Goal: Task Accomplishment & Management: Use online tool/utility

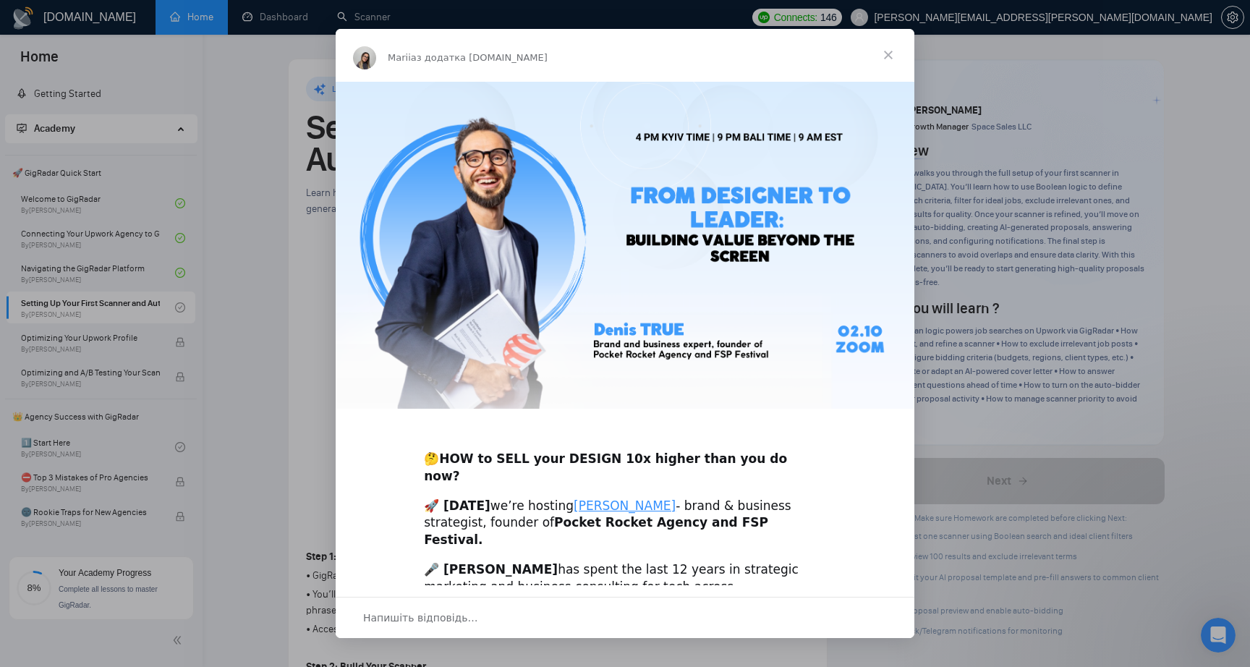
click at [887, 56] on span "Закрити" at bounding box center [888, 55] width 52 height 52
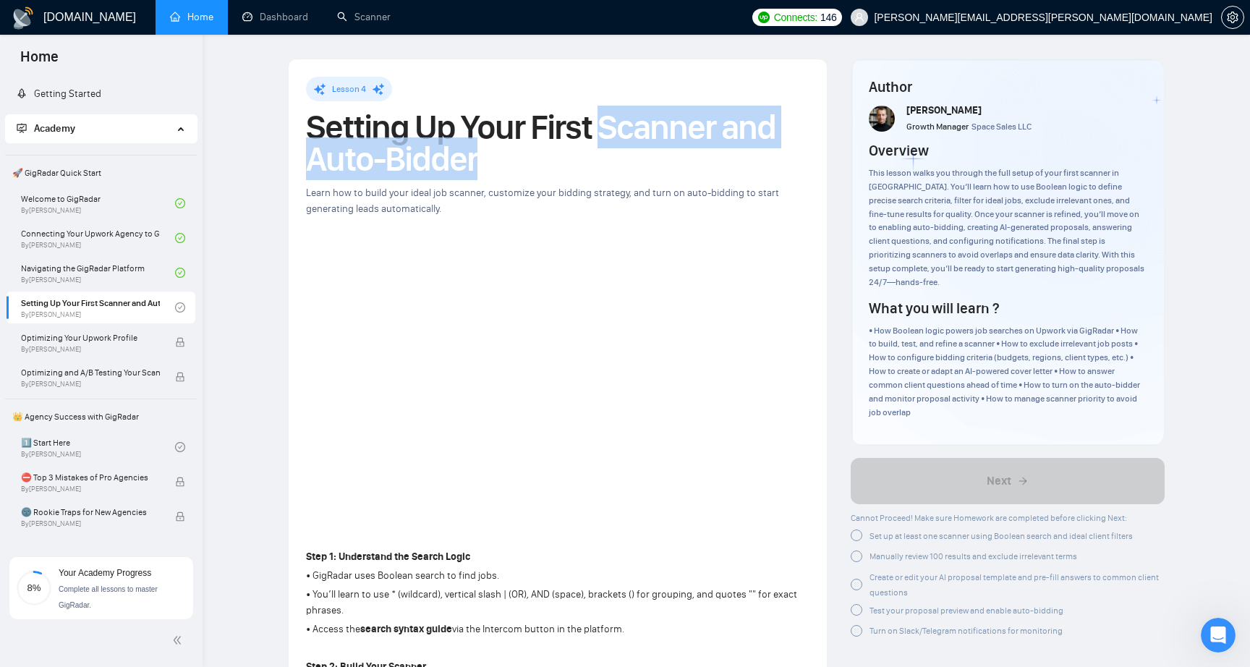
copy h1 "Scanner and Auto-Bidder"
drag, startPoint x: 583, startPoint y: 155, endPoint x: 605, endPoint y: 134, distance: 30.2
click at [605, 134] on h1 "Setting Up Your First Scanner and Auto-Bidder" at bounding box center [557, 143] width 503 height 64
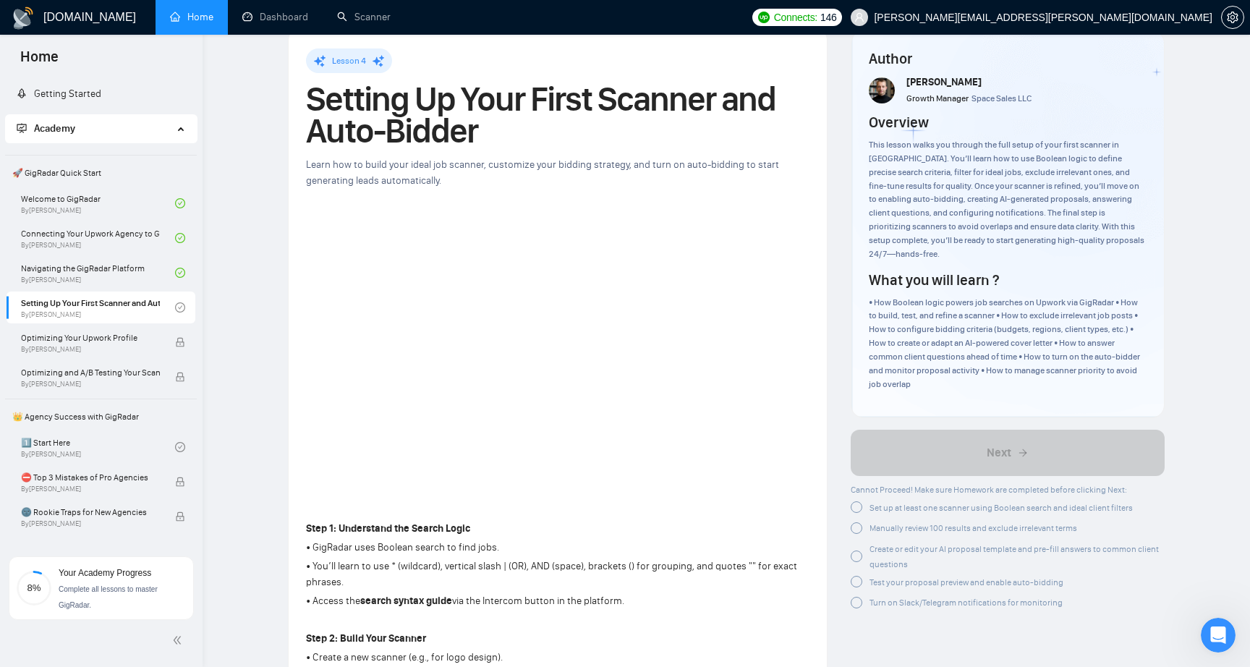
scroll to position [30, 0]
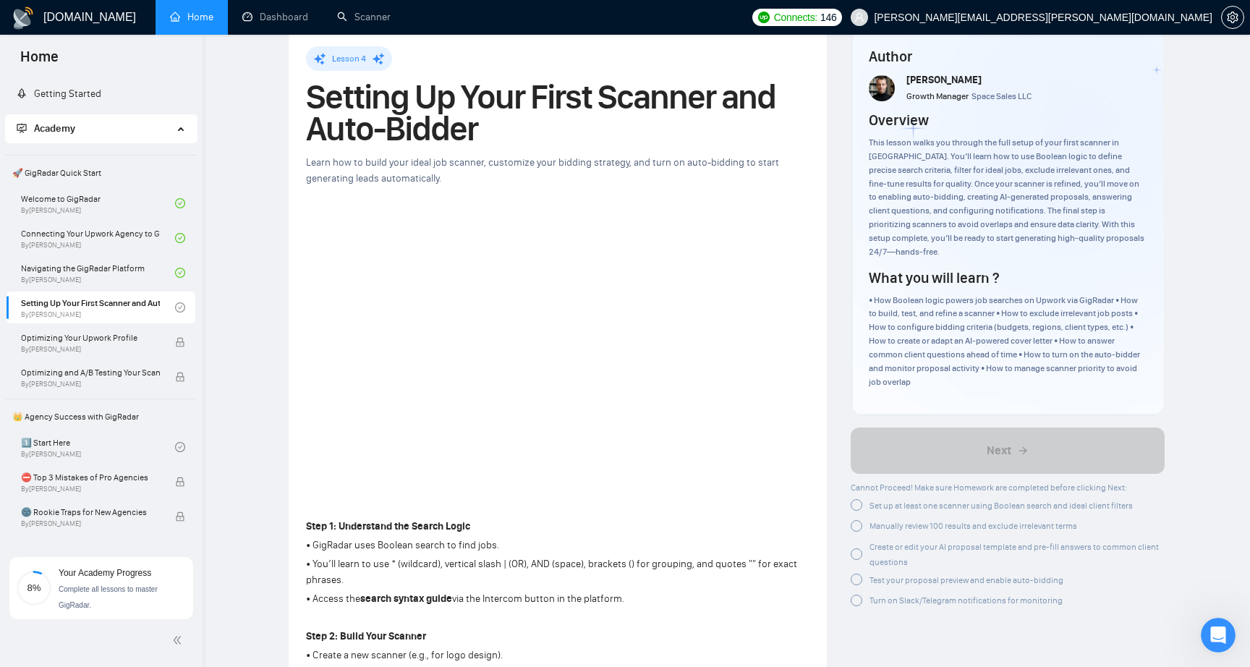
click at [856, 499] on div at bounding box center [857, 505] width 12 height 12
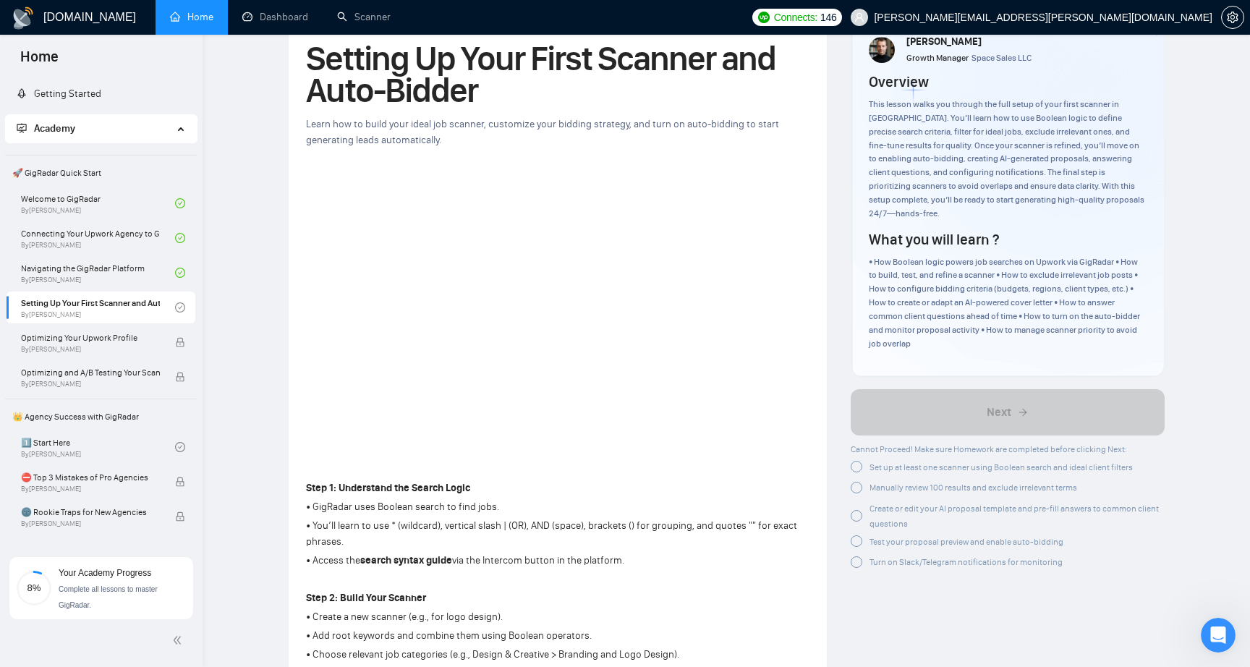
scroll to position [74, 0]
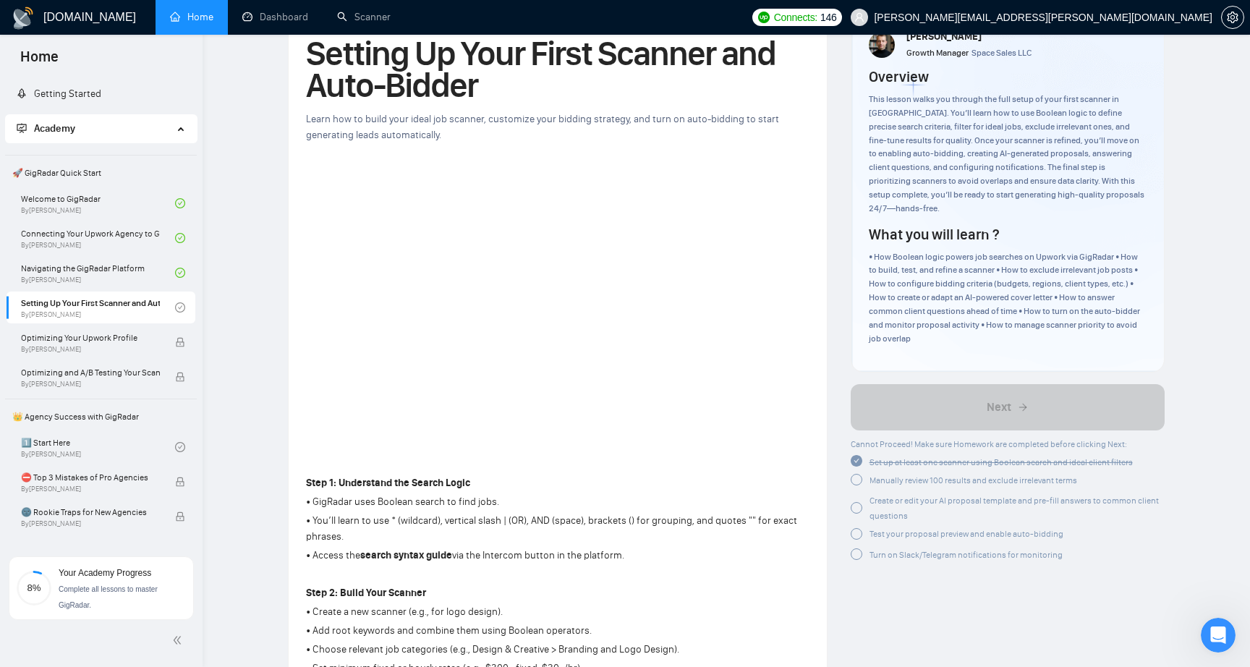
click at [852, 474] on div at bounding box center [857, 480] width 12 height 12
click at [857, 500] on div at bounding box center [857, 506] width 12 height 12
click at [858, 525] on div at bounding box center [857, 531] width 12 height 12
click at [856, 543] on div at bounding box center [857, 549] width 12 height 12
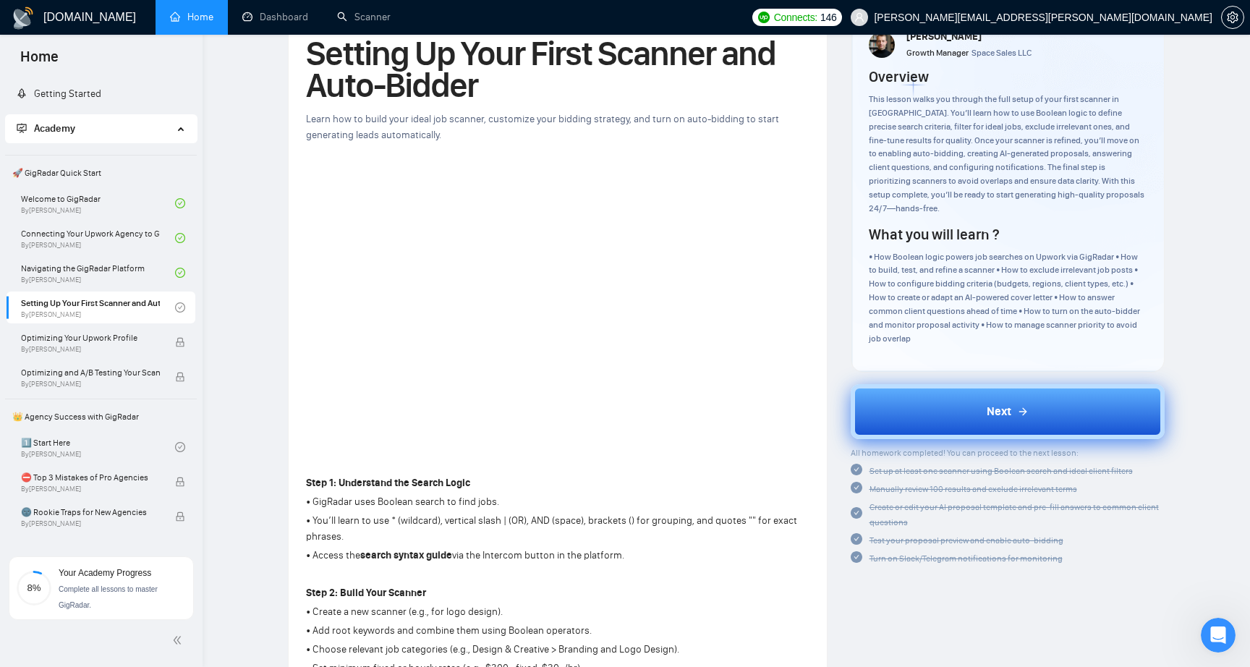
click at [963, 399] on button "Next" at bounding box center [1008, 411] width 315 height 55
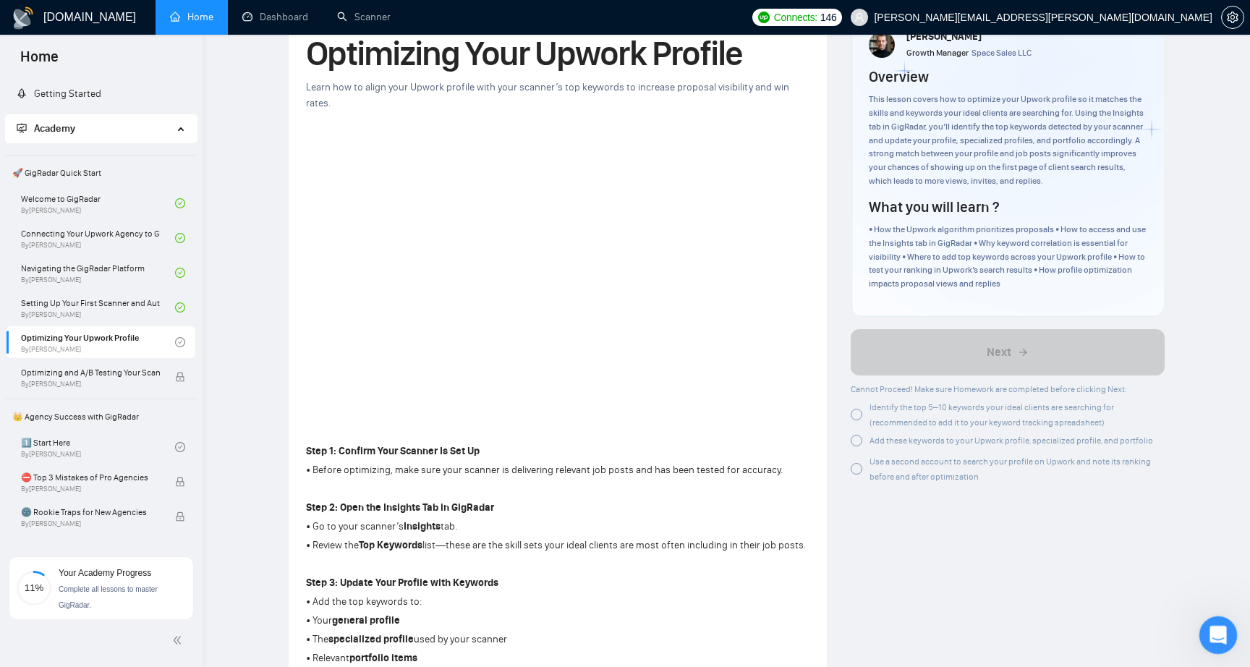
click at [1202, 631] on div "Відкрити програму для спілкування Intercom" at bounding box center [1216, 633] width 48 height 48
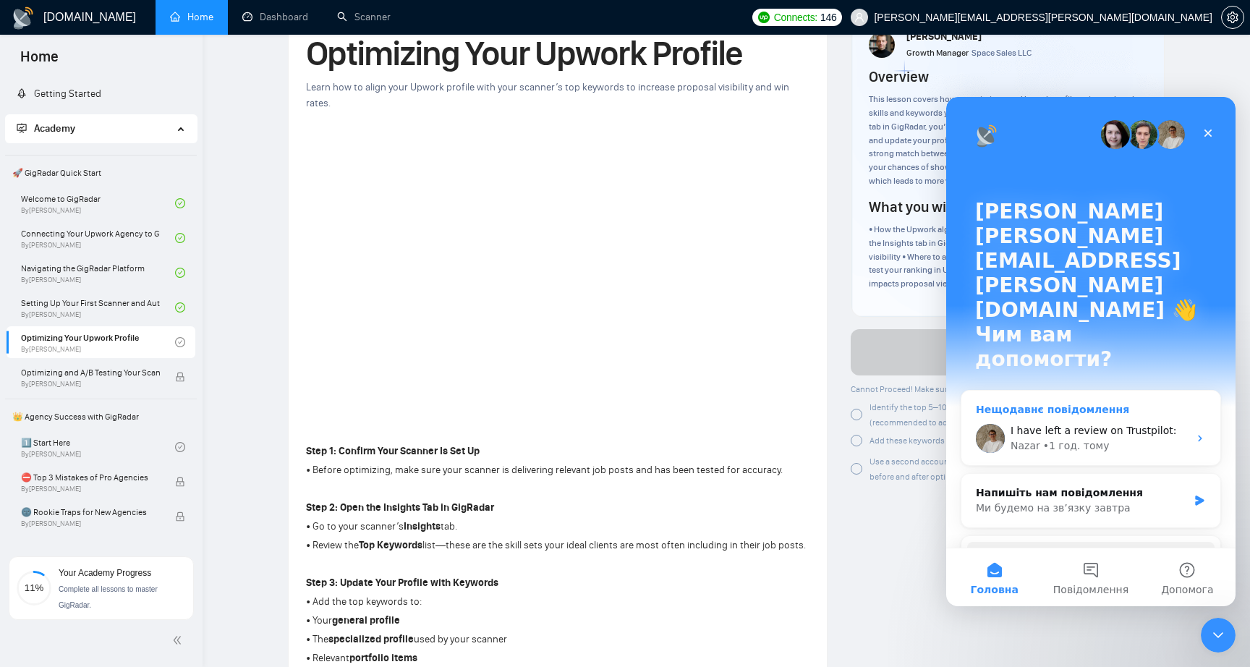
click at [1120, 438] on div "Nazar • 1 год. тому" at bounding box center [1099, 445] width 178 height 15
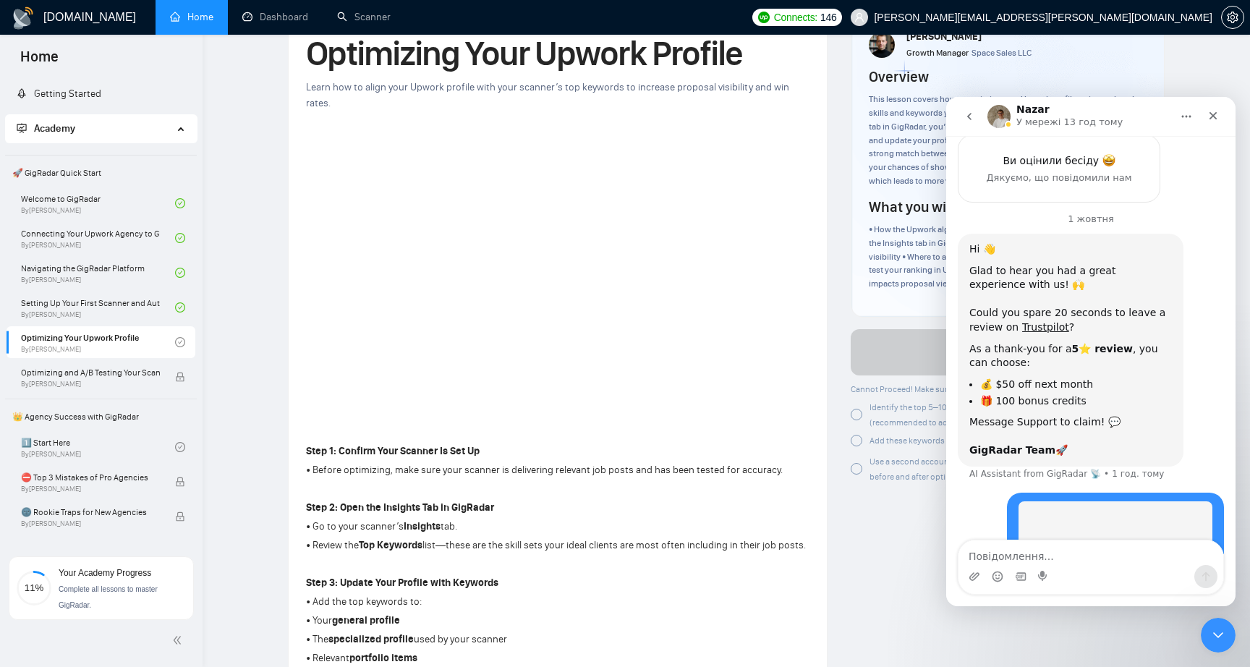
scroll to position [1324, 0]
drag, startPoint x: 1179, startPoint y: 509, endPoint x: 1007, endPoint y: 513, distance: 172.2
click at [1007, 513] on div "I have left a review on Trustpilot: dorosh.oleksandr@gmail.com • 1 год. тому" at bounding box center [1115, 566] width 217 height 148
copy div "I have left a review on Trustpilot:"
click at [970, 121] on icon "go back" at bounding box center [969, 117] width 12 height 12
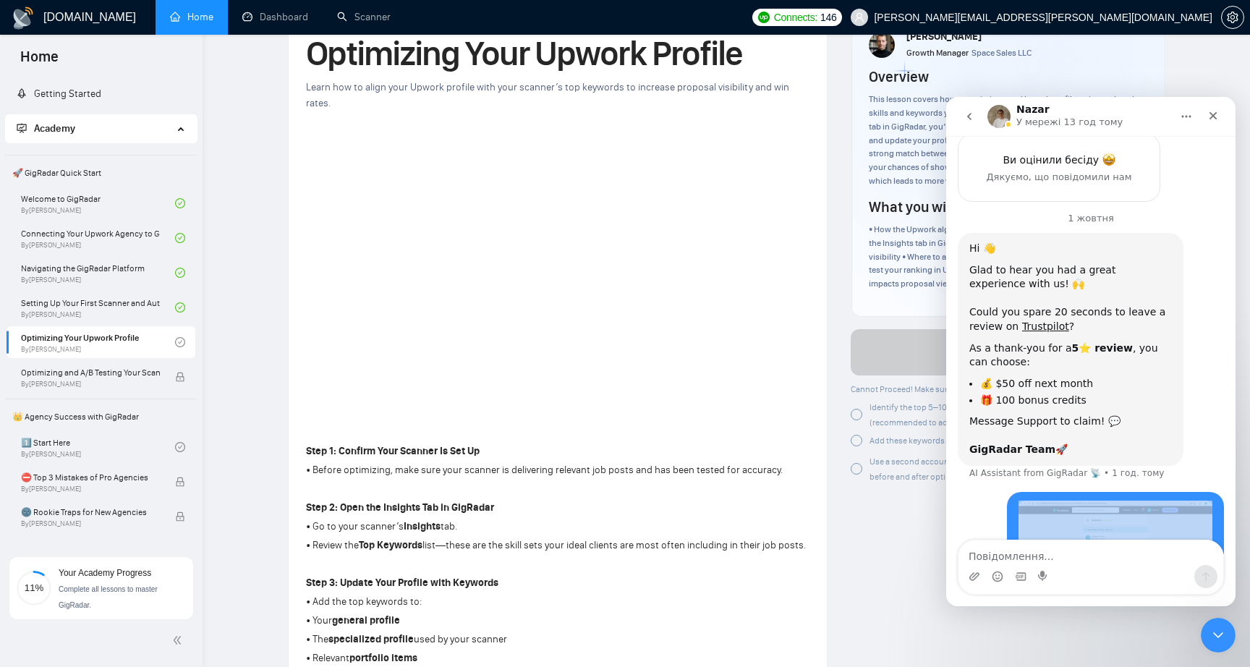
scroll to position [0, 0]
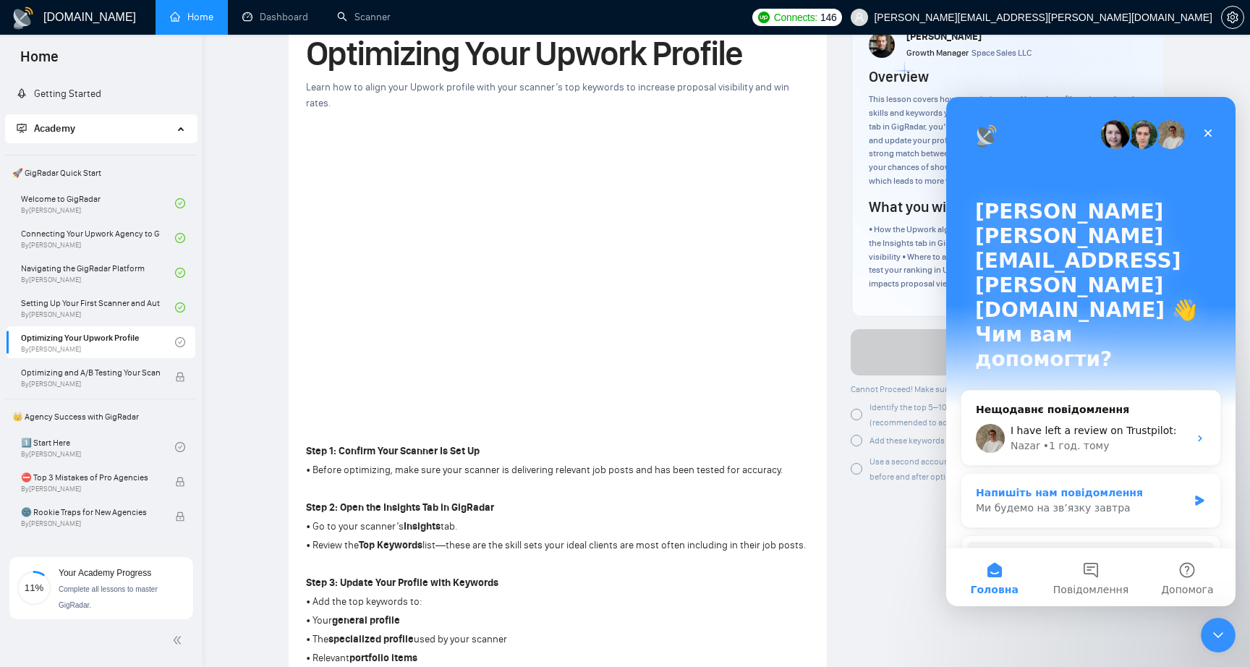
click at [1076, 501] on div "Ми будемо на зв’язку завтра" at bounding box center [1082, 508] width 212 height 15
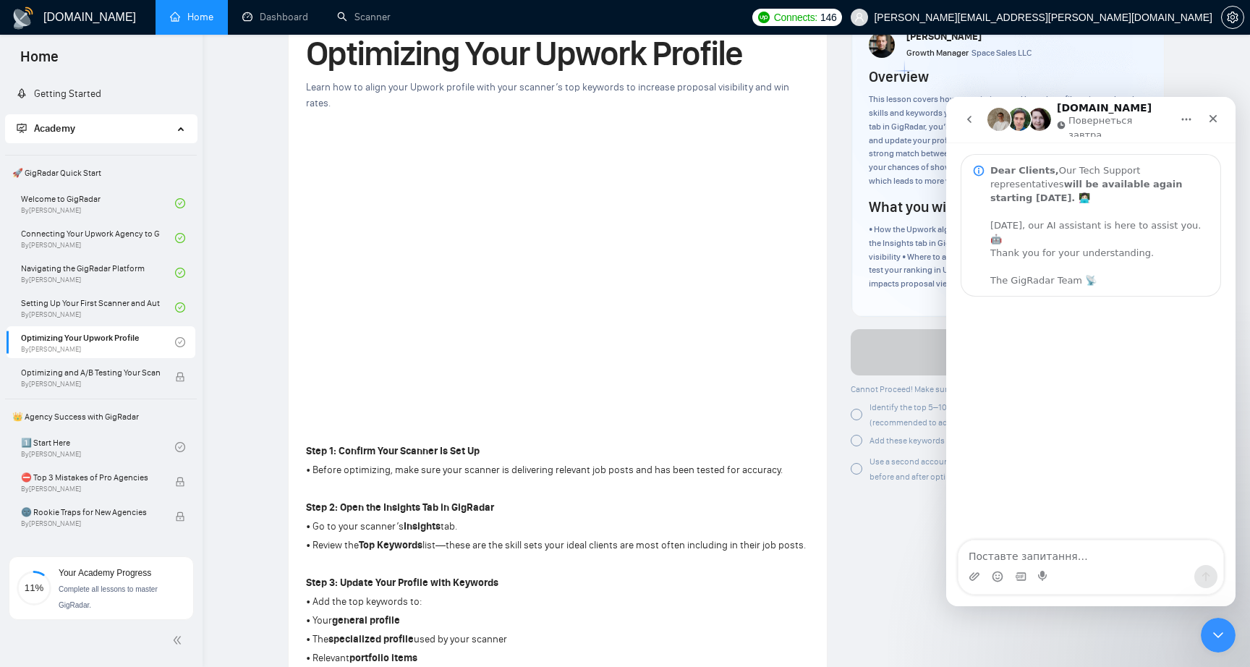
click at [1078, 558] on textarea "Поставте запитання…" at bounding box center [1090, 552] width 265 height 25
type textarea "I have left a review on Trustpilot"
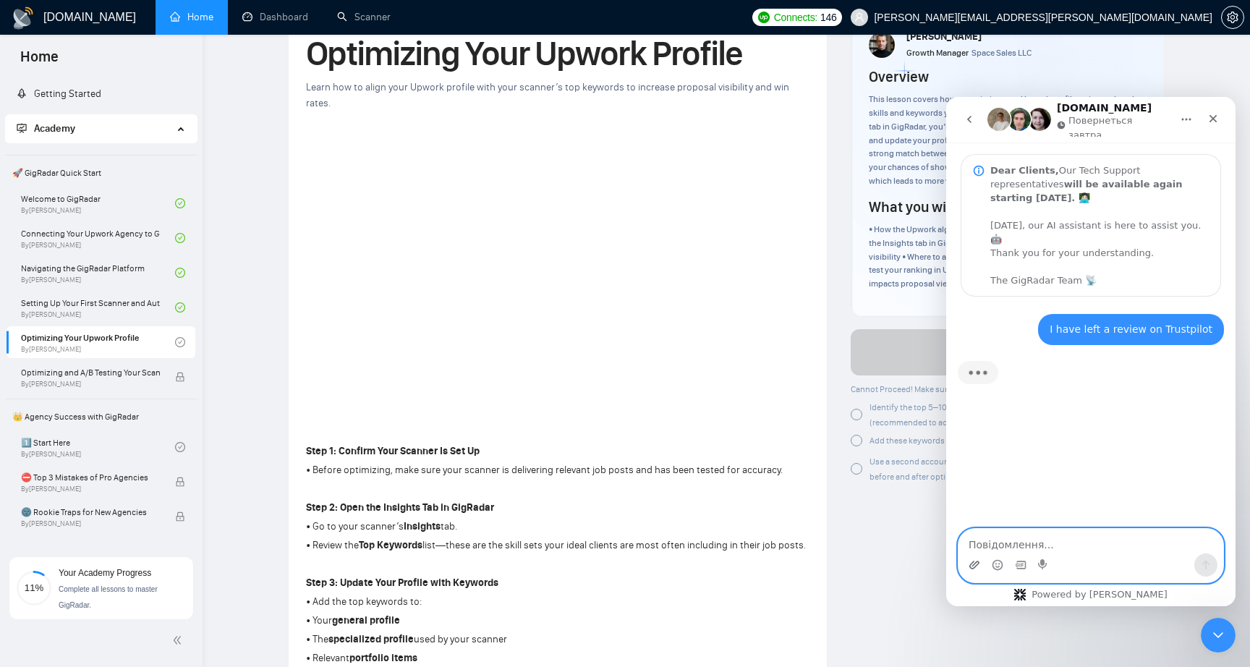
click at [970, 563] on icon "Завантажити вкладений файл" at bounding box center [974, 565] width 12 height 12
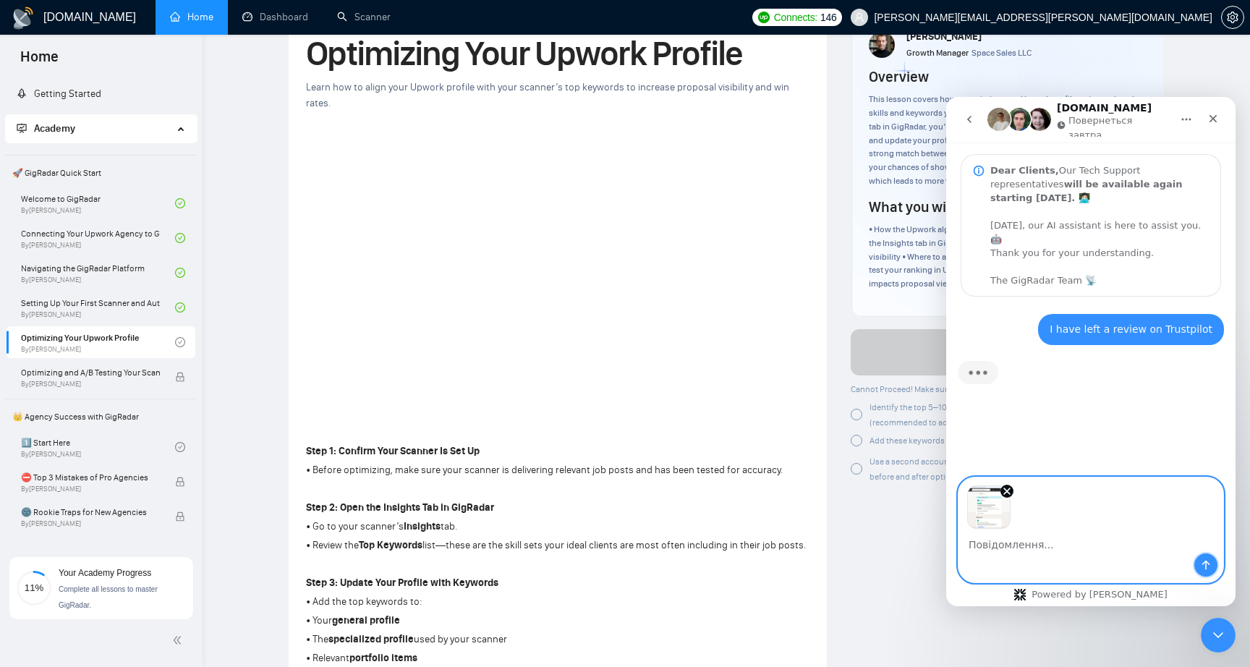
click at [1204, 568] on icon "Надіслати повідомлення…" at bounding box center [1206, 565] width 12 height 12
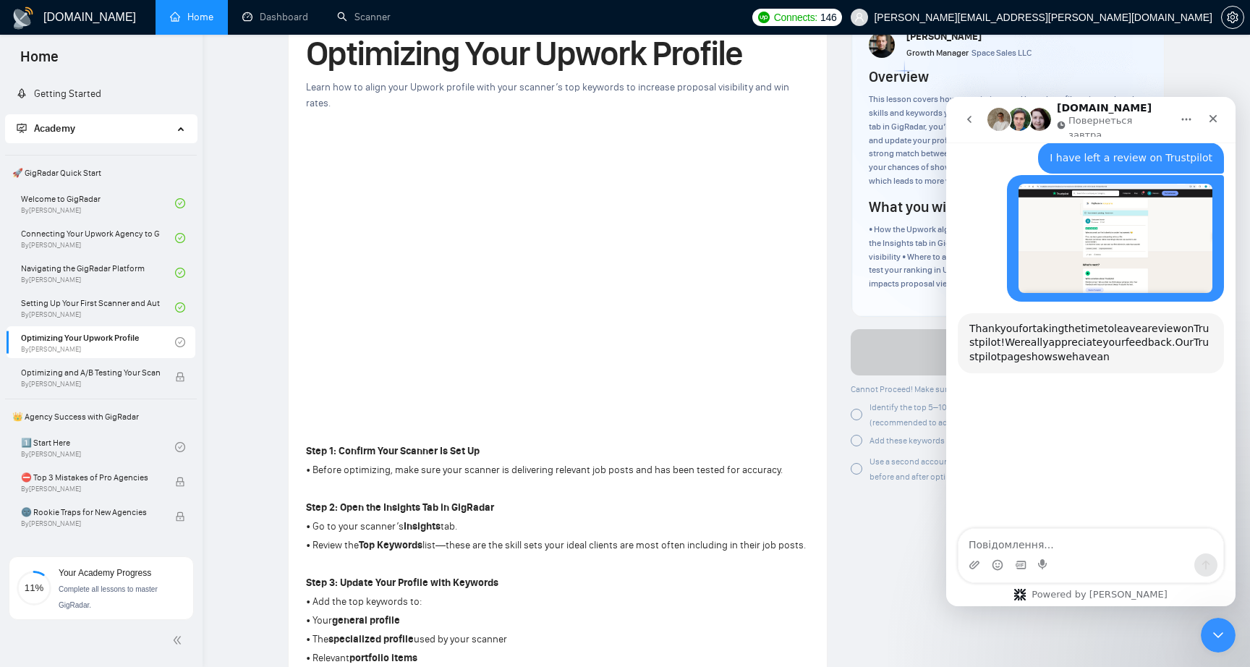
scroll to position [179, 0]
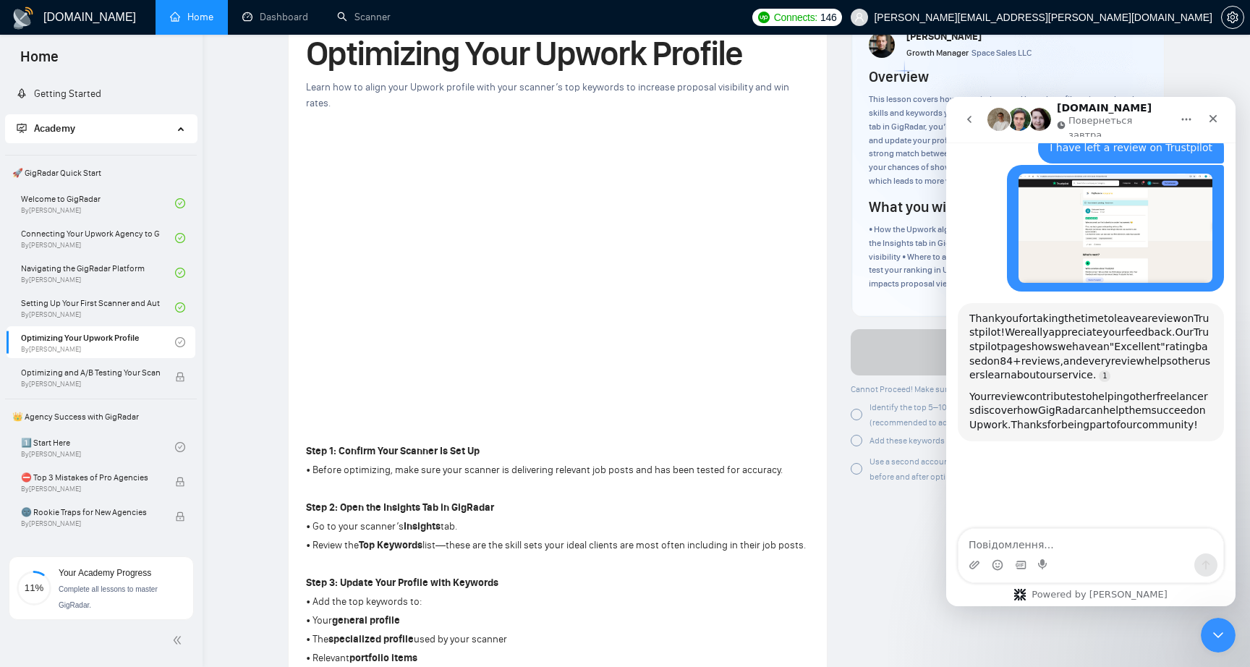
click at [972, 116] on icon "go back" at bounding box center [969, 120] width 12 height 12
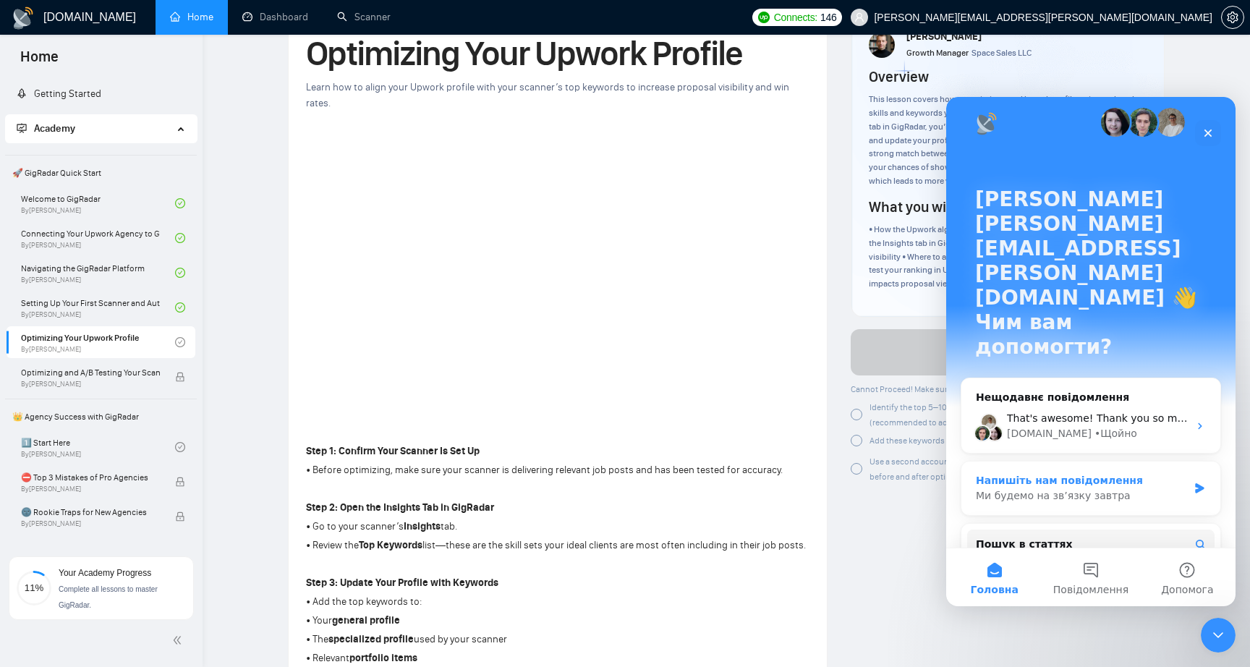
scroll to position [2, 0]
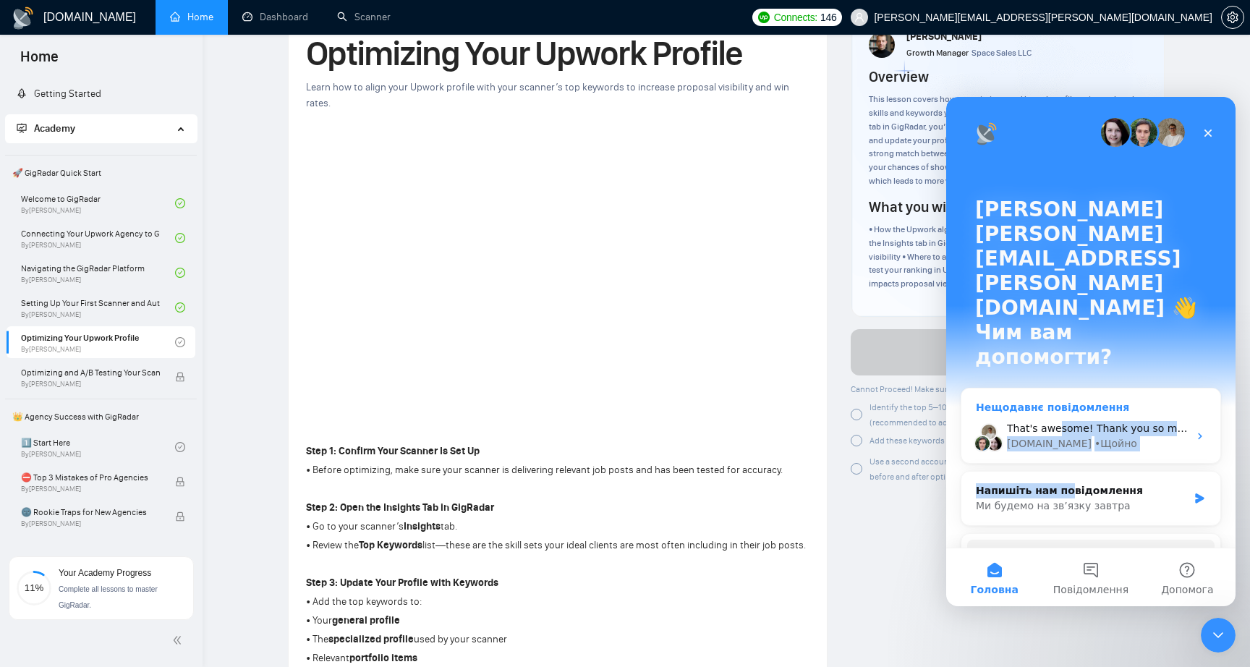
drag, startPoint x: 1062, startPoint y: 421, endPoint x: 1058, endPoint y: 362, distance: 59.4
click at [1058, 388] on div "Нещодавнє повідомлення That's awesome! Thank you so much for taking the time to…" at bounding box center [1091, 564] width 260 height 353
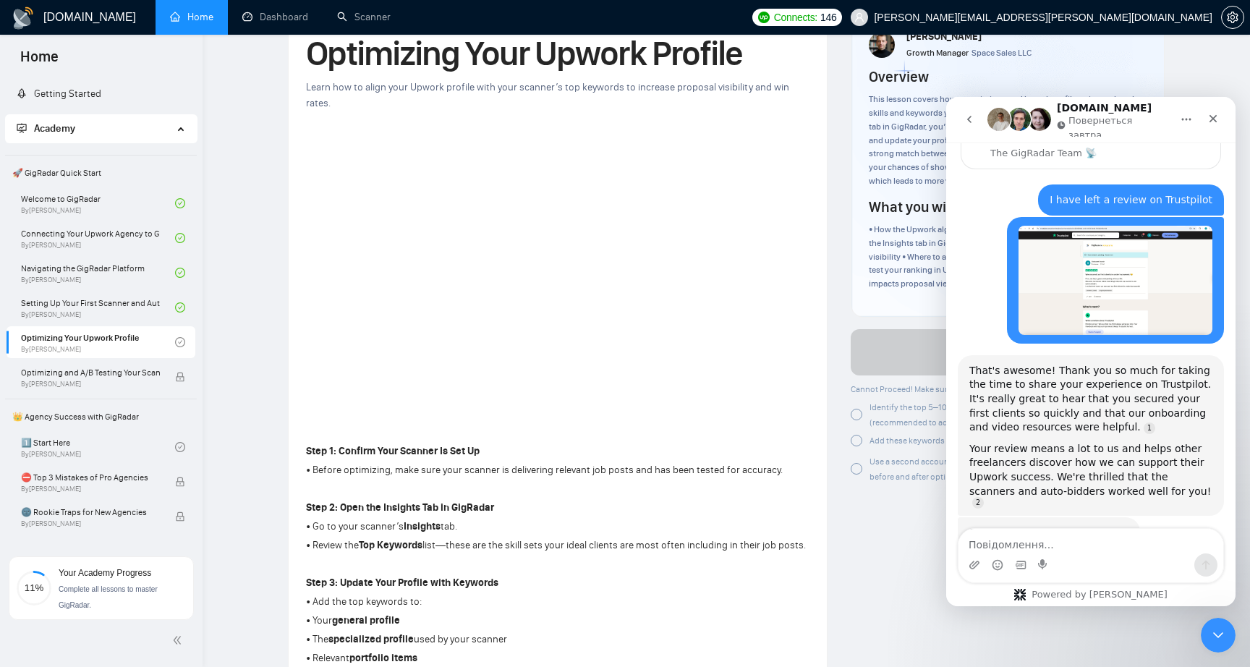
scroll to position [151, 0]
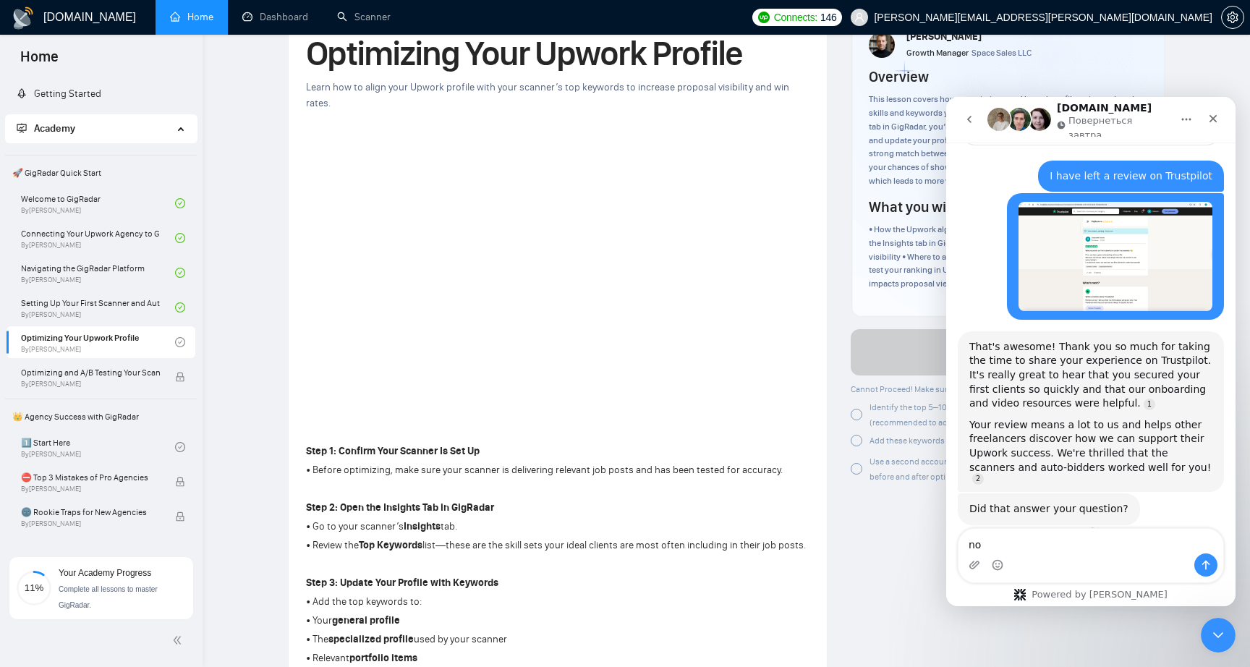
type textarea "no,"
type textarea "no, I can wait until tomorrow"
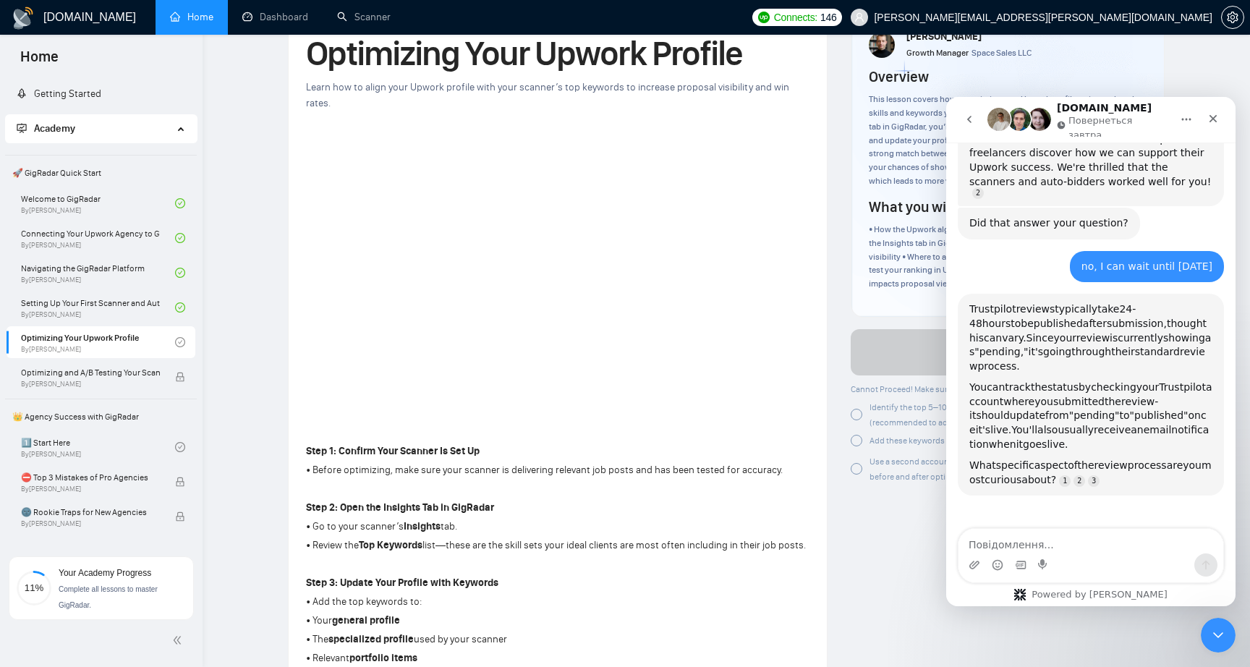
scroll to position [0, 0]
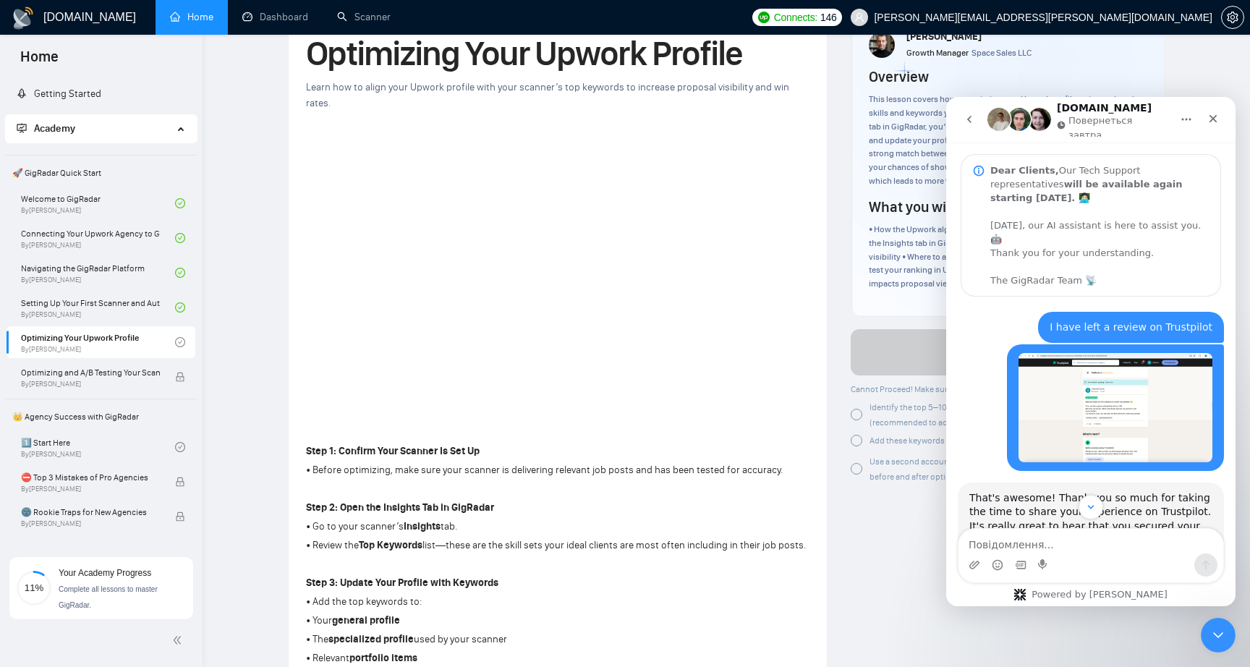
click at [971, 118] on icon "go back" at bounding box center [969, 120] width 12 height 12
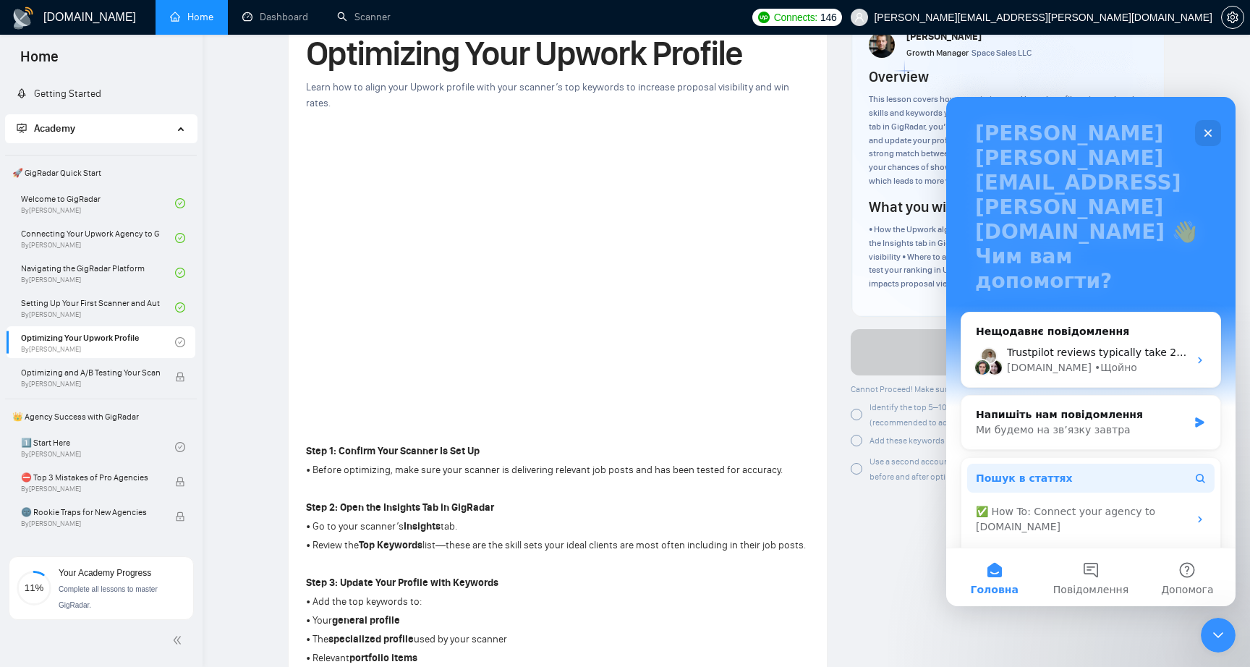
scroll to position [122, 0]
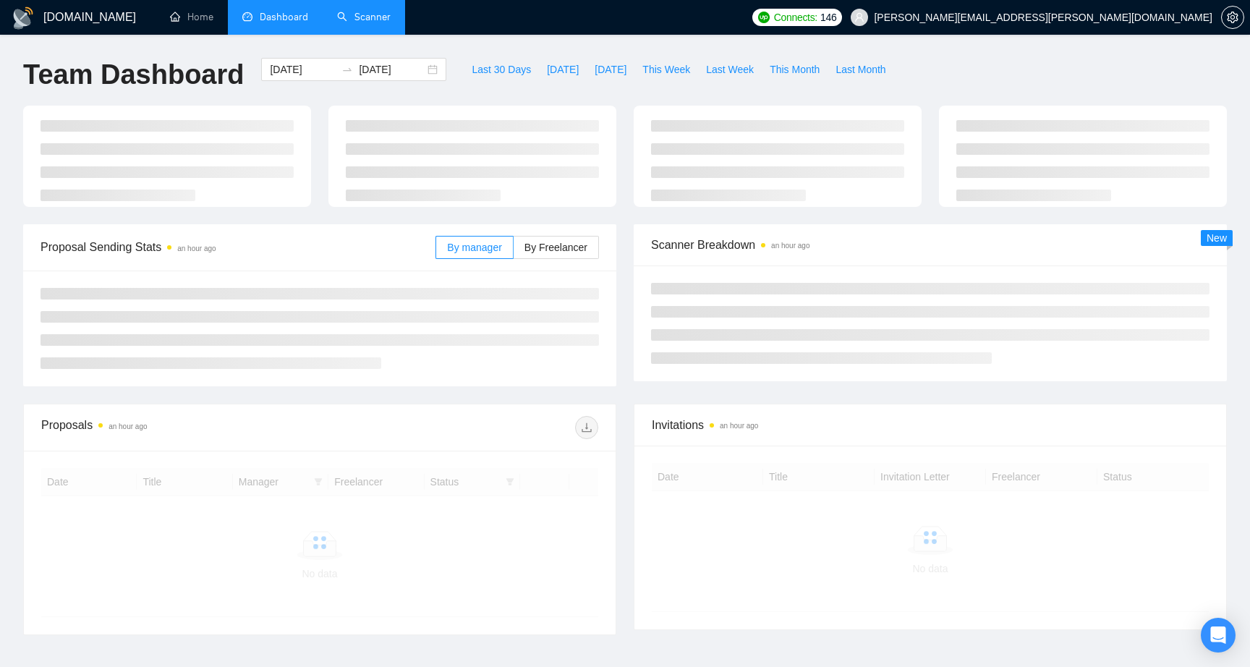
click at [358, 20] on link "Scanner" at bounding box center [364, 17] width 54 height 12
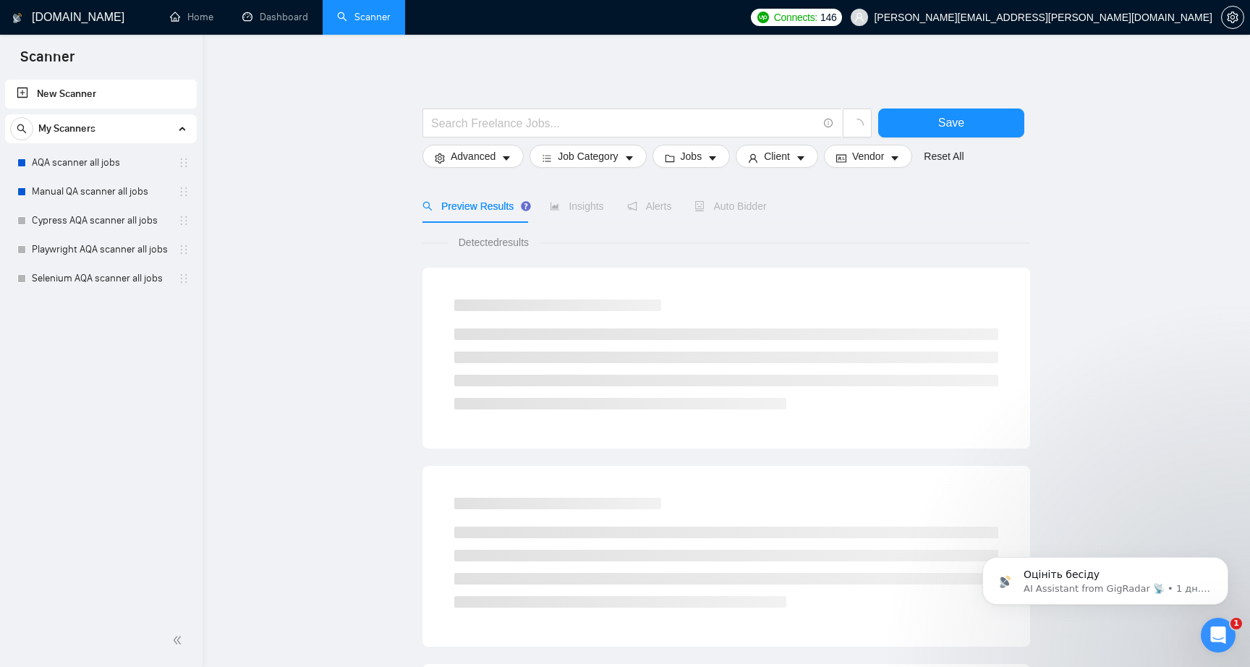
click at [1217, 637] on icon "Відкрити програму для спілкування Intercom" at bounding box center [1218, 635] width 10 height 12
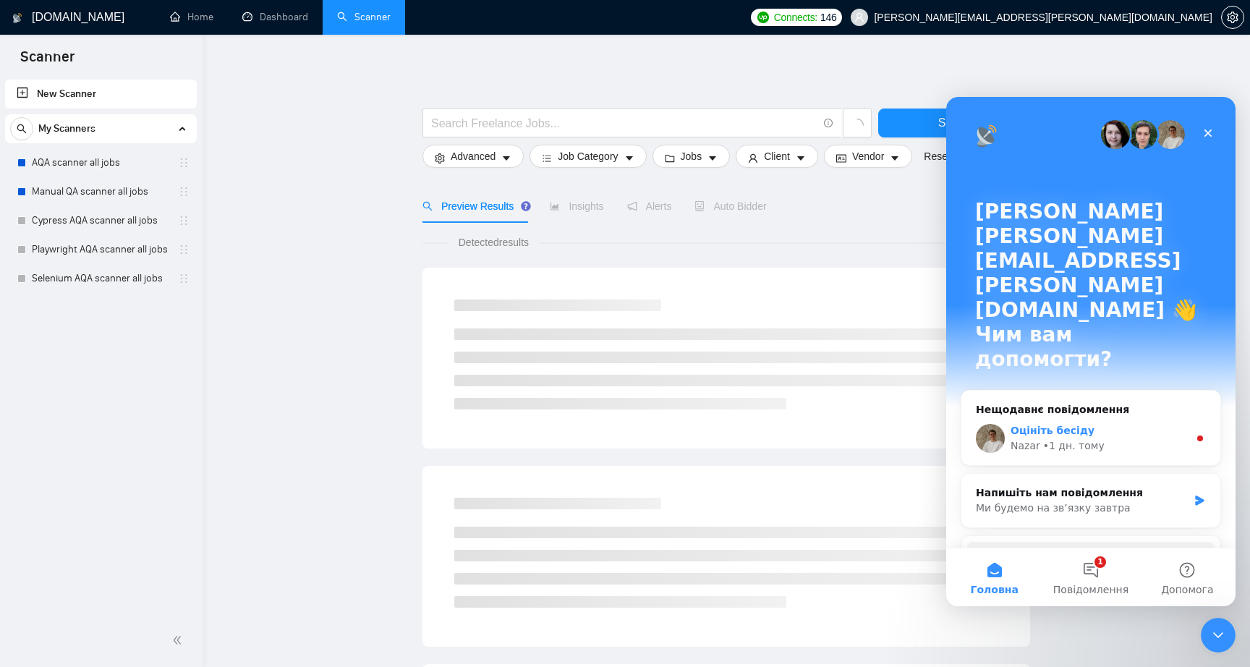
click at [1128, 423] on div "Оцініть бесіду" at bounding box center [1099, 430] width 178 height 15
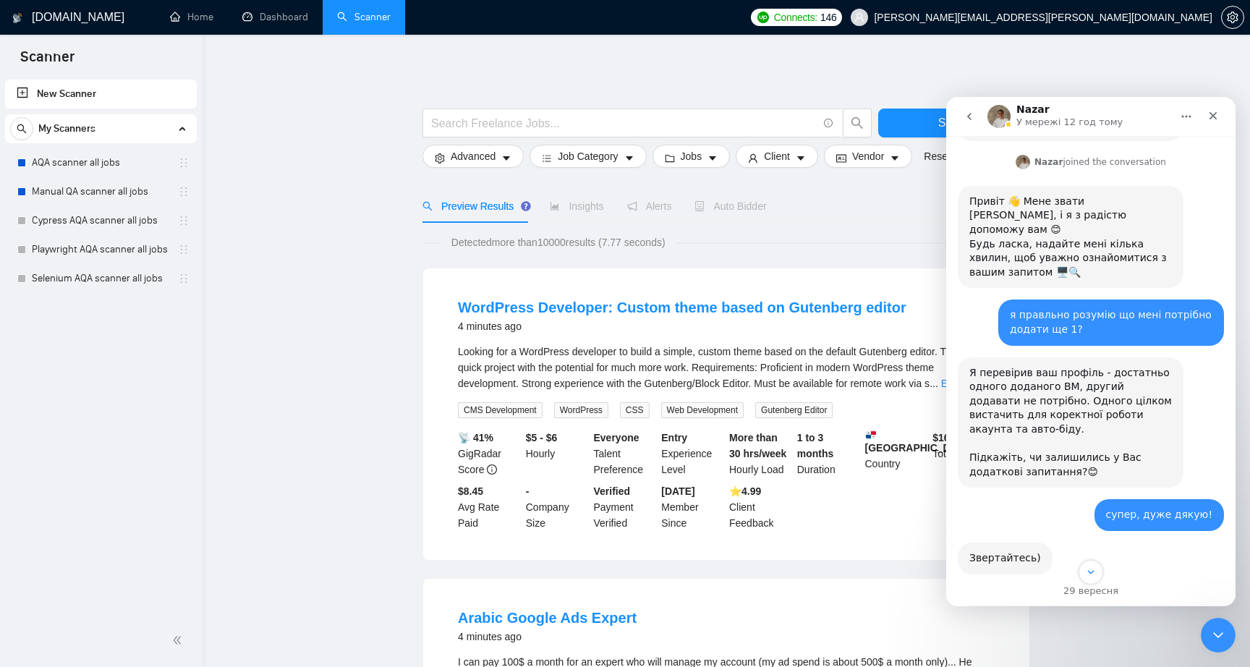
scroll to position [852, 0]
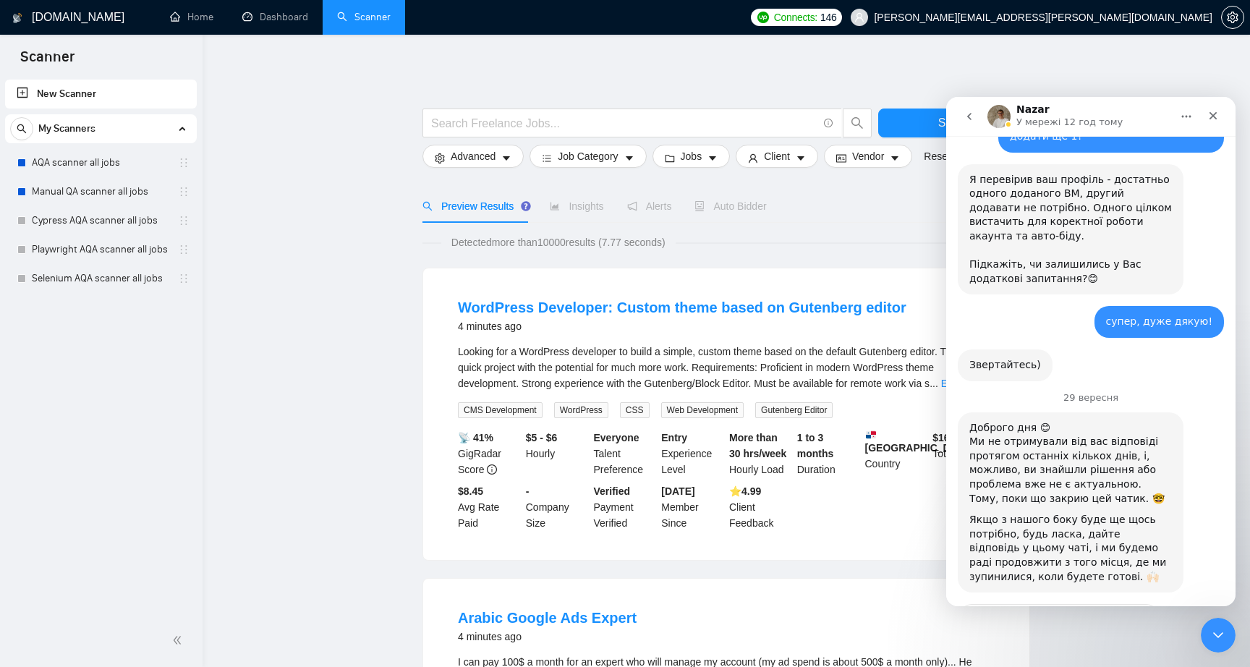
click at [1123, 644] on span "Чудово" at bounding box center [1127, 657] width 26 height 26
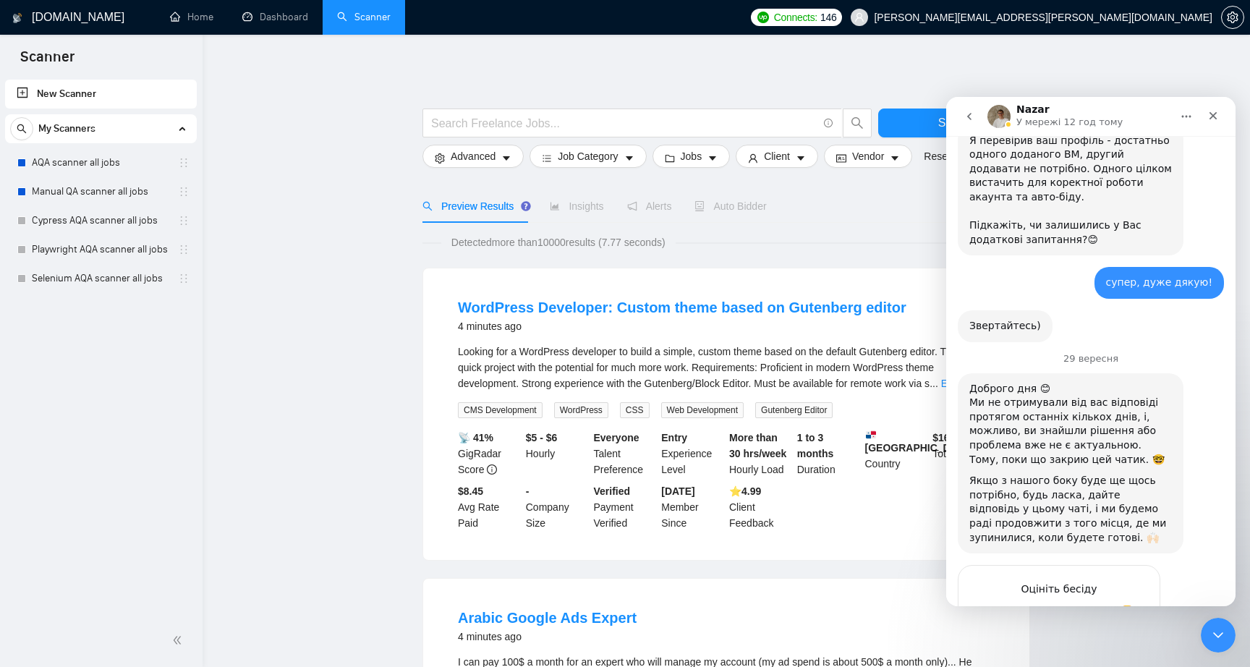
click at [965, 114] on icon "go back" at bounding box center [969, 117] width 12 height 12
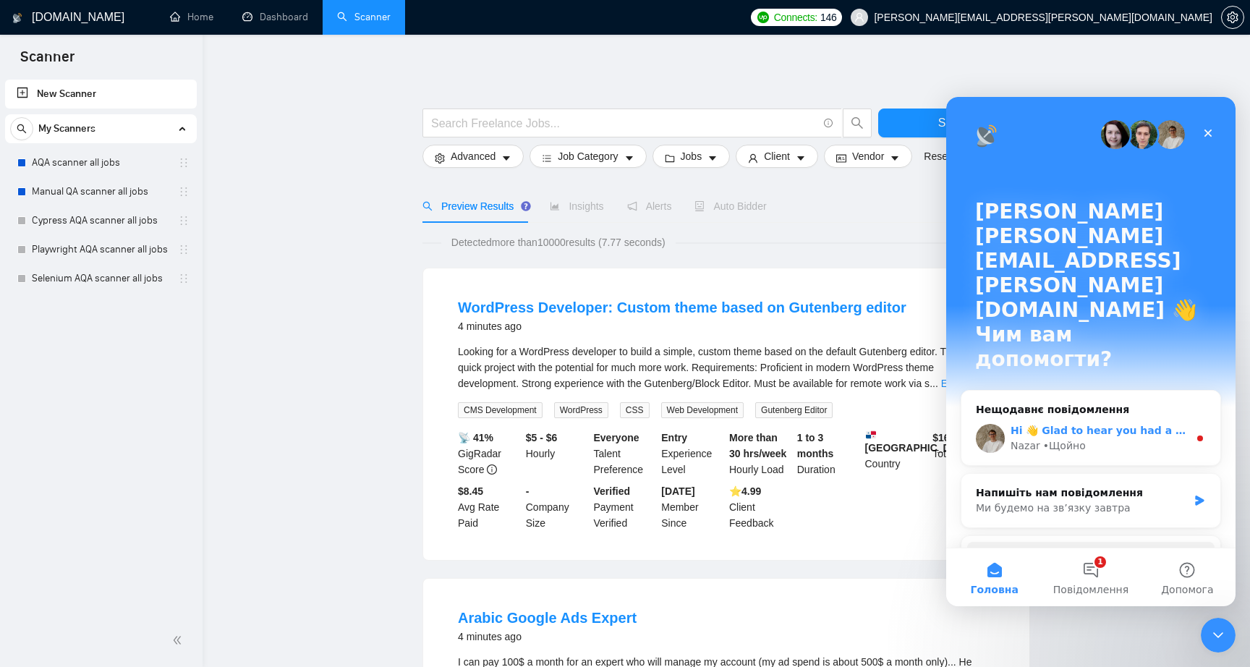
click at [1110, 438] on div "Nazar • Щойно" at bounding box center [1099, 445] width 178 height 15
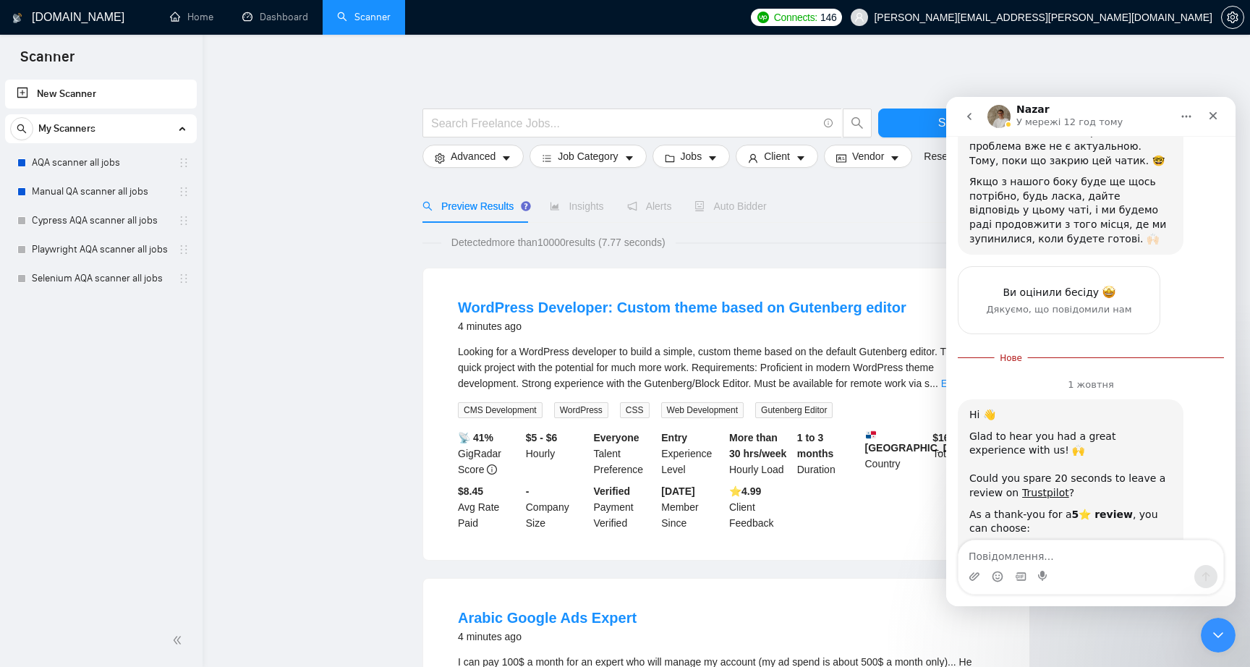
scroll to position [1199, 0]
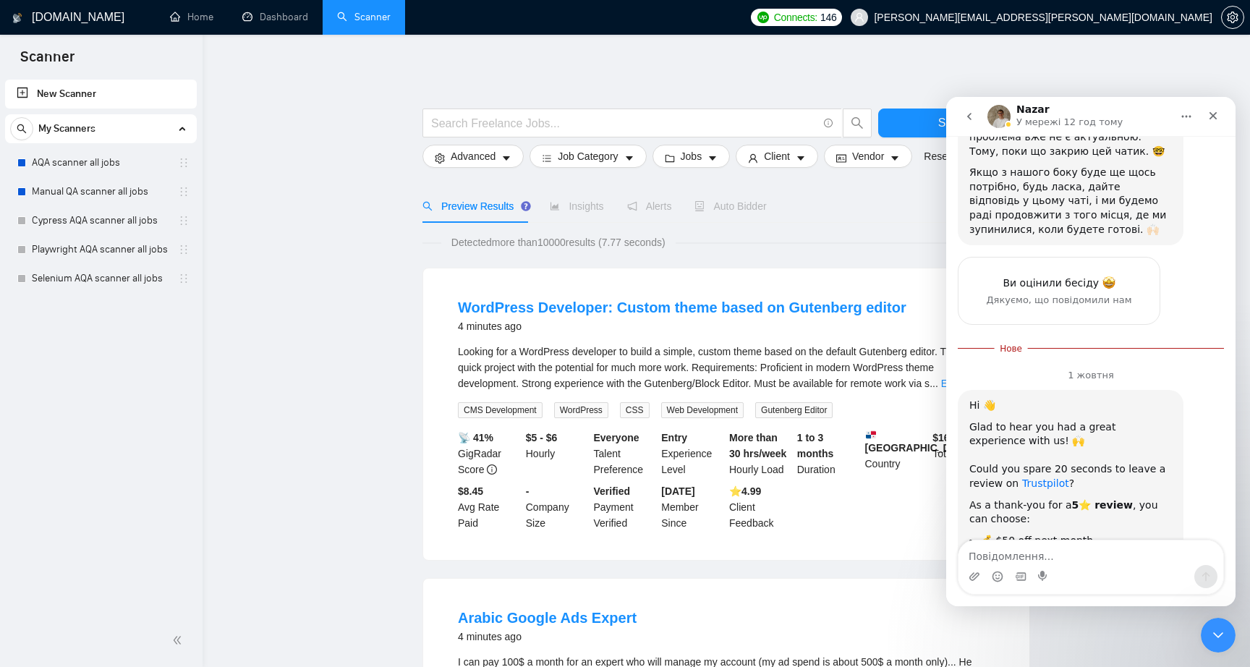
click at [1030, 477] on link "Trustpilot" at bounding box center [1045, 483] width 47 height 12
click at [1030, 550] on textarea "Повідомлення..." at bounding box center [1090, 552] width 265 height 25
click at [1030, 548] on textarea "Повідомлення..." at bounding box center [1090, 552] width 265 height 25
type textarea "I have left a review on Trustpilot:"
click at [974, 578] on icon "Завантажити вкладений файл" at bounding box center [974, 576] width 10 height 8
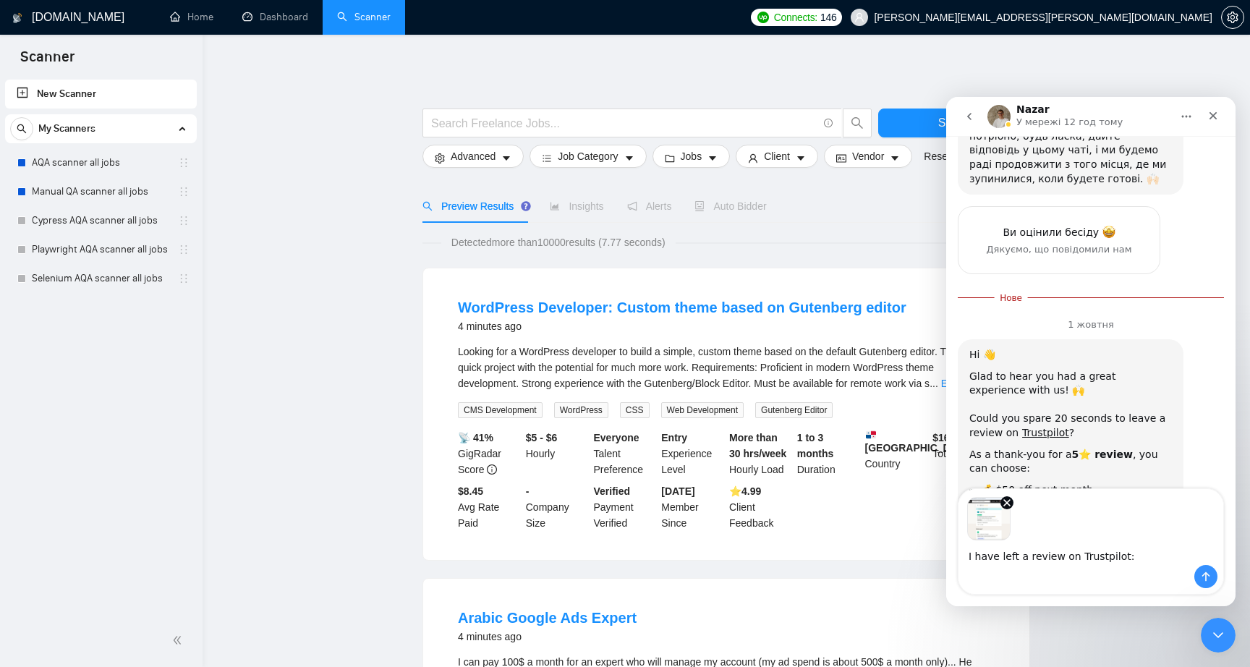
scroll to position [1251, 0]
click at [1204, 579] on icon "Надіслати повідомлення…" at bounding box center [1206, 577] width 12 height 12
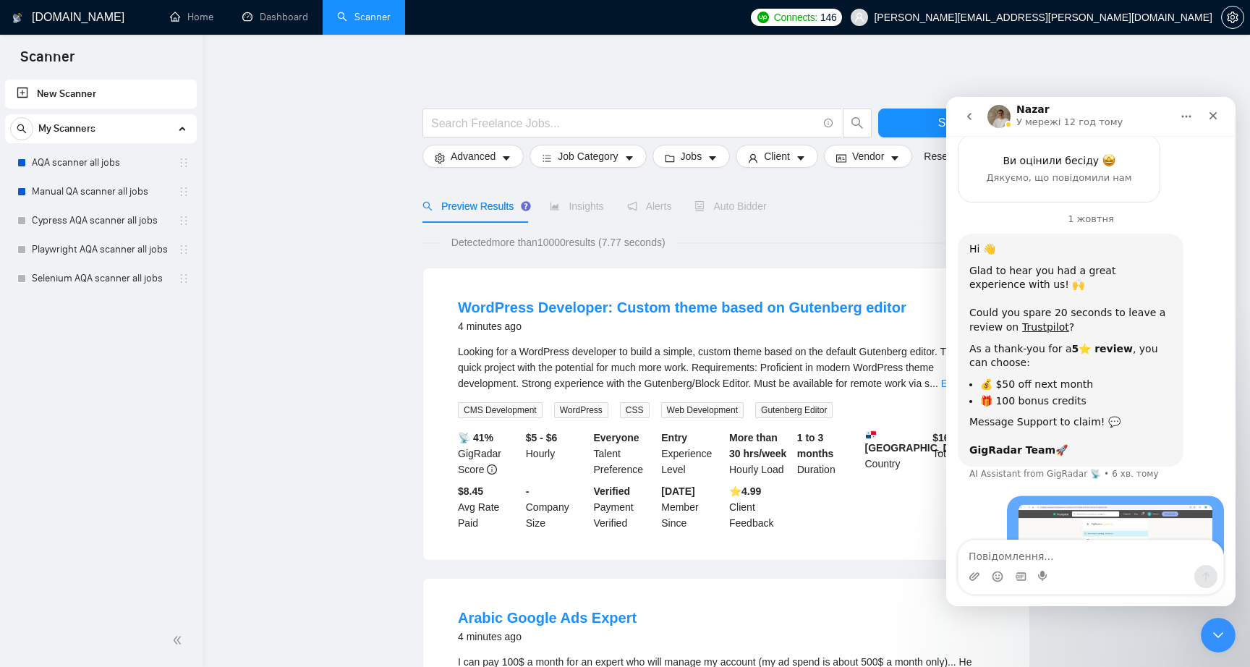
scroll to position [1324, 0]
click at [979, 490] on div "I have left a review on Trustpilot: dorosh.oleksandr@gmail.com • Щойно" at bounding box center [1091, 572] width 266 height 165
click at [966, 490] on div "I have left a review on Trustpilot: dorosh.oleksandr@gmail.com • Щойно" at bounding box center [1091, 572] width 266 height 165
click at [1087, 498] on img "dorosh.oleksandr@gmail.com каже…" at bounding box center [1115, 552] width 194 height 109
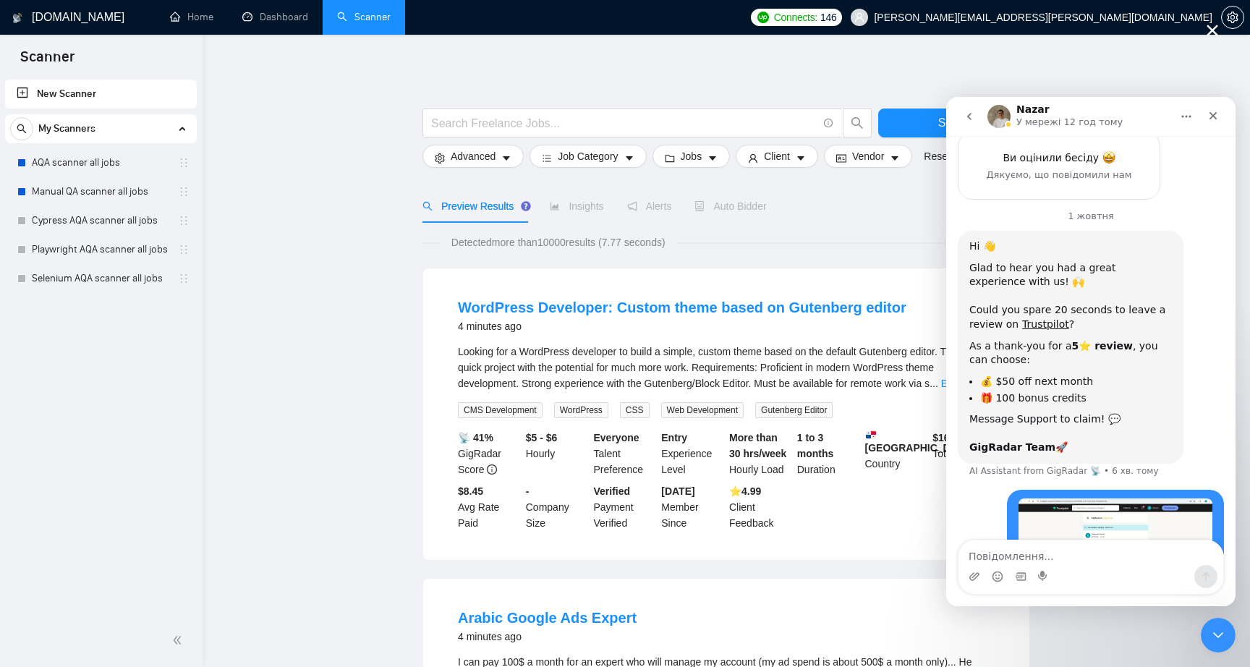
scroll to position [0, 0]
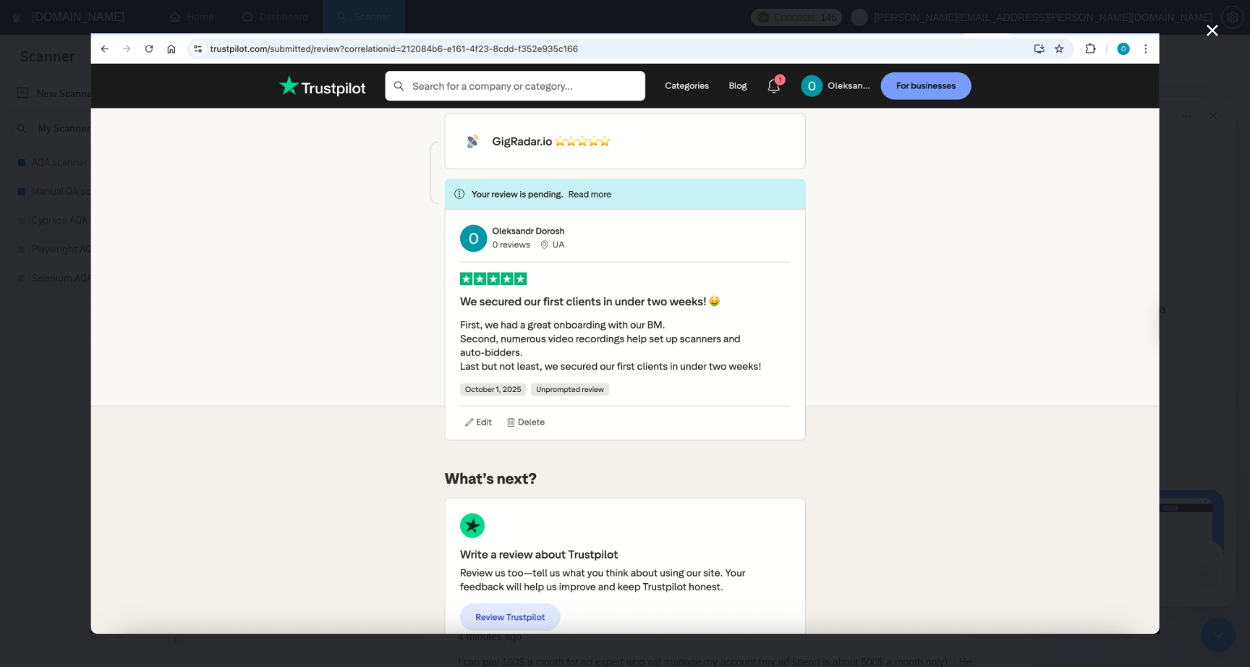
click at [1215, 29] on icon "Закрити" at bounding box center [1212, 30] width 17 height 17
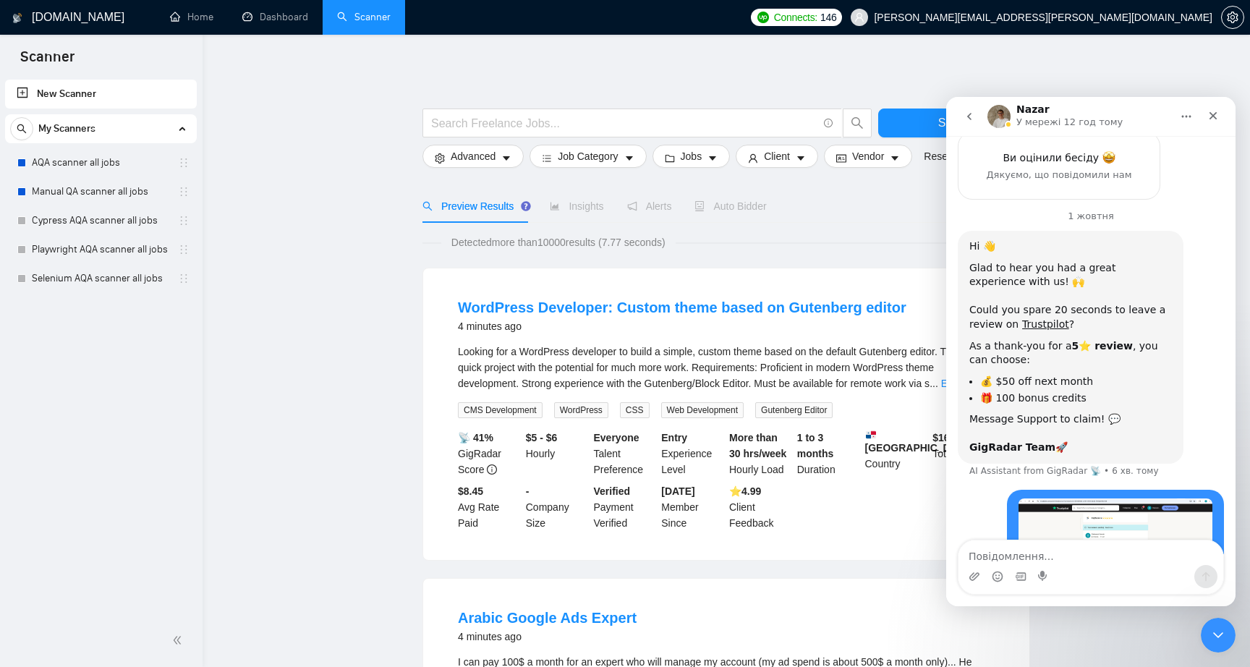
click at [984, 490] on div "I have left a review on Trustpilot: dorosh.oleksandr@gmail.com • Щойно" at bounding box center [1091, 572] width 266 height 165
click at [964, 98] on nav "Nazar У мережі 12 год тому" at bounding box center [1090, 116] width 289 height 39
click at [964, 112] on icon "go back" at bounding box center [969, 117] width 12 height 12
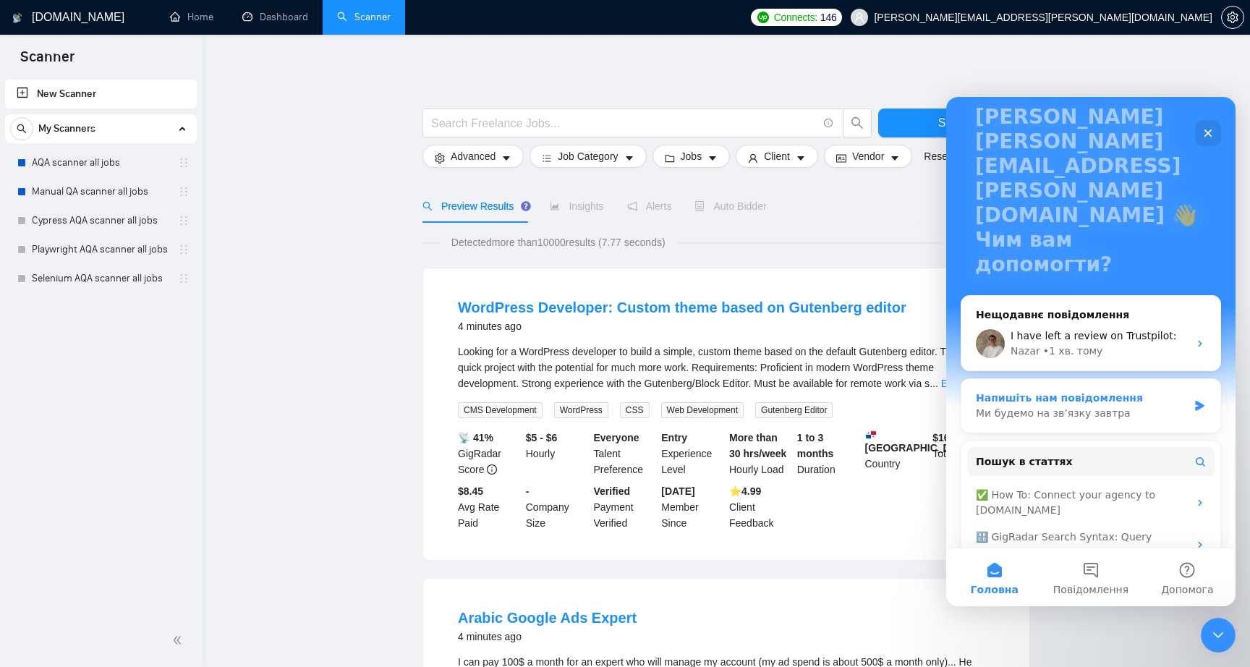
scroll to position [116, 0]
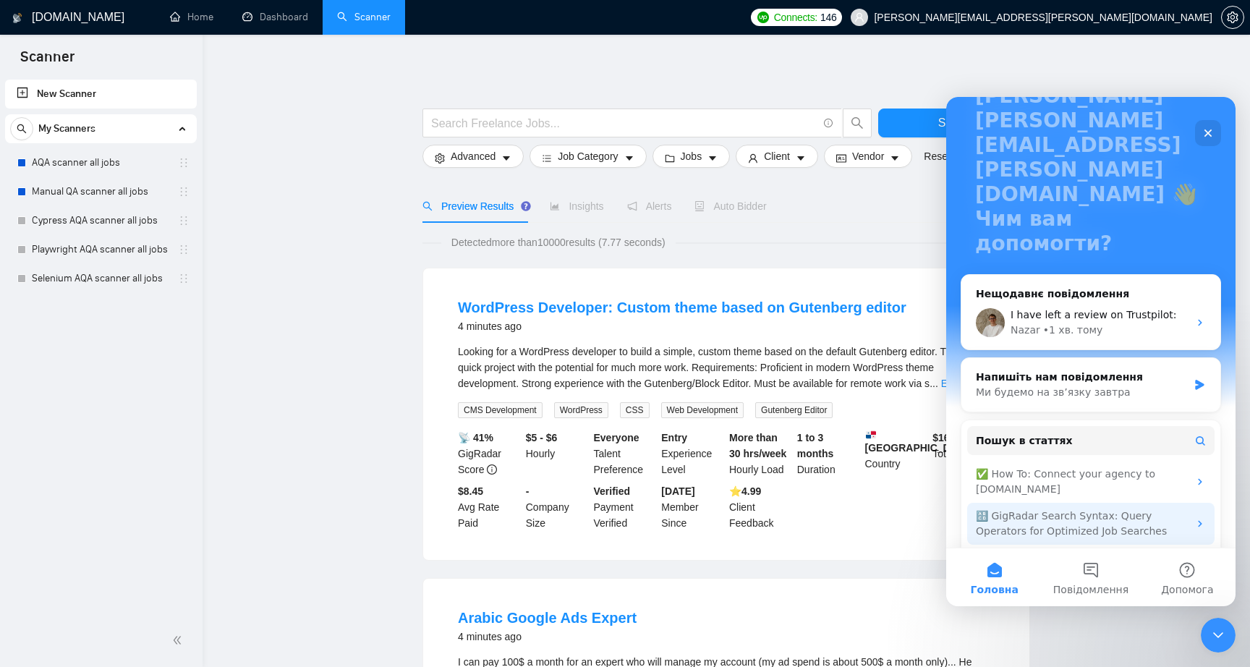
click at [1011, 508] on div "🔠 GigRadar Search Syntax: Query Operators for Optimized Job Searches" at bounding box center [1082, 523] width 213 height 30
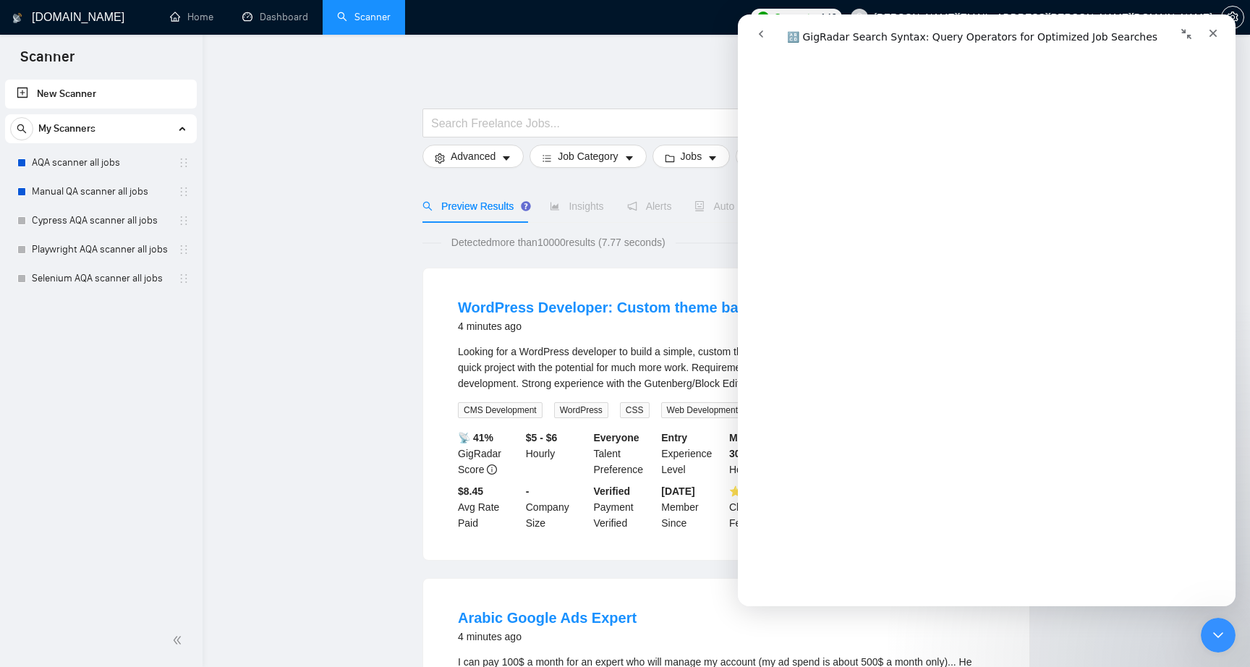
scroll to position [89, 0]
click at [1213, 39] on div "Закрити" at bounding box center [1213, 33] width 26 height 26
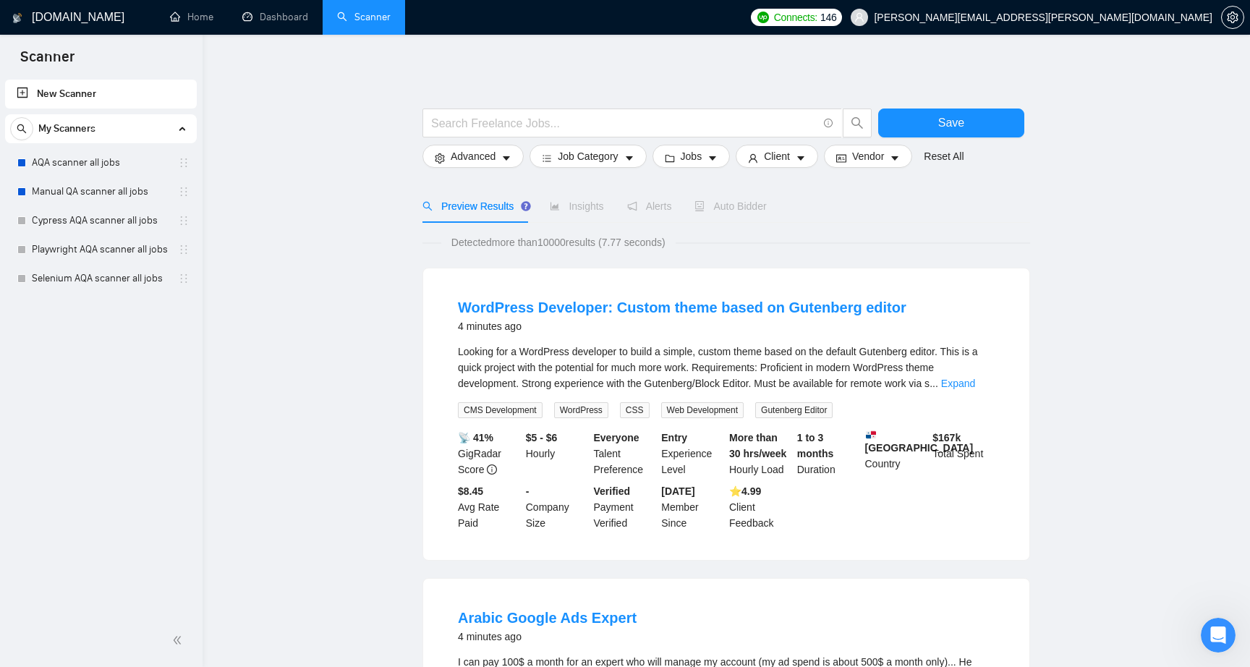
scroll to position [0, 0]
click at [74, 162] on link "AQA scanner all jobs" at bounding box center [100, 162] width 137 height 29
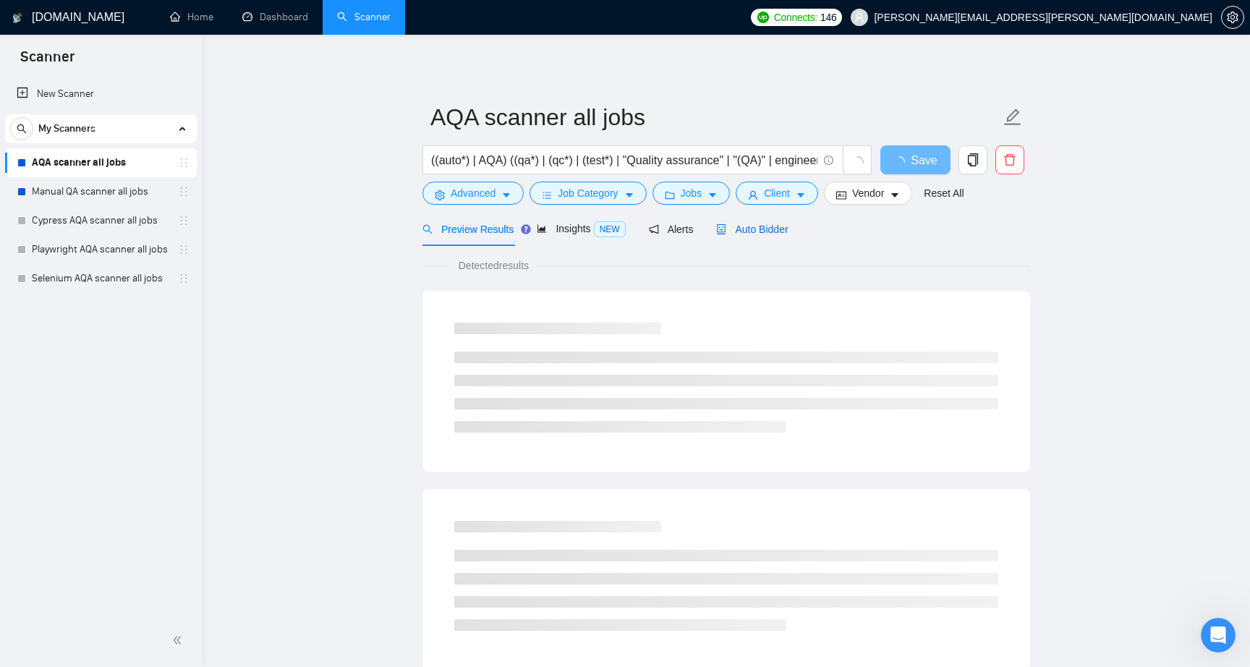
click at [781, 229] on span "Auto Bidder" at bounding box center [752, 229] width 72 height 12
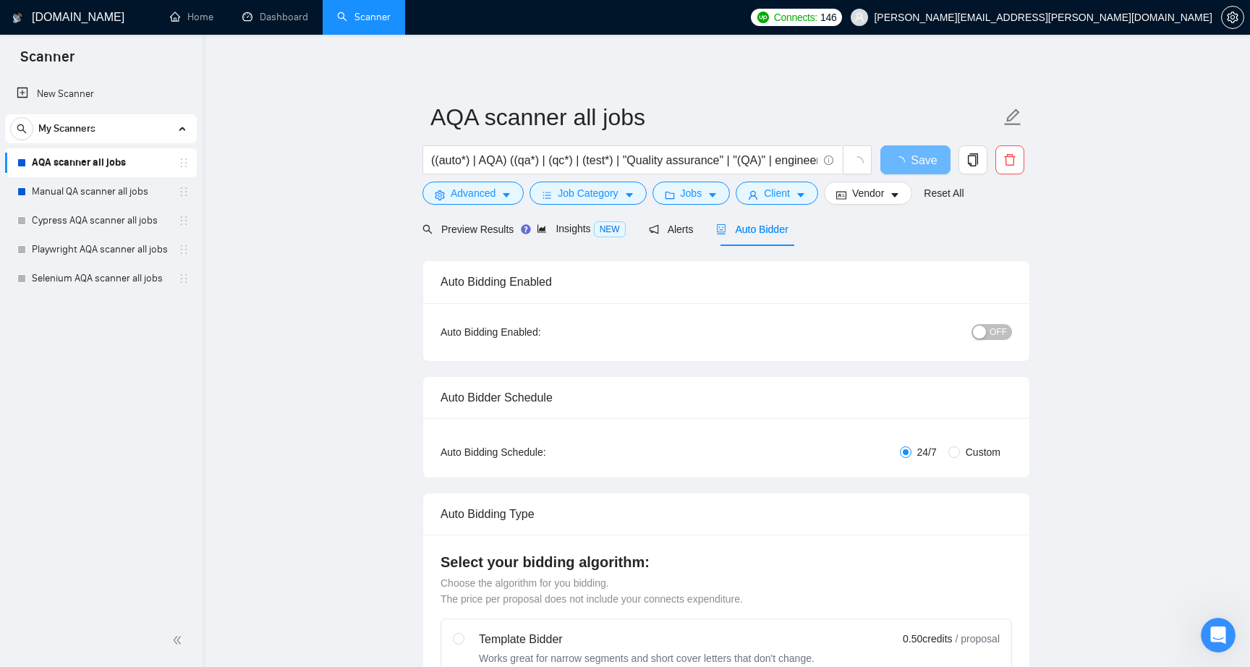
checkbox input "true"
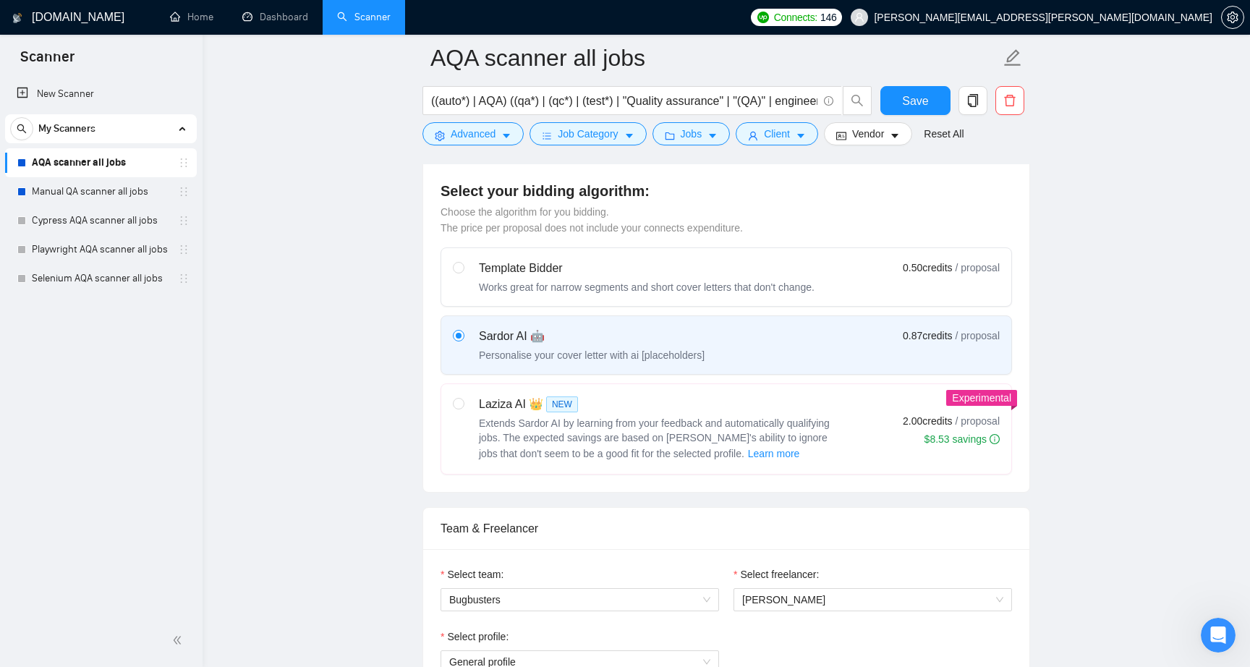
scroll to position [403, 0]
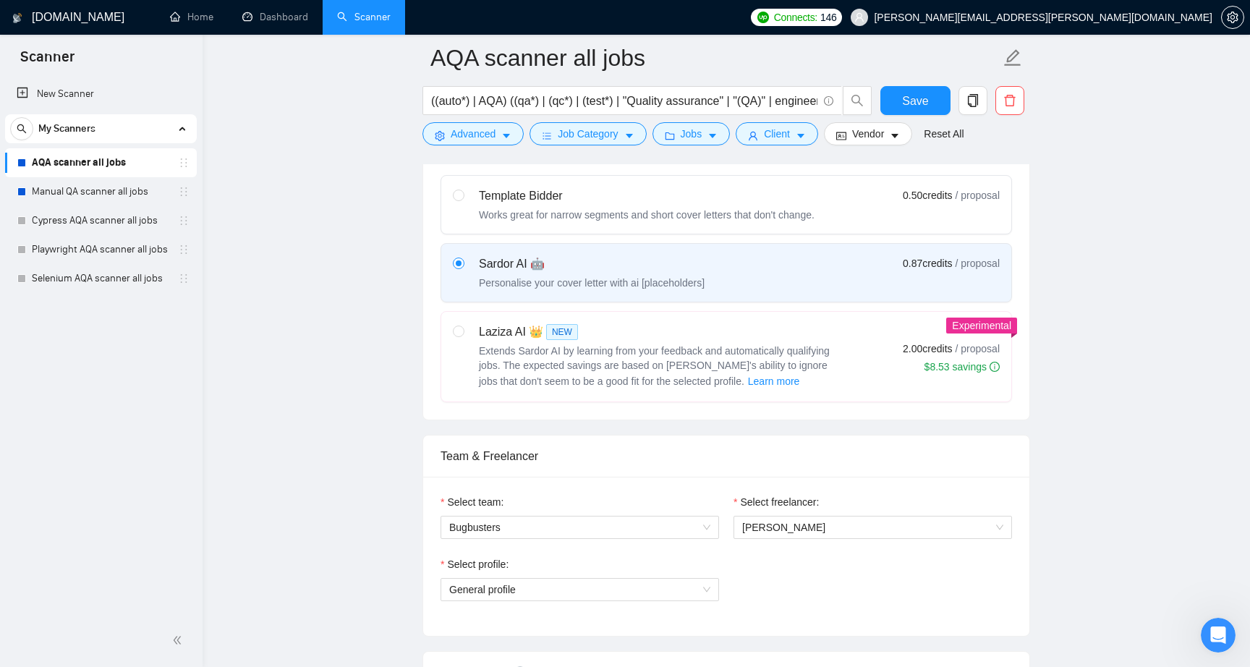
scroll to position [461, 0]
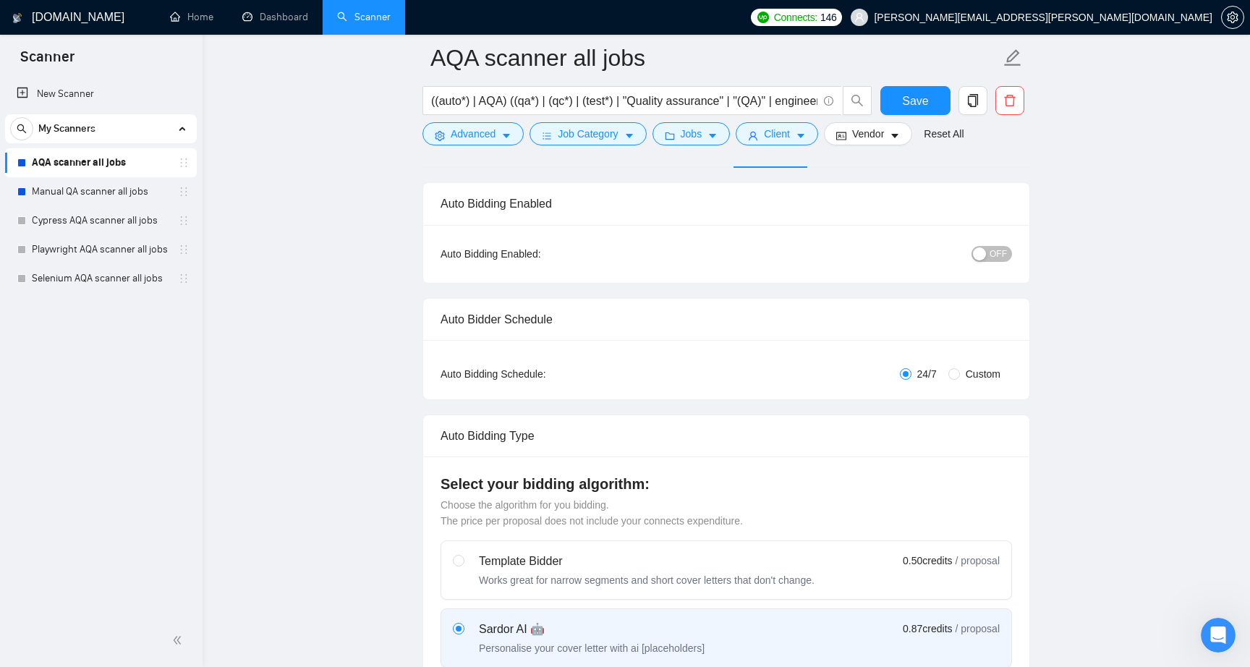
scroll to position [0, 0]
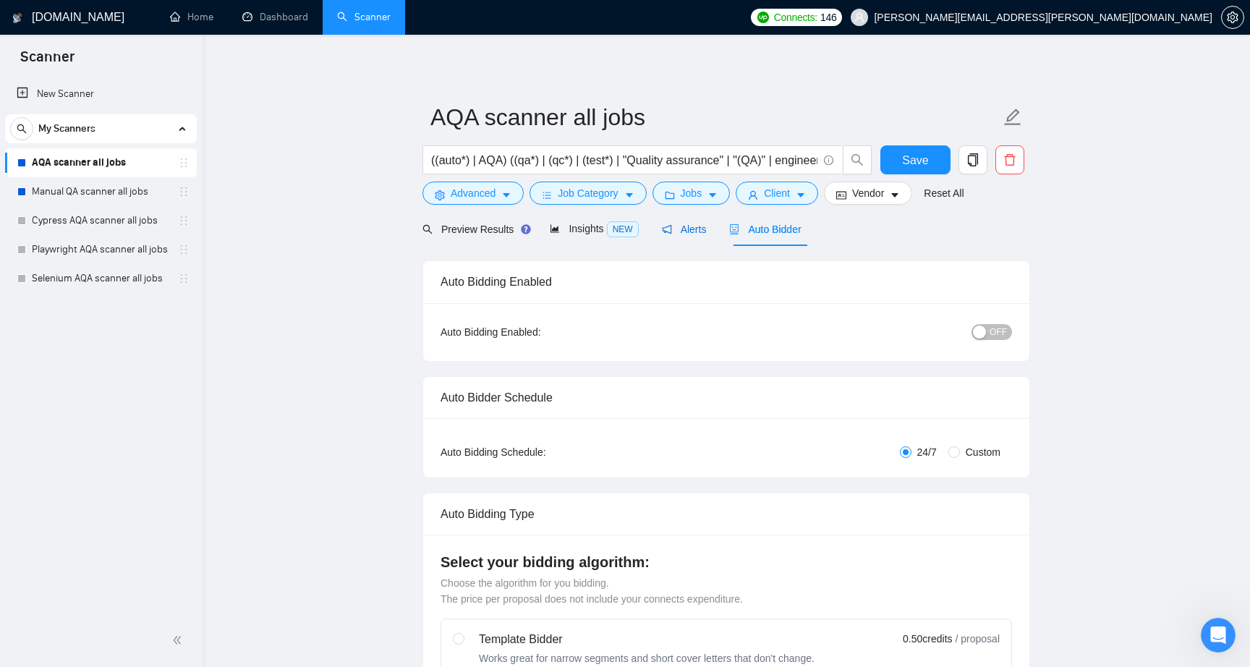
click at [699, 230] on span "Alerts" at bounding box center [684, 229] width 45 height 12
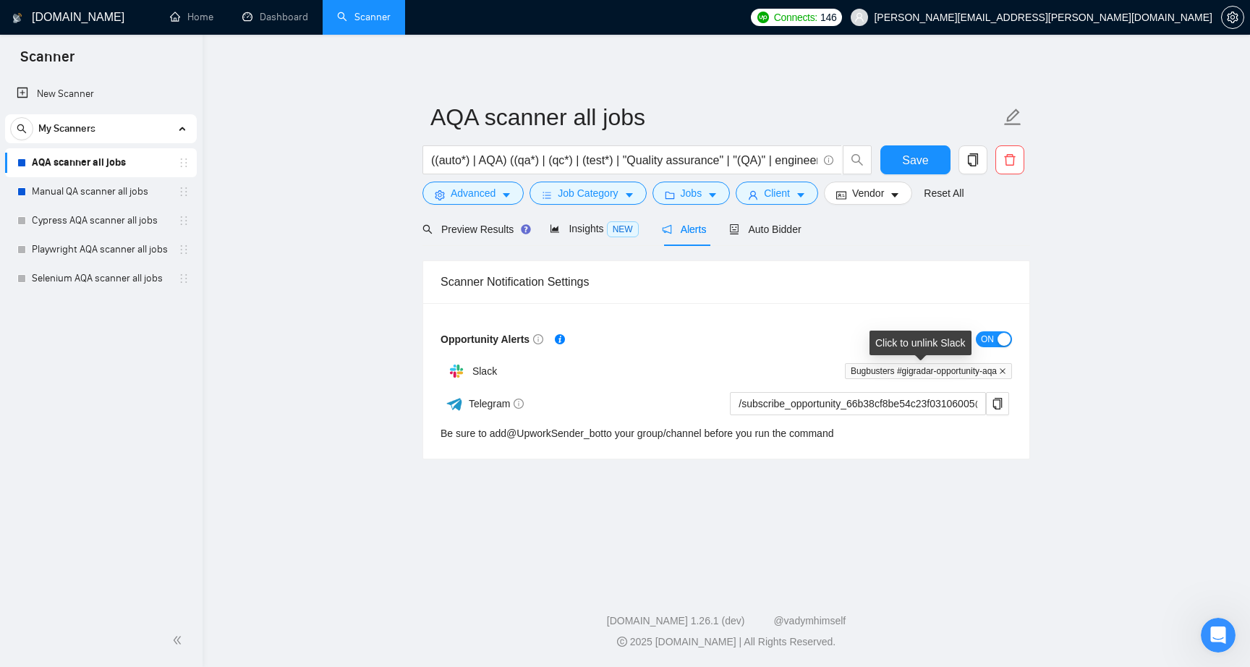
click at [1001, 371] on icon "close" at bounding box center [1003, 371] width 6 height 6
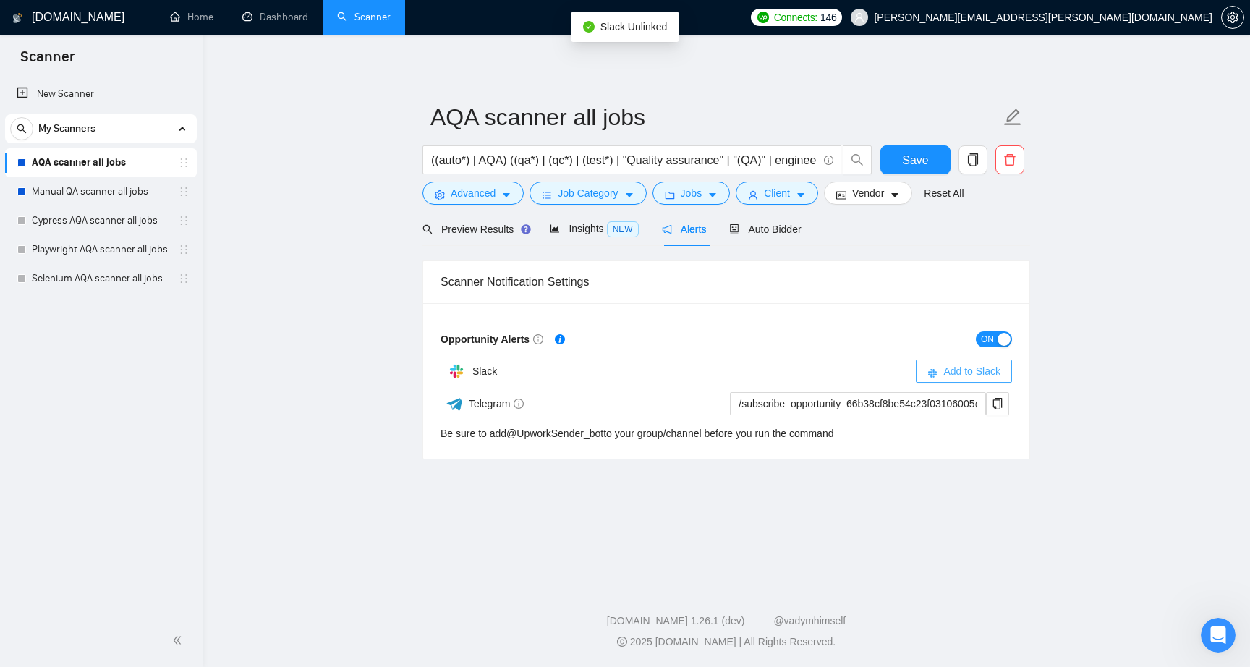
click at [950, 372] on span "Add to Slack" at bounding box center [971, 371] width 57 height 16
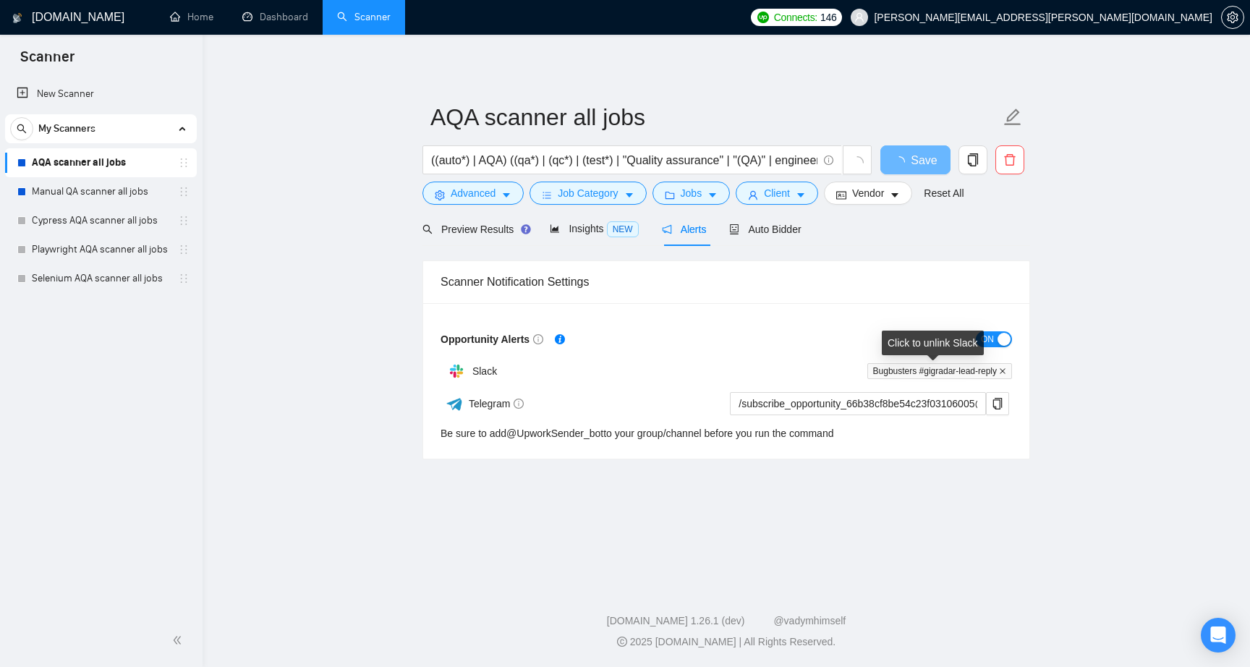
click at [1002, 371] on icon "close" at bounding box center [1003, 371] width 6 height 6
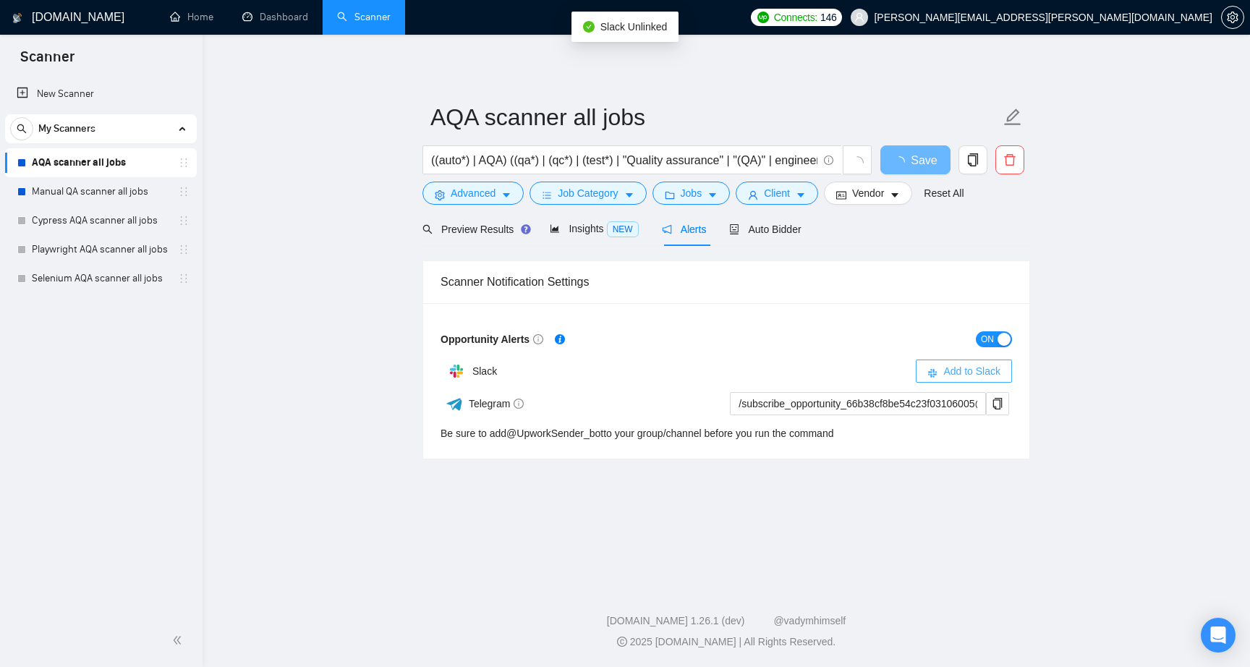
click at [979, 370] on span "Add to Slack" at bounding box center [971, 371] width 57 height 16
click at [66, 193] on link "Manual QA scanner all jobs" at bounding box center [100, 191] width 137 height 29
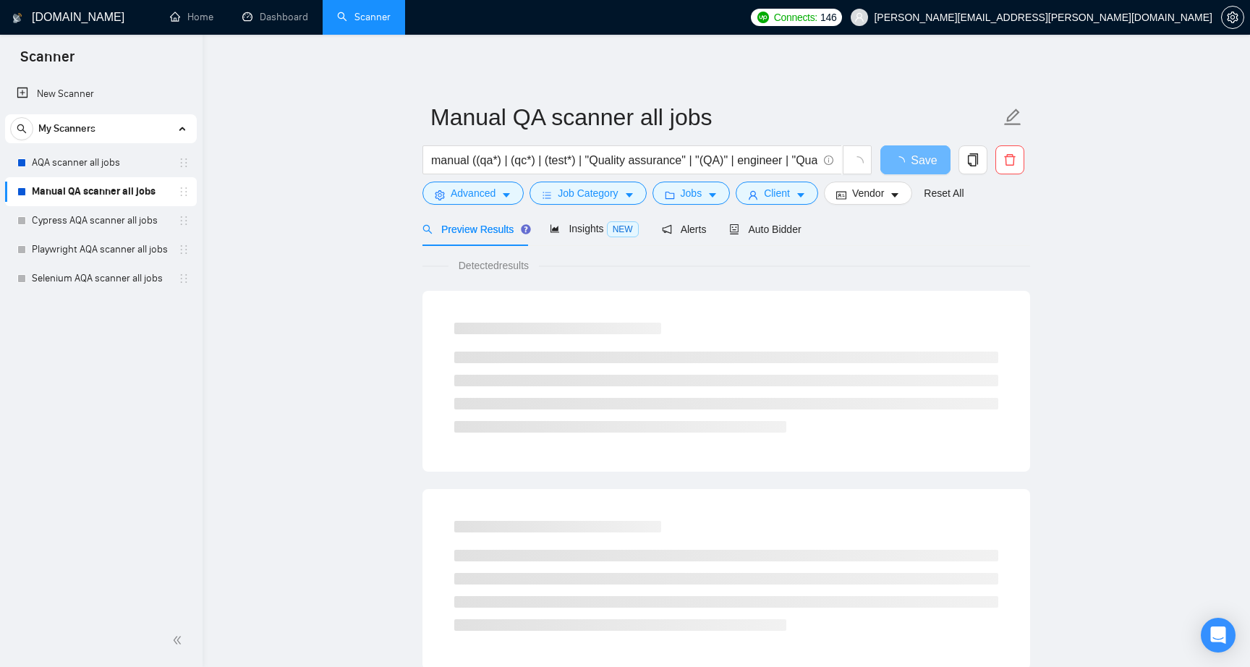
click at [301, 308] on main "Manual QA scanner all jobs manual ((qa*) | (qc*) | (test*) | "Quality assurance…" at bounding box center [726, 661] width 1001 height 1206
click at [768, 231] on span "Auto Bidder" at bounding box center [765, 229] width 72 height 12
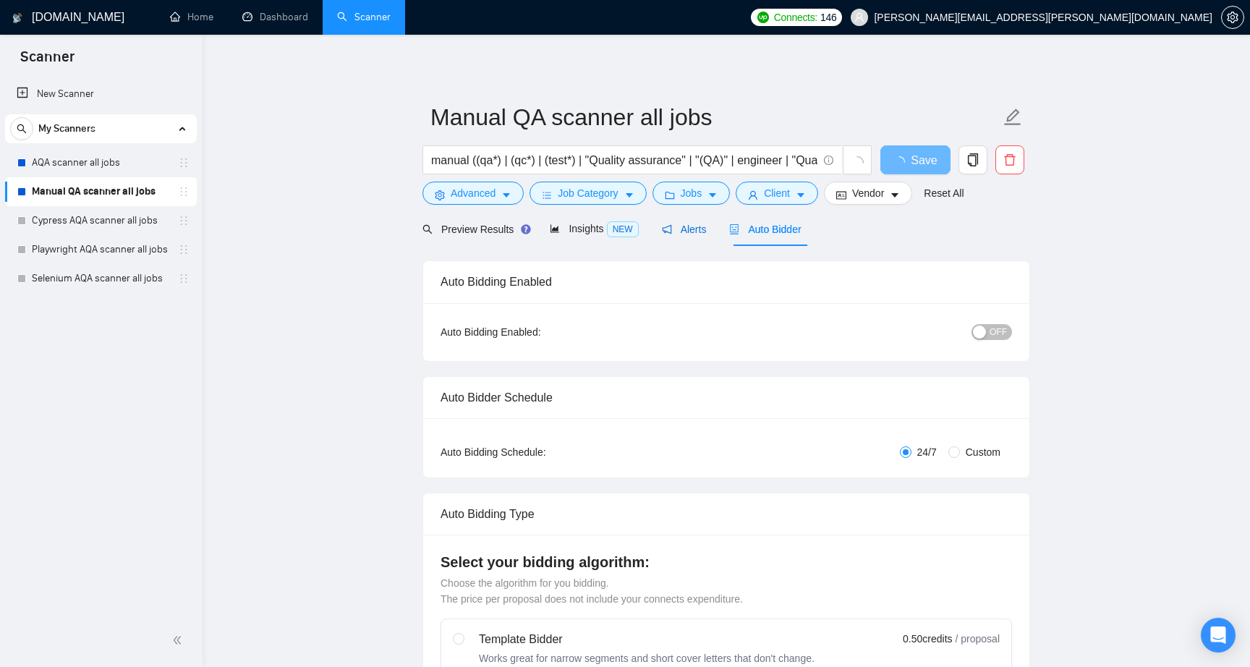
click at [698, 229] on span "Alerts" at bounding box center [684, 229] width 45 height 12
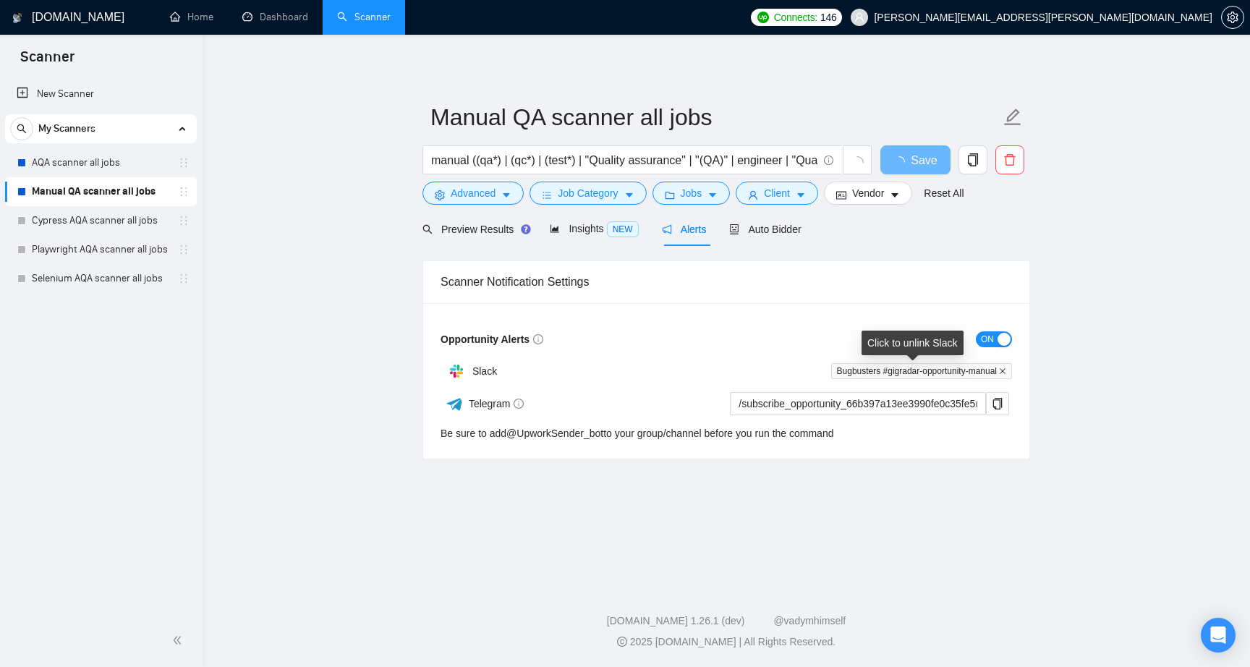
click at [1001, 370] on icon "close" at bounding box center [1003, 371] width 6 height 6
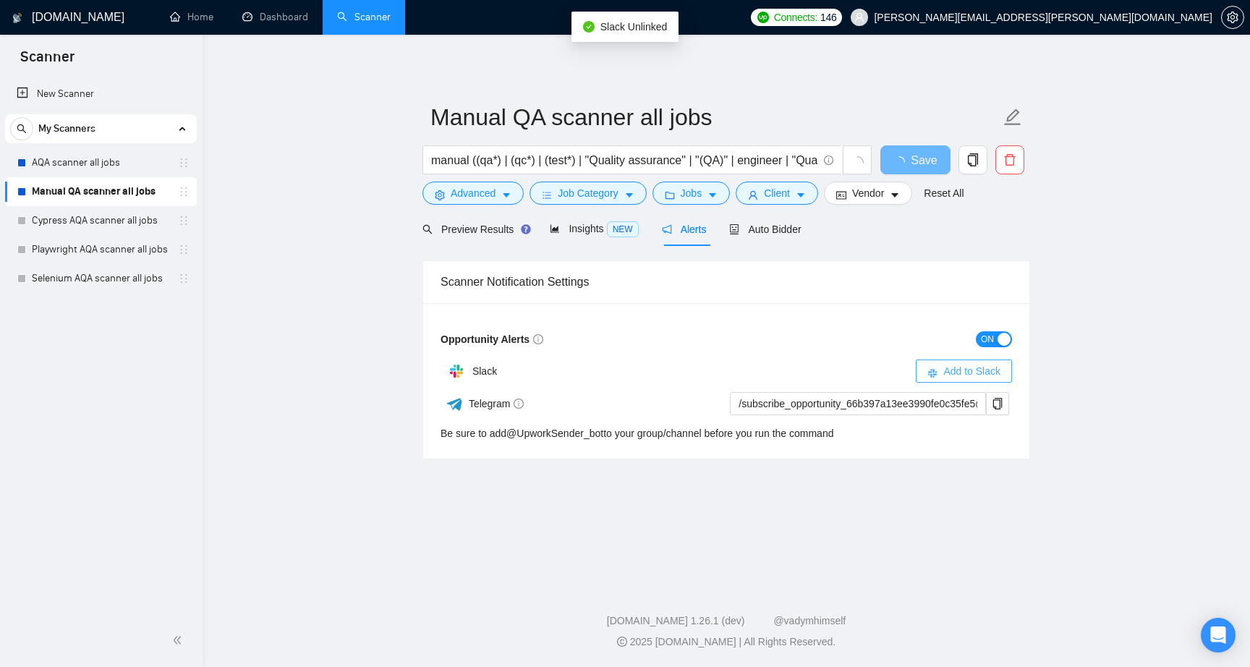
click at [978, 367] on span "Add to Slack" at bounding box center [971, 371] width 57 height 16
click at [314, 333] on main "Manual QA scanner all jobs manual ((qa*) | (qc*) | (test*) | "Quality assurance…" at bounding box center [726, 307] width 1001 height 498
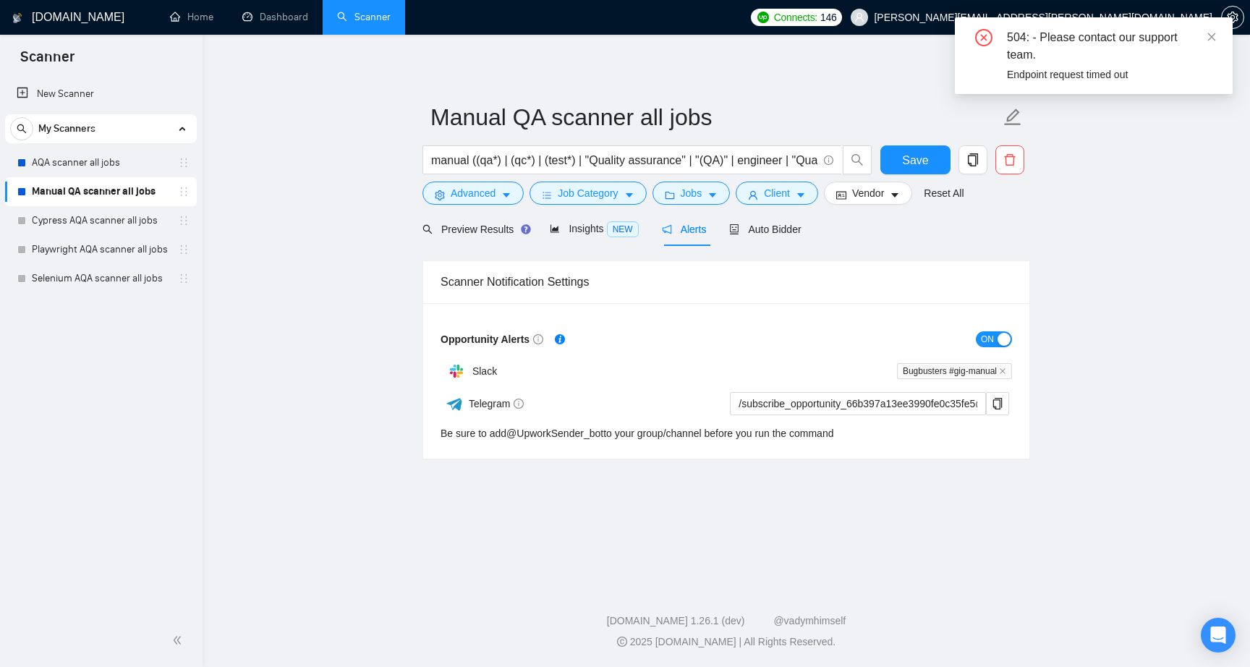
click at [104, 190] on link "Manual QA scanner all jobs" at bounding box center [100, 191] width 137 height 29
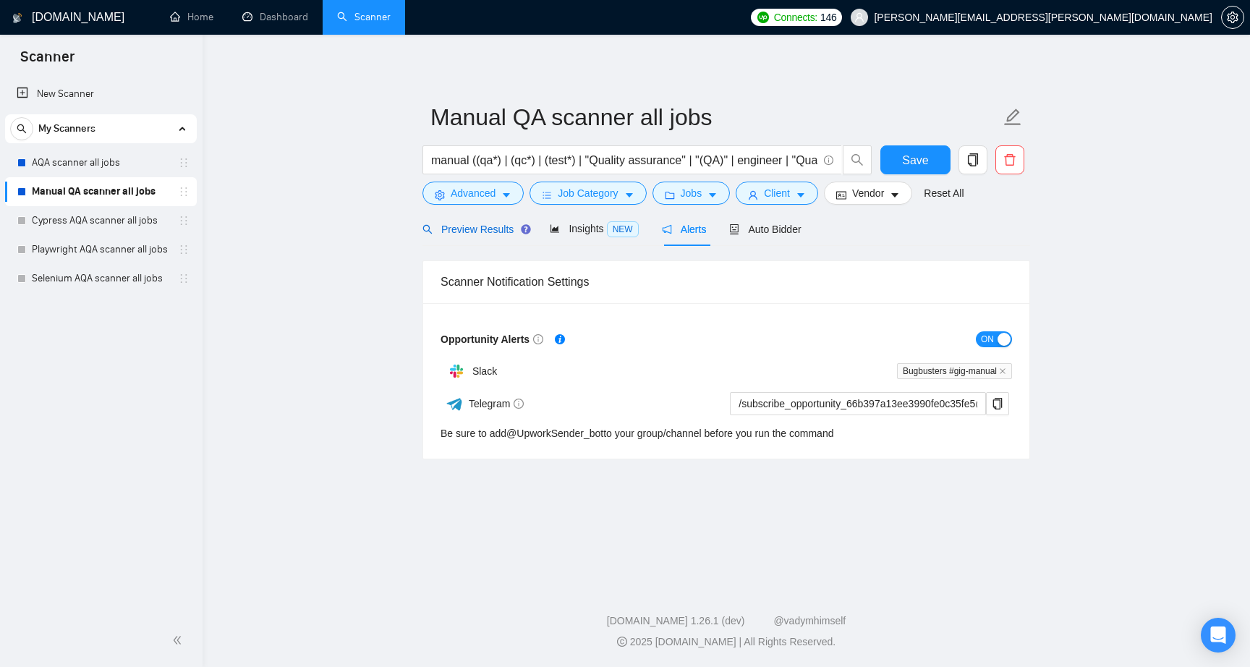
click at [474, 231] on span "Preview Results" at bounding box center [474, 229] width 104 height 12
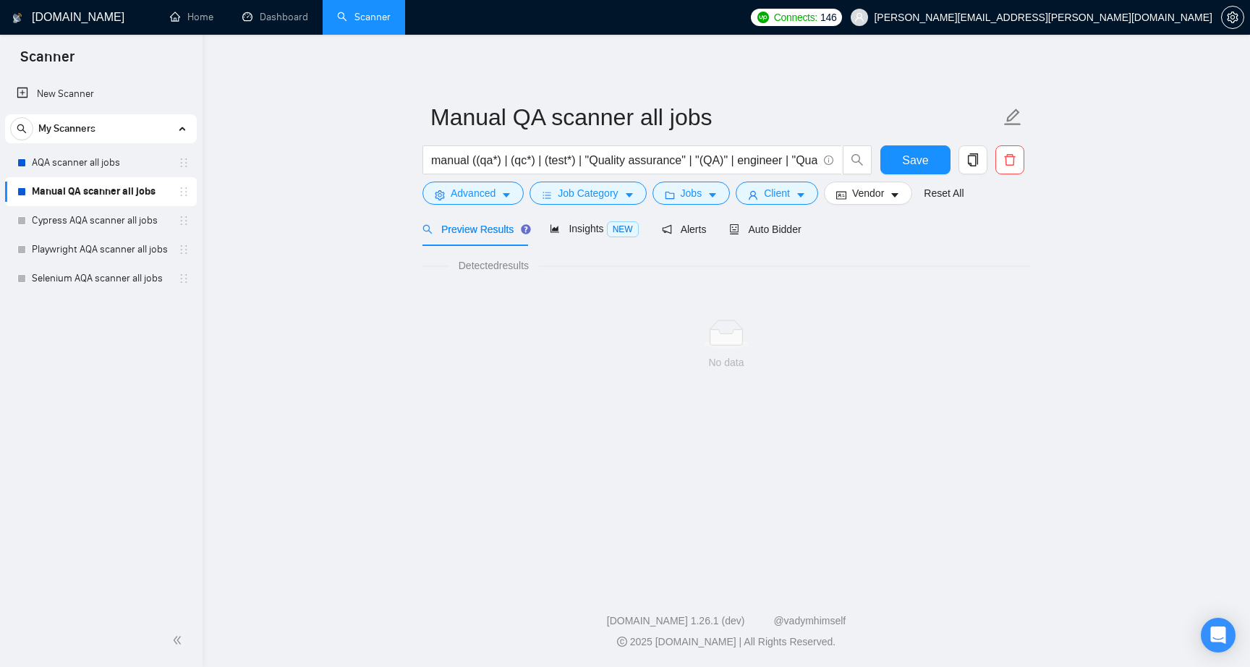
click at [333, 189] on main "Manual QA scanner all jobs manual ((qa*) | (qc*) | (test*) | "Quality assurance…" at bounding box center [726, 307] width 1001 height 498
click at [333, 230] on main "Manual QA scanner all jobs manual ((qa*) | (qc*) | (test*) | "Quality assurance…" at bounding box center [726, 307] width 1001 height 498
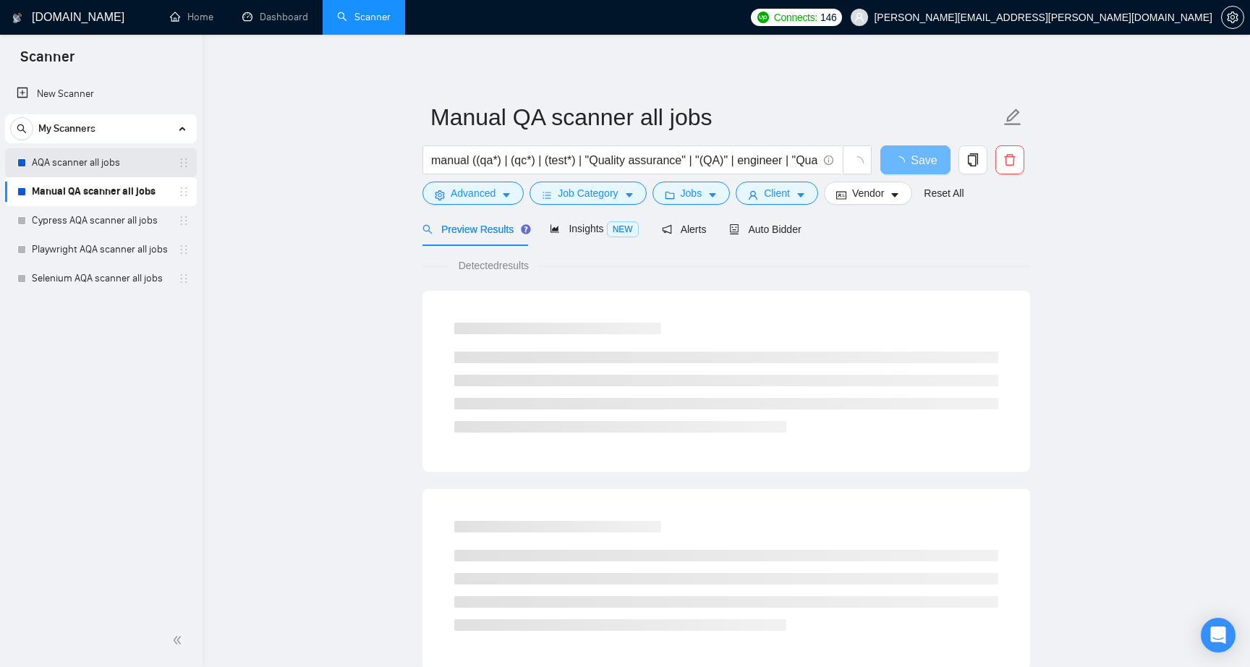
click at [83, 157] on link "AQA scanner all jobs" at bounding box center [100, 162] width 137 height 29
click at [576, 238] on div "Insights NEW" at bounding box center [594, 229] width 88 height 34
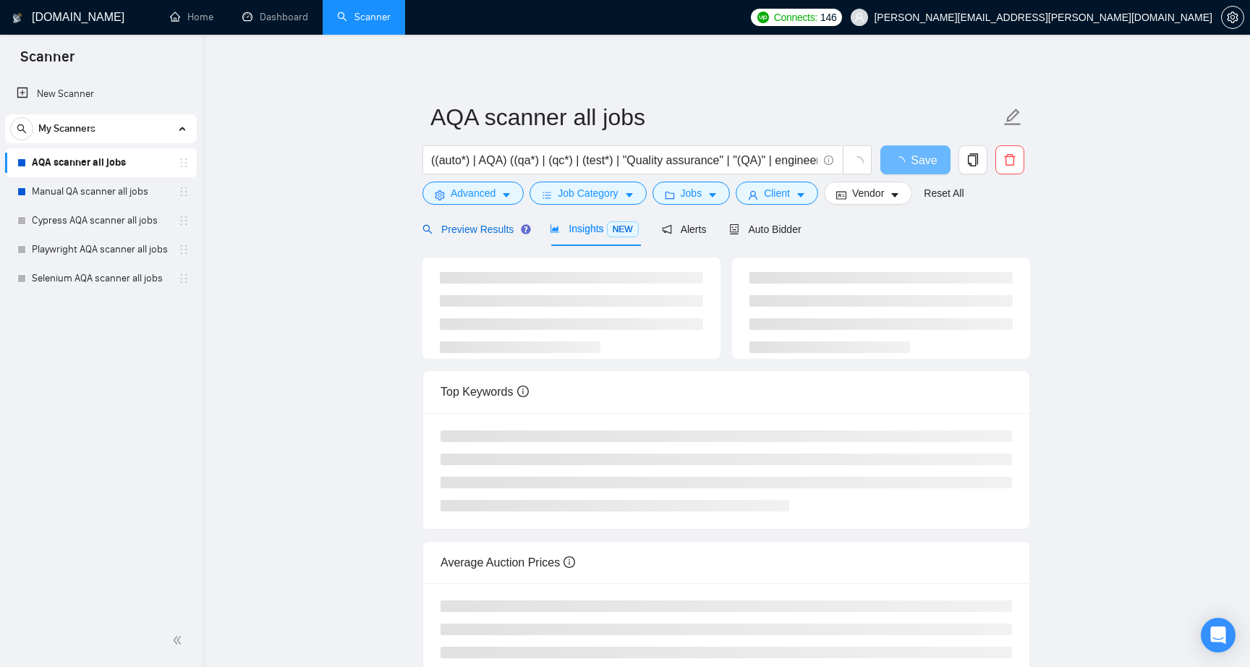
click at [470, 226] on span "Preview Results" at bounding box center [474, 229] width 104 height 12
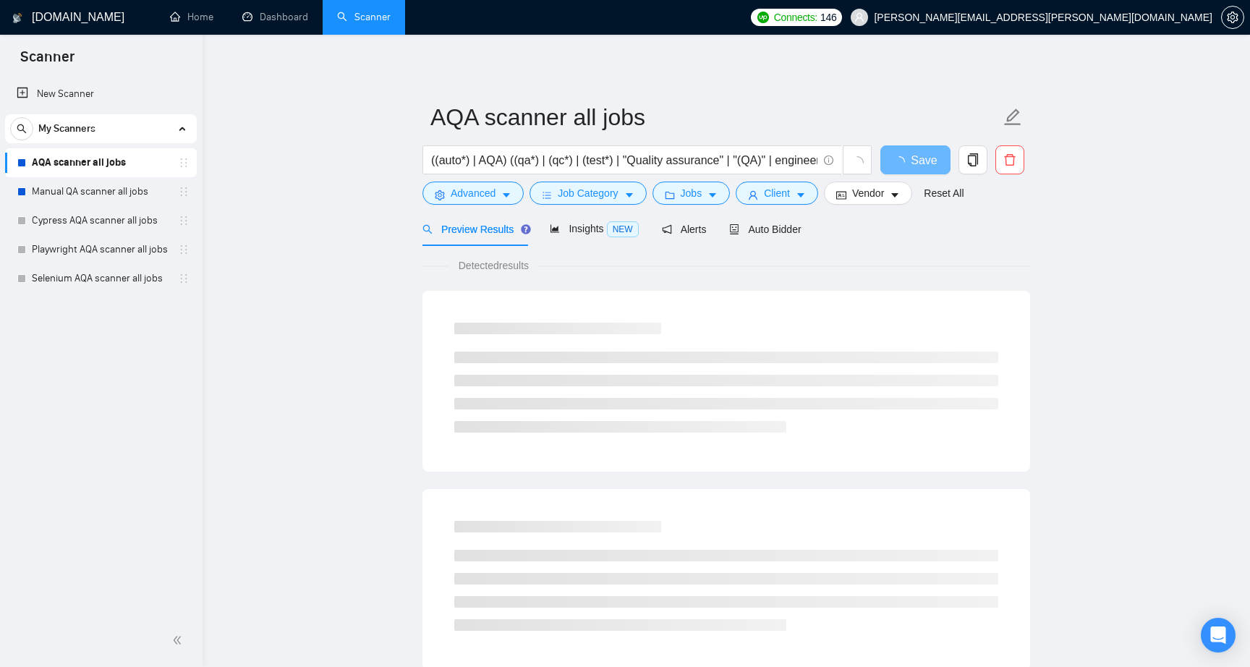
drag, startPoint x: 331, startPoint y: 241, endPoint x: 662, endPoint y: 241, distance: 331.3
click at [331, 241] on main "AQA scanner all jobs ((auto*) | AQA) ((qa*) | (qc*) | (test*) | "Quality assura…" at bounding box center [726, 661] width 1001 height 1206
click at [690, 228] on span "Alerts" at bounding box center [684, 229] width 45 height 12
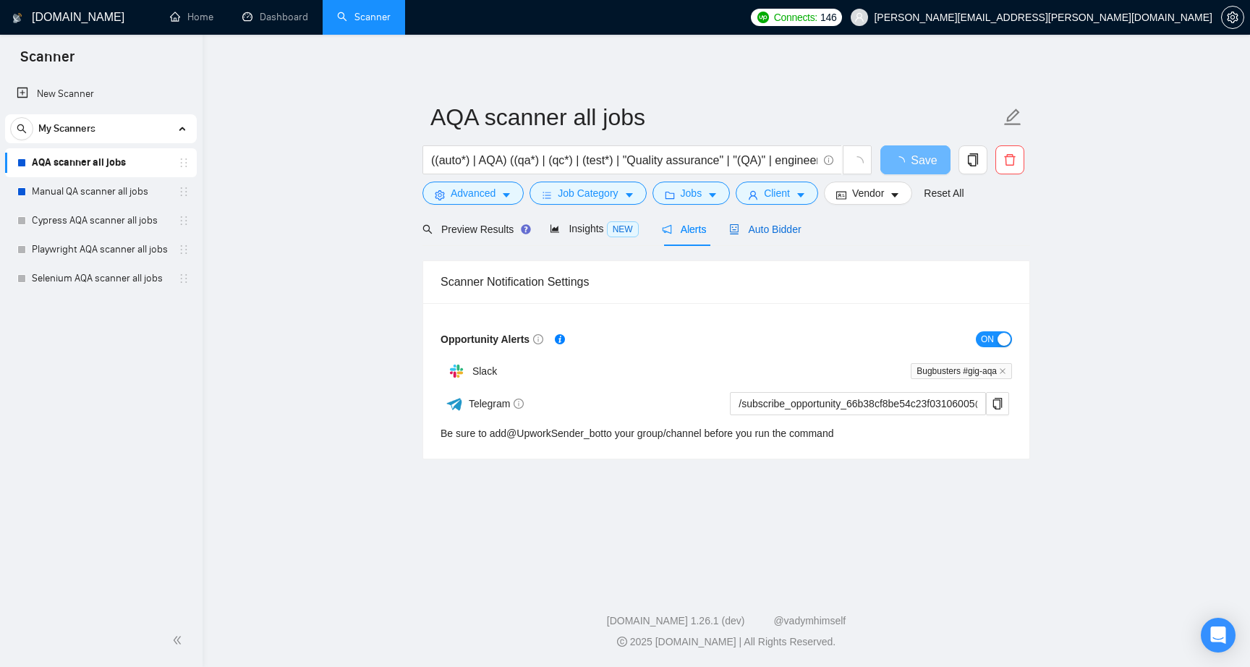
click at [801, 228] on span "Auto Bidder" at bounding box center [765, 229] width 72 height 12
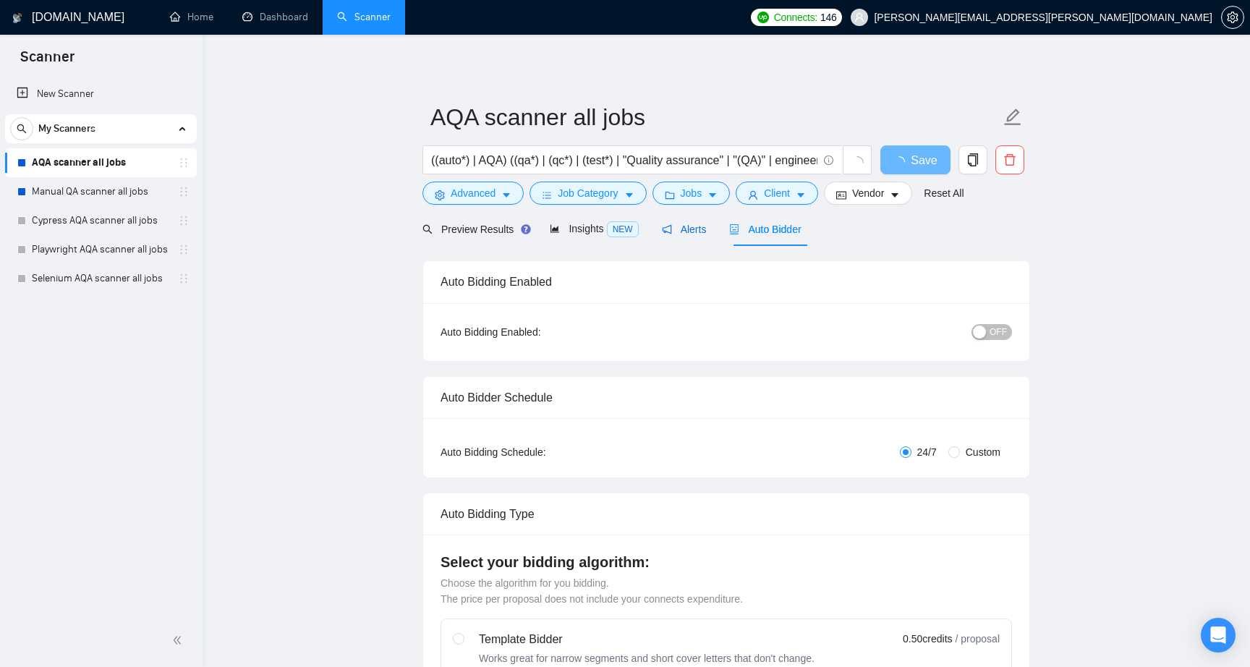
click at [691, 232] on span "Alerts" at bounding box center [684, 229] width 45 height 12
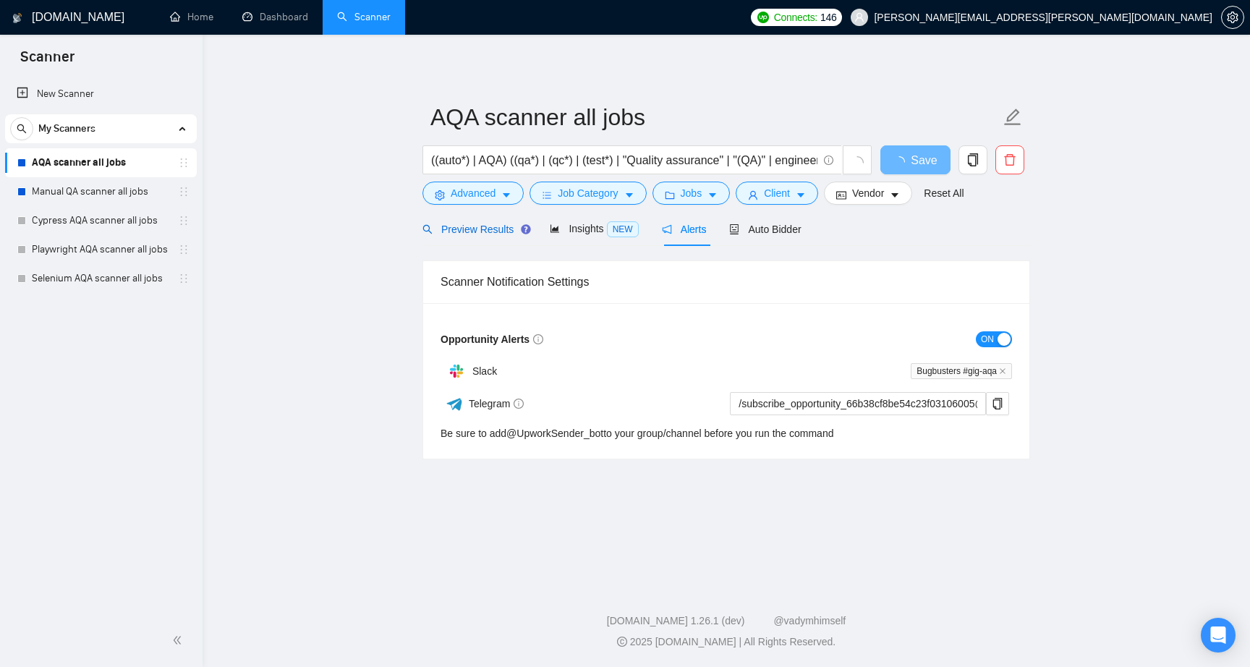
click at [482, 229] on span "Preview Results" at bounding box center [474, 229] width 104 height 12
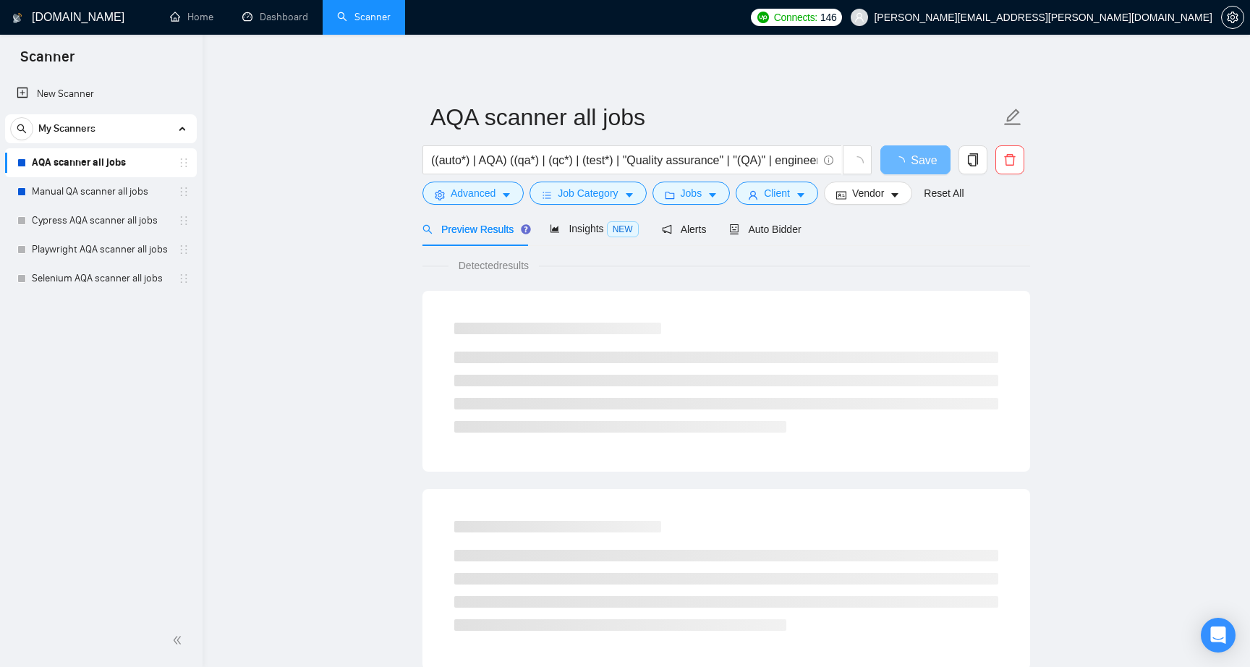
click at [307, 253] on main "AQA scanner all jobs ((auto*) | AQA) ((qa*) | (qc*) | (test*) | "Quality assura…" at bounding box center [726, 661] width 1001 height 1206
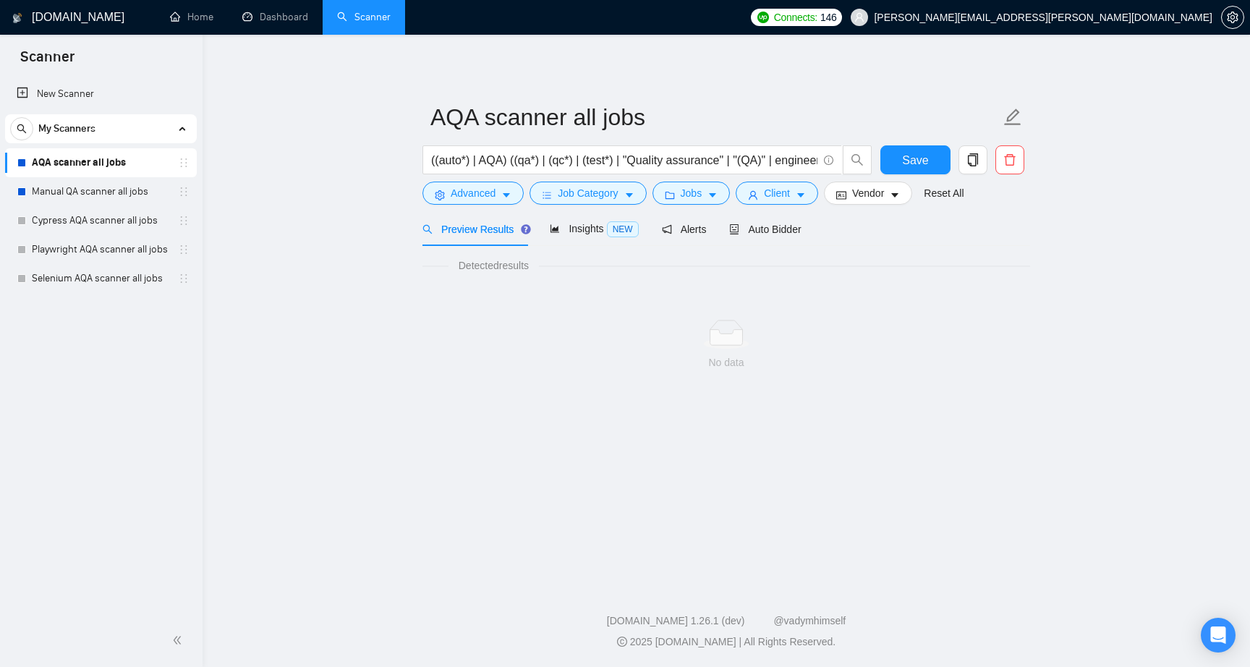
click at [253, 244] on main "AQA scanner all jobs ((auto*) | AQA) ((qa*) | (qc*) | (test*) | "Quality assura…" at bounding box center [726, 307] width 1001 height 498
click at [499, 158] on input "((auto*) | AQA) ((qa*) | (qc*) | (test*) | "Quality assurance" | "(QA)" | engin…" at bounding box center [624, 160] width 386 height 18
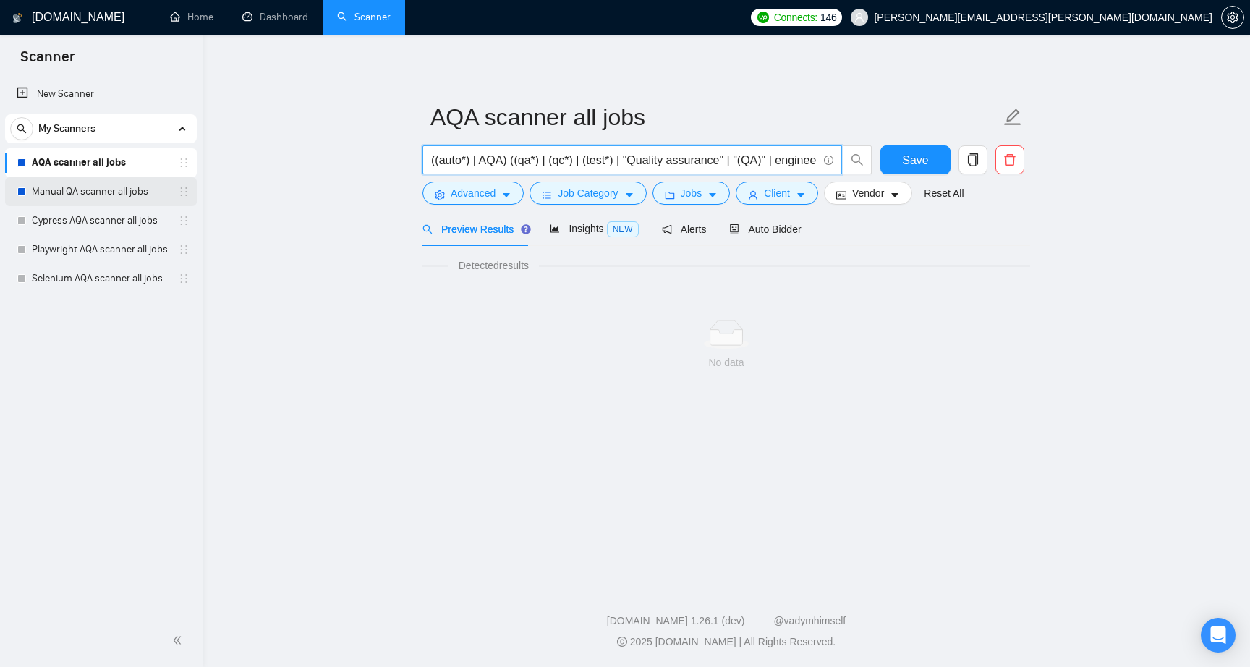
click at [97, 190] on link "Manual QA scanner all jobs" at bounding box center [100, 191] width 137 height 29
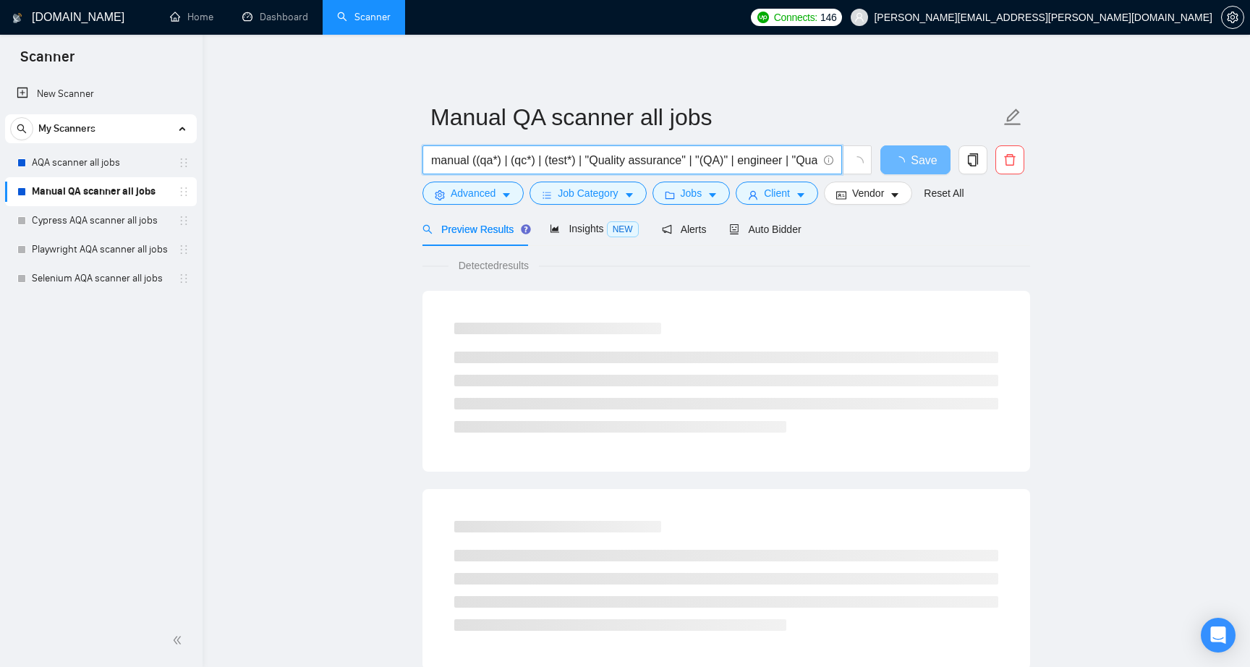
click at [498, 161] on input "manual ((qa*) | (qc*) | (test*) | "Quality assurance" | "(QA)" | engineer | "Qu…" at bounding box center [624, 160] width 386 height 18
click at [227, 159] on main "Manual QA scanner all jobs manual ((qa*) | (qc*) | (test*) | "Quality assurance…" at bounding box center [726, 661] width 1001 height 1206
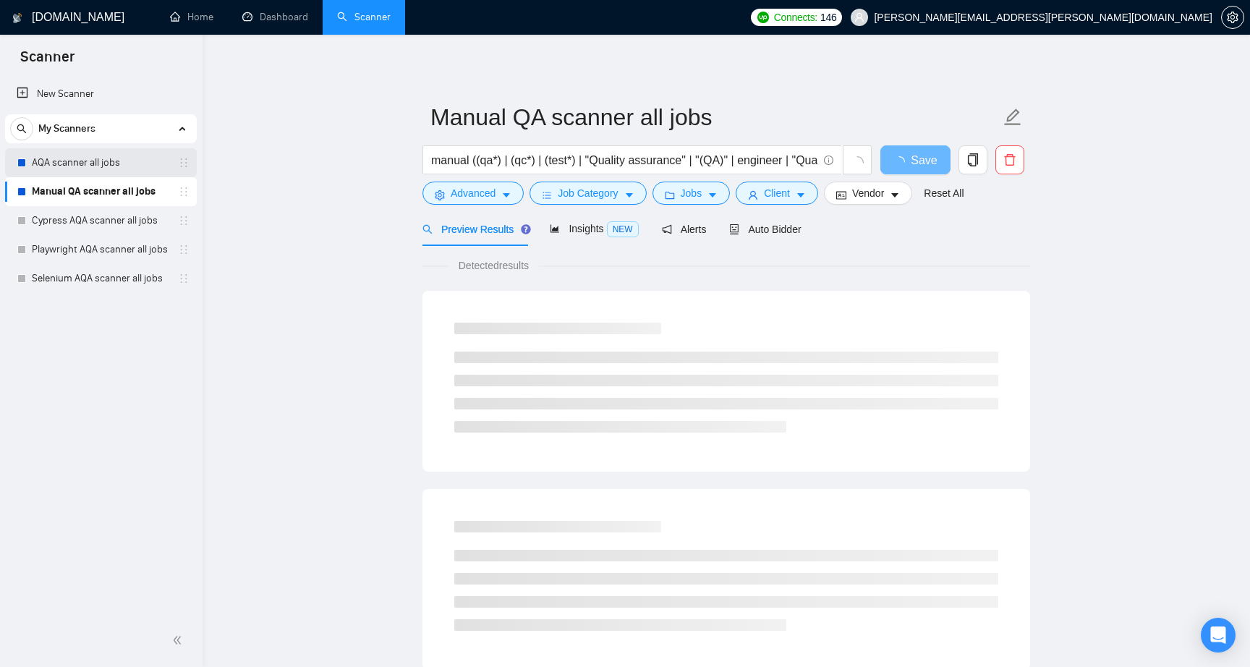
click at [93, 162] on link "AQA scanner all jobs" at bounding box center [100, 162] width 137 height 29
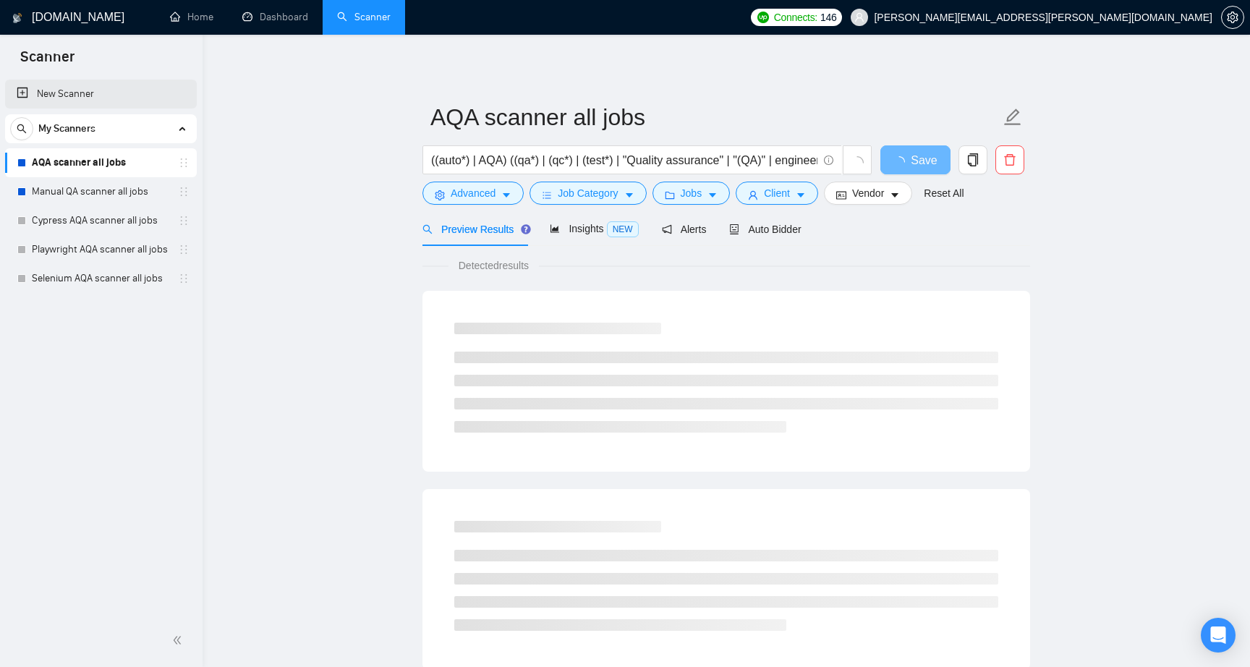
click at [55, 97] on link "New Scanner" at bounding box center [101, 94] width 169 height 29
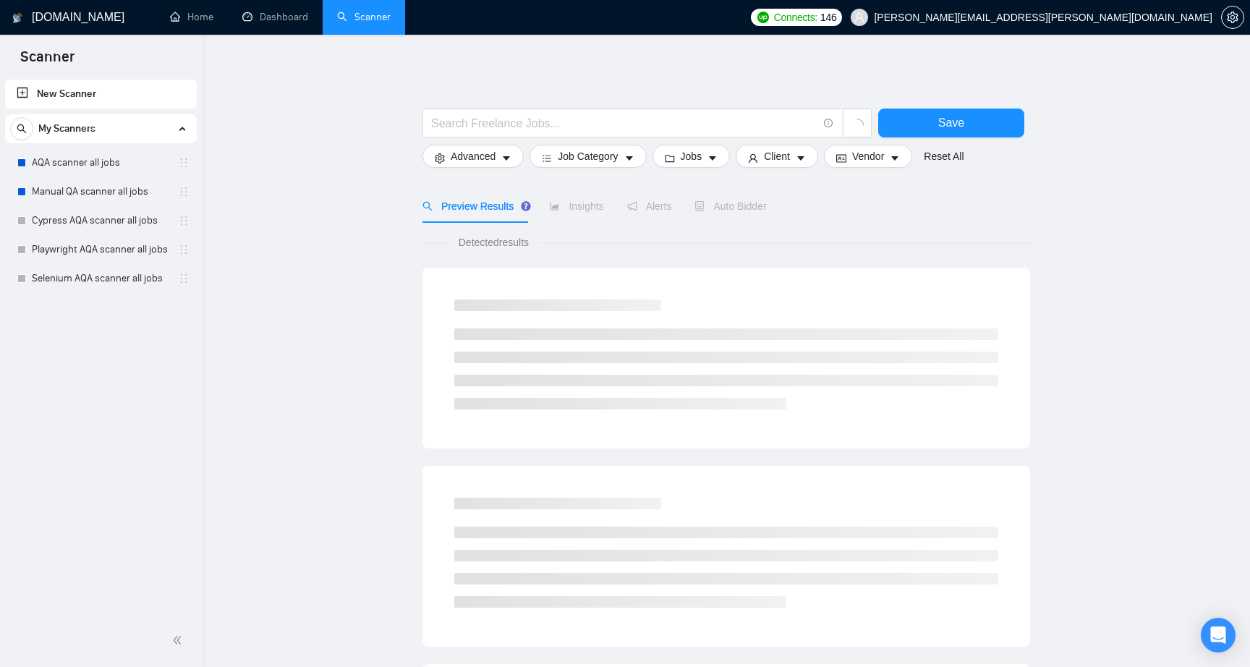
click at [331, 169] on main "Save Advanced Job Category Jobs Client Vendor Reset All Preview Results Insight…" at bounding box center [726, 649] width 1001 height 1183
click at [489, 125] on input "text" at bounding box center [624, 123] width 386 height 18
paste input "manual ((qa*) | (qc*) | (test*) | "Quality assurance" | "(QA)" | engineer | "Qu…"
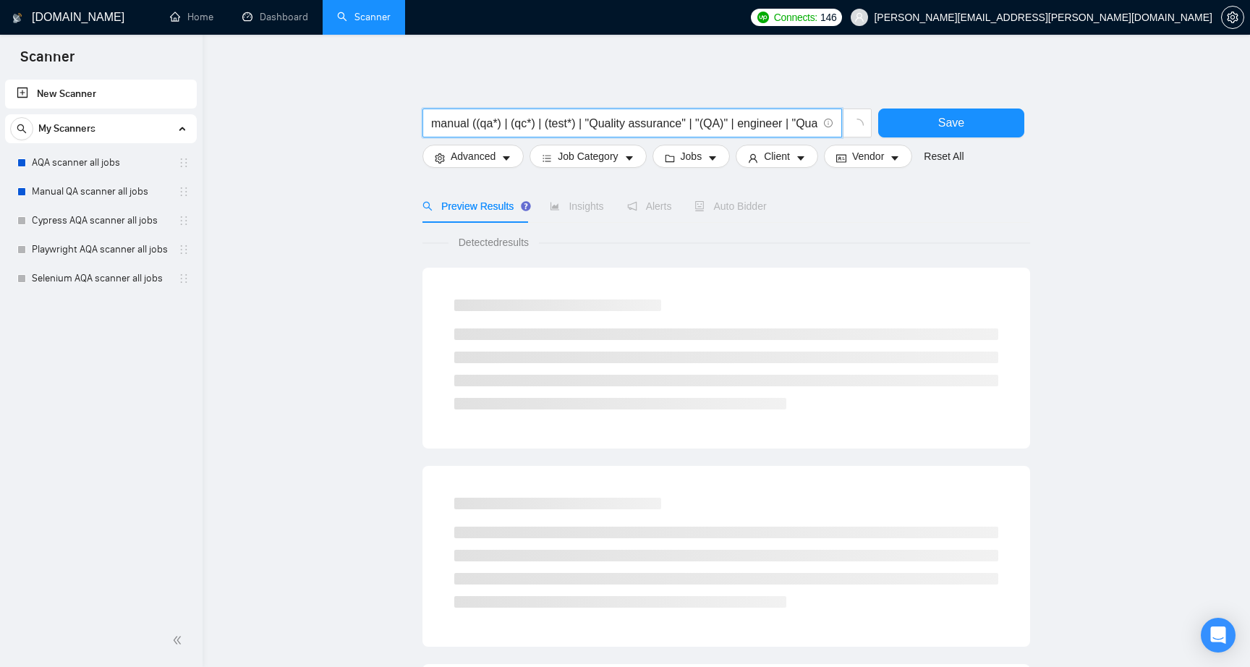
scroll to position [0, 149]
type input "manual ((qa*) | (qc*) | (test*) | "Quality assurance" | "(QA)" | engineer | "Qu…"
click at [284, 187] on main "manual ((qa*) | (qc*) | (test*) | "Quality assurance" | "(QA)" | engineer | "Qu…" at bounding box center [726, 649] width 1001 height 1183
click at [550, 116] on input "manual ((qa*) | (qc*) | (test*) | "Quality assurance" | "(QA)" | engineer | "Qu…" at bounding box center [624, 123] width 386 height 18
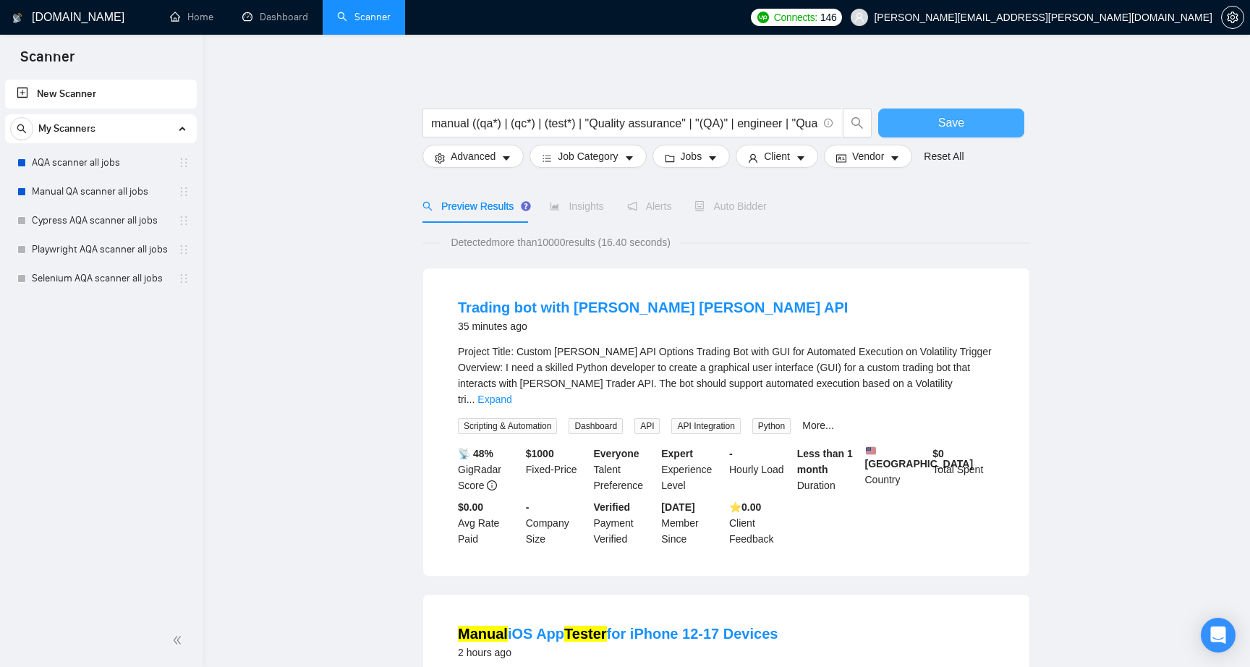
click at [935, 119] on button "Save" at bounding box center [951, 122] width 146 height 29
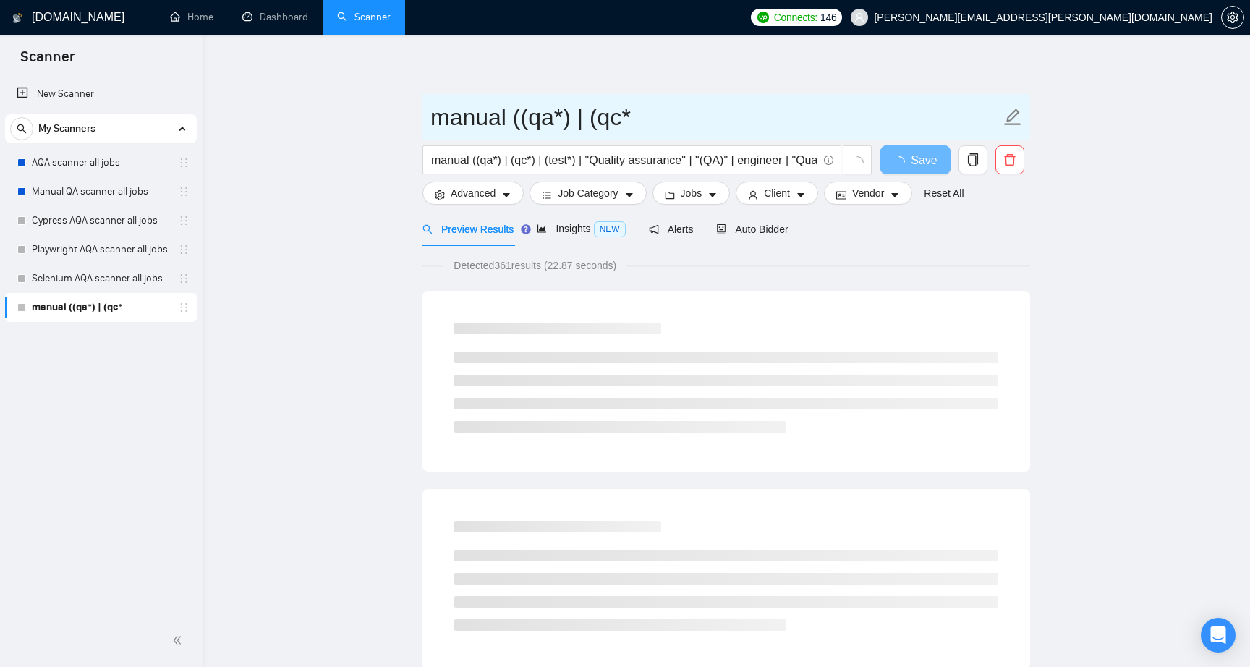
click at [519, 117] on input "manual ((qa*) | (qc*" at bounding box center [715, 117] width 570 height 36
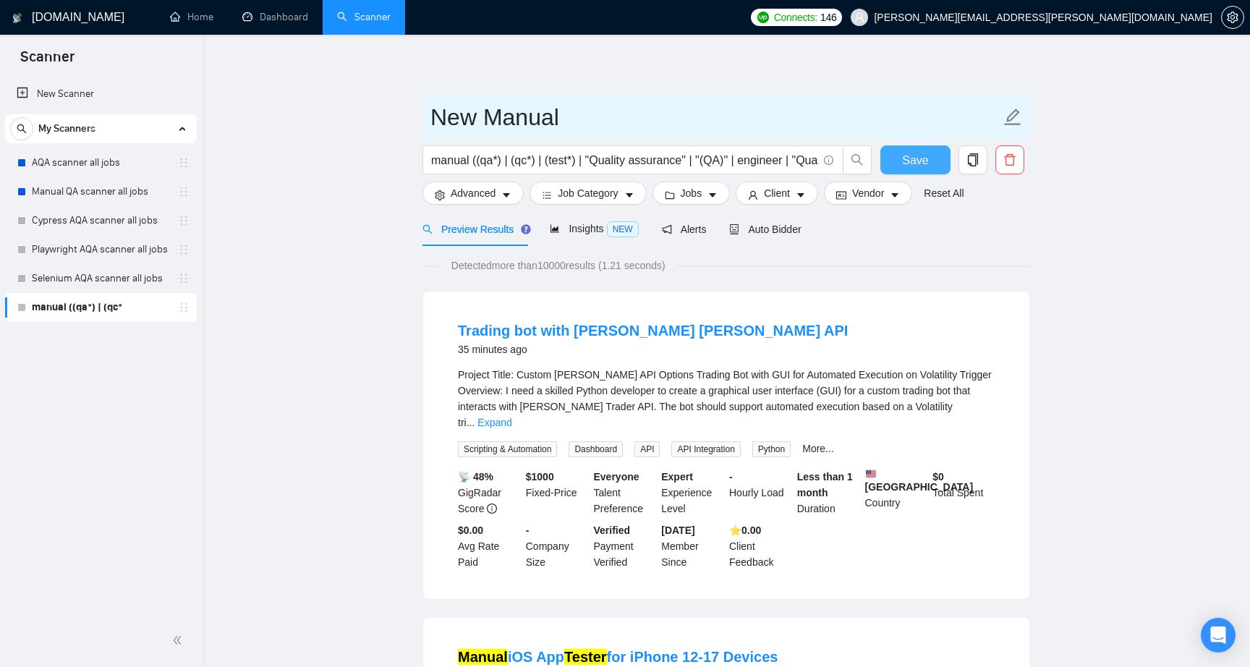
type input "New Manual"
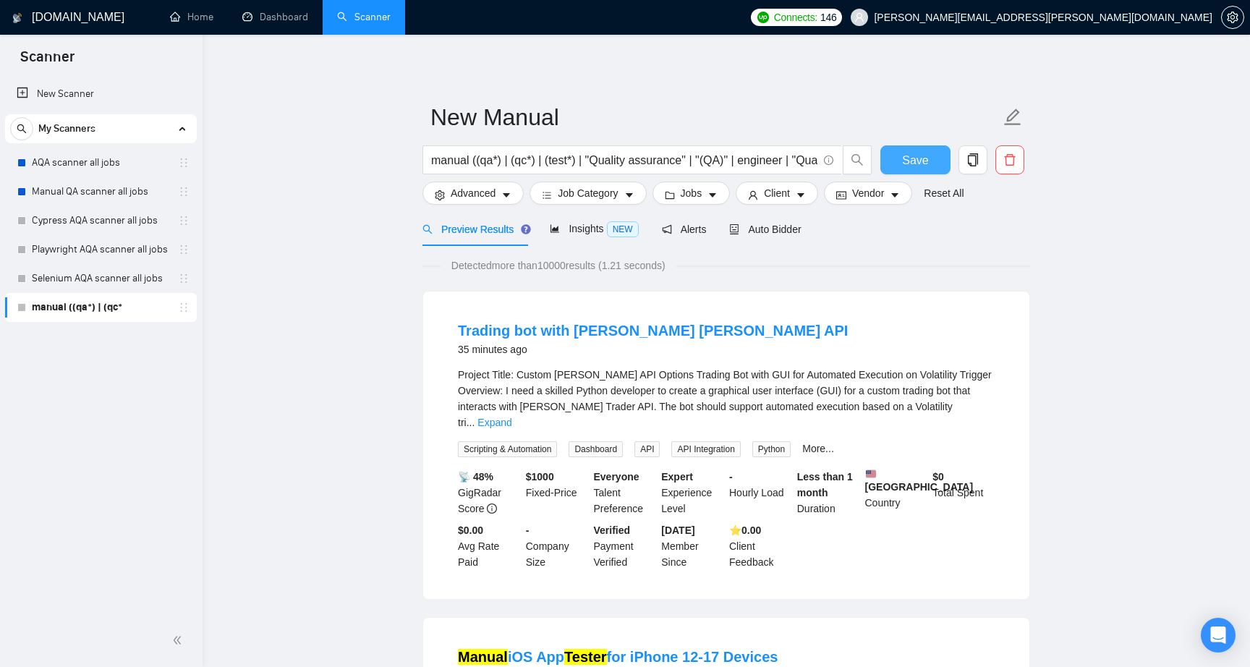
click at [910, 165] on span "Save" at bounding box center [915, 160] width 26 height 18
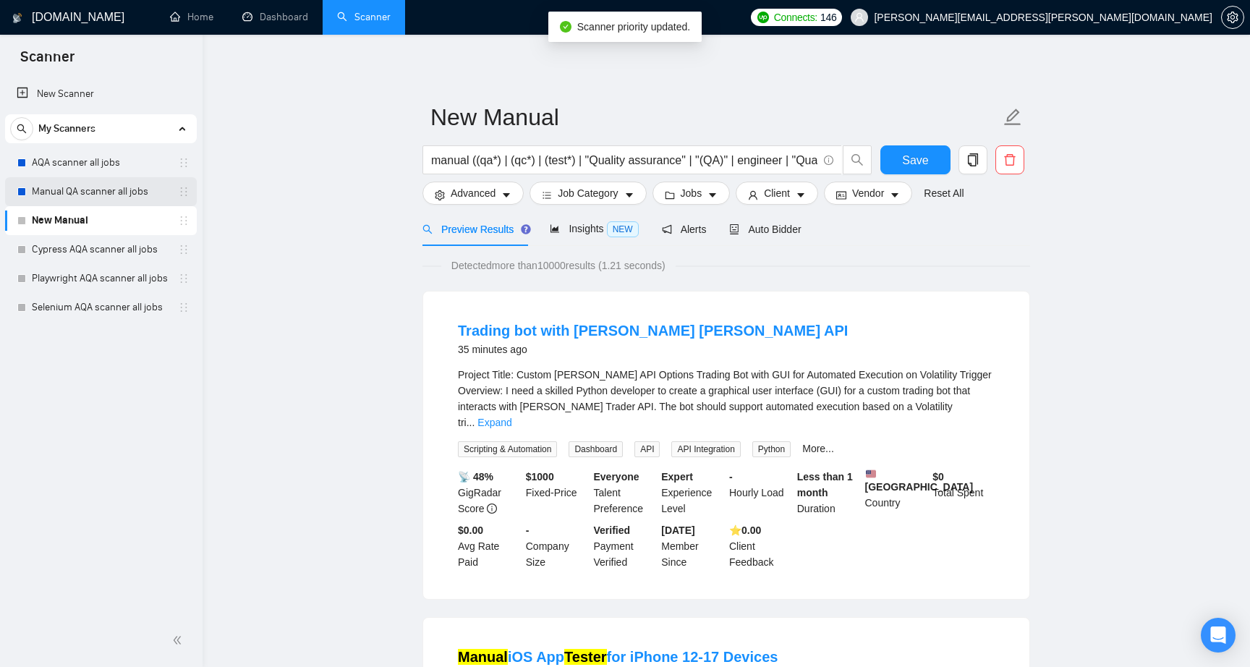
click at [55, 192] on link "Manual QA scanner all jobs" at bounding box center [100, 191] width 137 height 29
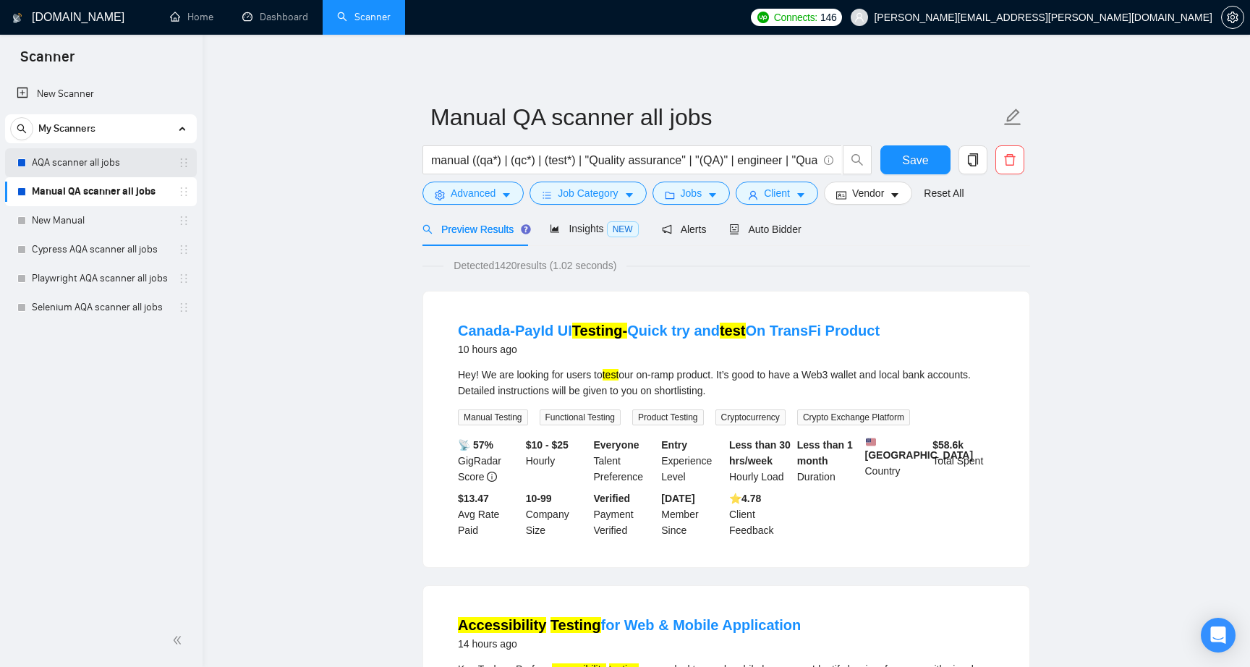
click at [103, 170] on link "AQA scanner all jobs" at bounding box center [100, 162] width 137 height 29
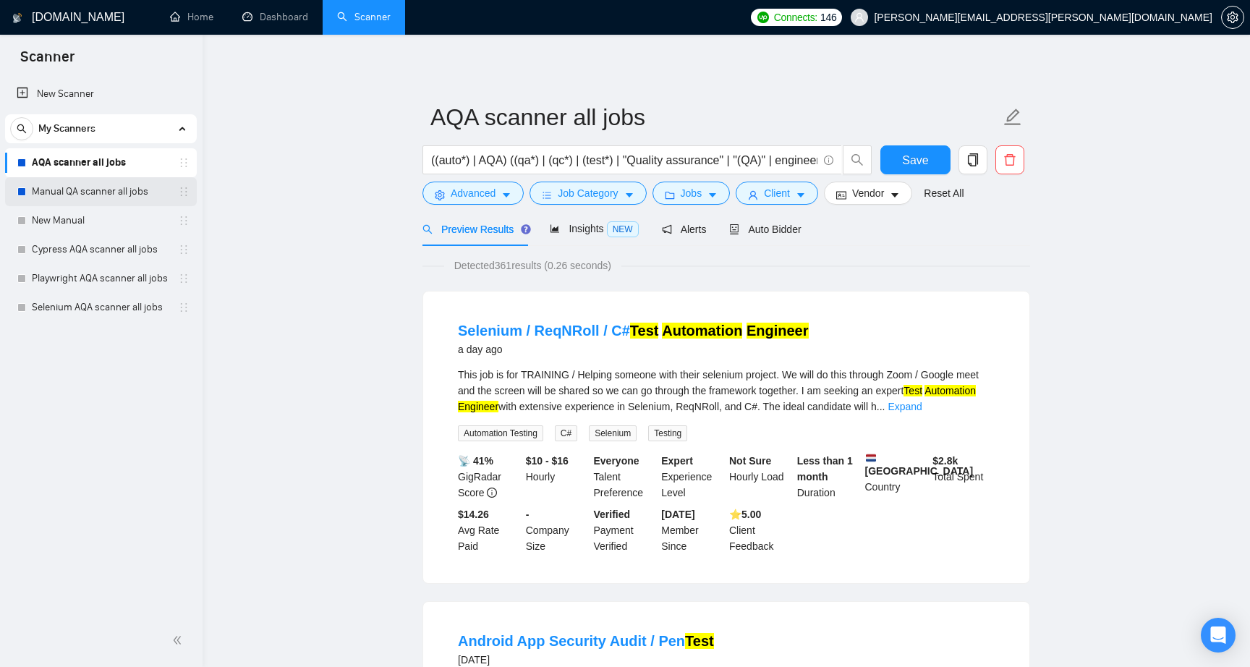
click at [86, 187] on link "Manual QA scanner all jobs" at bounding box center [100, 191] width 137 height 29
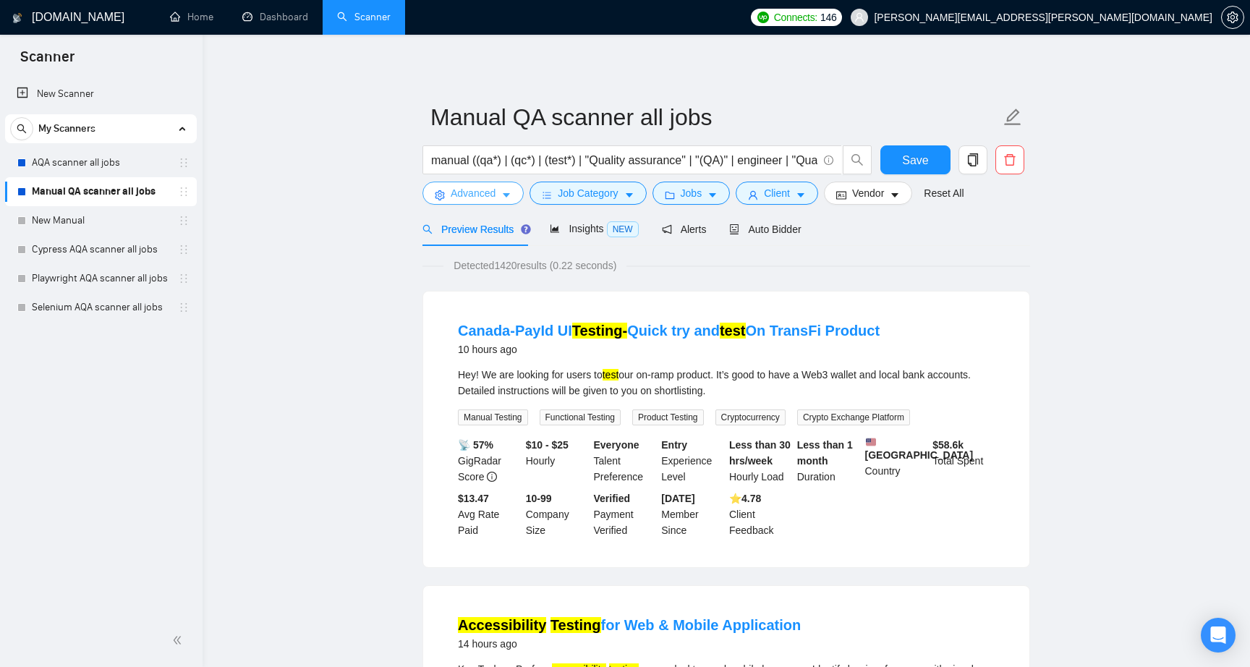
click at [459, 198] on span "Advanced" at bounding box center [473, 193] width 45 height 16
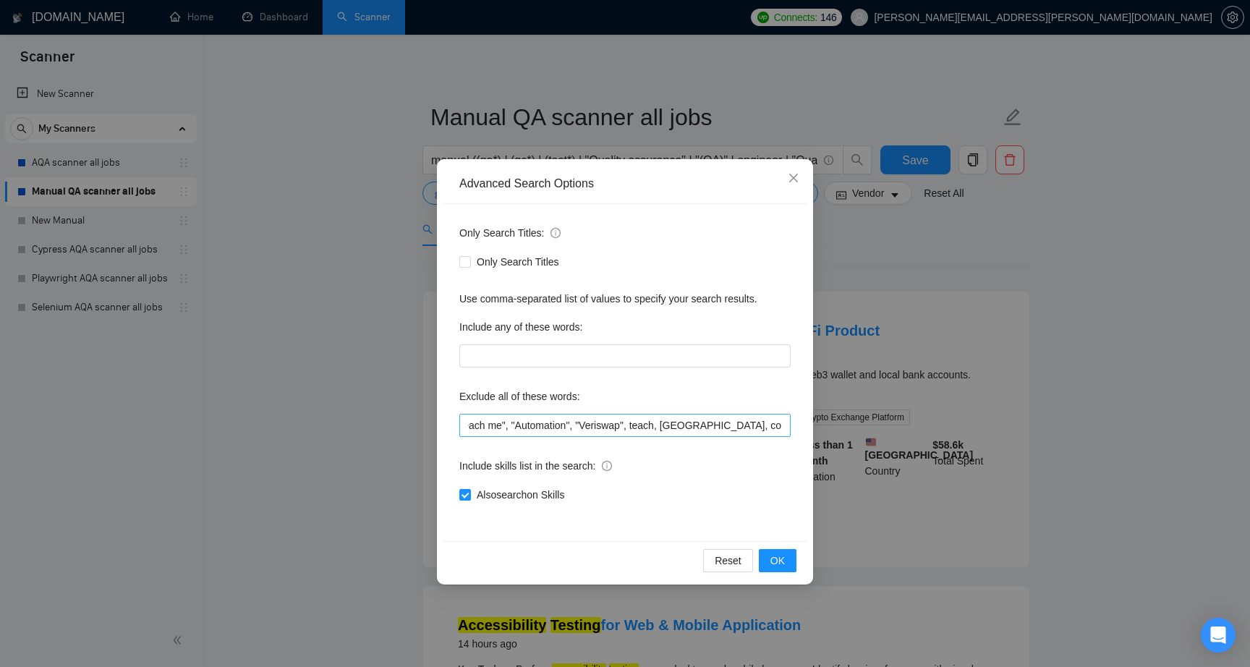
scroll to position [0, 725]
click at [775, 556] on span "OK" at bounding box center [777, 561] width 14 height 16
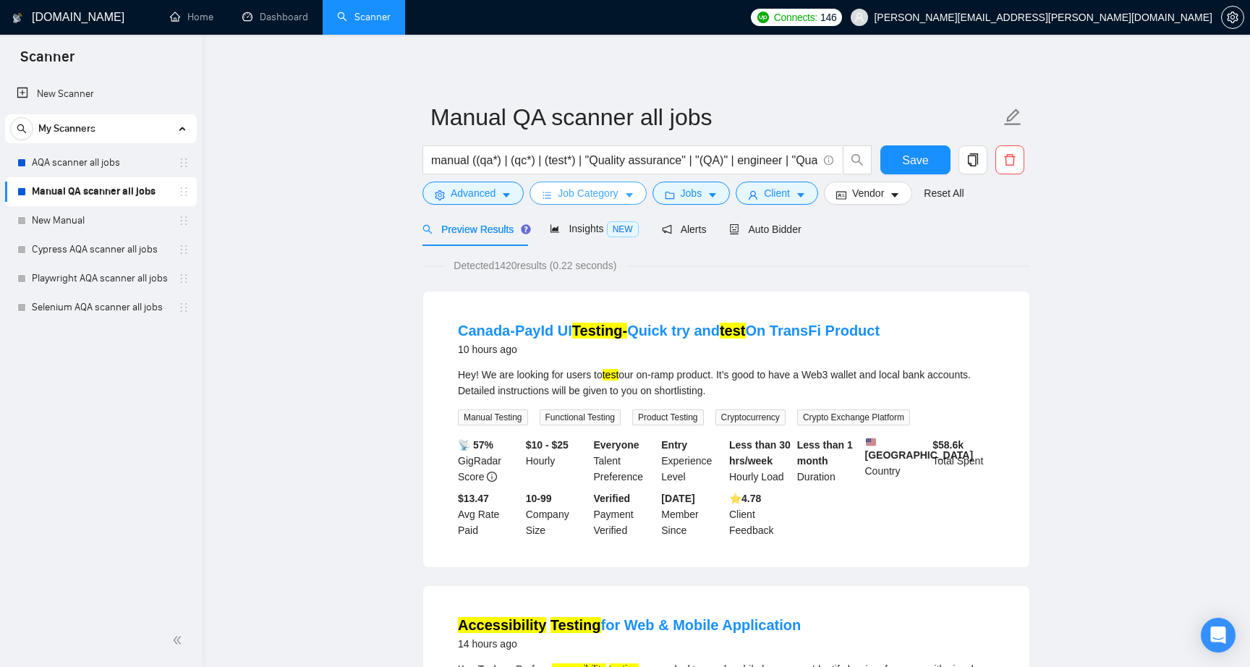
click at [568, 197] on span "Job Category" at bounding box center [588, 193] width 60 height 16
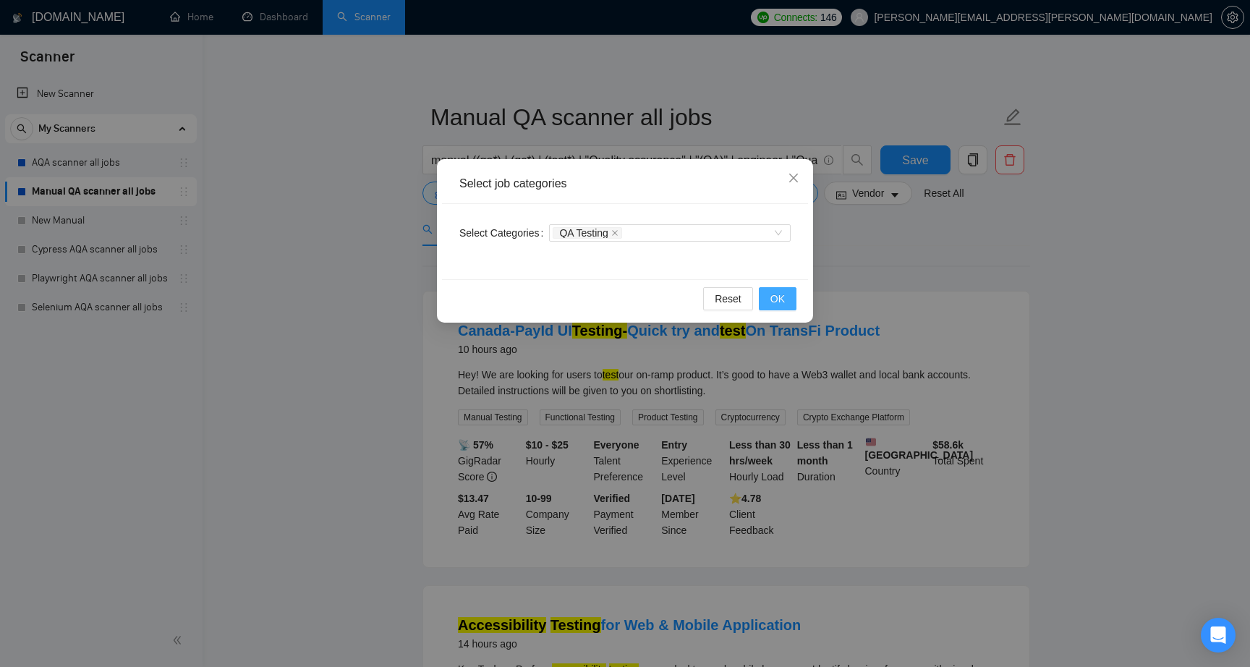
click at [783, 304] on span "OK" at bounding box center [777, 299] width 14 height 16
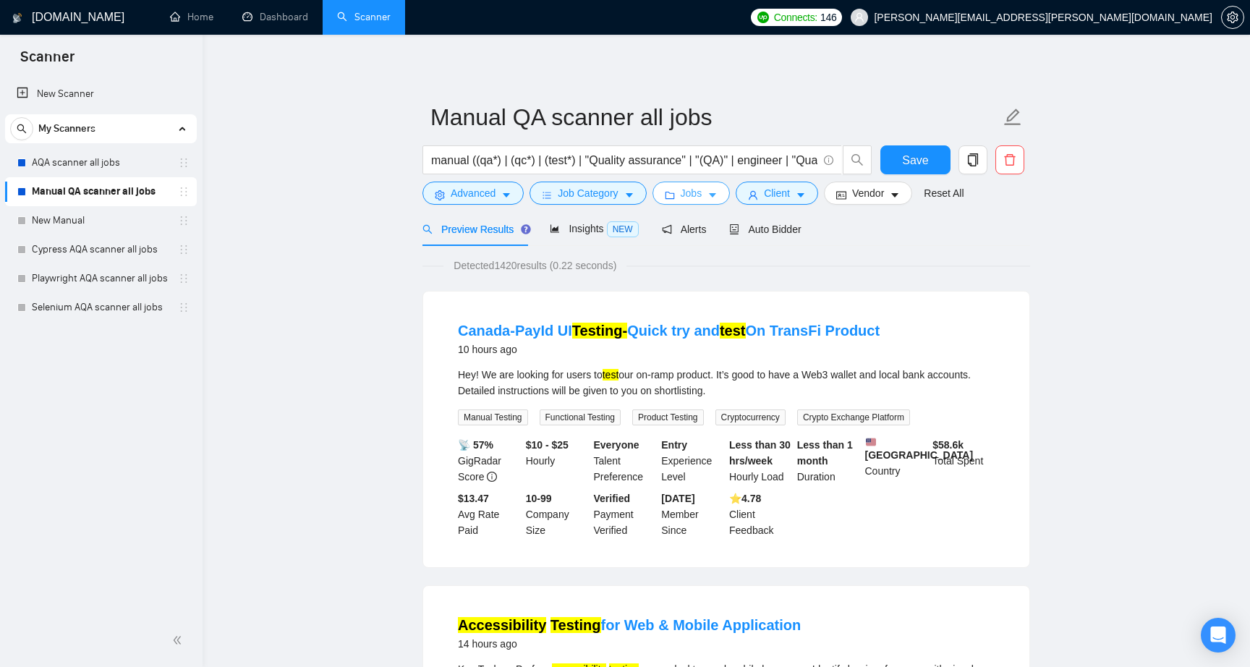
click at [697, 186] on span "Jobs" at bounding box center [692, 193] width 22 height 16
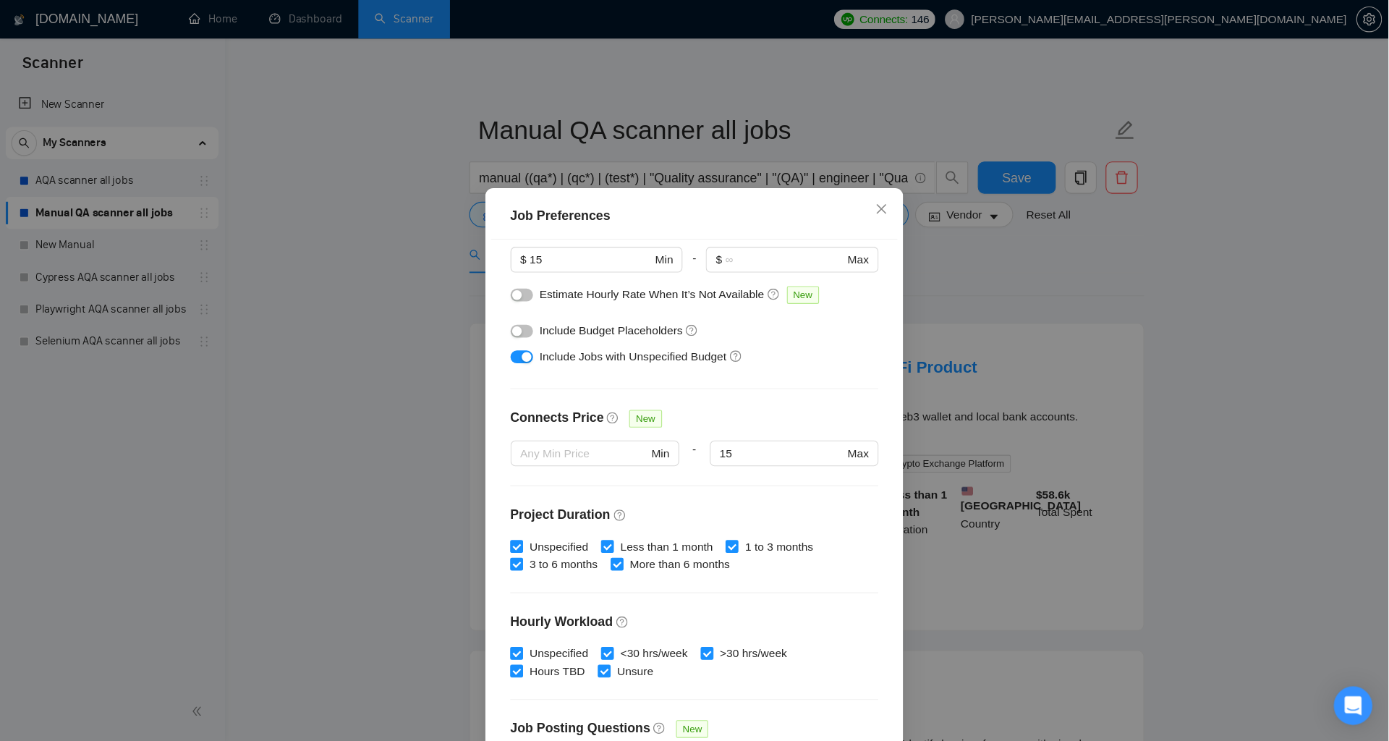
scroll to position [209, 0]
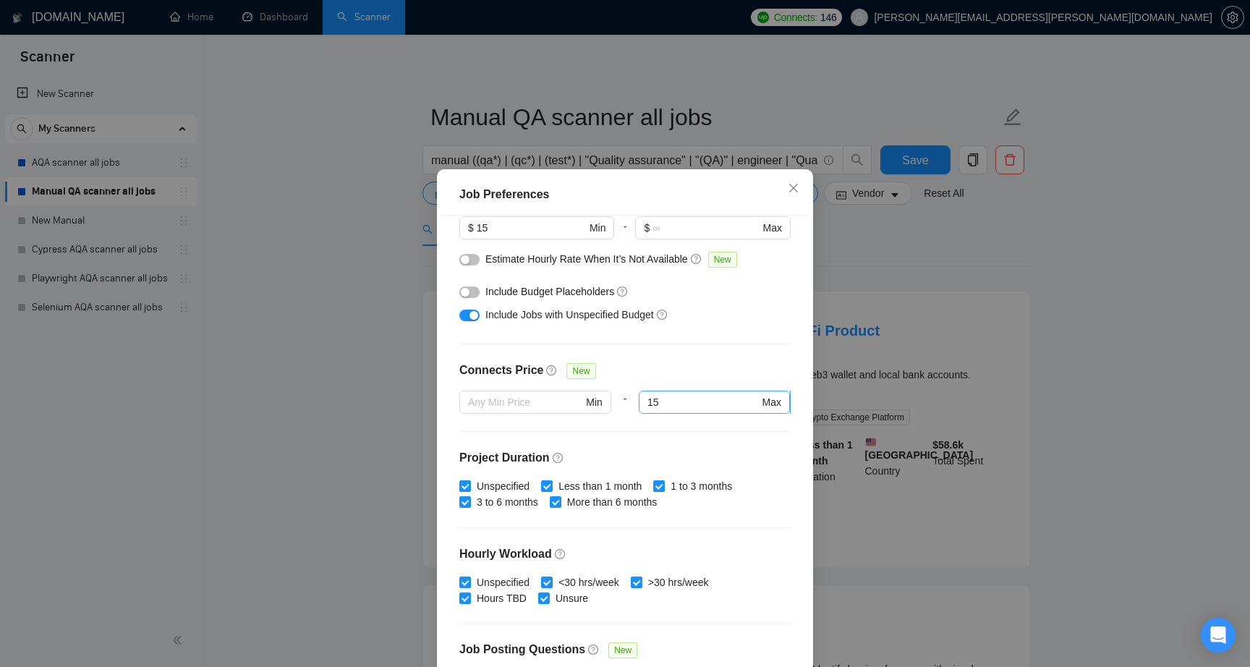
click at [683, 397] on input "15" at bounding box center [702, 402] width 111 height 16
type input "20"
click at [660, 349] on div "Budget Project Type All Fixed Price Hourly Rate Fixed Price Budget $ 1000 Min -…" at bounding box center [625, 449] width 366 height 467
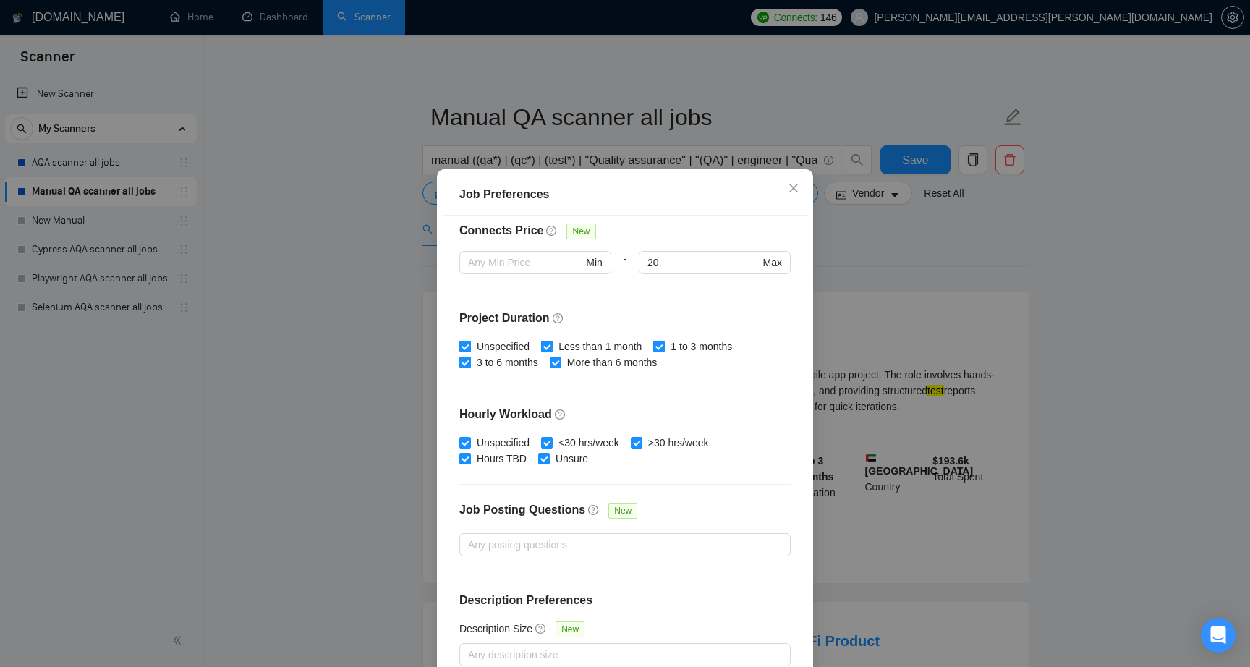
scroll to position [79, 0]
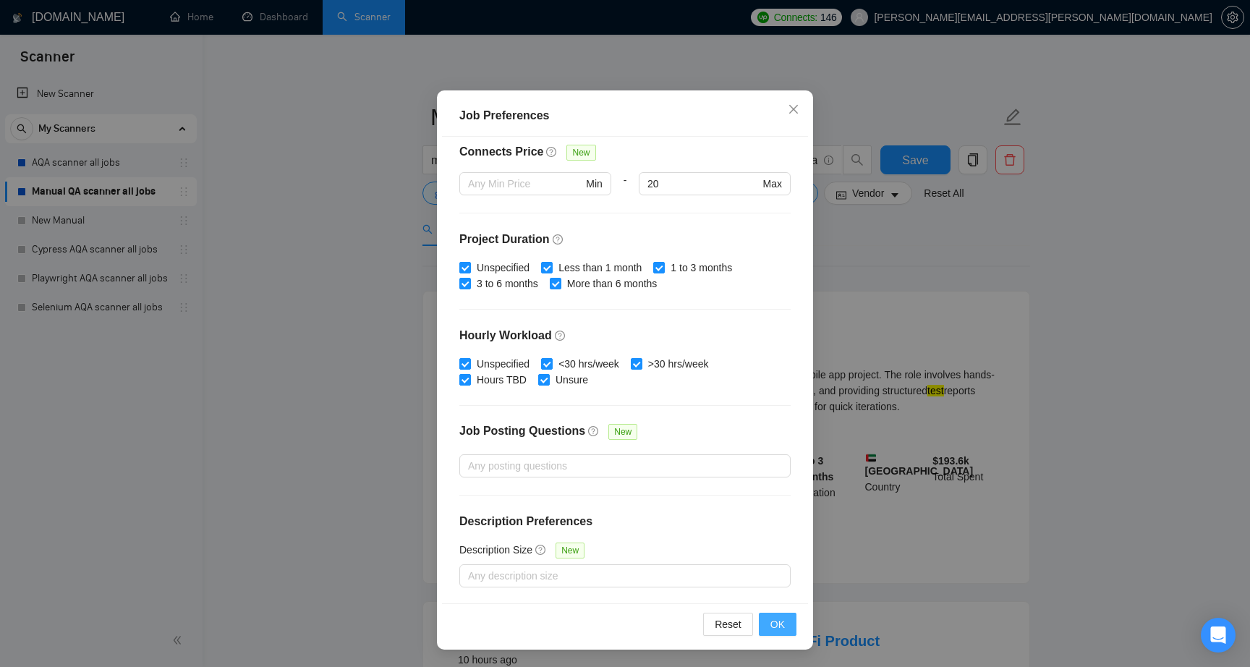
click at [772, 627] on span "OK" at bounding box center [777, 624] width 14 height 16
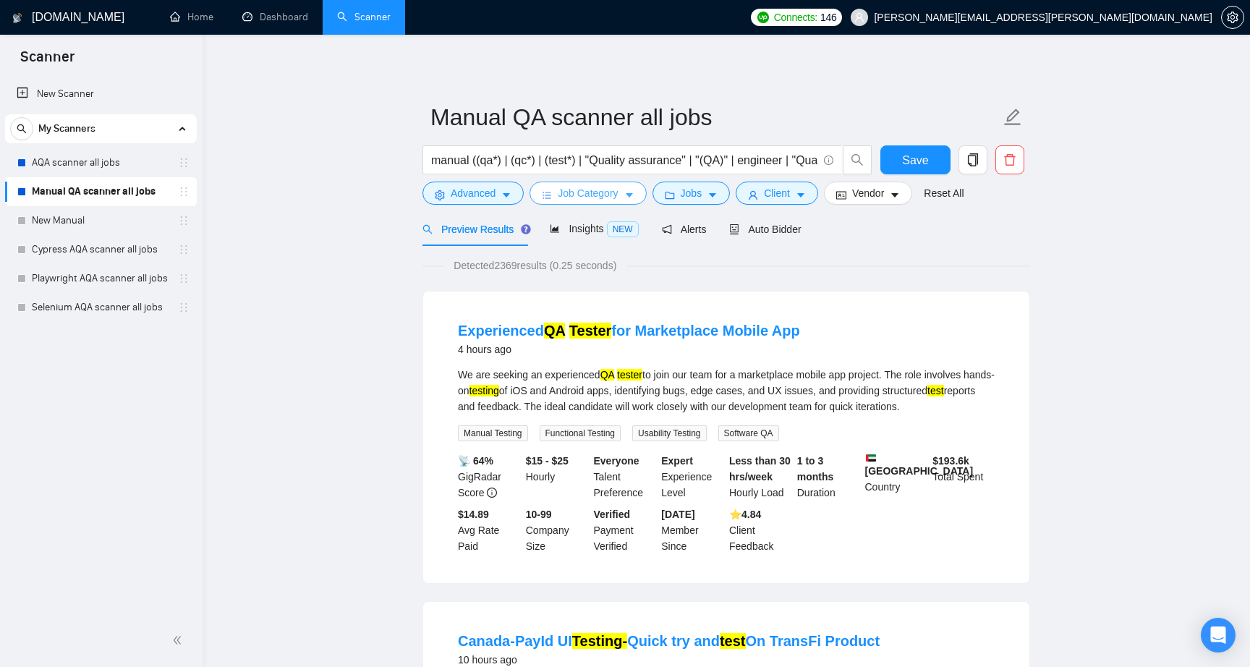
click at [587, 187] on span "Job Category" at bounding box center [588, 193] width 60 height 16
click at [701, 194] on span "Jobs" at bounding box center [692, 193] width 22 height 16
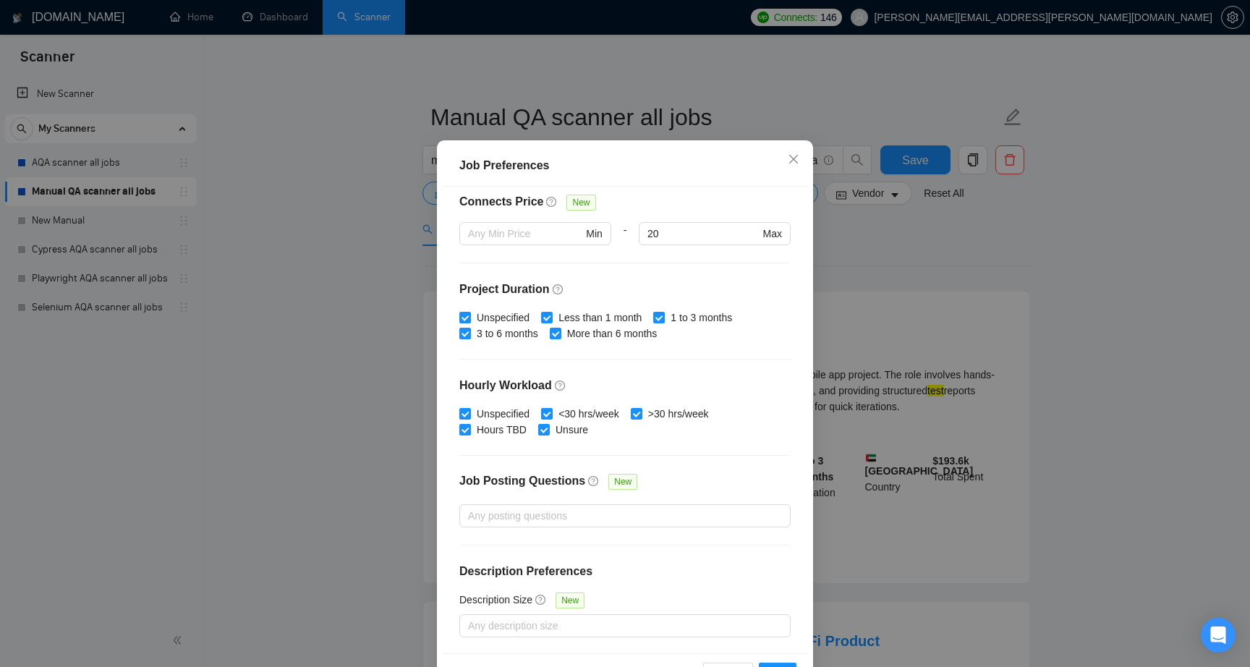
scroll to position [79, 0]
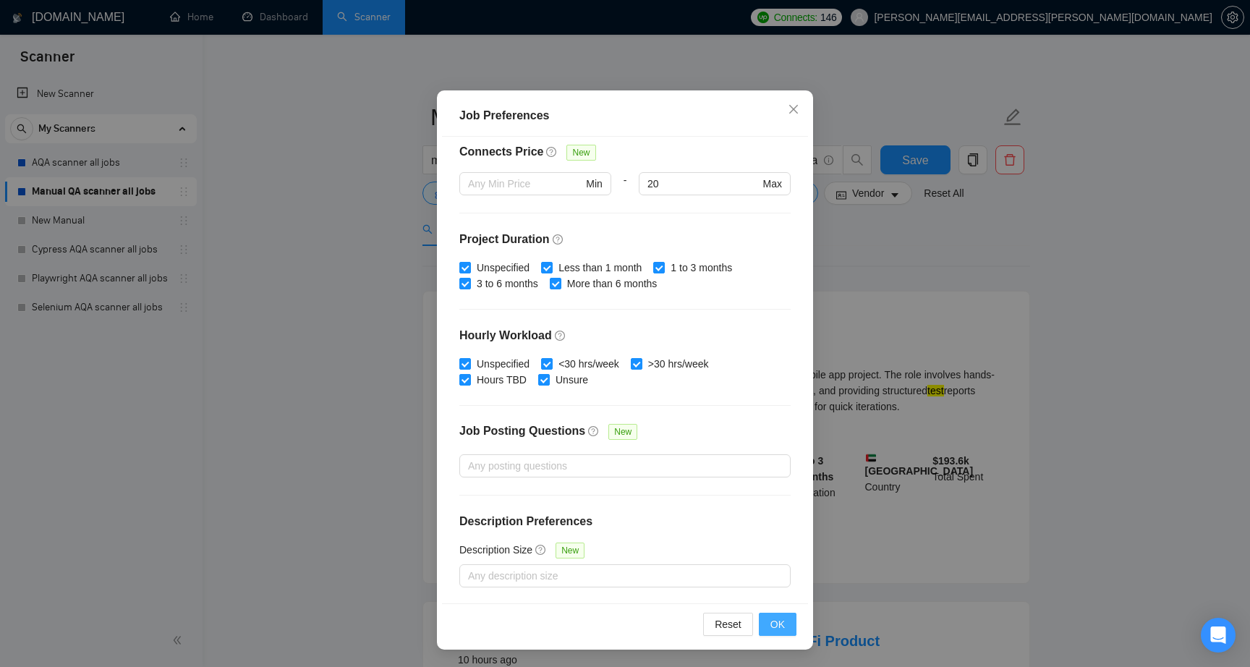
click at [772, 626] on span "OK" at bounding box center [777, 624] width 14 height 16
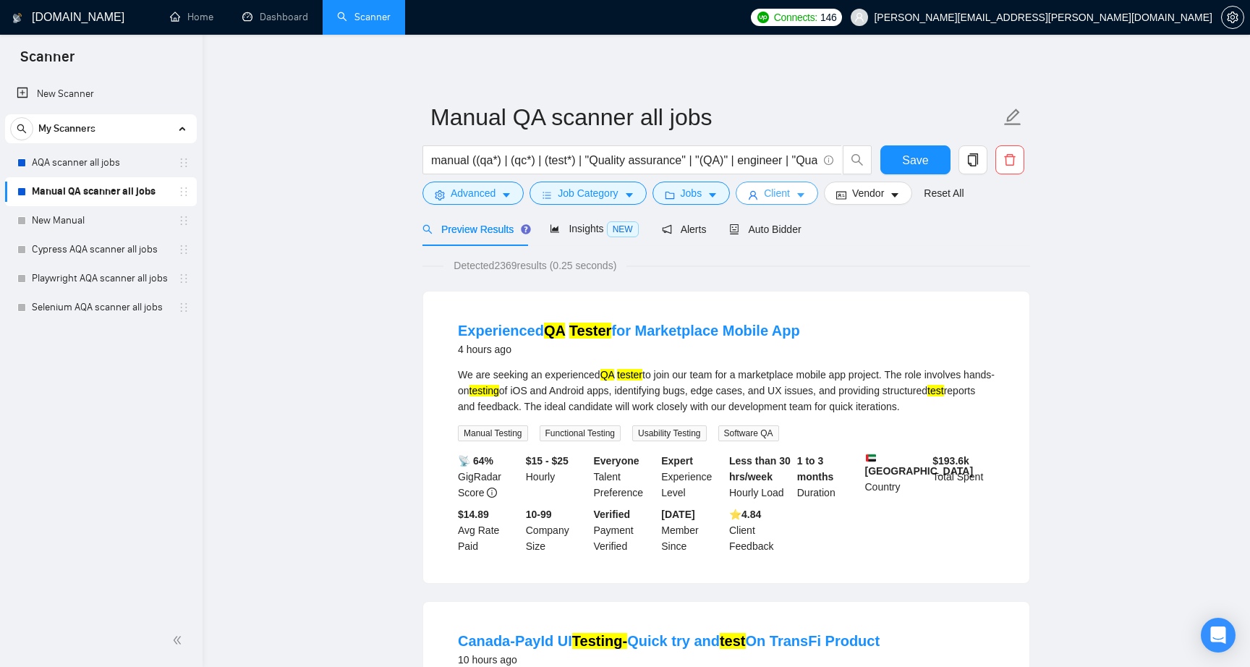
click at [779, 196] on span "Client" at bounding box center [777, 193] width 26 height 16
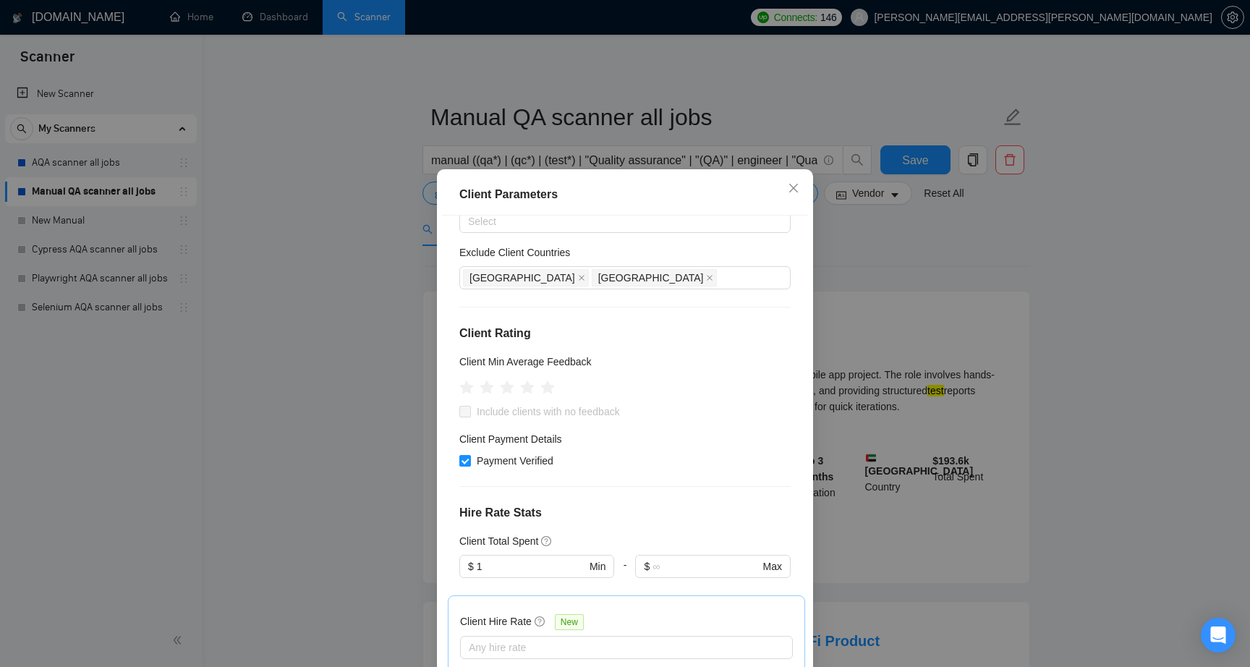
scroll to position [82, 0]
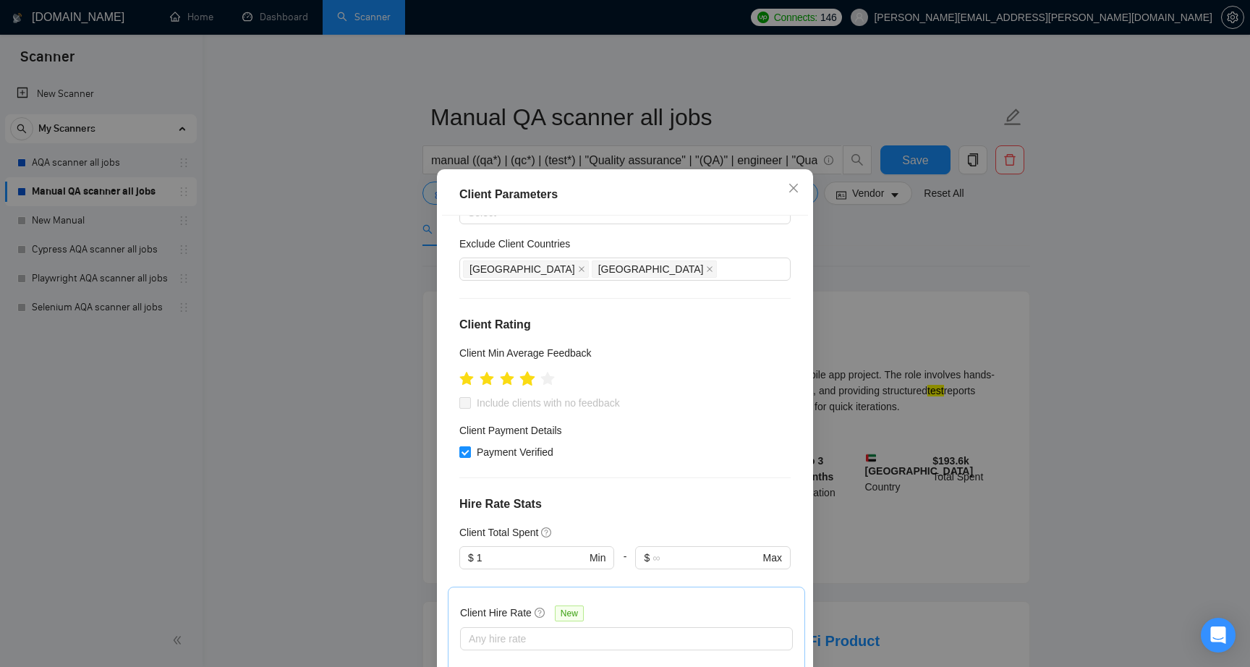
click at [530, 380] on icon "star" at bounding box center [527, 378] width 15 height 14
click at [469, 404] on span at bounding box center [465, 403] width 12 height 12
click at [469, 404] on input "Include clients with no feedback" at bounding box center [464, 402] width 10 height 10
checkbox input "true"
click at [444, 430] on div "Client Location Include Client Countries Select Exclude Client Countries Russia…" at bounding box center [625, 449] width 366 height 467
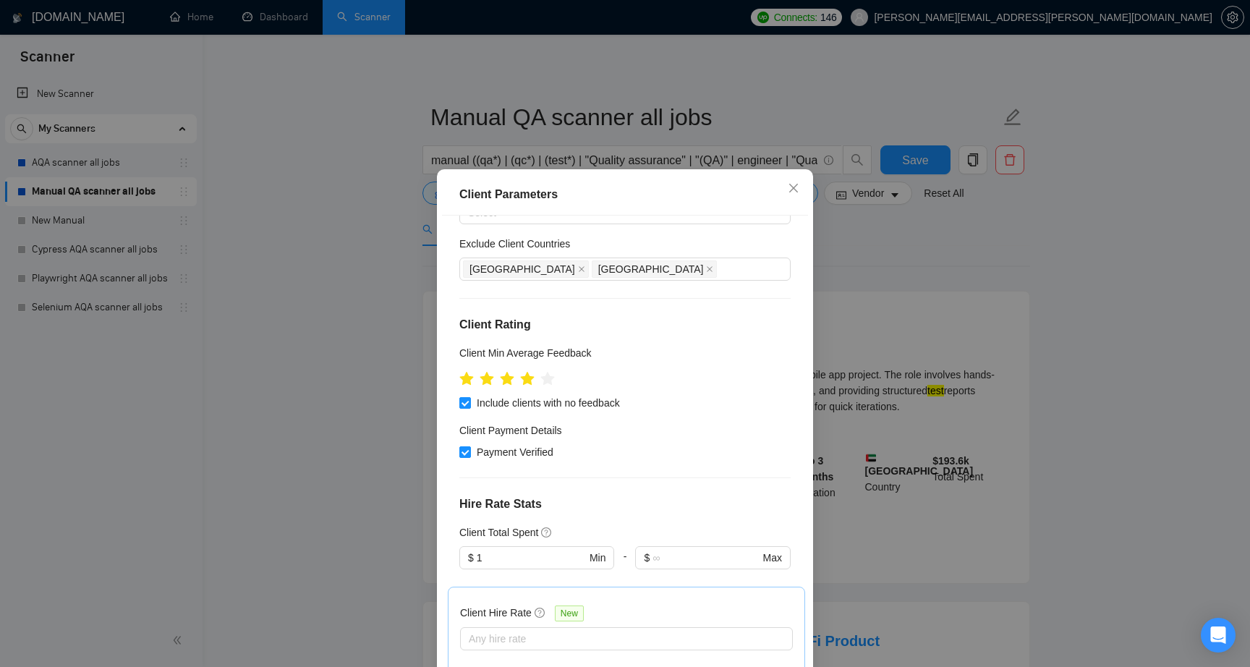
click at [446, 443] on div "Client Location Include Client Countries Select Exclude Client Countries Russia…" at bounding box center [625, 449] width 366 height 467
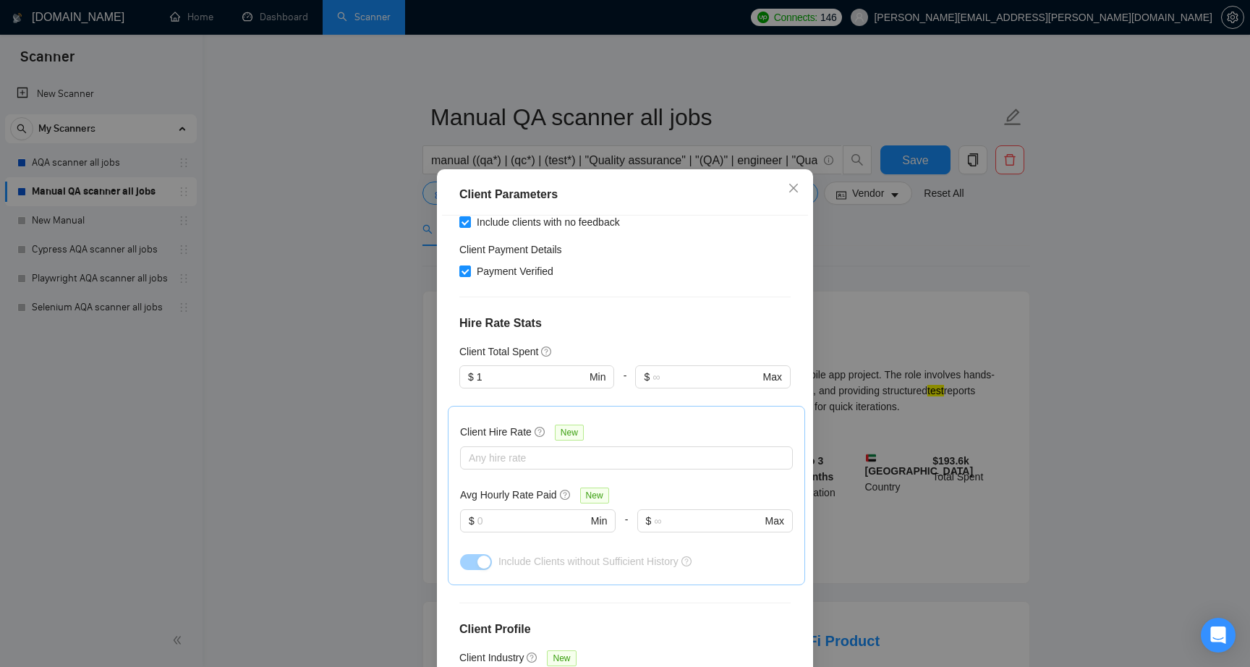
scroll to position [289, 0]
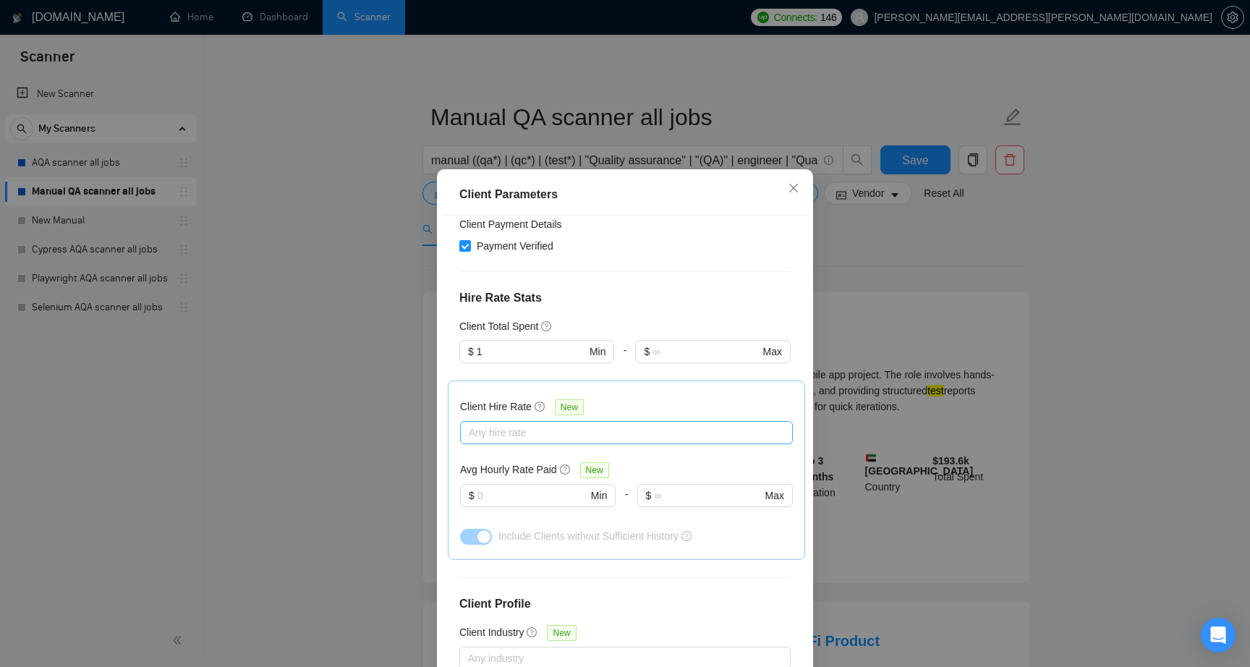
click at [529, 435] on div at bounding box center [619, 432] width 311 height 17
click at [506, 481] on span "Mid Rates" at bounding box center [509, 484] width 46 height 12
click at [479, 481] on input "Mid Rates" at bounding box center [474, 483] width 10 height 10
checkbox input "true"
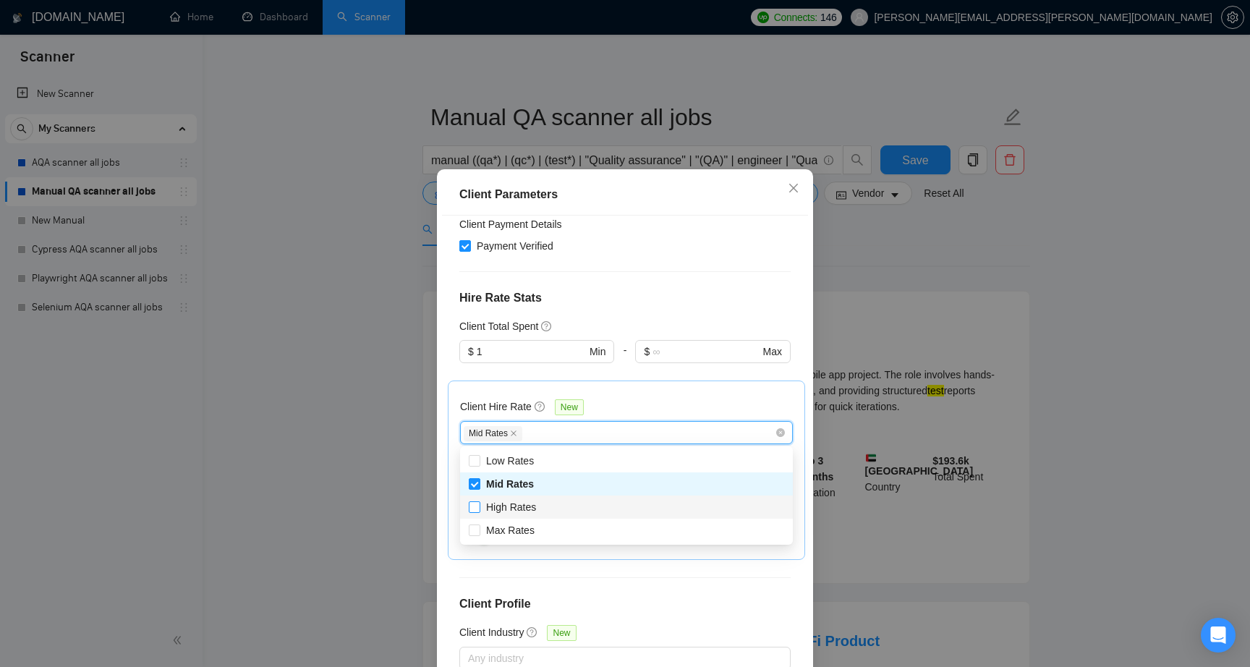
click at [510, 509] on span "High Rates" at bounding box center [511, 507] width 50 height 12
click at [479, 509] on input "High Rates" at bounding box center [474, 506] width 10 height 10
checkbox input "true"
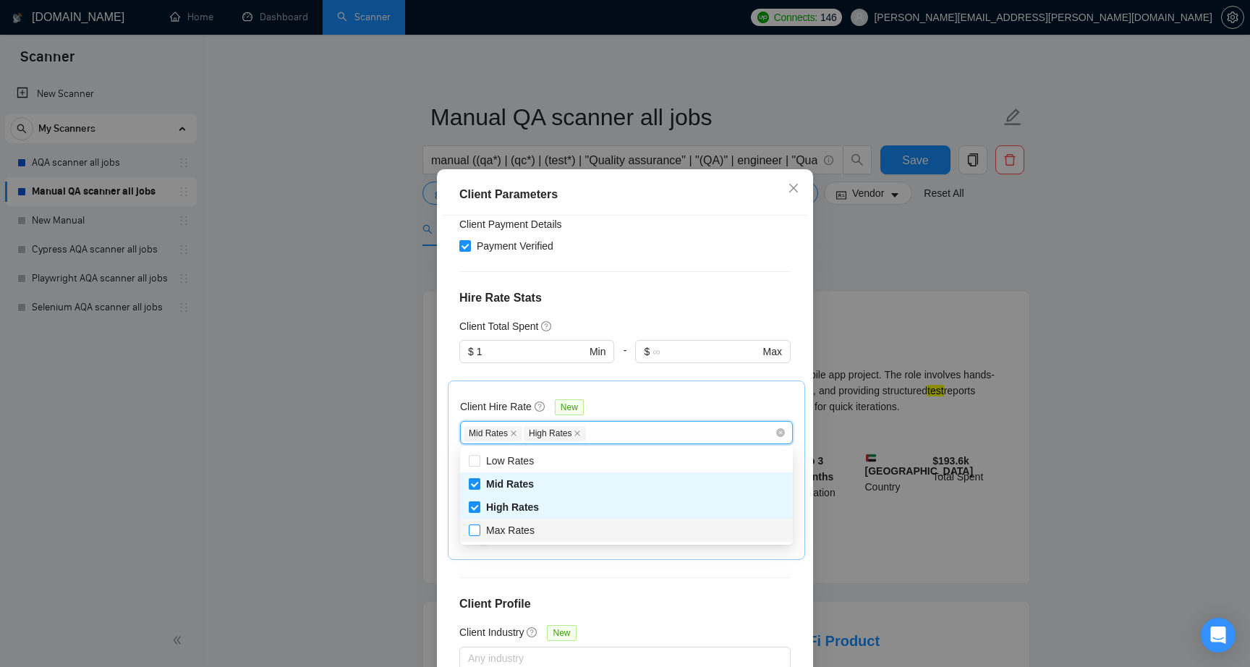
click at [510, 535] on span "Max Rates" at bounding box center [510, 530] width 48 height 12
click at [479, 535] on input "Max Rates" at bounding box center [474, 529] width 10 height 10
checkbox input "true"
click at [451, 416] on div "Client Hire Rate New Mid Rates High Rates Max Rates Avg Hourly Rate Paid New $ …" at bounding box center [626, 469] width 357 height 179
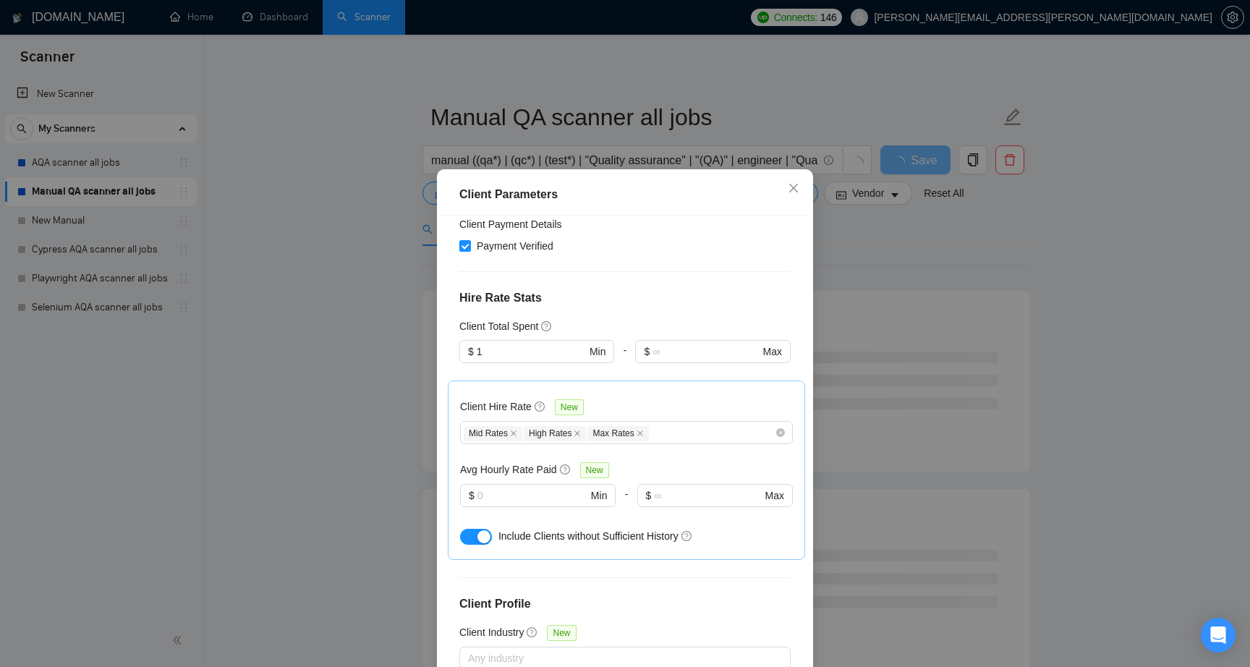
click at [443, 442] on div "Client Location Include Client Countries Select Exclude Client Countries Russia…" at bounding box center [625, 449] width 366 height 467
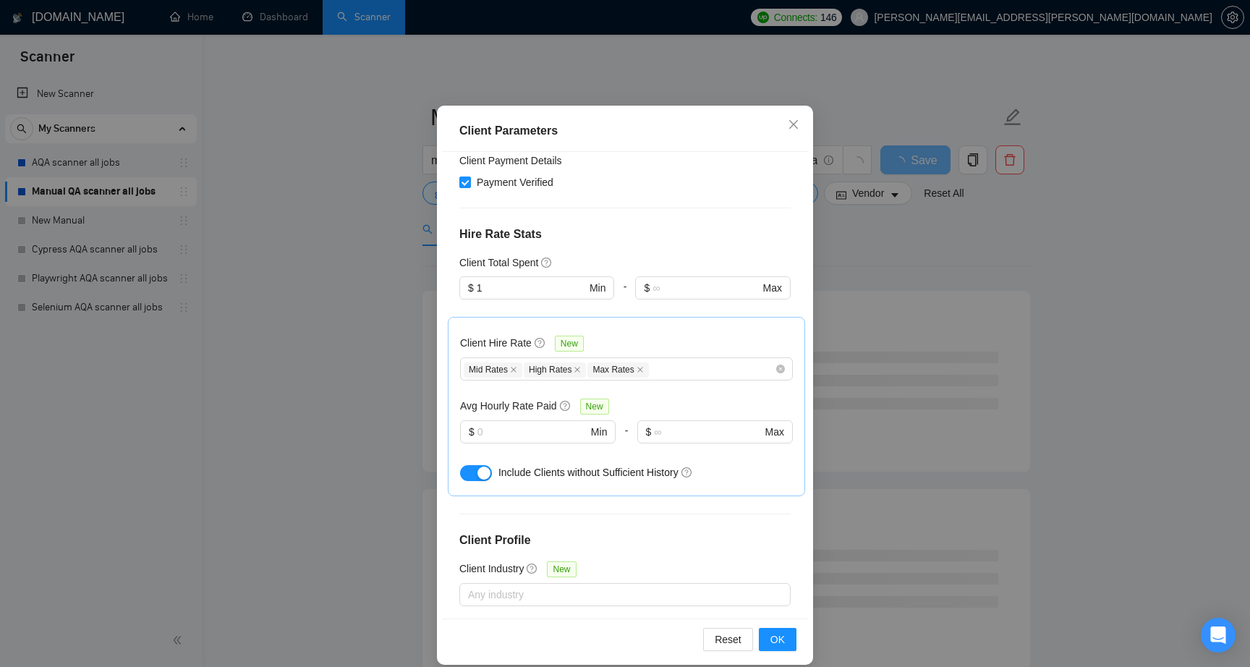
scroll to position [79, 0]
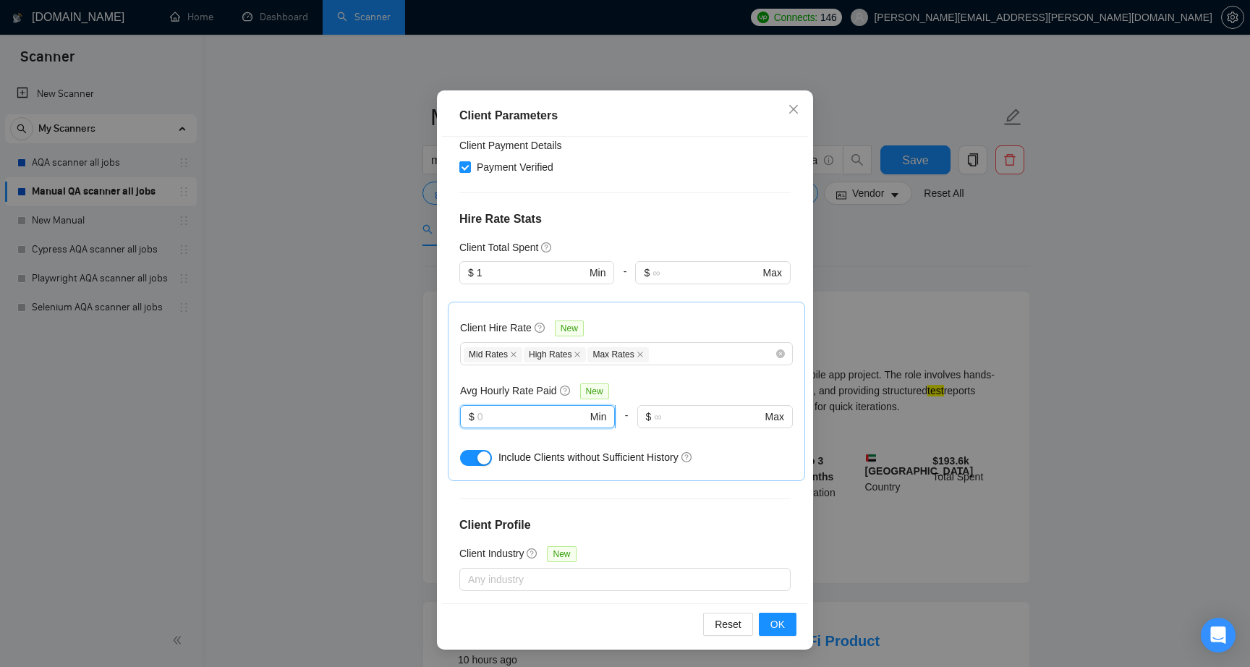
click at [509, 418] on input "text" at bounding box center [532, 417] width 110 height 16
click at [501, 418] on input "text" at bounding box center [532, 417] width 110 height 16
type input "10"
click at [448, 401] on div "Client Hire Rate New Mid Rates High Rates Max Rates Avg Hourly Rate Paid New 10…" at bounding box center [626, 391] width 357 height 179
click at [448, 425] on div "Client Hire Rate New Mid Rates High Rates Max Rates Avg Hourly Rate Paid New $ …" at bounding box center [626, 391] width 357 height 179
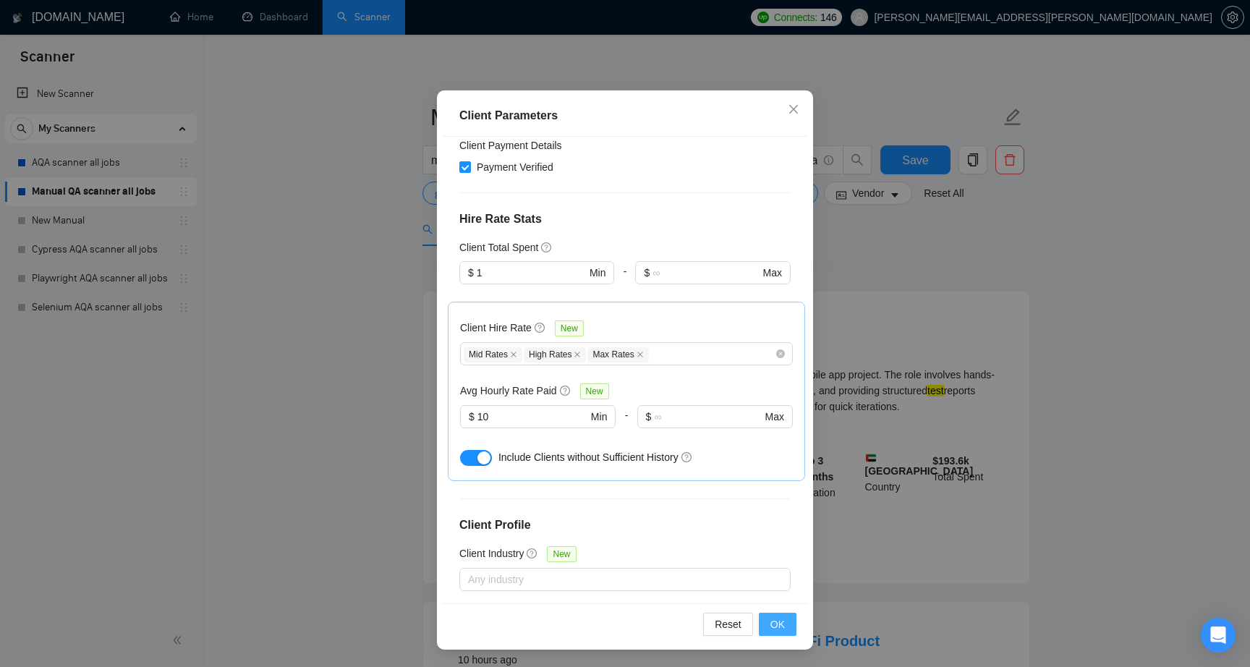
click at [775, 623] on span "OK" at bounding box center [777, 624] width 14 height 16
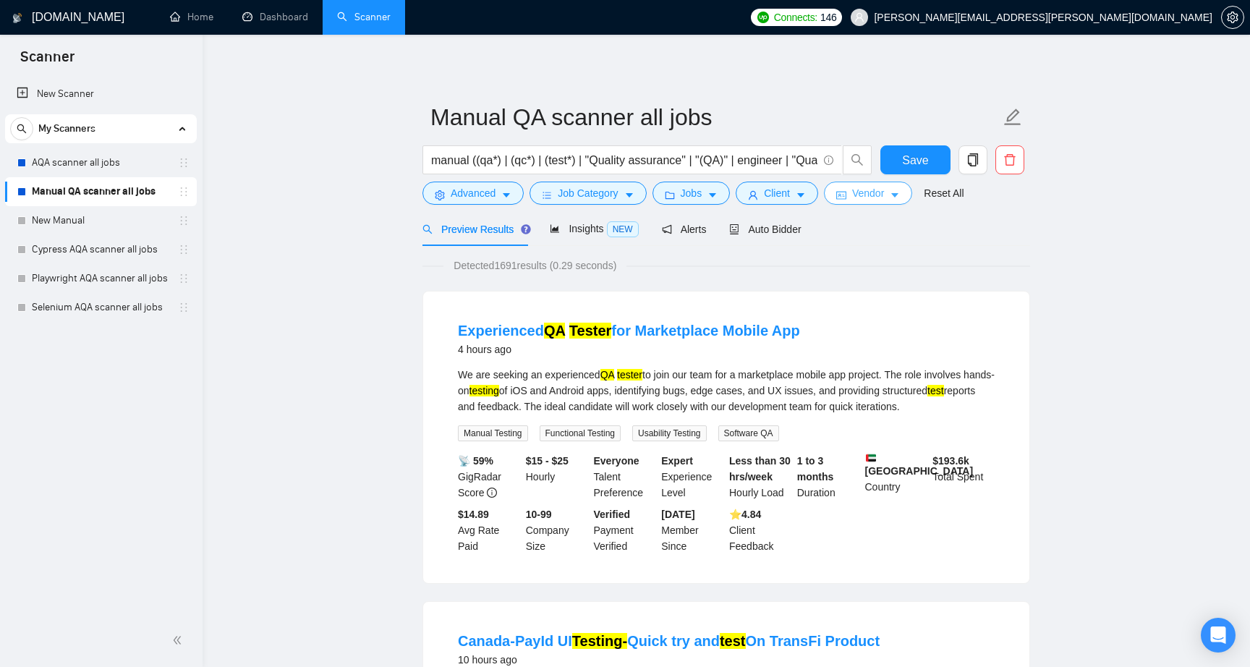
click at [872, 200] on span "Vendor" at bounding box center [868, 193] width 32 height 16
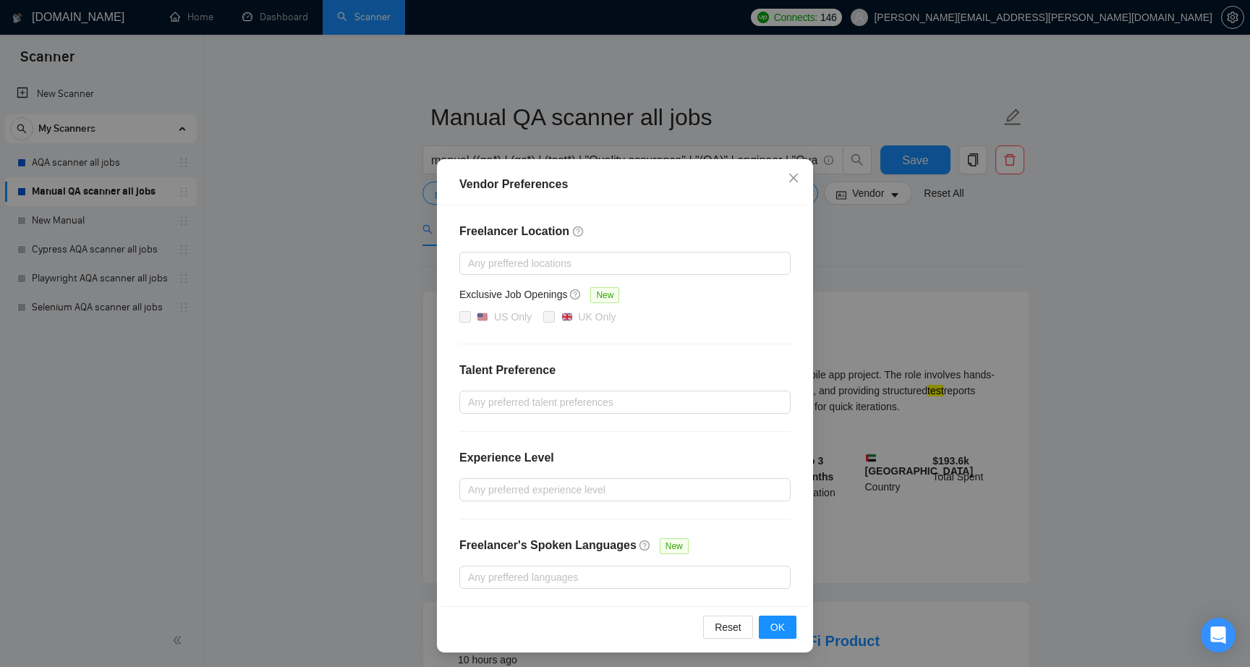
scroll to position [2, 0]
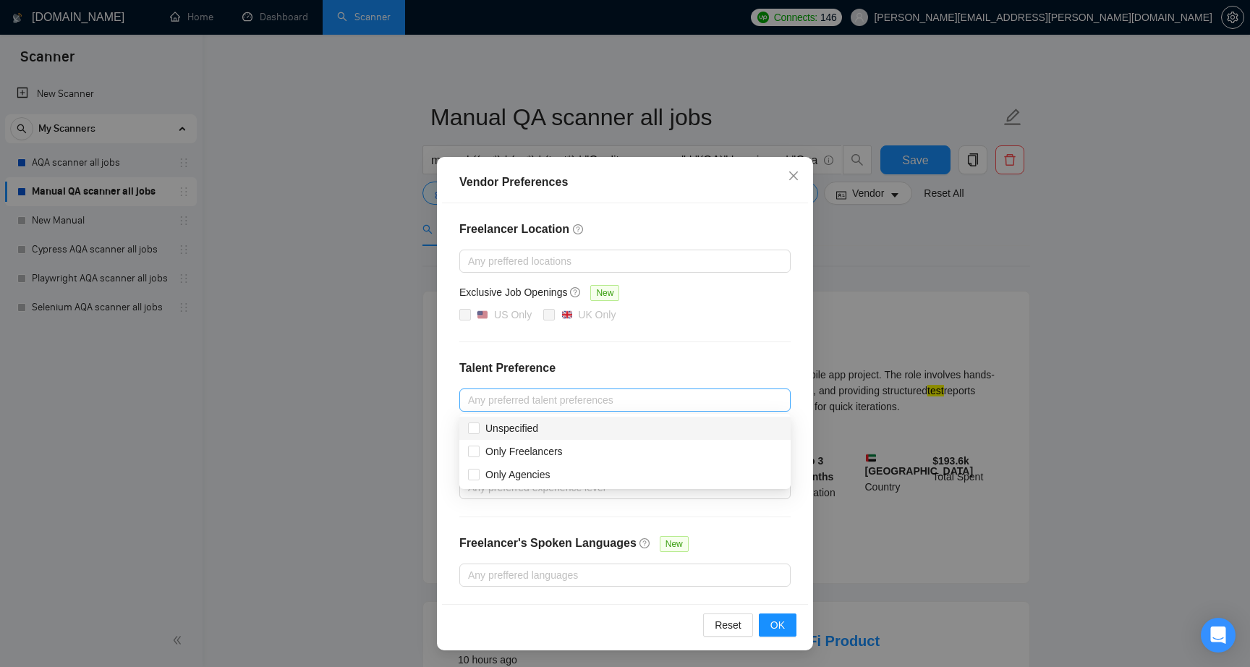
click at [495, 396] on div at bounding box center [618, 399] width 310 height 17
click at [483, 472] on span "Only Agencies" at bounding box center [518, 475] width 77 height 16
click at [478, 472] on input "Only Agencies" at bounding box center [473, 474] width 10 height 10
checkbox input "false"
click at [477, 430] on input "Unspecified" at bounding box center [473, 427] width 10 height 10
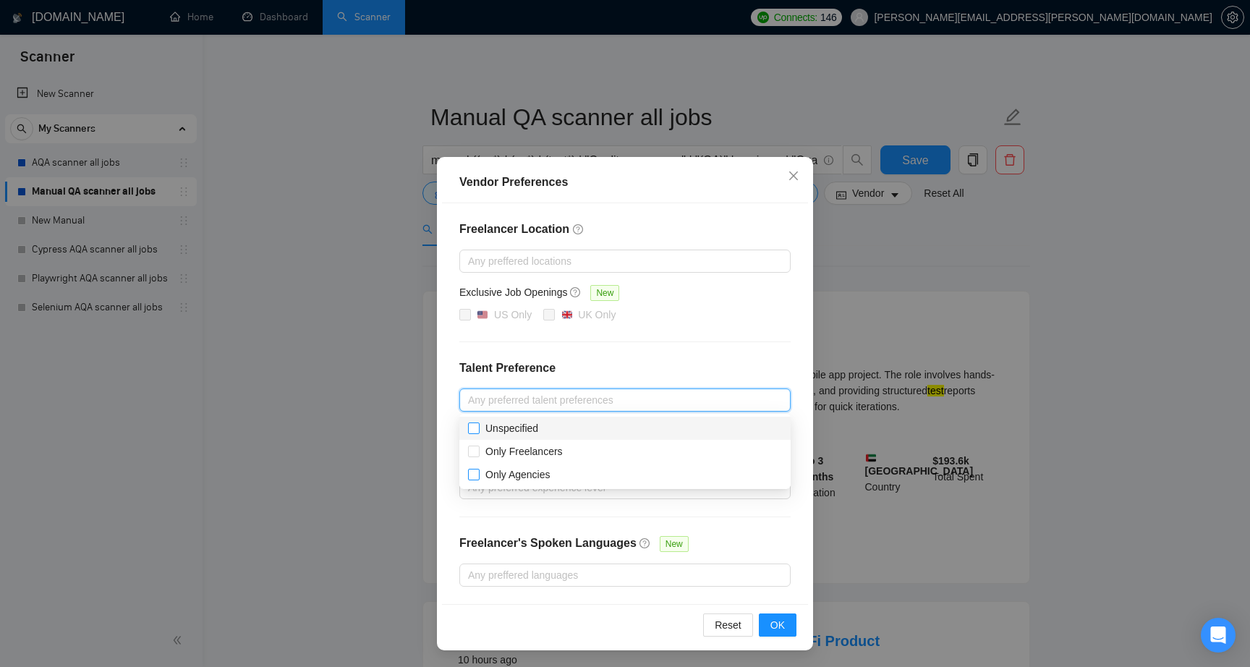
checkbox input "true"
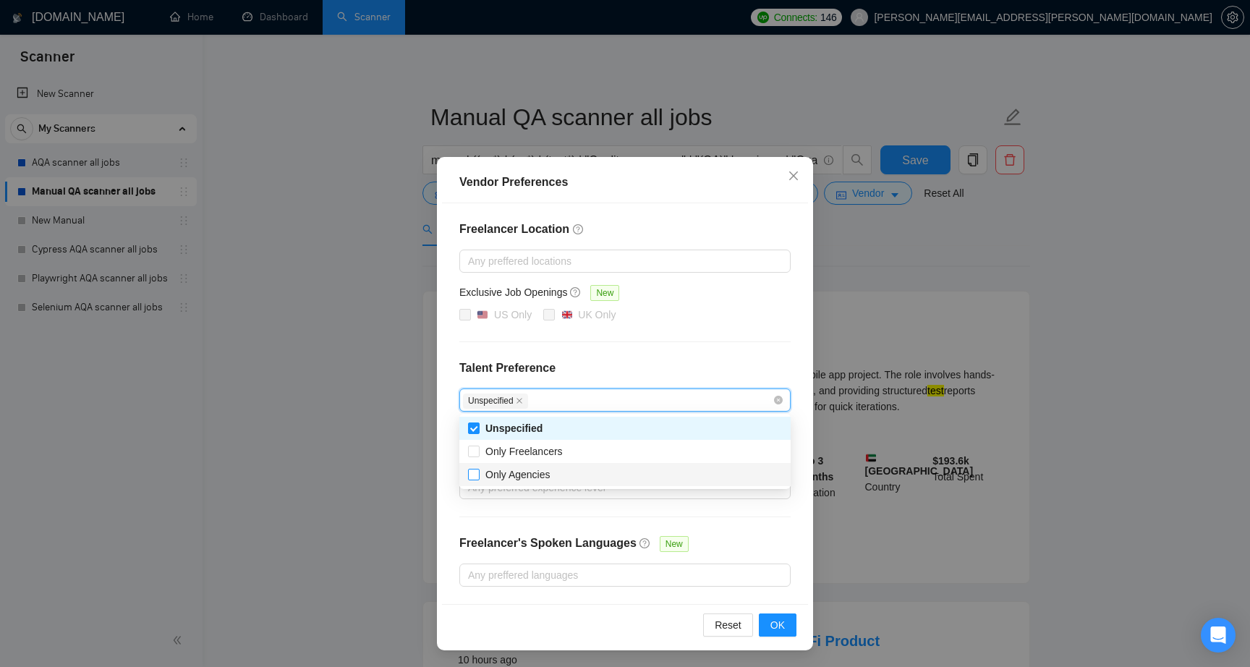
click at [472, 480] on span at bounding box center [474, 475] width 12 height 12
click at [472, 479] on input "Only Agencies" at bounding box center [473, 474] width 10 height 10
click at [475, 478] on input "Only Agencies" at bounding box center [473, 474] width 10 height 10
checkbox input "true"
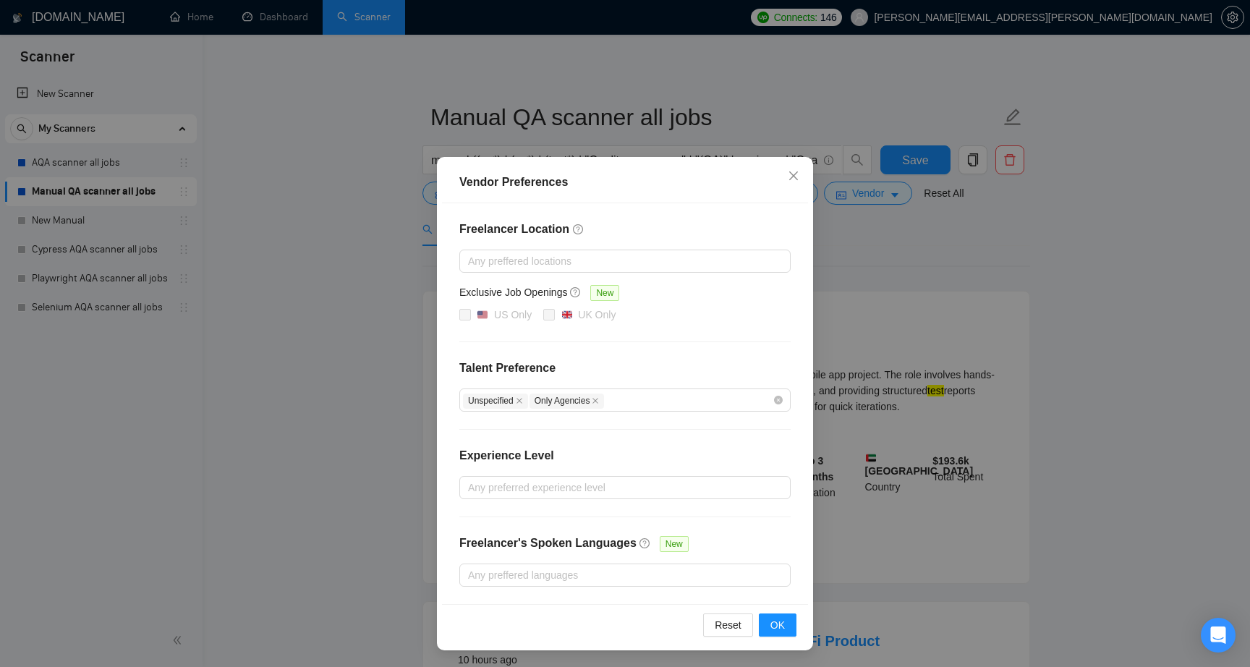
click at [449, 415] on div "Freelancer Location Any preffered locations Exclusive Job Openings New US Only …" at bounding box center [625, 403] width 366 height 401
click at [449, 432] on div "Freelancer Location Any preffered locations Exclusive Job Openings New US Only …" at bounding box center [625, 403] width 366 height 401
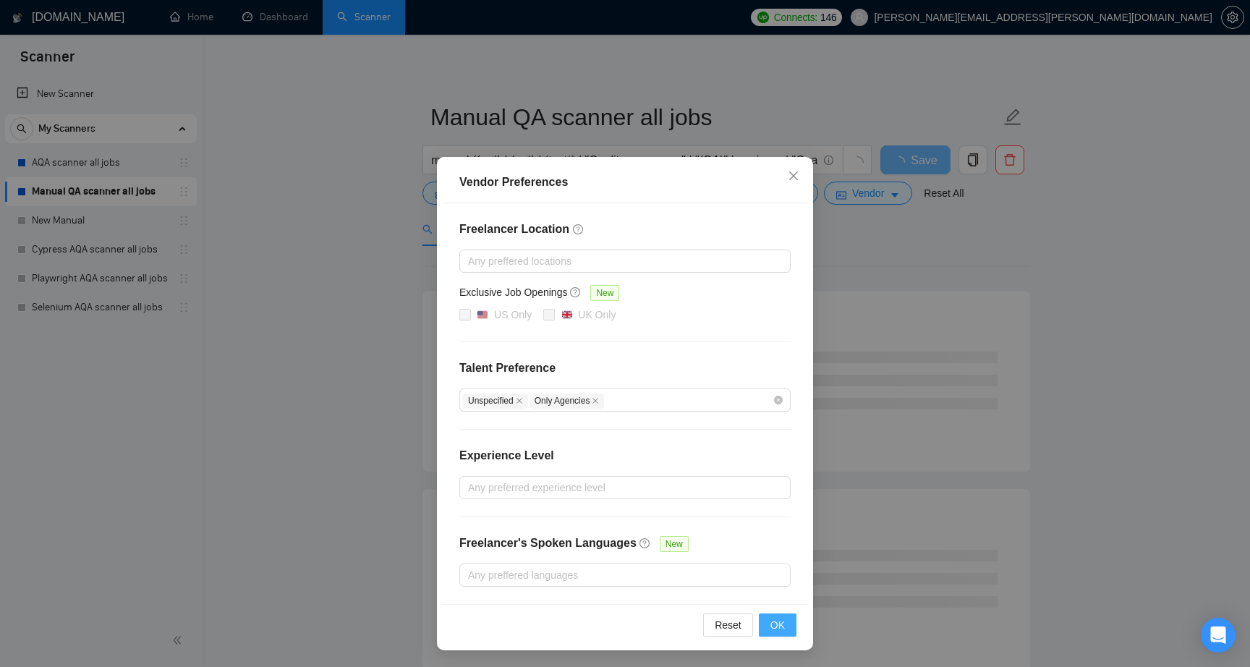
click at [773, 622] on span "OK" at bounding box center [777, 625] width 14 height 16
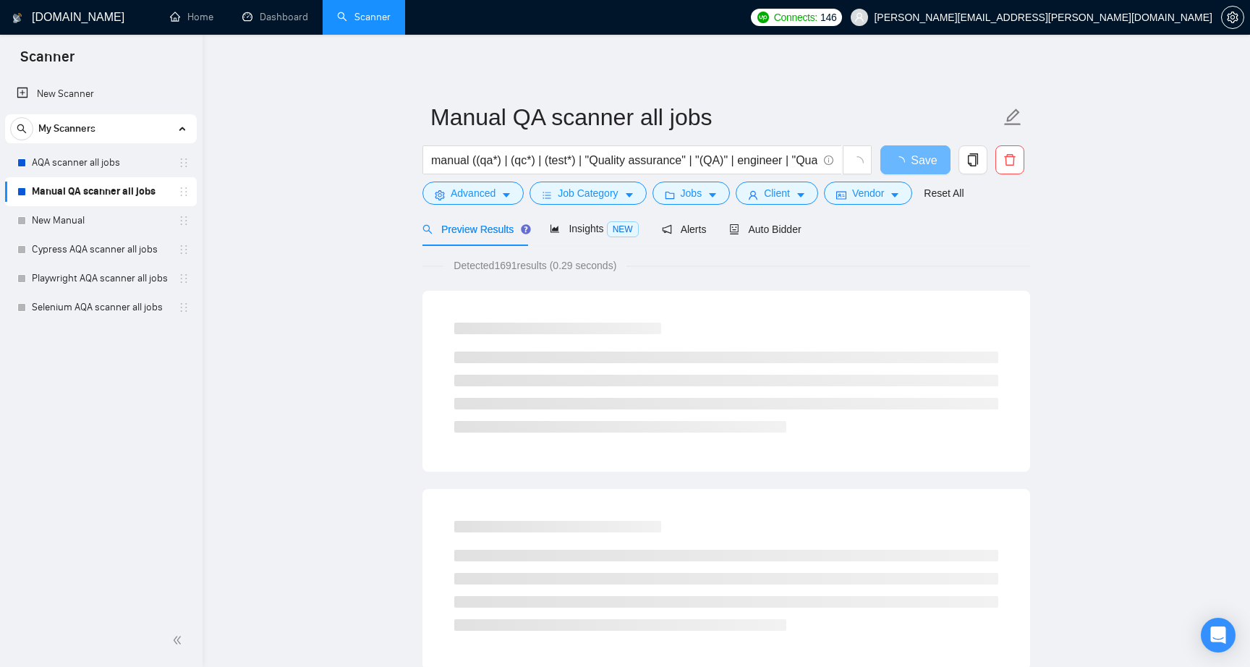
scroll to position [0, 0]
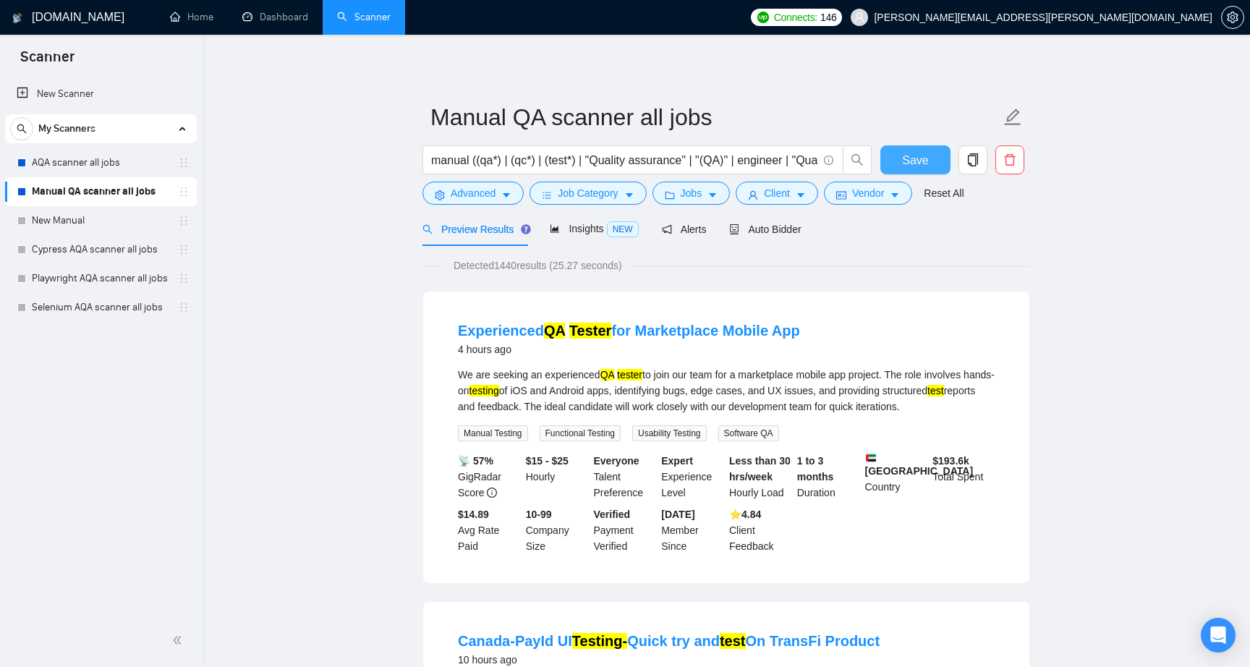
click at [917, 162] on span "Save" at bounding box center [915, 160] width 26 height 18
click at [584, 231] on span "Insights NEW" at bounding box center [594, 229] width 88 height 12
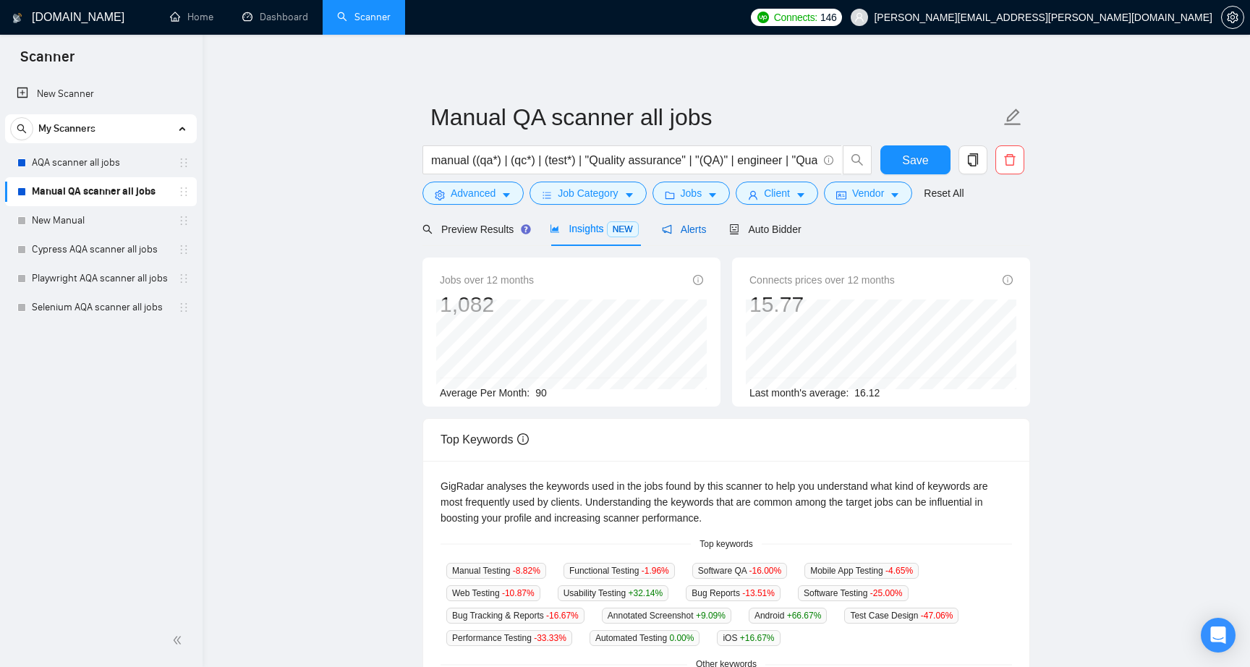
click at [682, 223] on span "Alerts" at bounding box center [684, 229] width 45 height 12
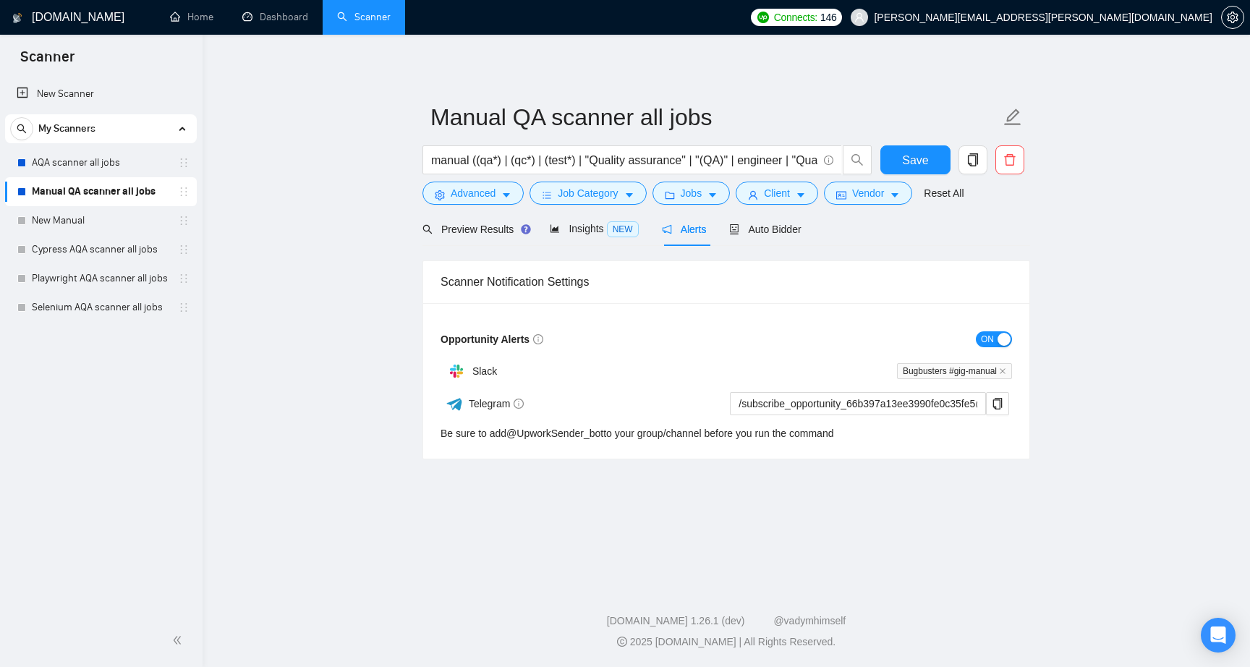
click at [340, 324] on main "Manual QA scanner all jobs manual ((qa*) | (qc*) | (test*) | "Quality assurance…" at bounding box center [726, 307] width 1001 height 498
click at [347, 351] on main "Manual QA scanner all jobs manual ((qa*) | (qc*) | (test*) | "Quality assurance…" at bounding box center [726, 307] width 1001 height 498
click at [343, 306] on main "Manual QA scanner all jobs manual ((qa*) | (qc*) | (test*) | "Quality assurance…" at bounding box center [726, 307] width 1001 height 498
click at [359, 341] on main "Manual QA scanner all jobs manual ((qa*) | (qc*) | (test*) | "Quality assurance…" at bounding box center [726, 307] width 1001 height 498
click at [767, 233] on span "Auto Bidder" at bounding box center [765, 229] width 72 height 12
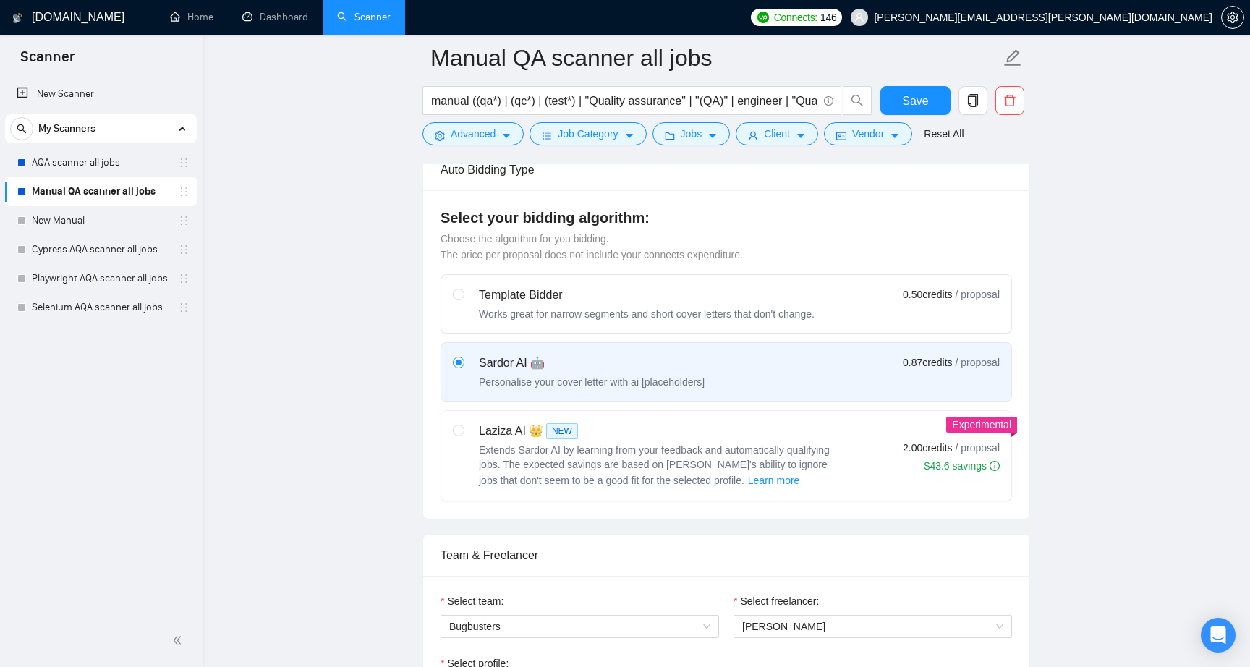
scroll to position [365, 0]
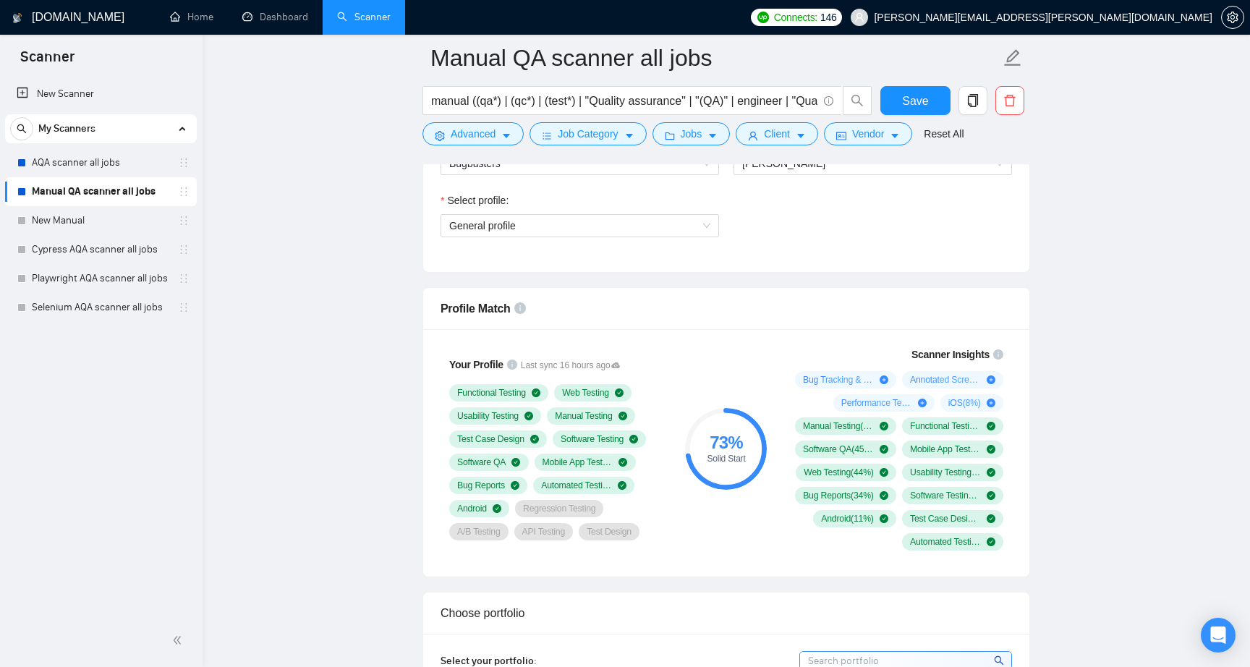
scroll to position [821, 0]
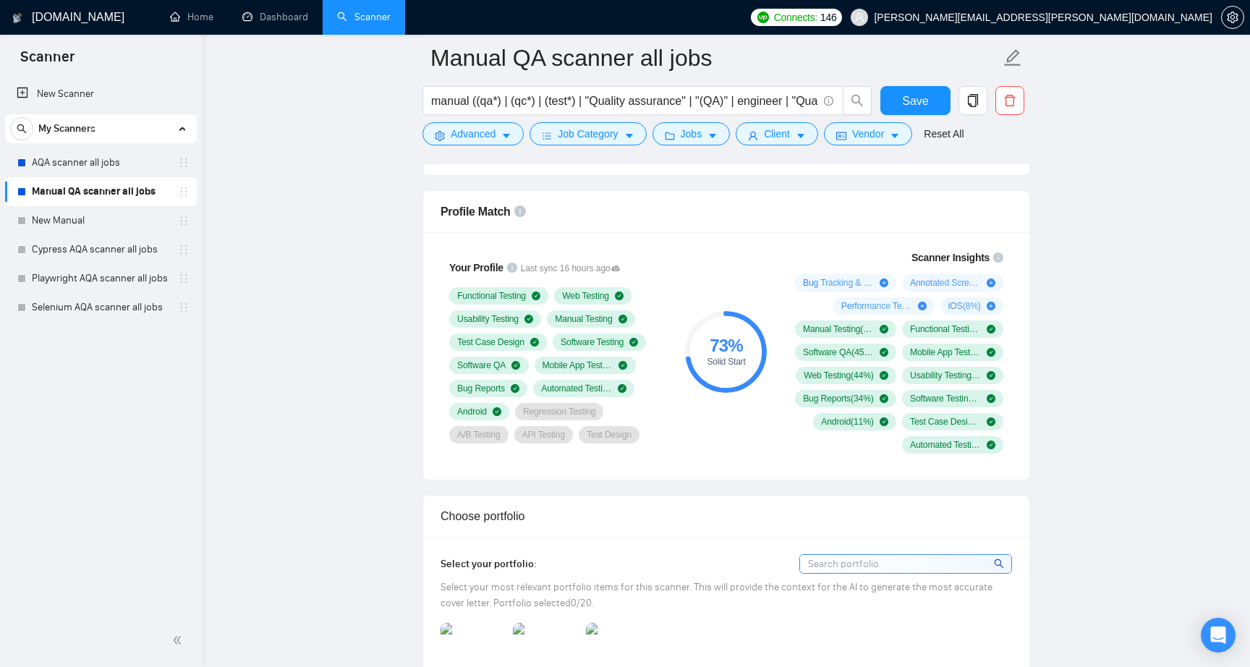
scroll to position [924, 0]
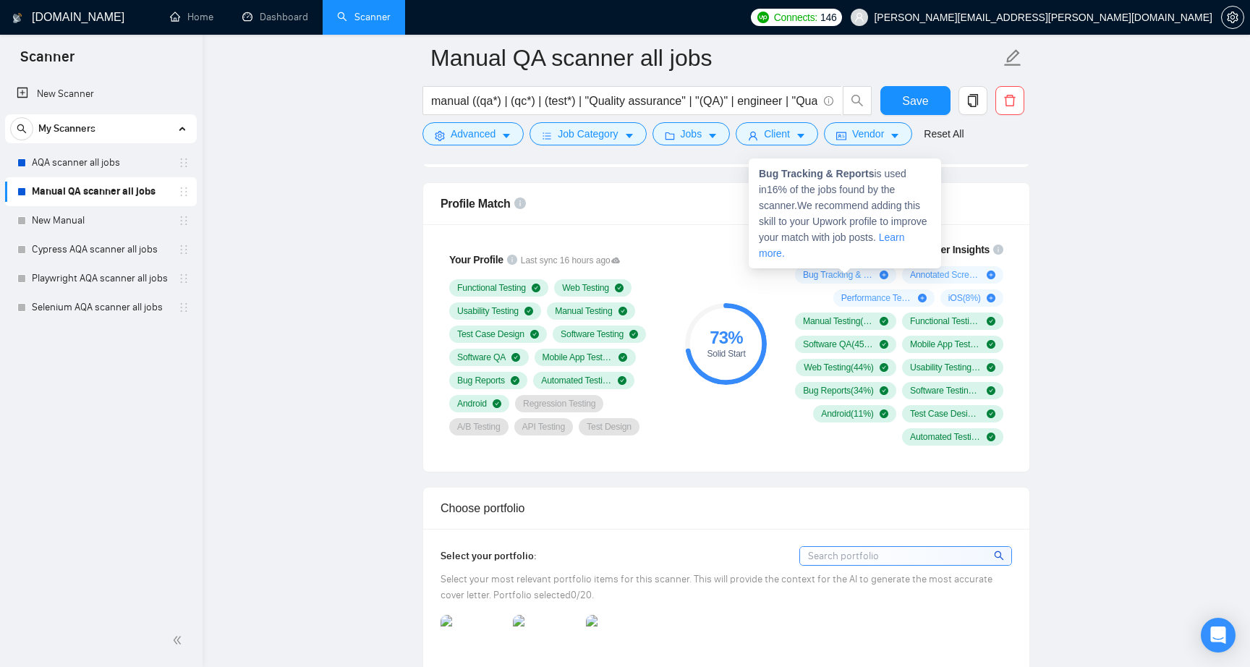
click at [885, 272] on icon "plus-circle" at bounding box center [884, 275] width 9 height 9
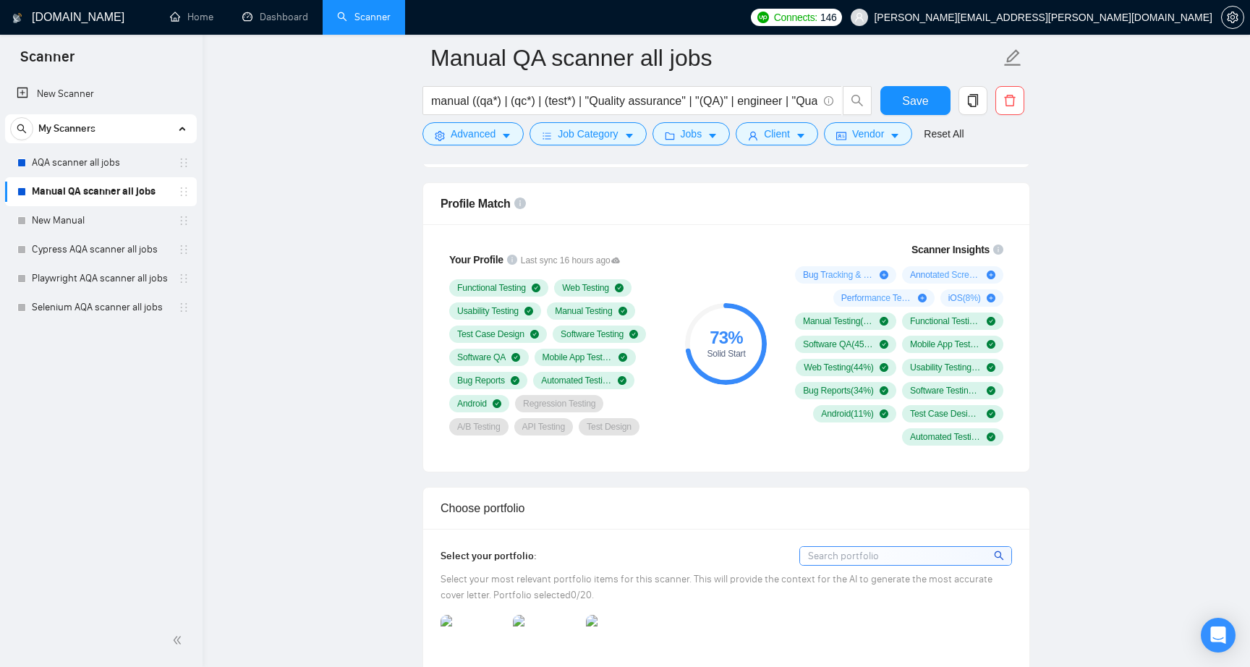
click at [693, 434] on div "73 % Solid Start" at bounding box center [726, 343] width 97 height 221
click at [728, 433] on div "73 % Solid Start" at bounding box center [726, 343] width 97 height 221
click at [728, 422] on div "73 % Solid Start" at bounding box center [726, 343] width 97 height 221
click at [735, 234] on div "73 % Solid Start" at bounding box center [726, 343] width 97 height 221
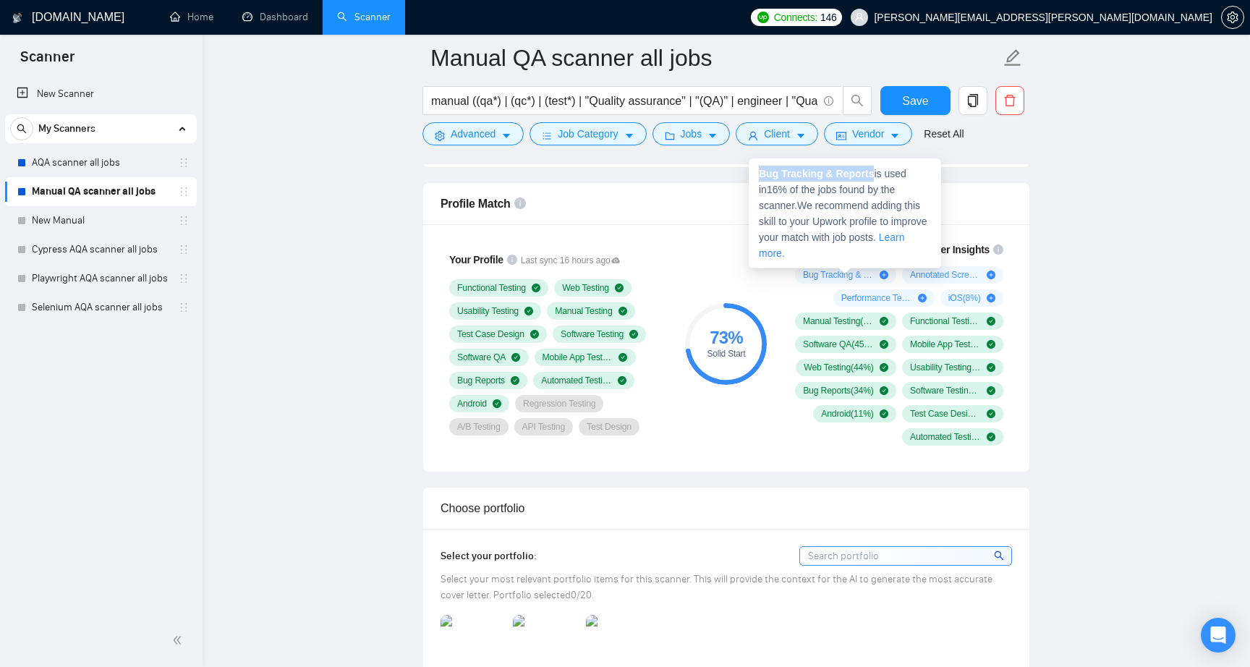
drag, startPoint x: 760, startPoint y: 174, endPoint x: 874, endPoint y: 171, distance: 113.6
click at [874, 171] on strong "Bug Tracking & Reports" at bounding box center [816, 174] width 115 height 12
copy strong "Bug Tracking & Reports"
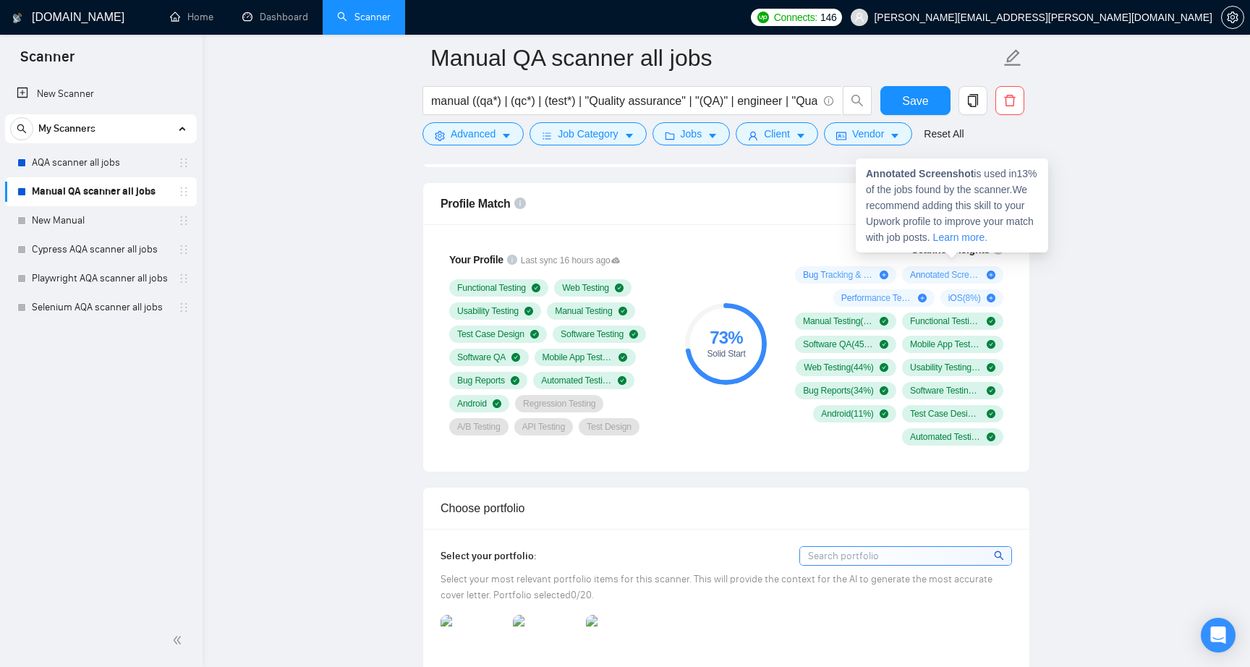
click at [879, 176] on strong "Annotated Screenshot" at bounding box center [920, 174] width 108 height 12
click at [943, 176] on strong "Annotated Screenshot" at bounding box center [920, 174] width 108 height 12
copy strong "Annotated Screenshot"
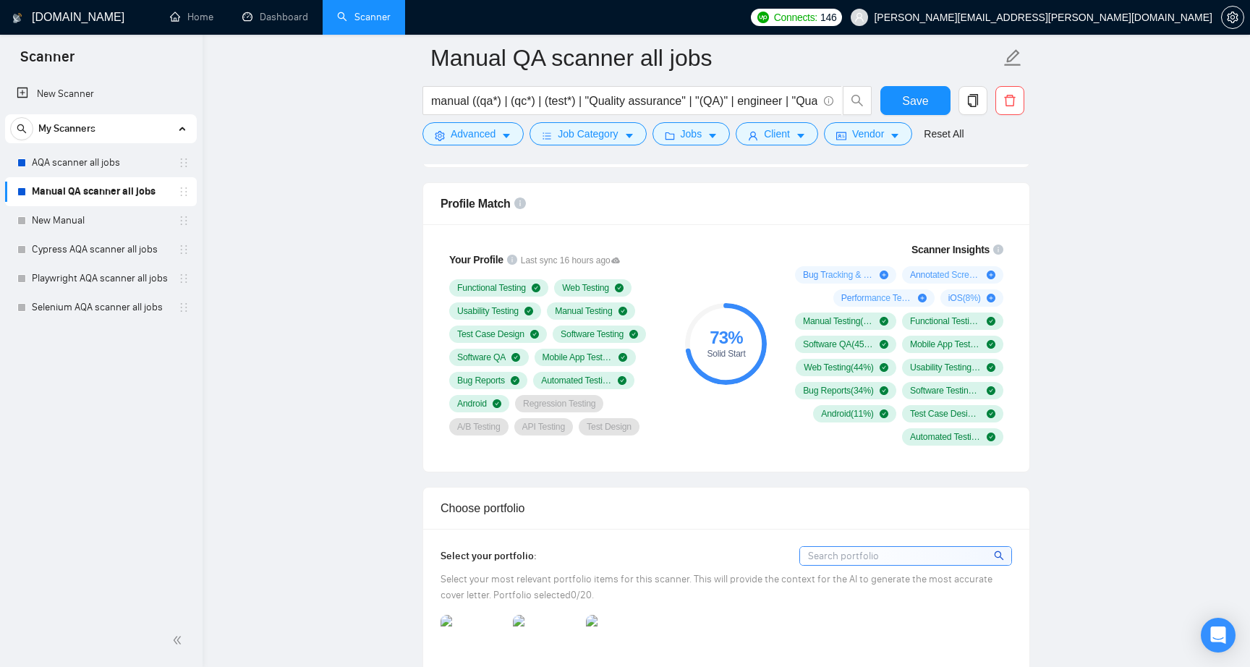
click at [678, 436] on div "73 % Solid Start" at bounding box center [726, 343] width 97 height 221
click at [678, 438] on div "73 % Solid Start" at bounding box center [726, 343] width 97 height 221
click at [707, 452] on div "73 % Solid Start" at bounding box center [726, 343] width 97 height 221
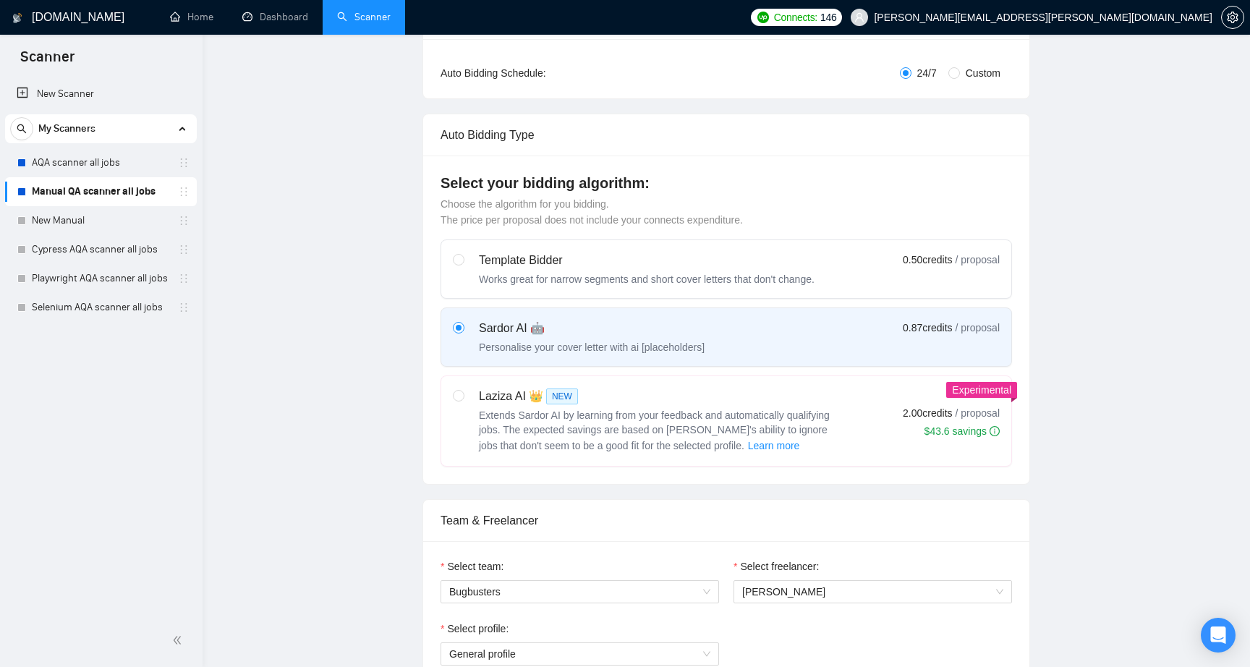
scroll to position [0, 0]
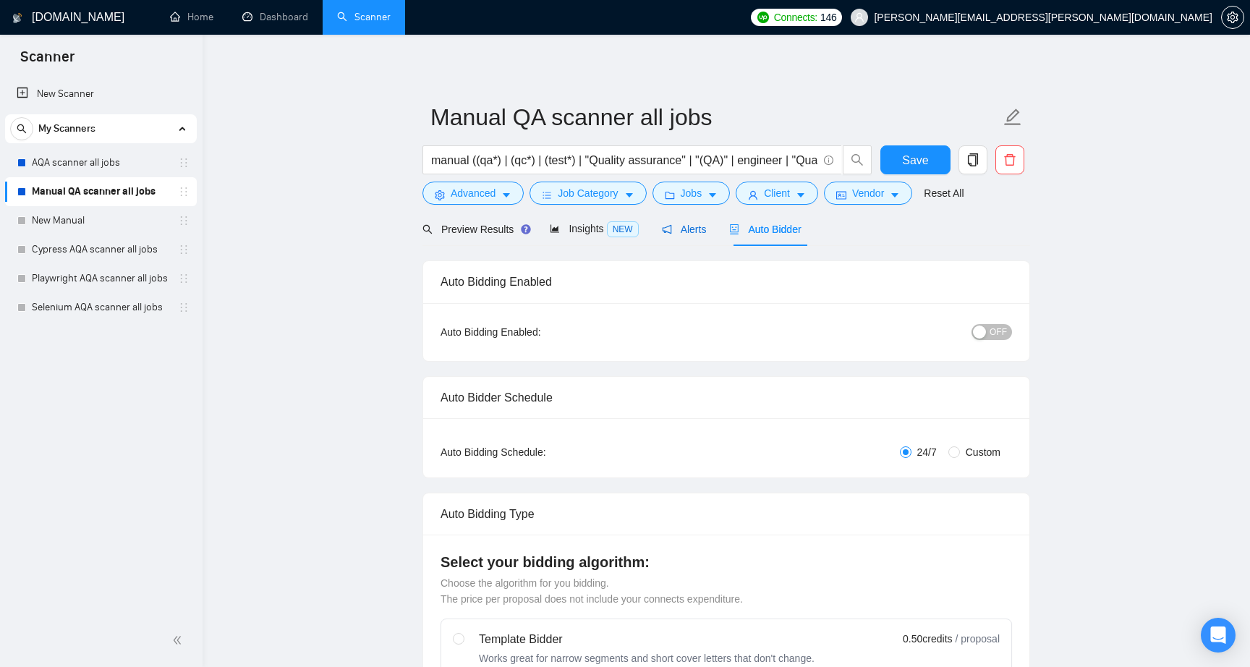
click at [687, 229] on span "Alerts" at bounding box center [684, 229] width 45 height 12
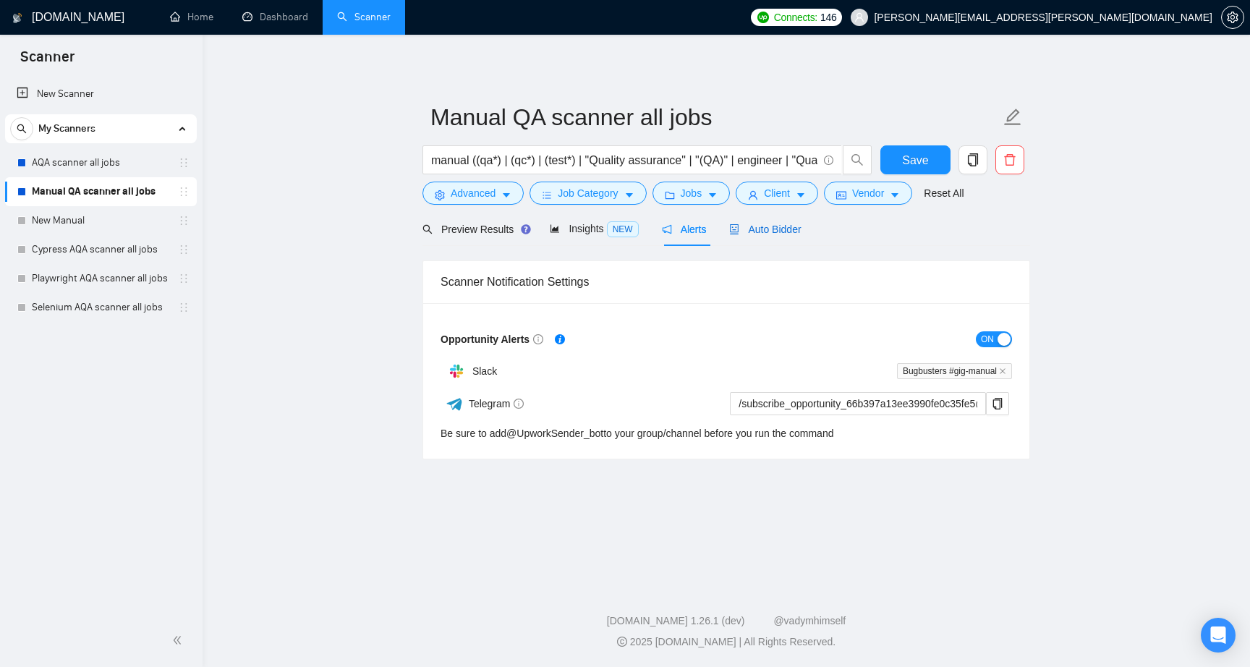
click at [772, 229] on span "Auto Bidder" at bounding box center [765, 229] width 72 height 12
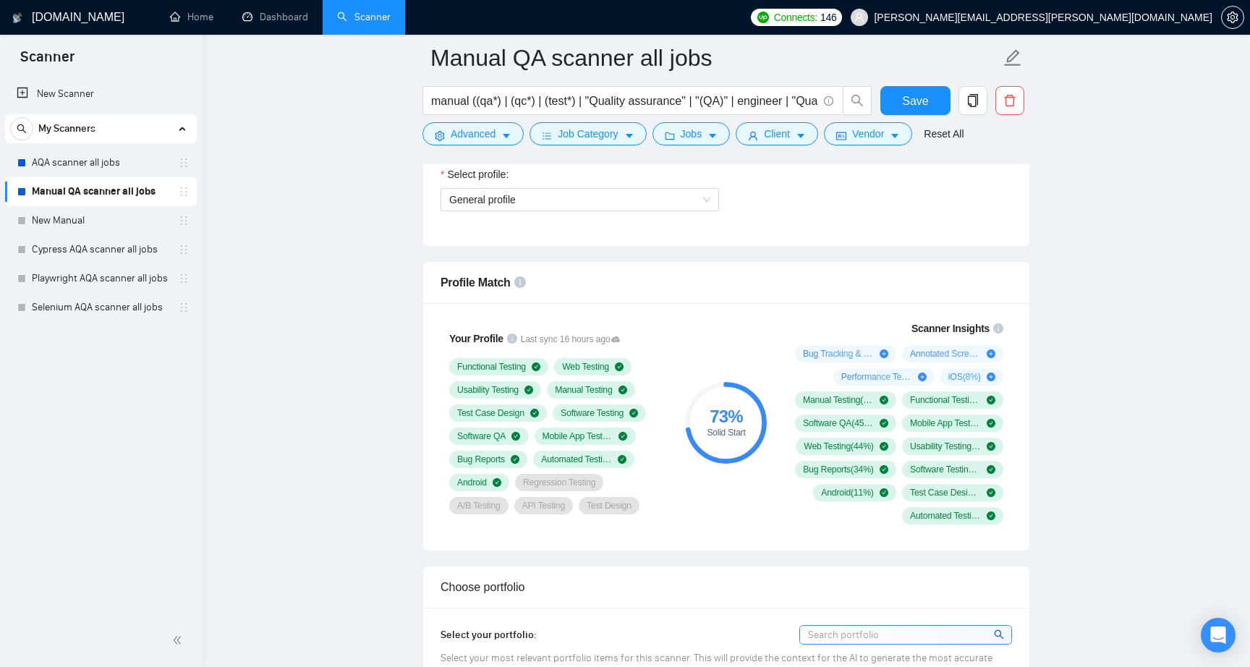
scroll to position [864, 0]
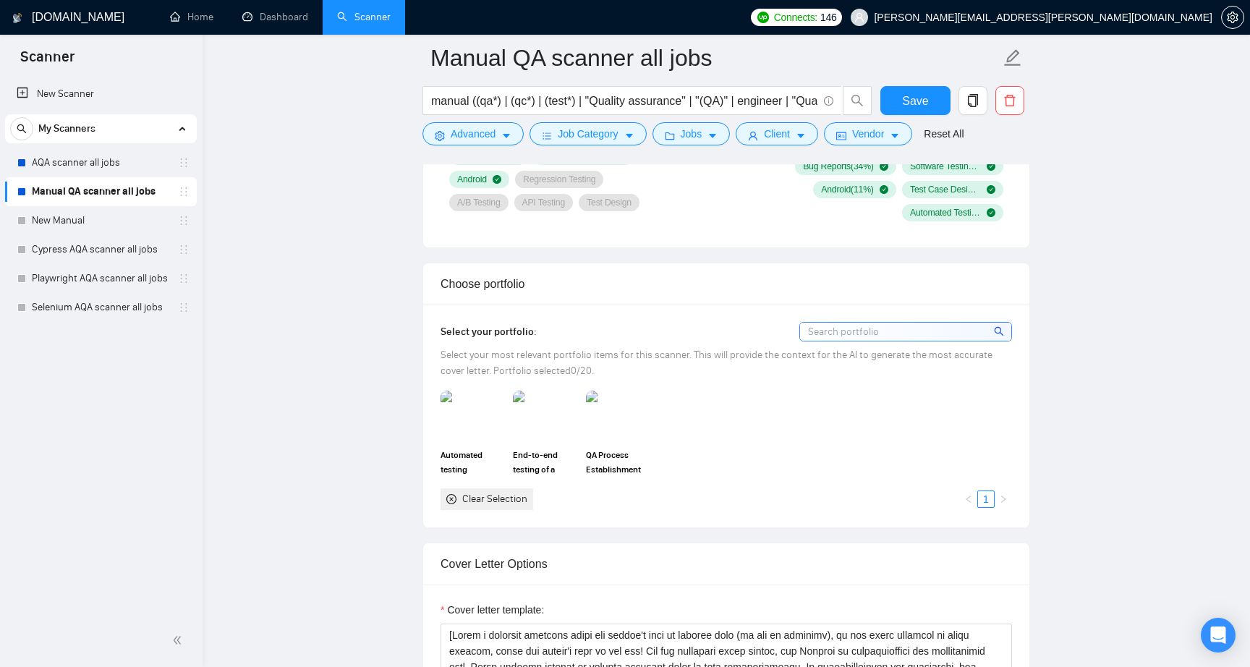
scroll to position [1157, 0]
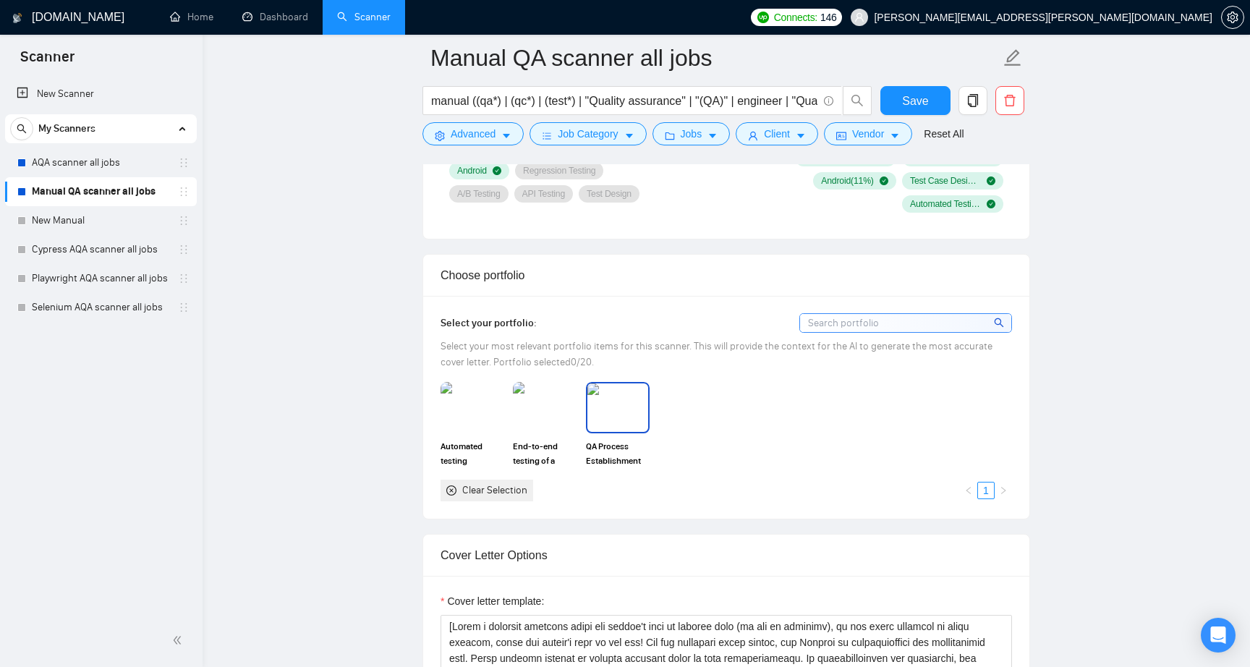
click at [616, 411] on img at bounding box center [617, 407] width 61 height 48
click at [545, 409] on img at bounding box center [544, 407] width 61 height 48
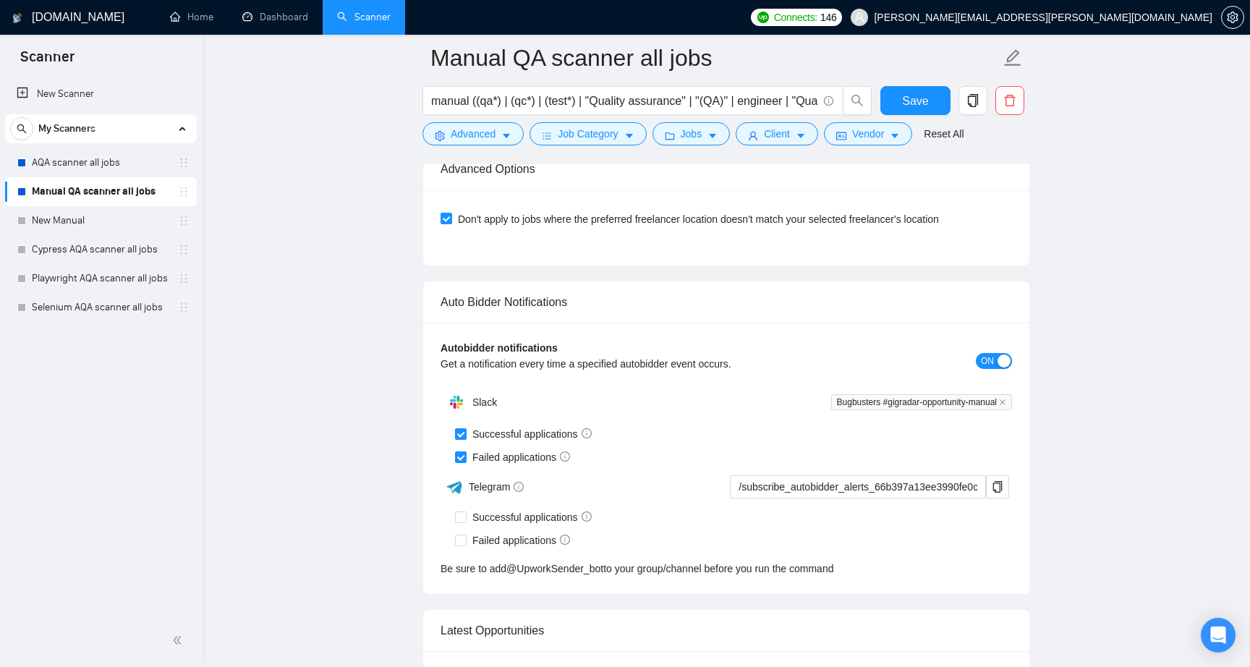
scroll to position [3264, 0]
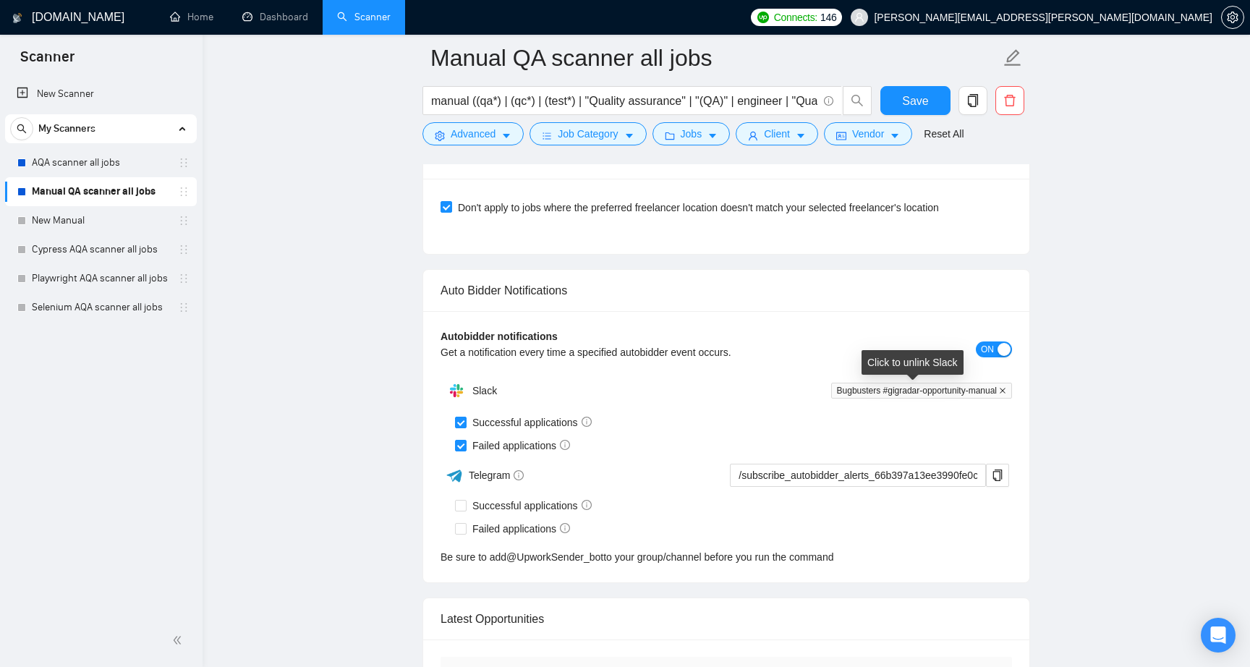
click at [1005, 391] on icon "close" at bounding box center [1002, 390] width 7 height 7
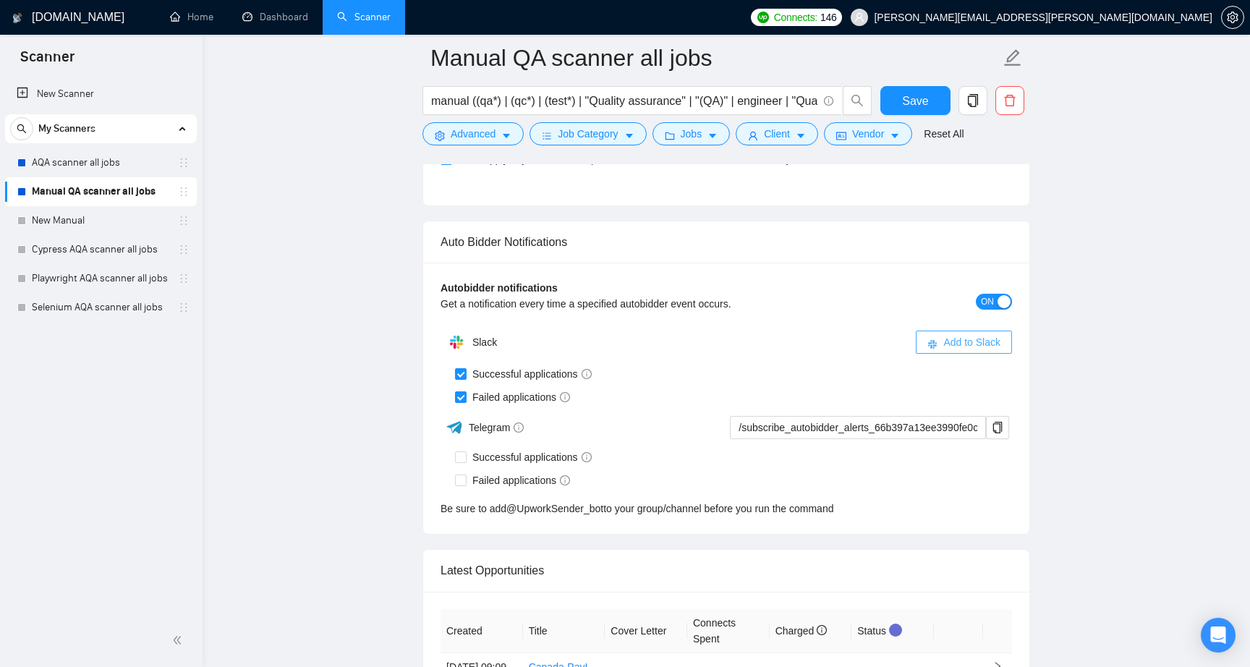
click at [953, 346] on div "Auto Bidder Notifications Autobidder notifications Get a notification every tim…" at bounding box center [726, 378] width 608 height 314
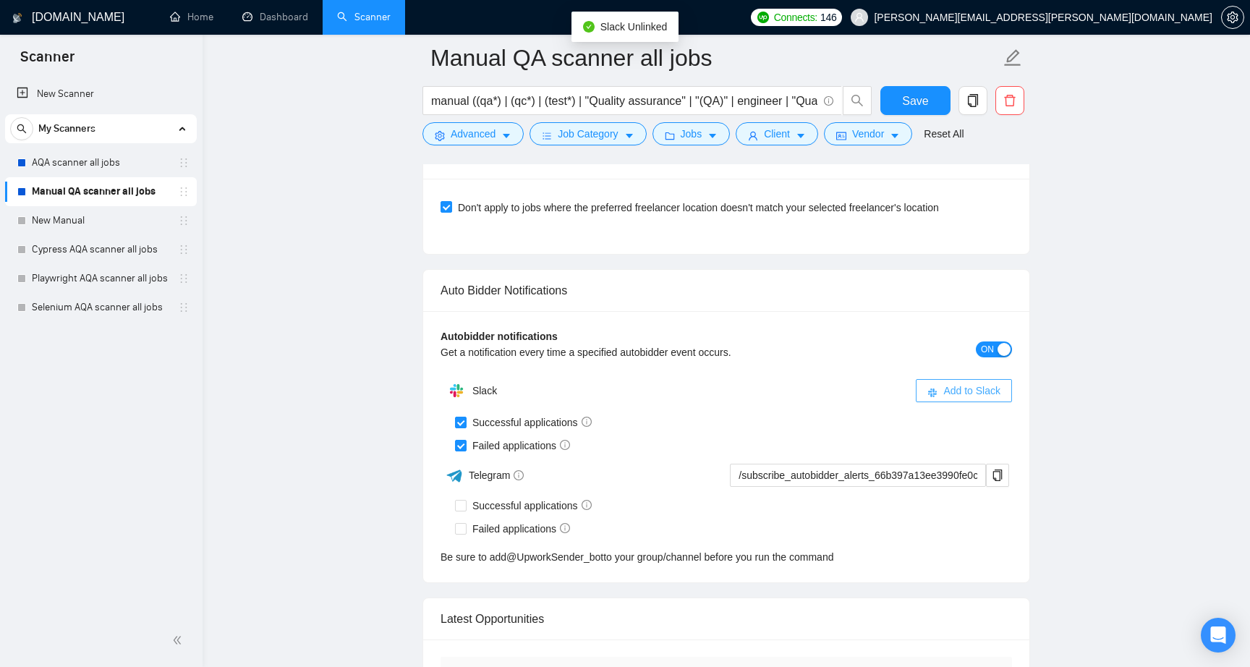
click at [957, 391] on span "Add to Slack" at bounding box center [971, 391] width 57 height 16
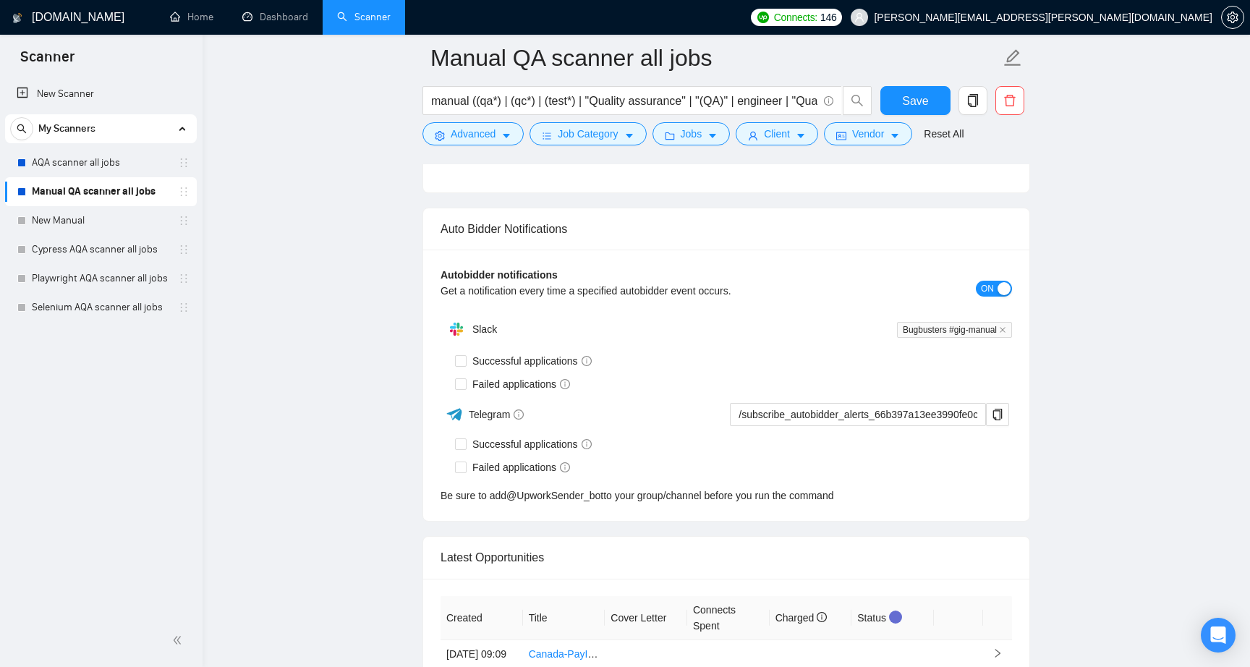
checkbox input "true"
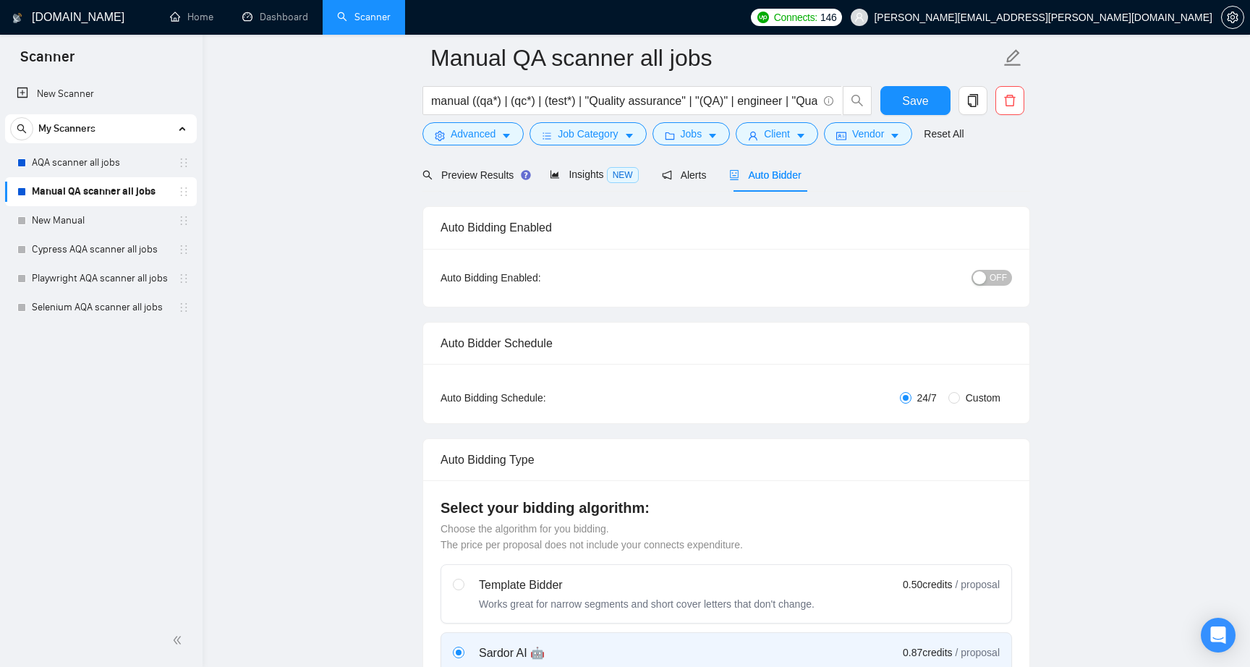
scroll to position [0, 0]
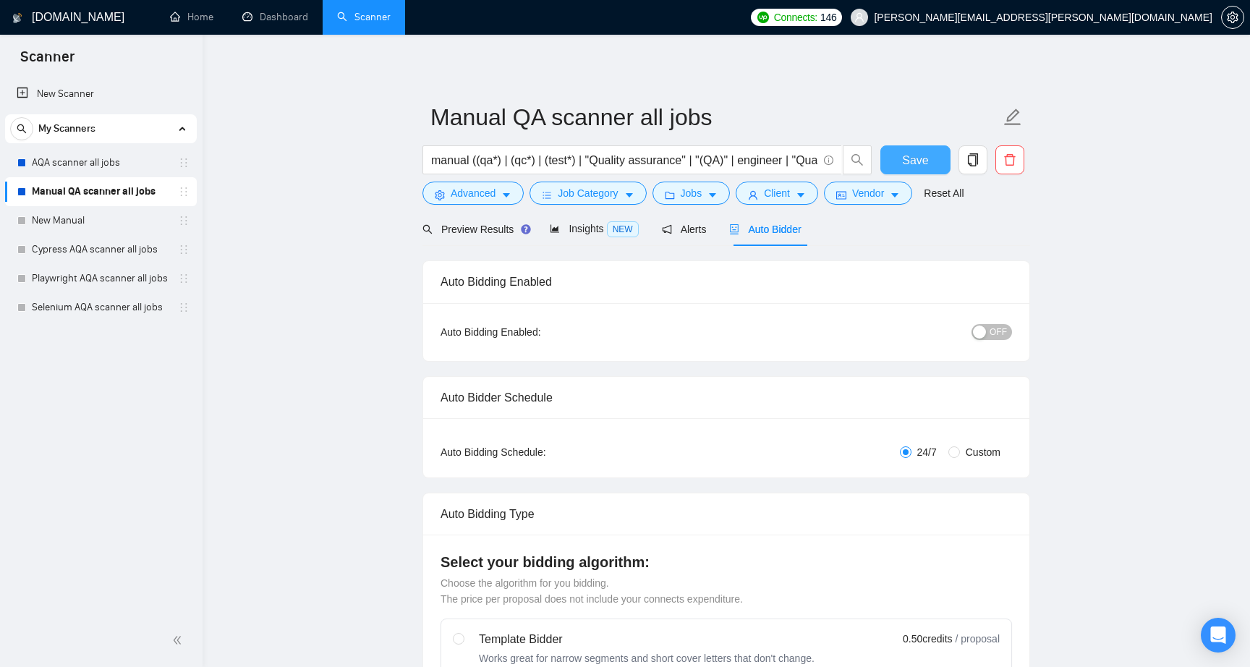
click at [924, 162] on span "Save" at bounding box center [915, 160] width 26 height 18
checkbox input "true"
click at [493, 231] on span "Preview Results" at bounding box center [474, 229] width 104 height 12
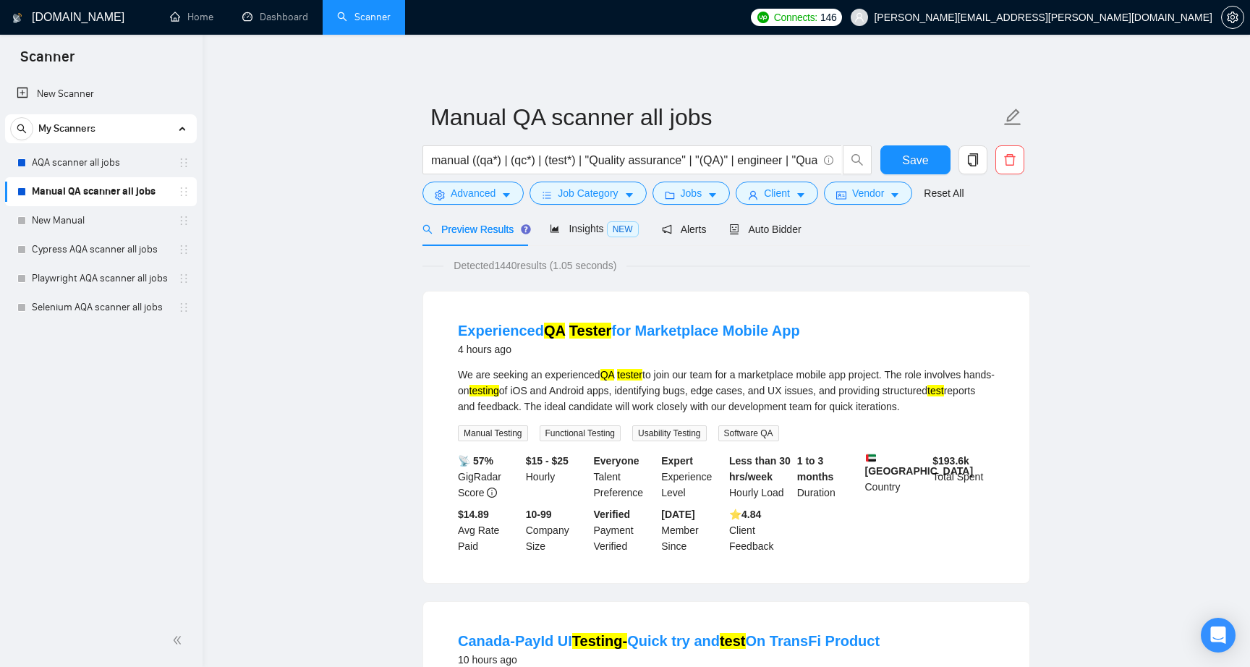
click at [584, 230] on span "Insights NEW" at bounding box center [594, 229] width 88 height 12
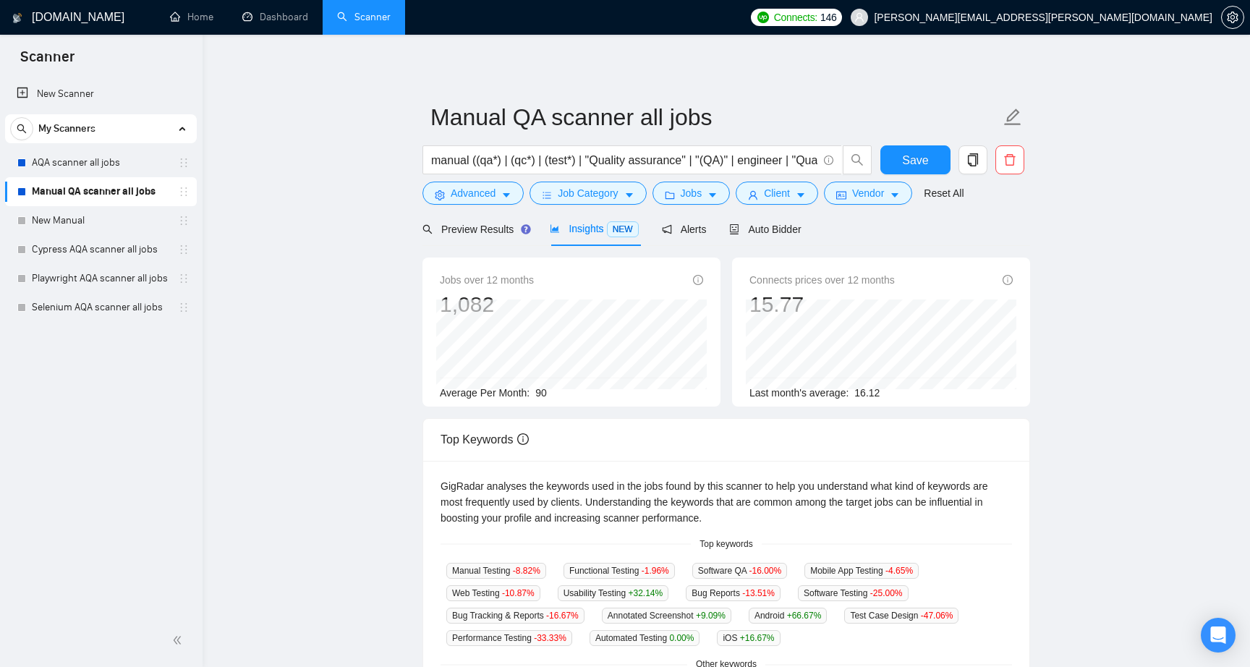
click at [344, 342] on main "Manual QA scanner all jobs manual ((qa*) | (qc*) | (test*) | "Quality assurance…" at bounding box center [726, 554] width 1001 height 992
click at [372, 361] on main "Manual QA scanner all jobs manual ((qa*) | (qc*) | (test*) | "Quality assurance…" at bounding box center [726, 554] width 1001 height 992
click at [360, 405] on main "Manual QA scanner all jobs manual ((qa*) | (qc*) | (test*) | "Quality assurance…" at bounding box center [726, 554] width 1001 height 992
click at [365, 413] on main "Manual QA scanner all jobs manual ((qa*) | (qc*) | (test*) | "Quality assurance…" at bounding box center [726, 554] width 1001 height 992
click at [684, 225] on span "Alerts" at bounding box center [684, 229] width 45 height 12
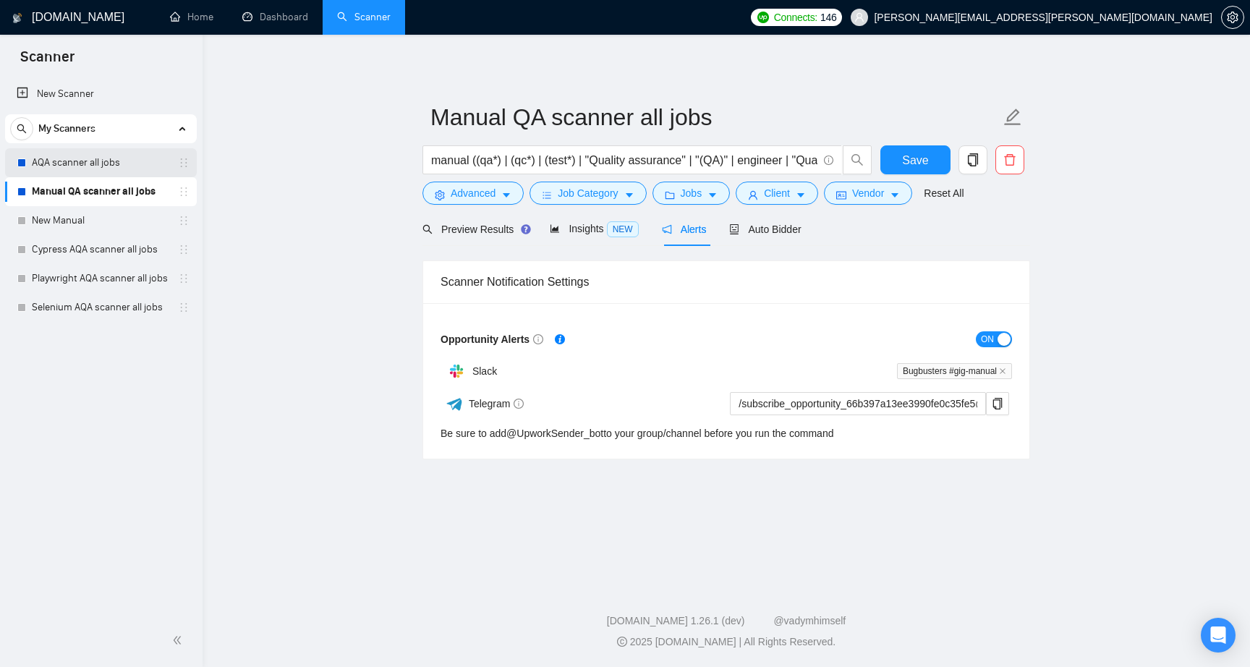
click at [47, 160] on link "AQA scanner all jobs" at bounding box center [100, 162] width 137 height 29
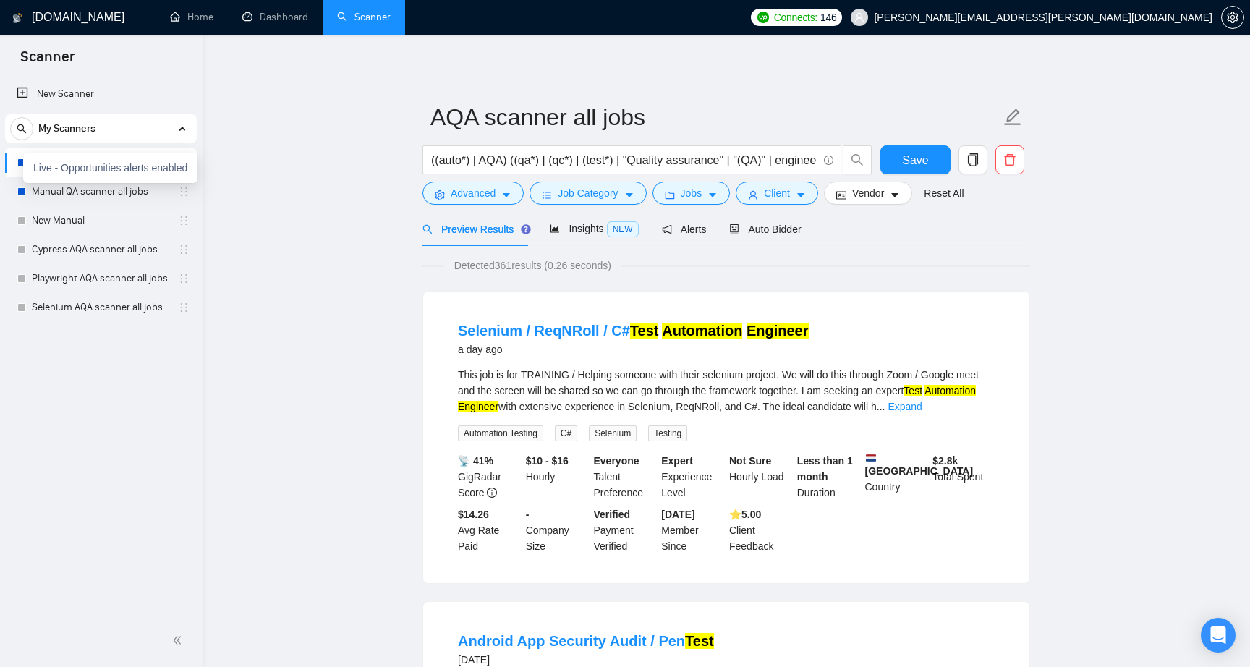
click at [23, 163] on div "Live - Opportunities alerts enabled" at bounding box center [110, 168] width 174 height 30
click at [779, 234] on span "Auto Bidder" at bounding box center [765, 229] width 72 height 12
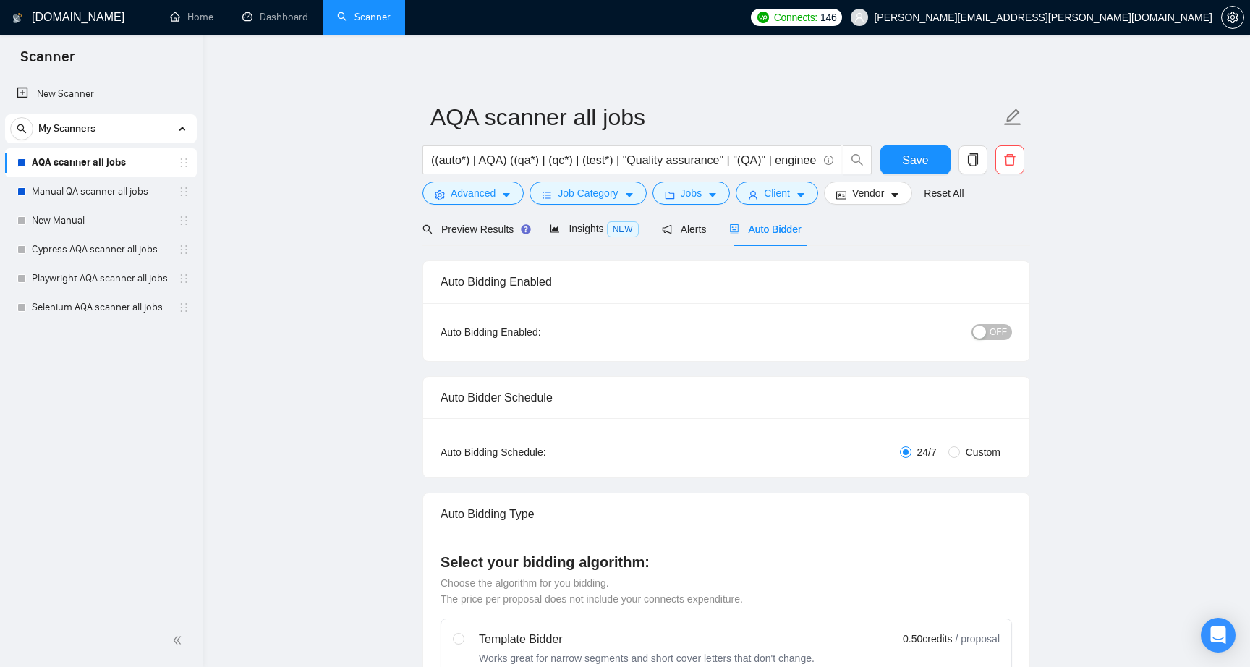
checkbox input "true"
click at [82, 184] on link "Manual QA scanner all jobs" at bounding box center [100, 191] width 137 height 29
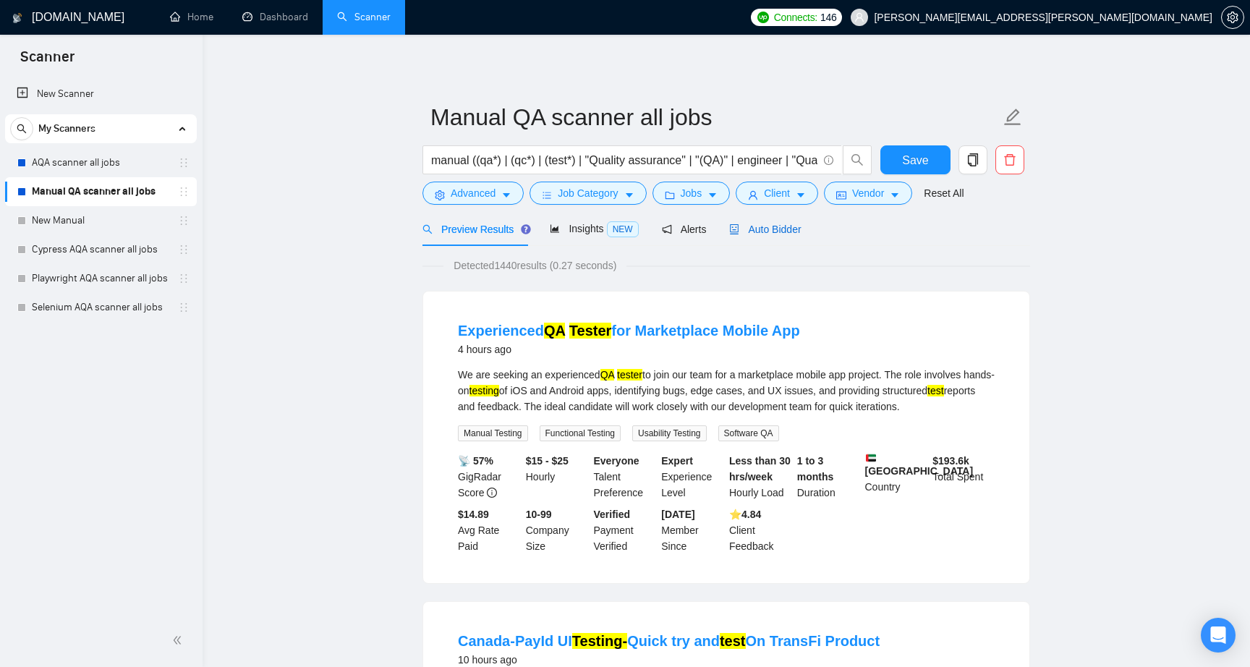
click at [796, 228] on span "Auto Bidder" at bounding box center [765, 229] width 72 height 12
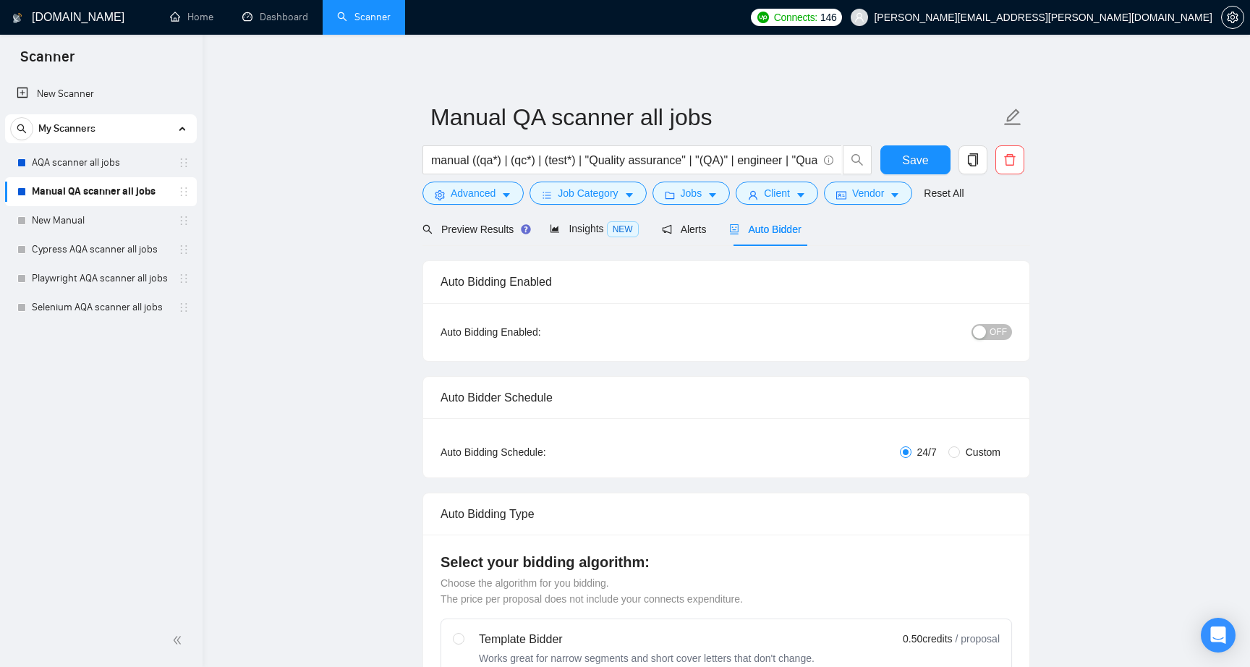
checkbox input "true"
click at [1005, 326] on span "OFF" at bounding box center [997, 332] width 17 height 16
click at [929, 158] on button "Save" at bounding box center [915, 159] width 70 height 29
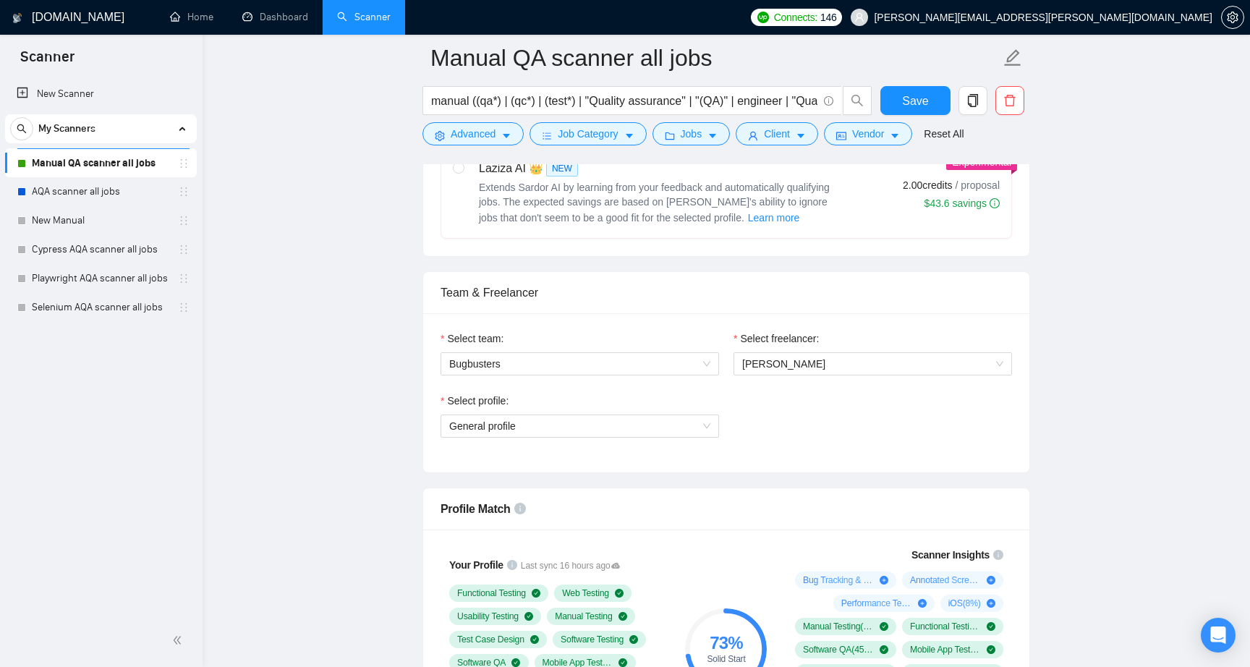
scroll to position [620, 0]
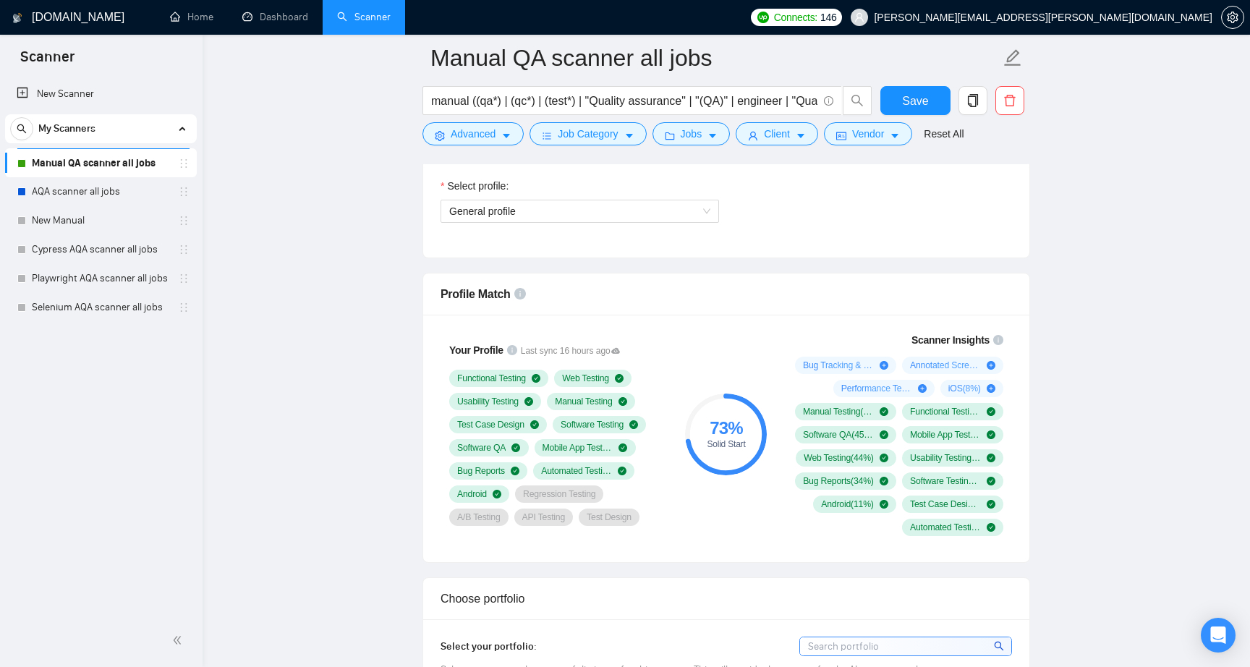
scroll to position [835, 0]
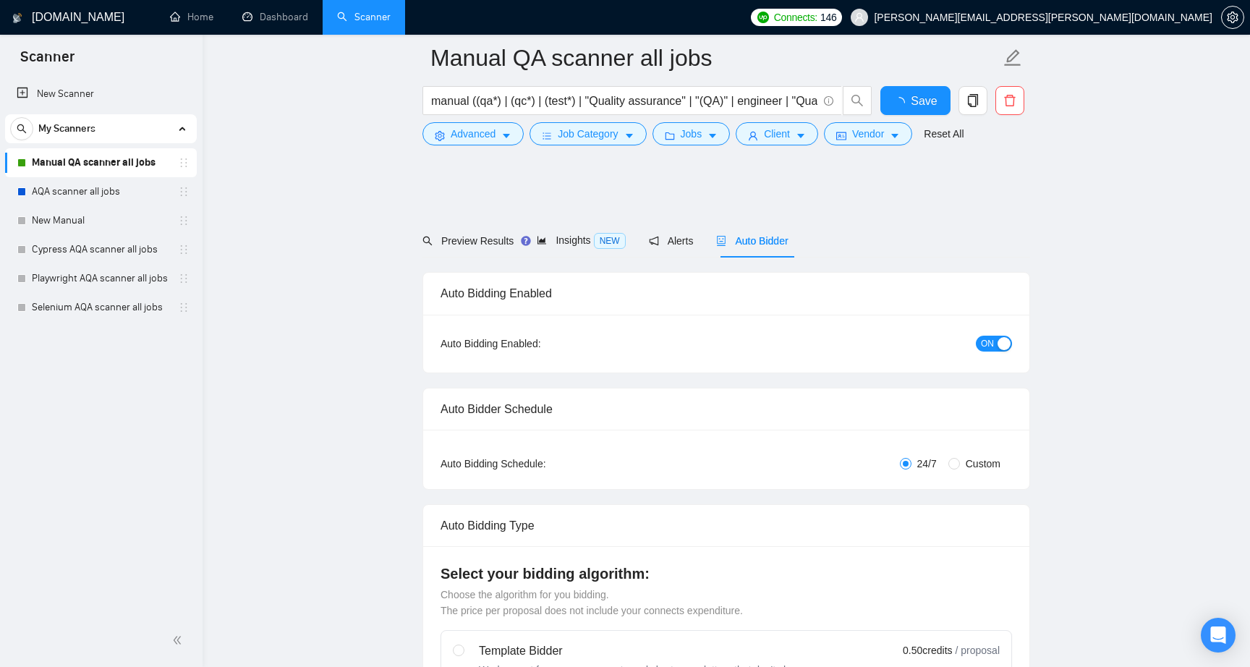
scroll to position [835, 0]
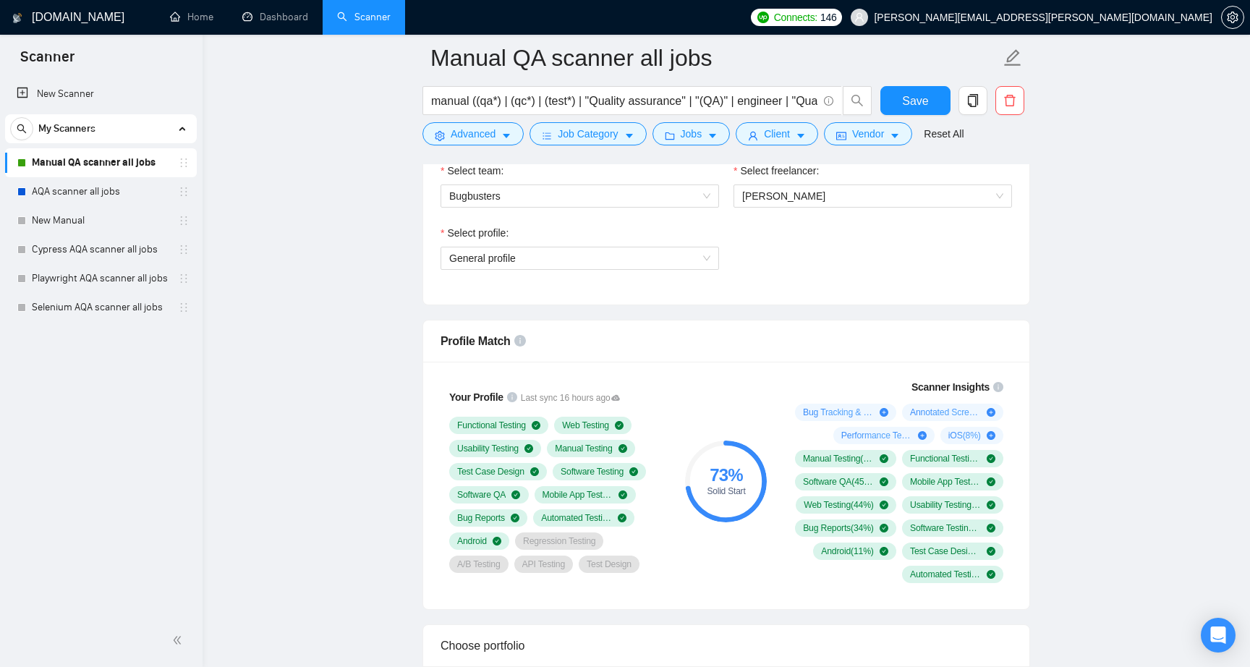
scroll to position [786, 0]
click at [513, 264] on span "General profile" at bounding box center [579, 259] width 261 height 22
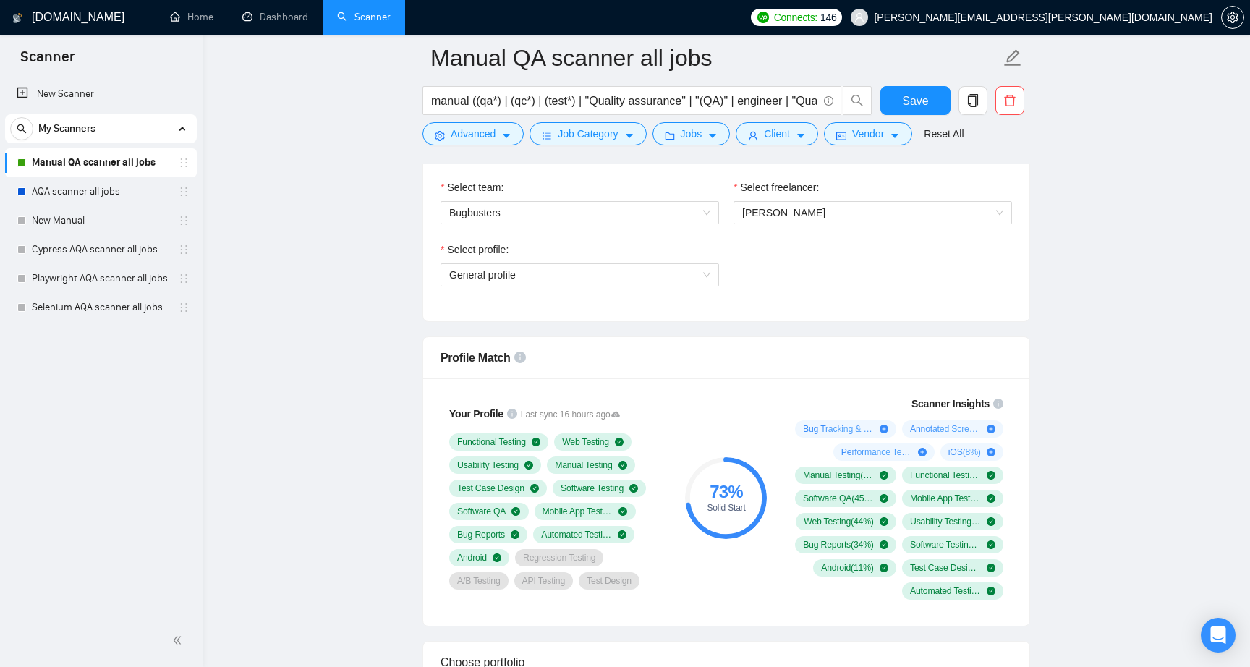
scroll to position [761, 0]
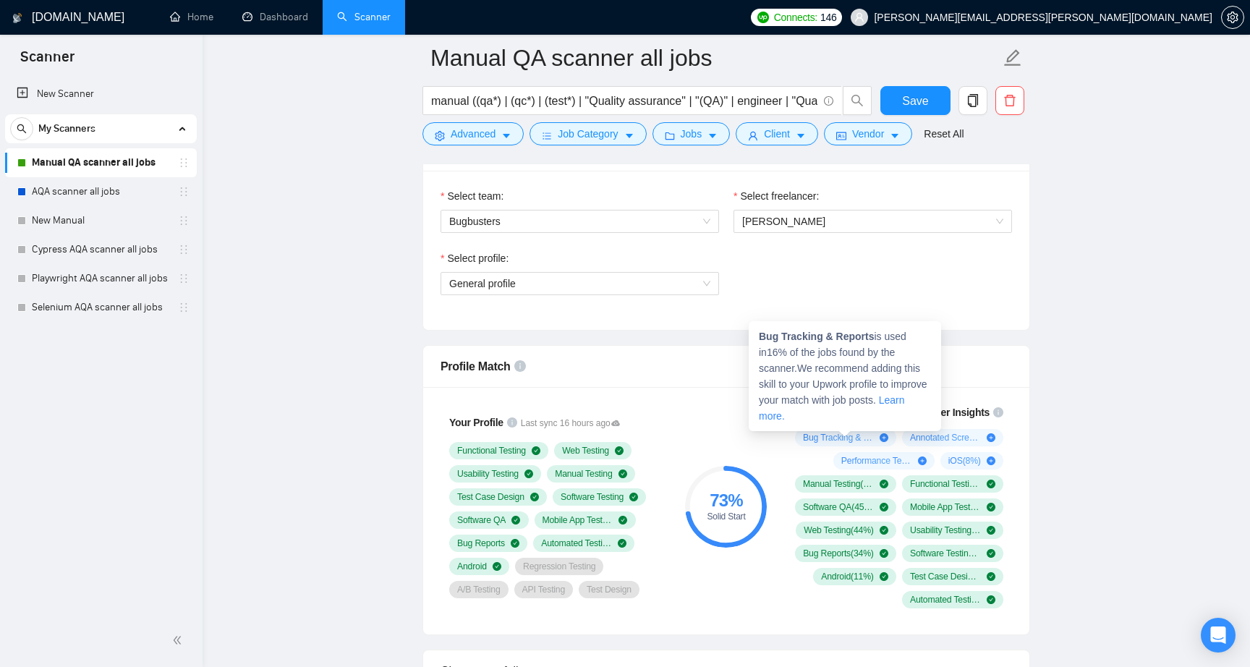
click at [882, 438] on icon "plus-circle" at bounding box center [884, 437] width 9 height 9
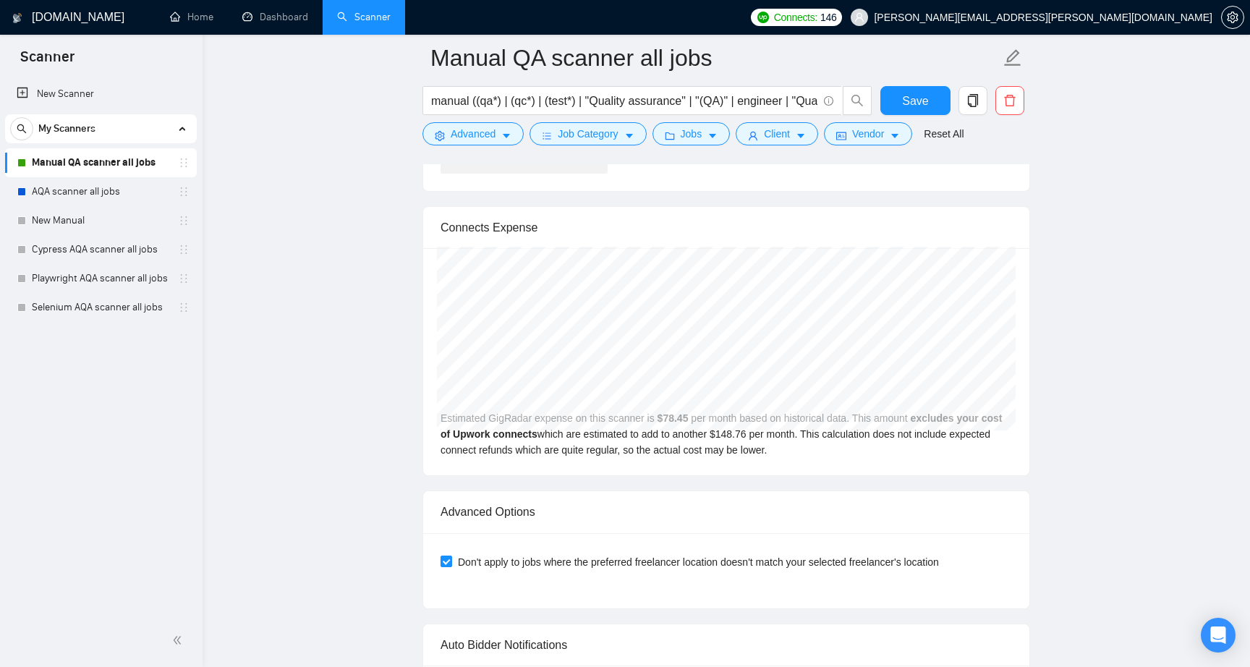
scroll to position [2906, 0]
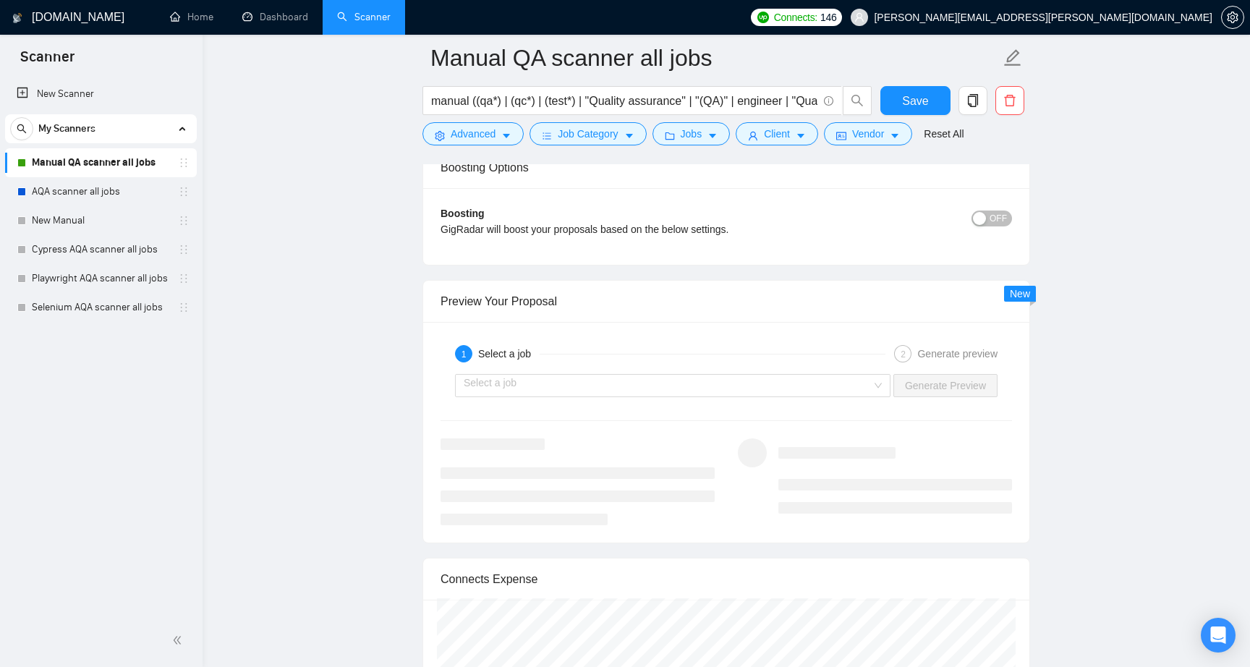
scroll to position [2123, 0]
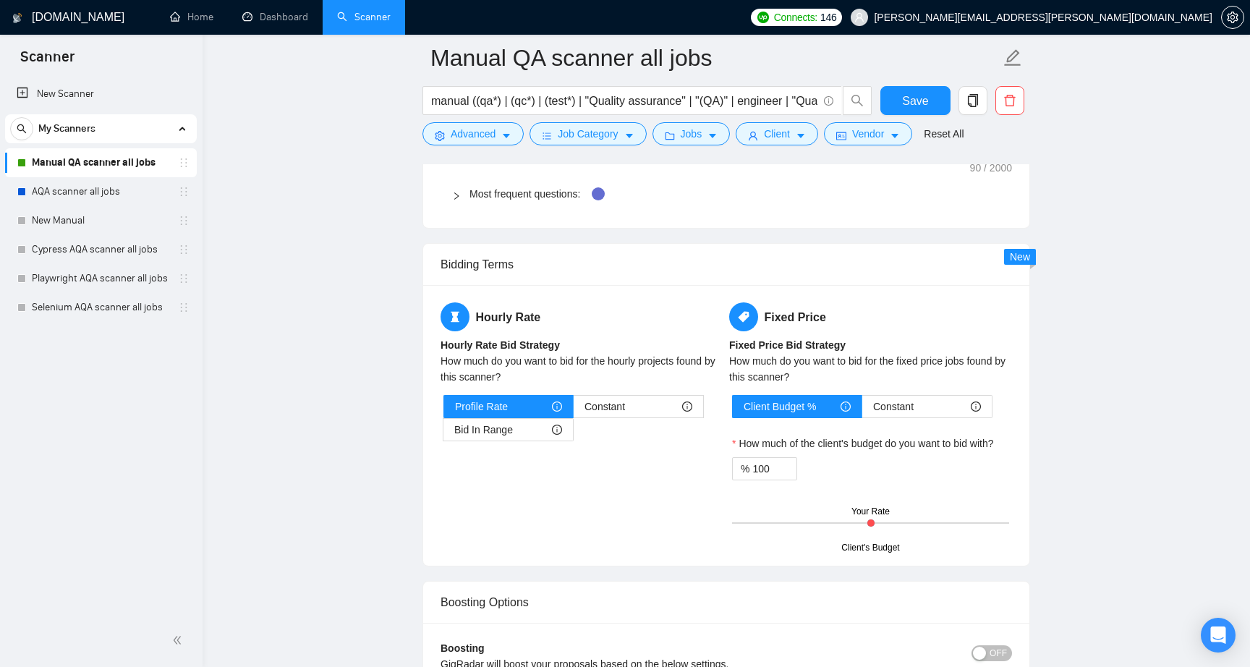
click at [1108, 433] on main "Manual QA scanner all jobs manual ((qa*) | (qc*) | (test*) | "Quality assurance…" at bounding box center [726, 53] width 1001 height 4236
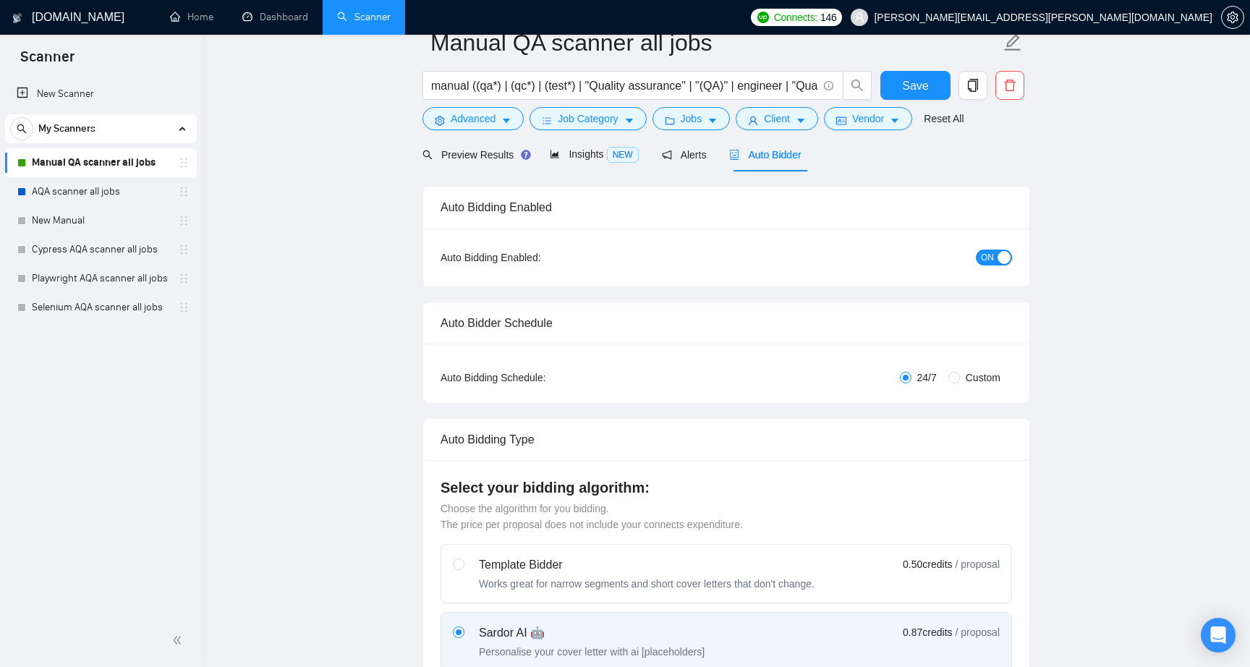
scroll to position [0, 0]
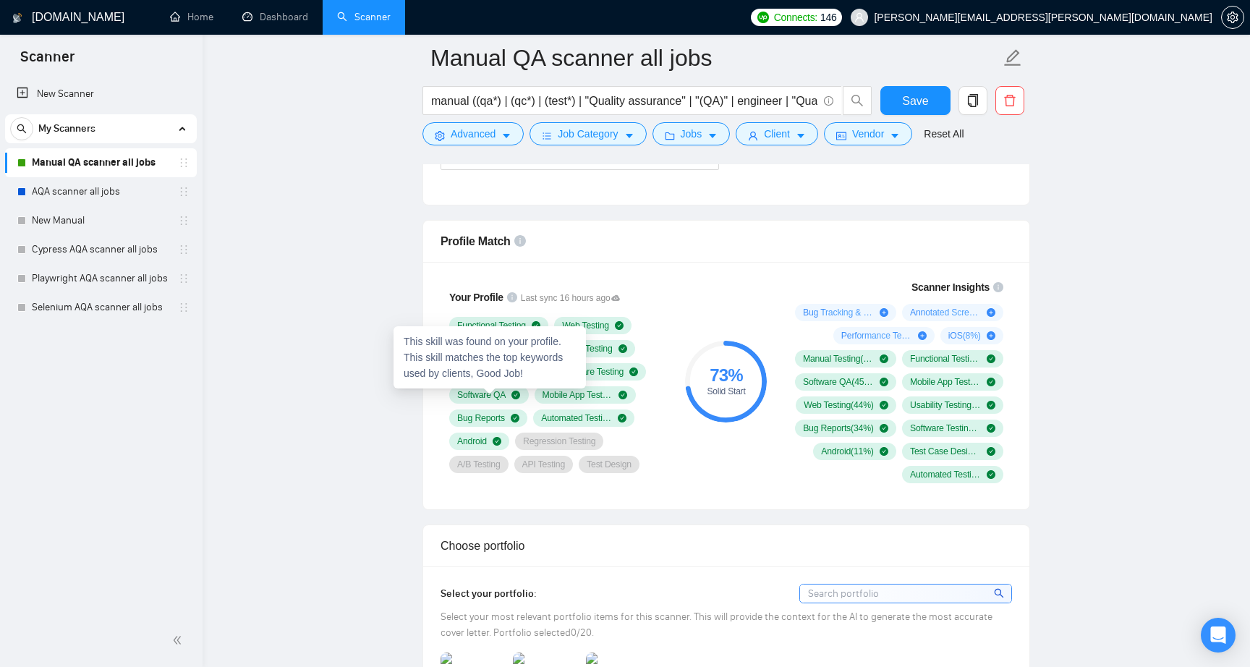
scroll to position [889, 0]
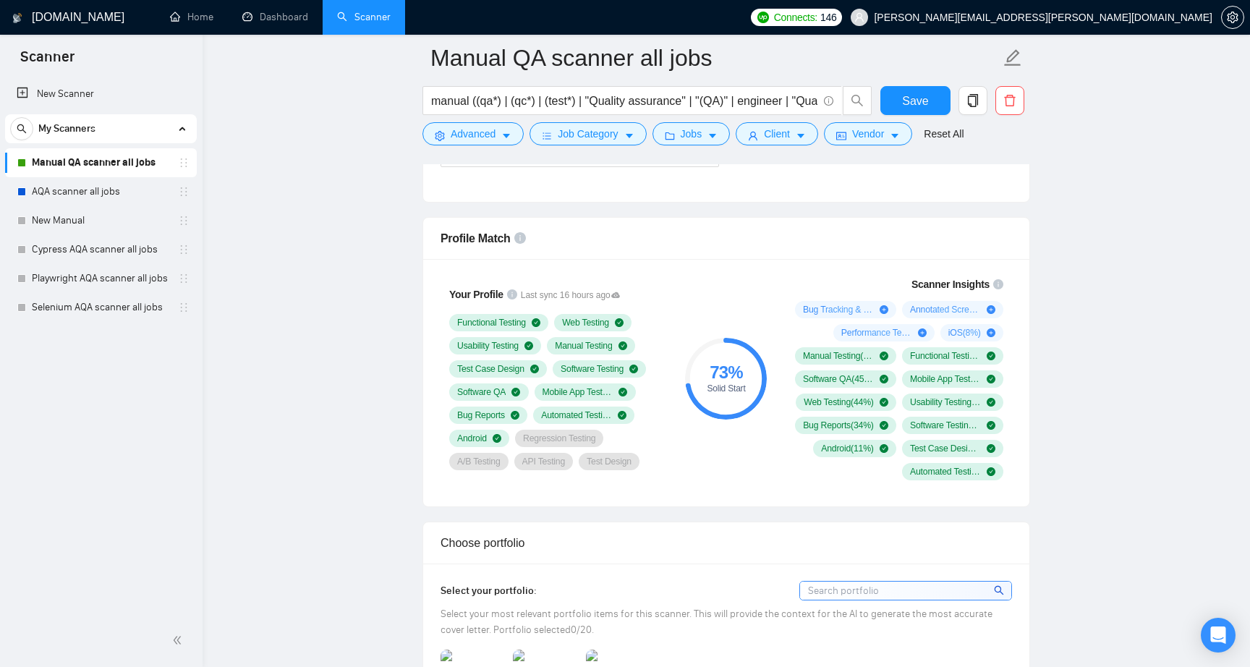
click at [710, 448] on div "73 % Solid Start" at bounding box center [726, 378] width 97 height 221
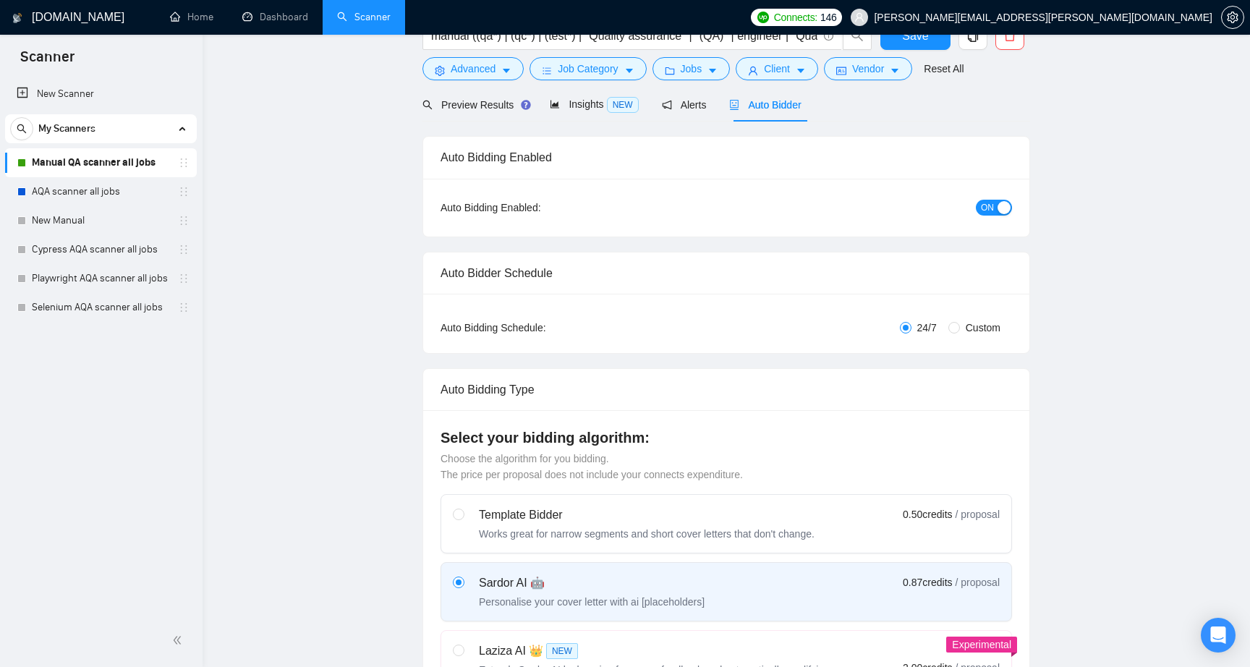
scroll to position [0, 0]
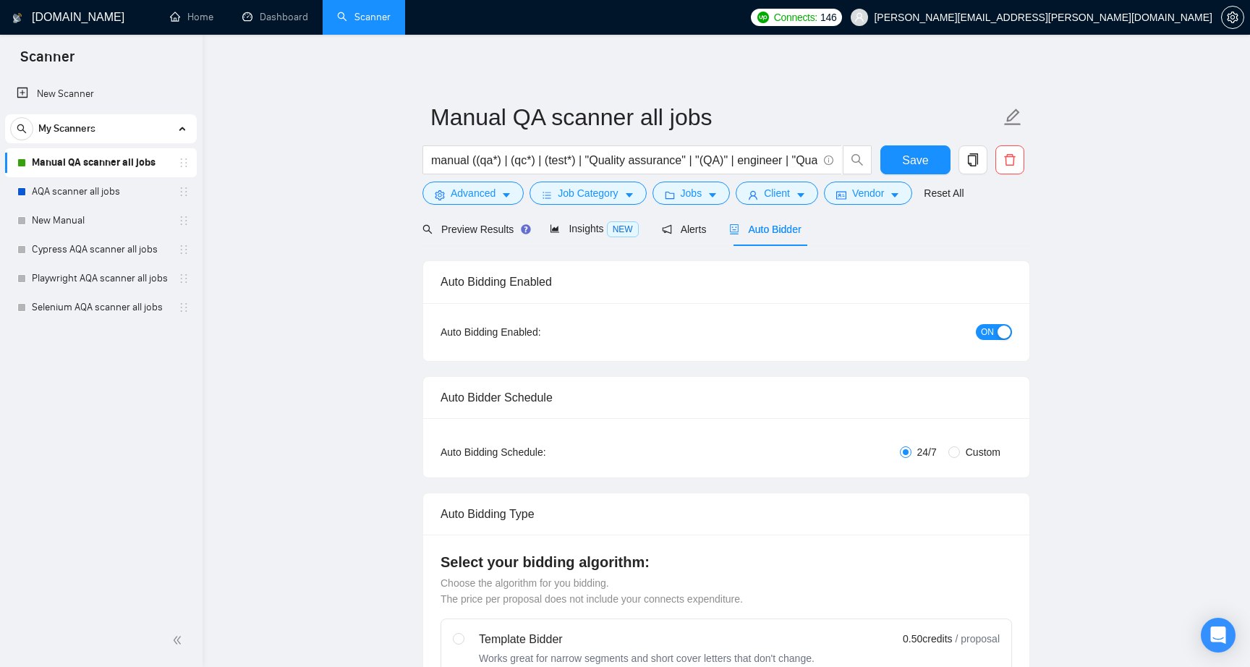
click at [489, 227] on span "Preview Results" at bounding box center [474, 229] width 104 height 12
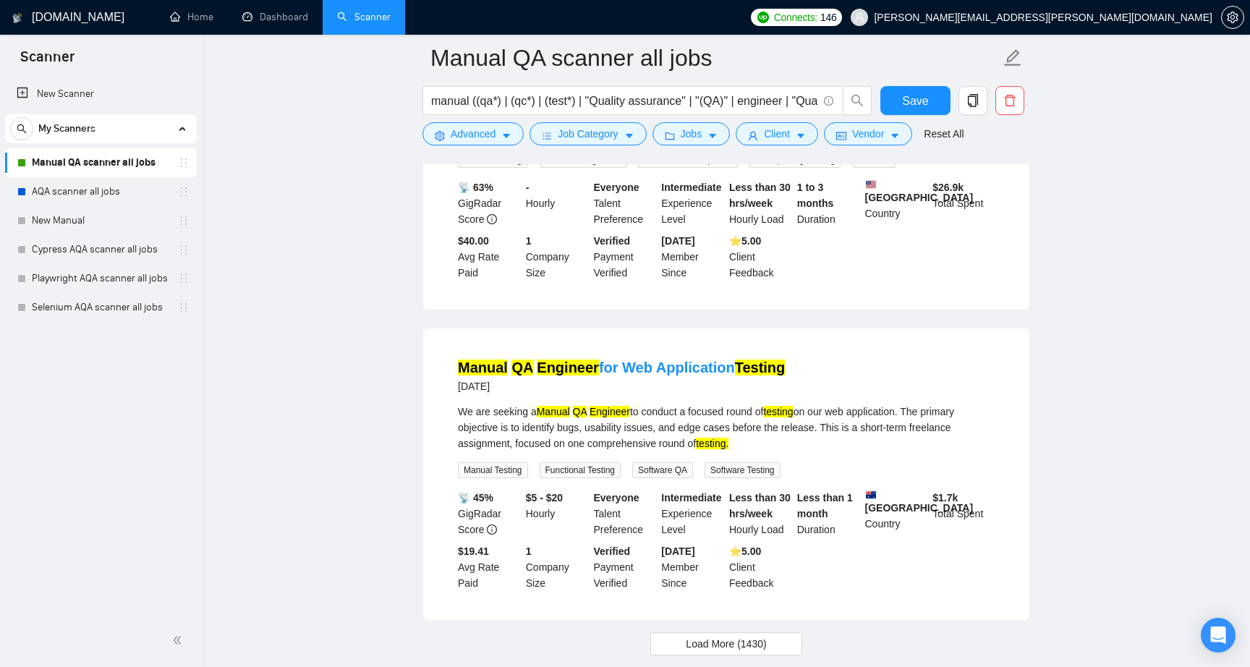
scroll to position [2936, 0]
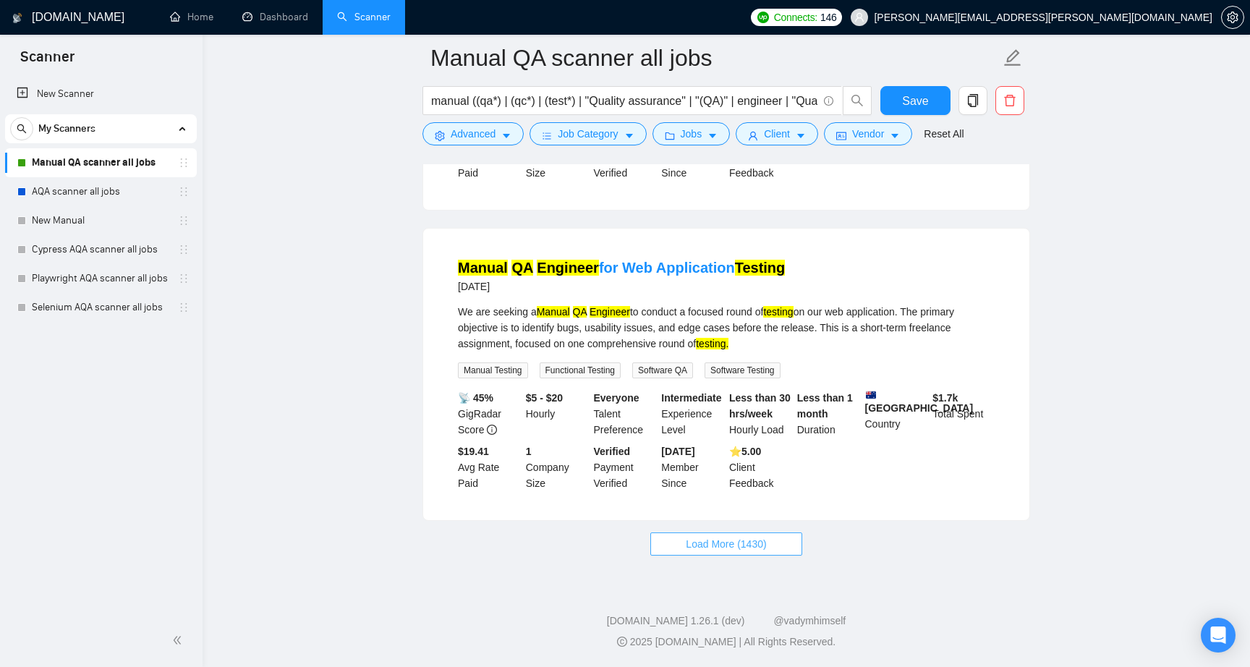
click at [697, 544] on span "Load More (1430)" at bounding box center [726, 544] width 80 height 16
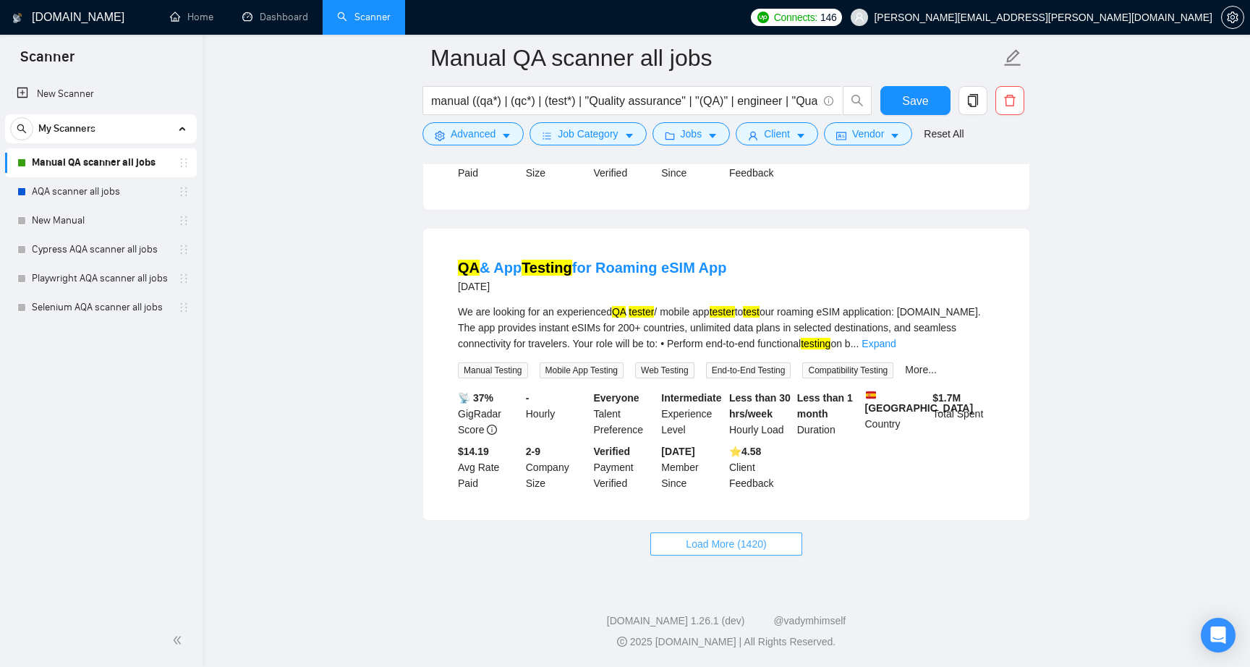
scroll to position [6116, 0]
click at [716, 540] on span "Load More (1420)" at bounding box center [726, 544] width 80 height 16
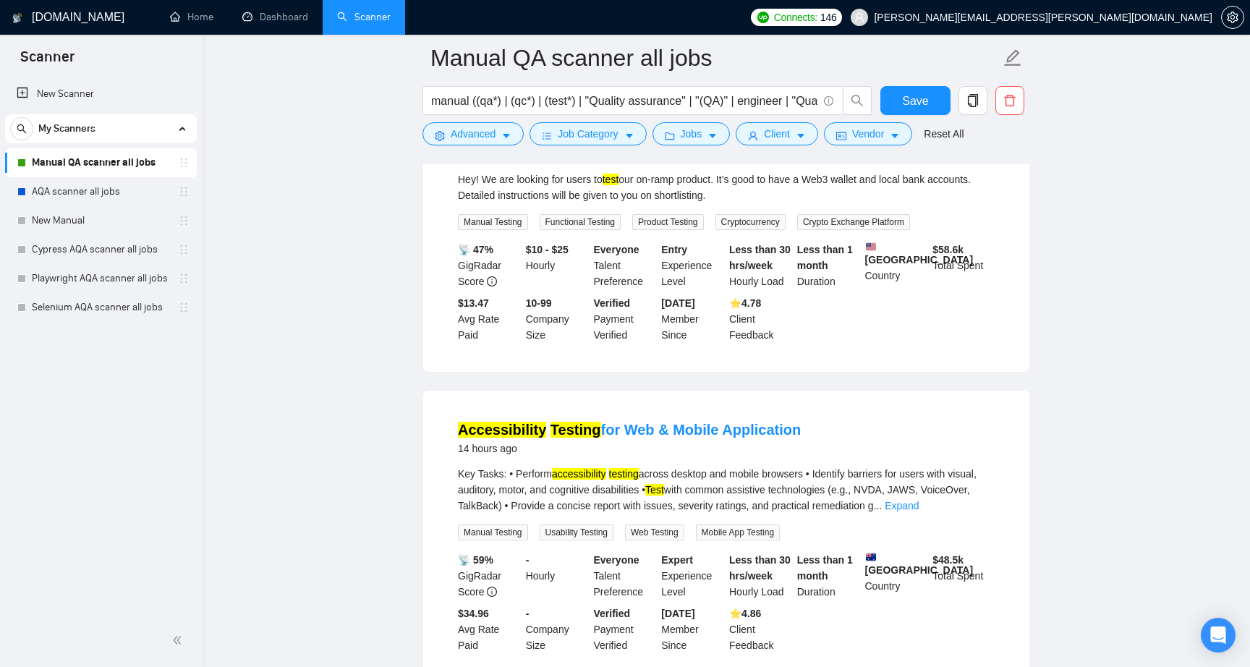
scroll to position [0, 0]
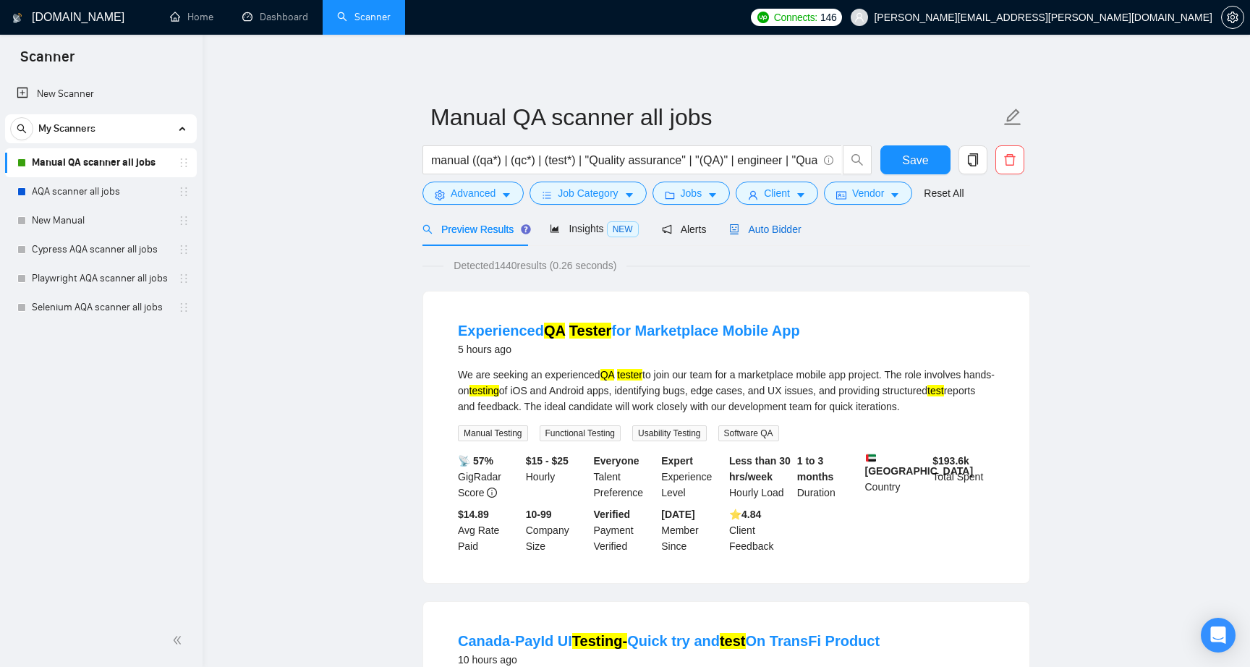
click at [783, 229] on span "Auto Bidder" at bounding box center [765, 229] width 72 height 12
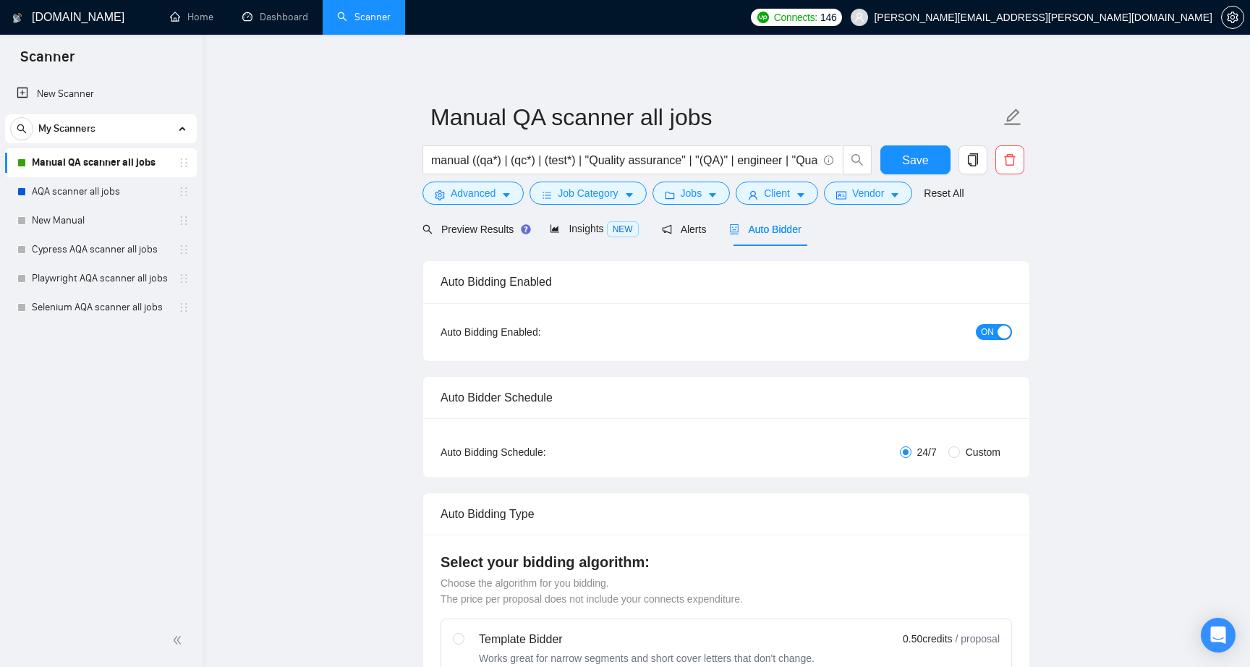
checkbox input "true"
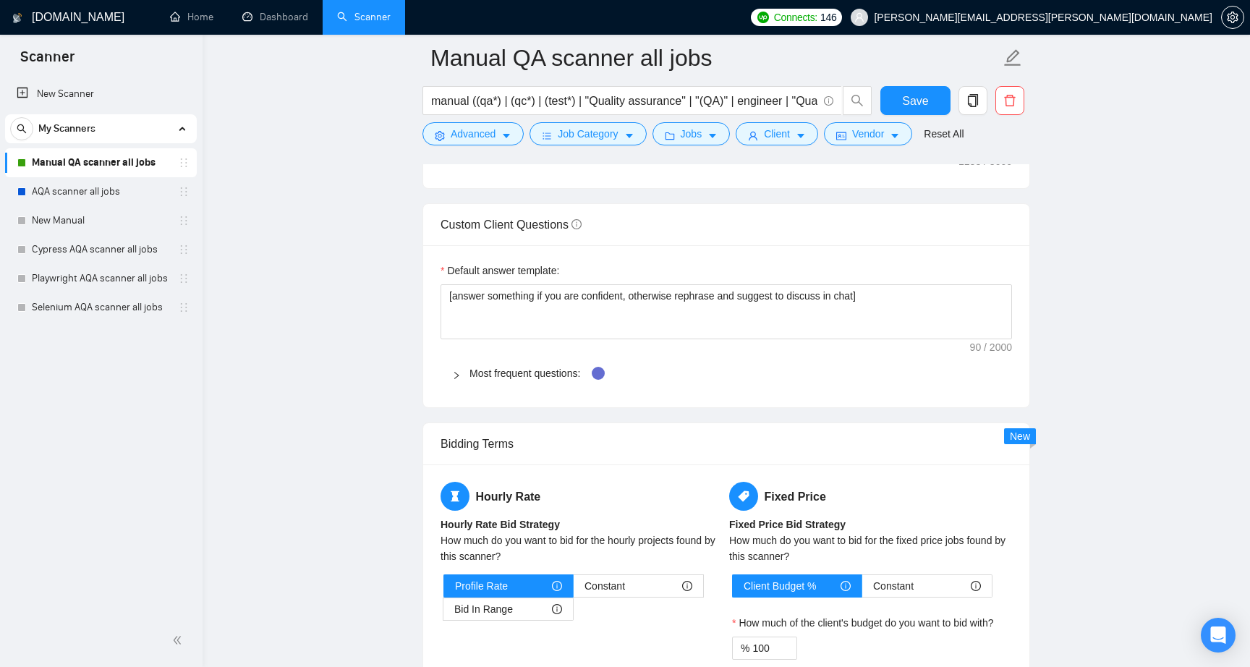
scroll to position [1959, 0]
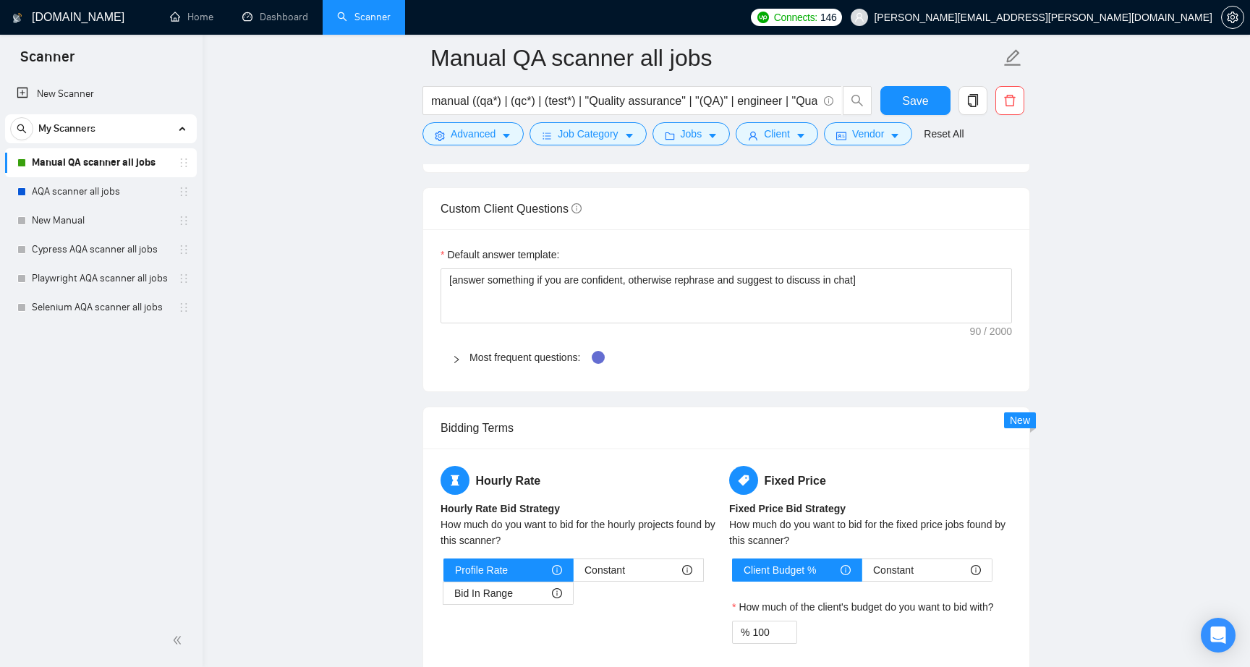
click at [459, 357] on icon "right" at bounding box center [456, 359] width 9 height 9
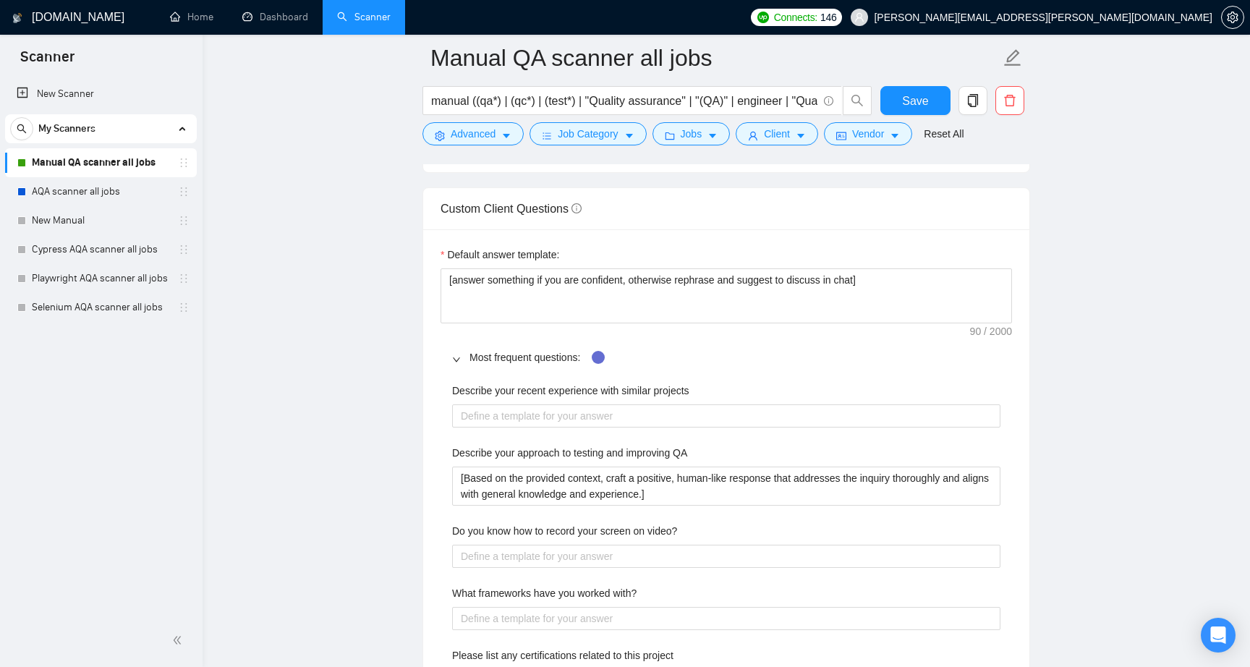
click at [390, 401] on main "Manual QA scanner all jobs manual ((qa*) | (qc*) | (test*) | "Quality assurance…" at bounding box center [726, 559] width 1001 height 4923
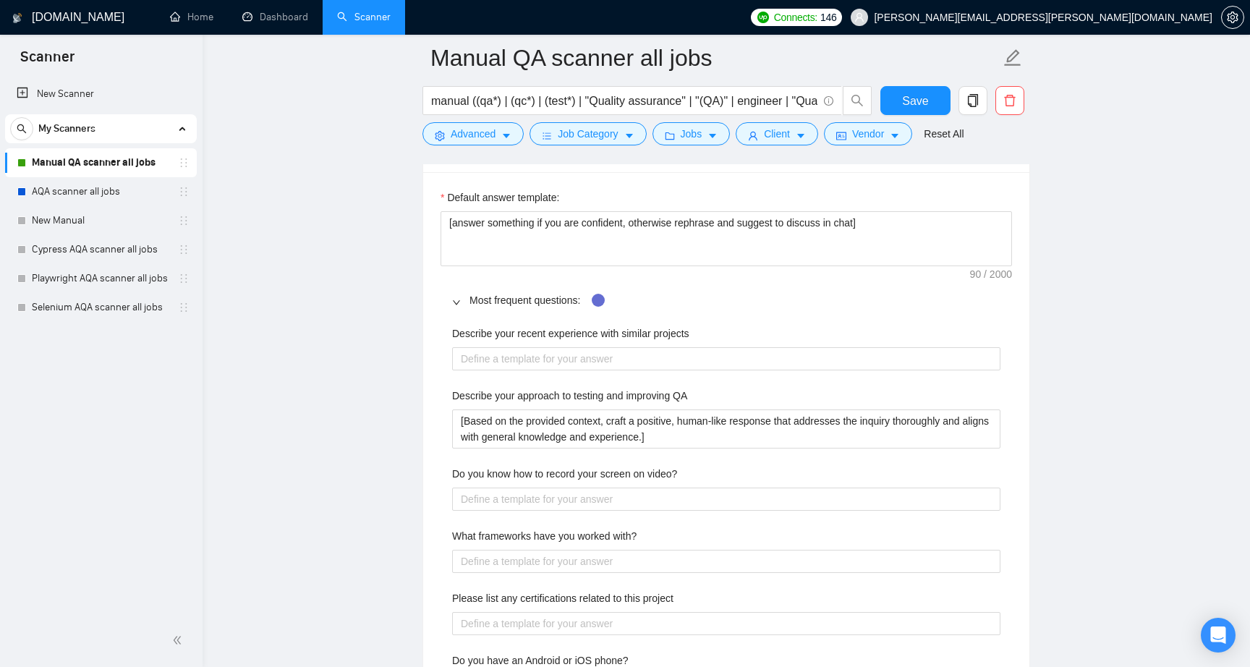
scroll to position [2009, 0]
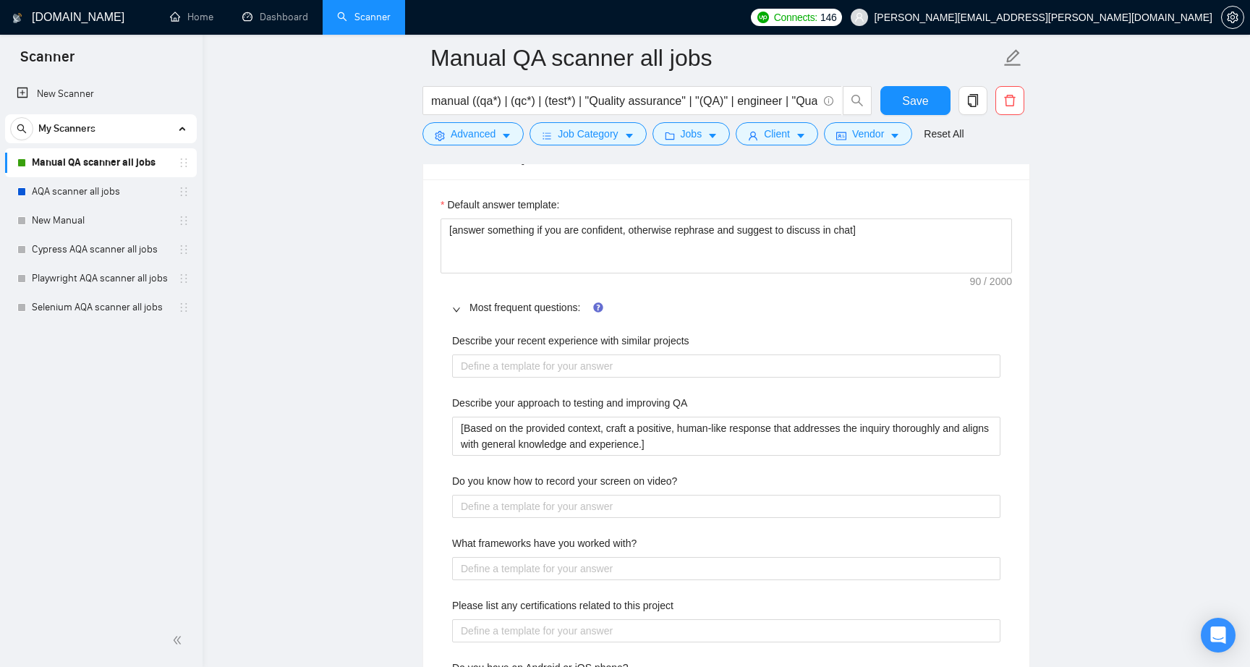
click at [502, 331] on div "Describe your recent experience with similar projects Describe your approach to…" at bounding box center [725, 667] width 571 height 687
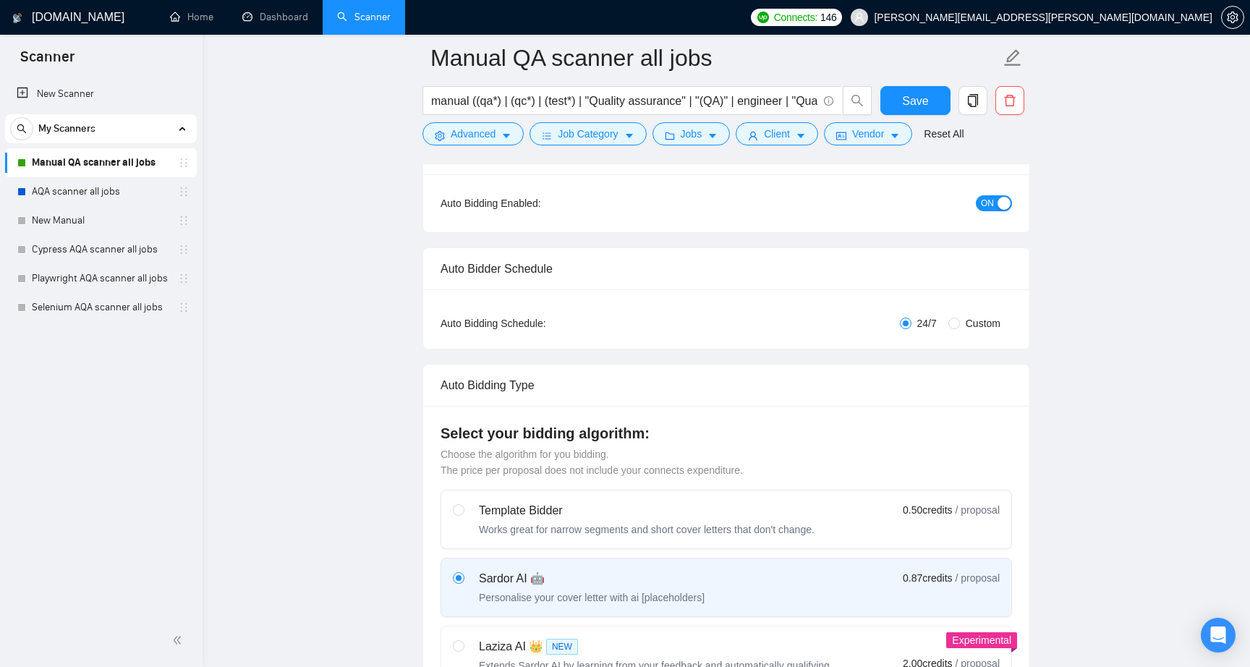
scroll to position [0, 0]
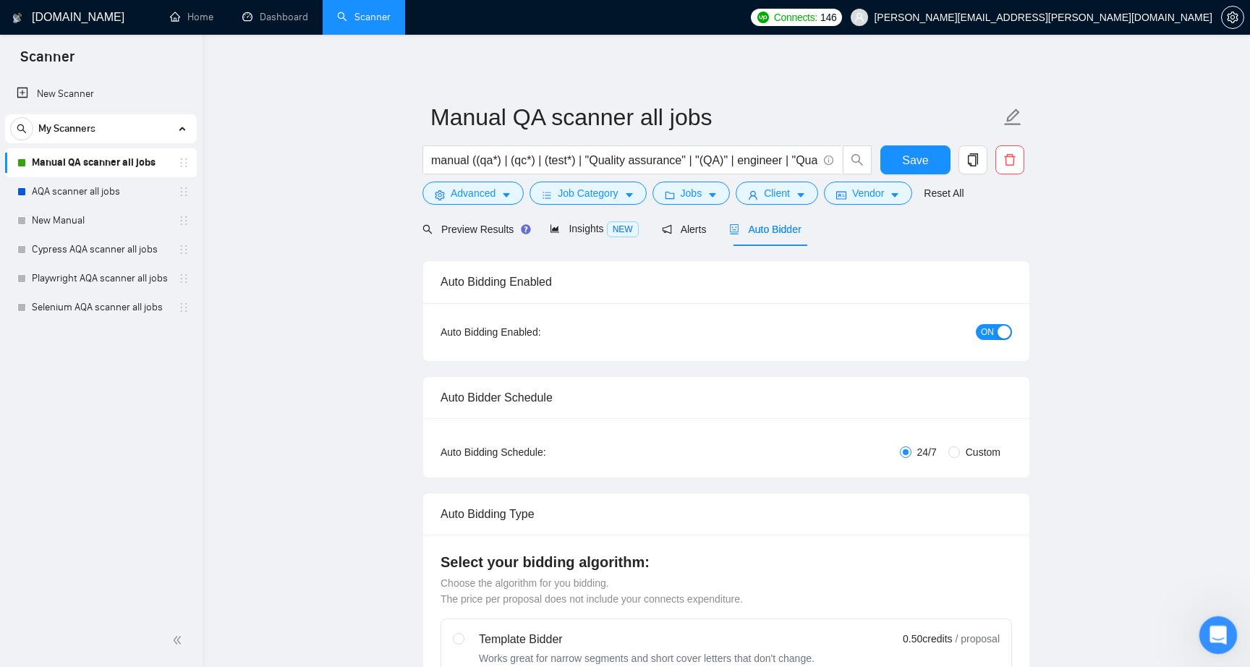
click at [1217, 635] on icon "Відкрити програму для спілкування Intercom" at bounding box center [1216, 633] width 24 height 24
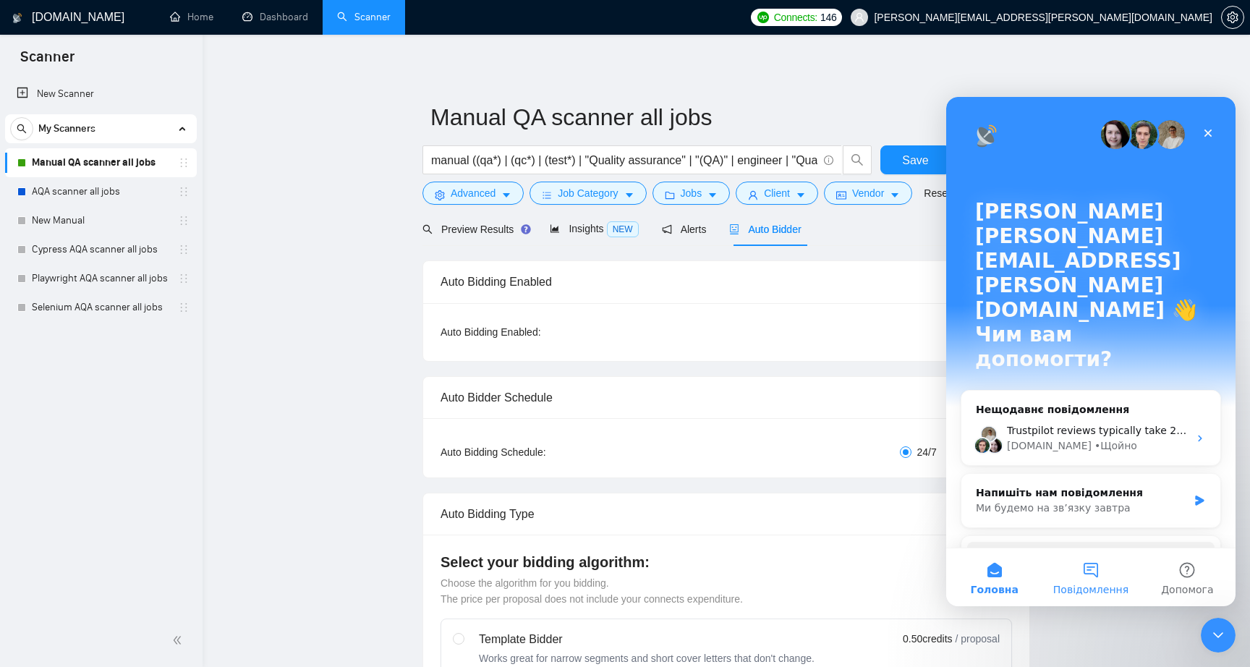
click at [1102, 584] on span "Повідомлення" at bounding box center [1090, 589] width 75 height 10
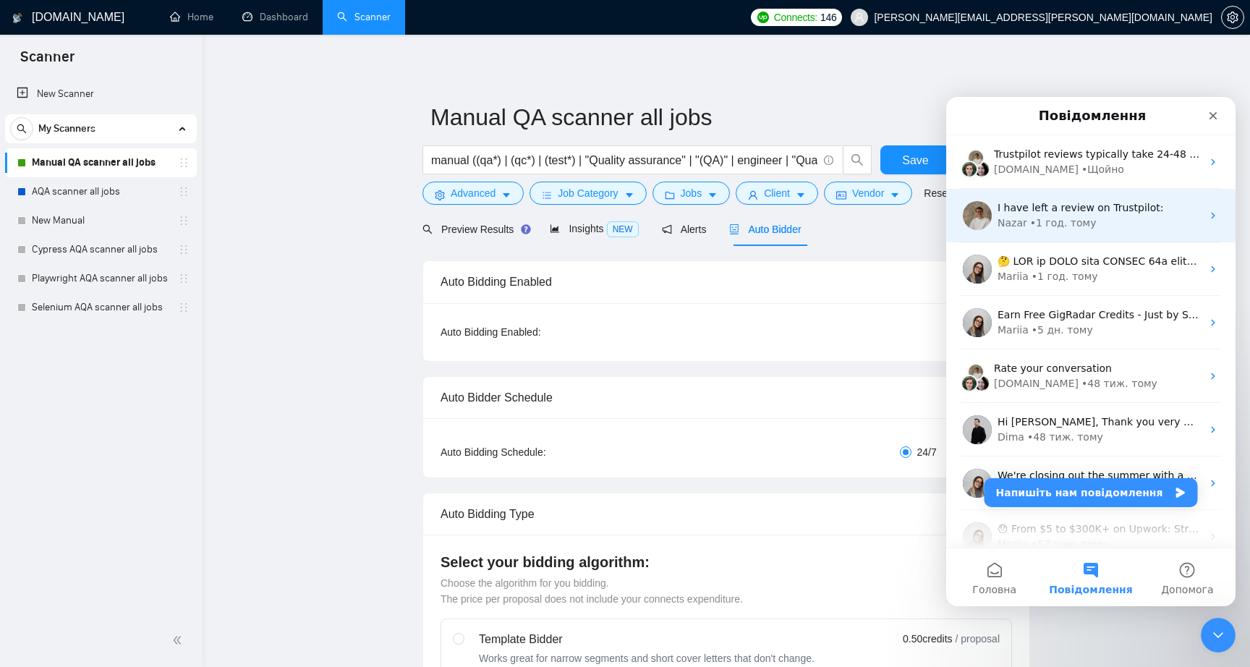
click at [1078, 218] on div "• 1 год. тому" at bounding box center [1063, 223] width 67 height 15
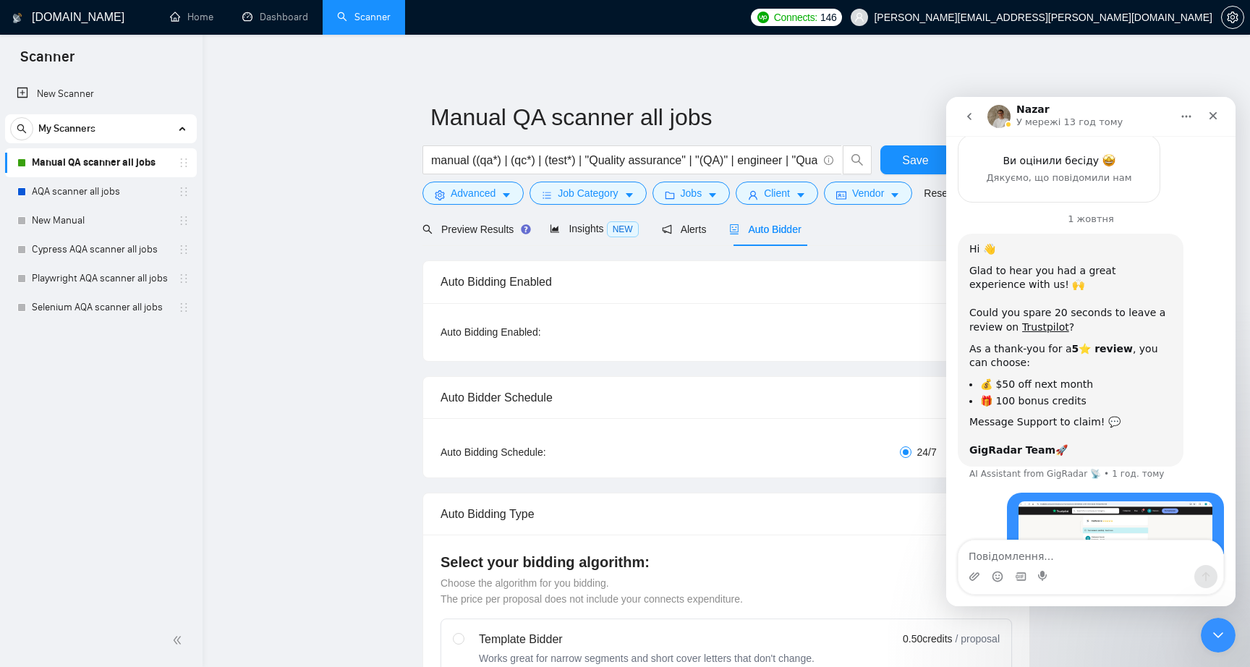
scroll to position [1324, 0]
click at [977, 492] on div "I have left a review on Trustpilot: [PERSON_NAME][EMAIL_ADDRESS][PERSON_NAME][D…" at bounding box center [1091, 574] width 266 height 165
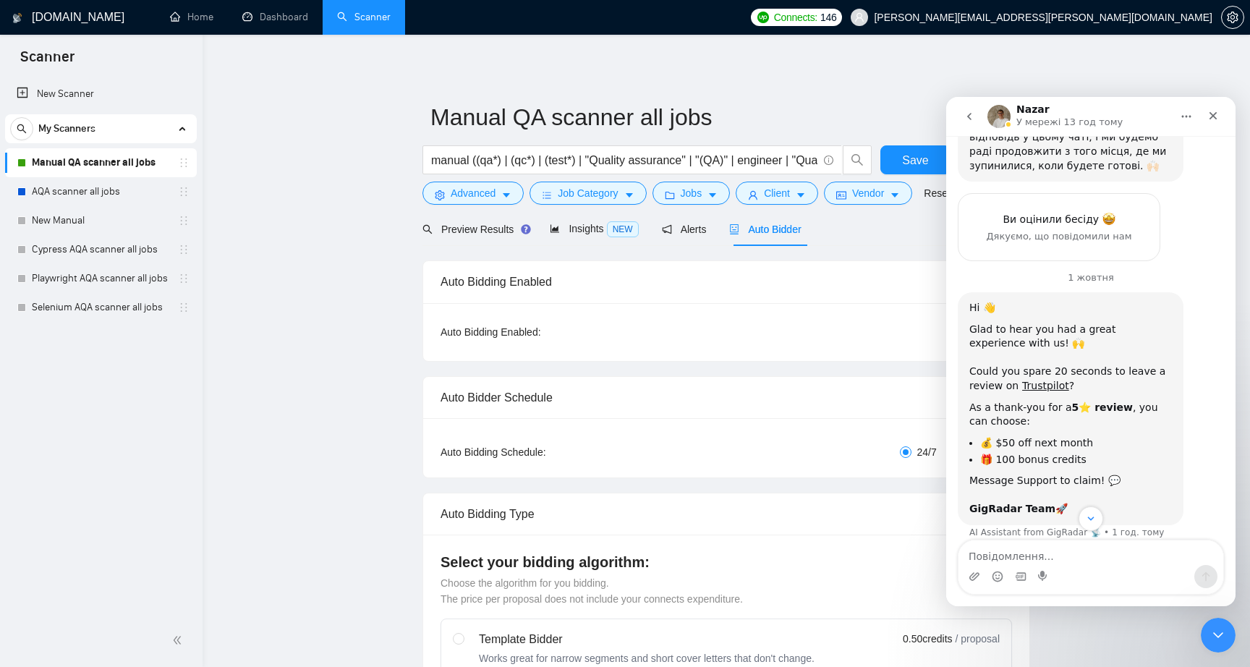
scroll to position [1285, 0]
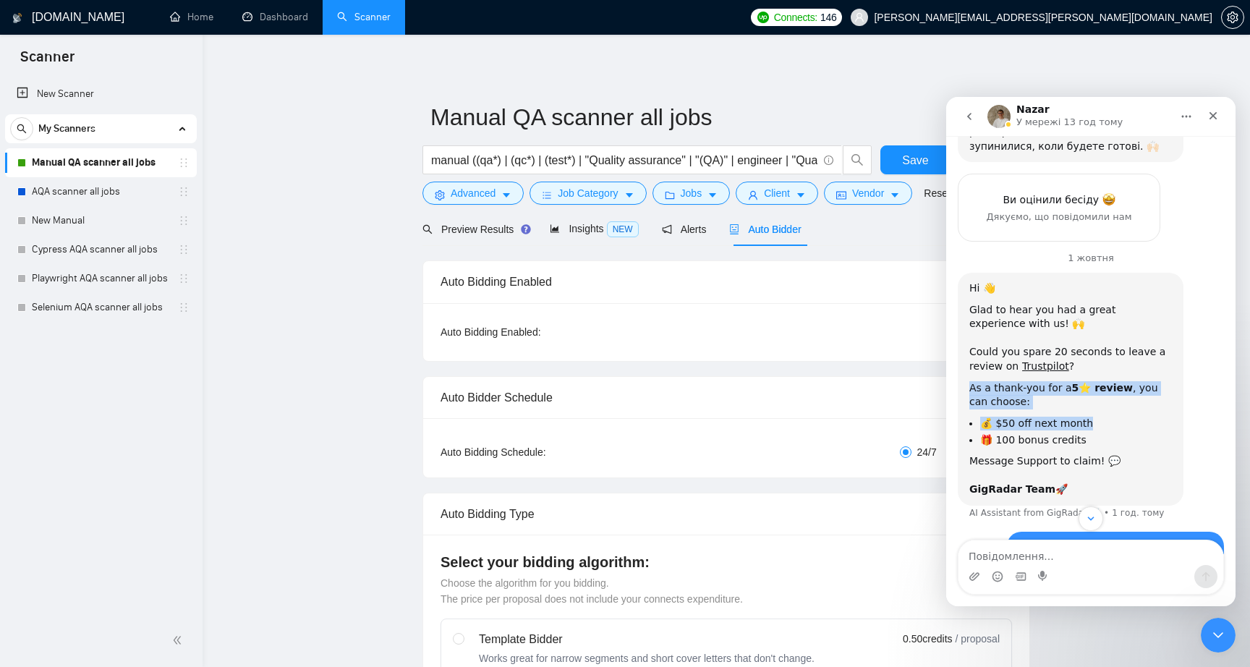
drag, startPoint x: 970, startPoint y: 275, endPoint x: 1092, endPoint y: 305, distance: 126.0
click at [1092, 305] on div "Hi 👋 Glad to hear you had a great experience with us! 🙌 ​ Could you spare 20 se…" at bounding box center [1070, 389] width 203 height 216
copy div "As a thank-you for a 5⭐️ review , you can choose: 💰 $50 off next month"
click at [968, 115] on icon "go back" at bounding box center [969, 116] width 4 height 7
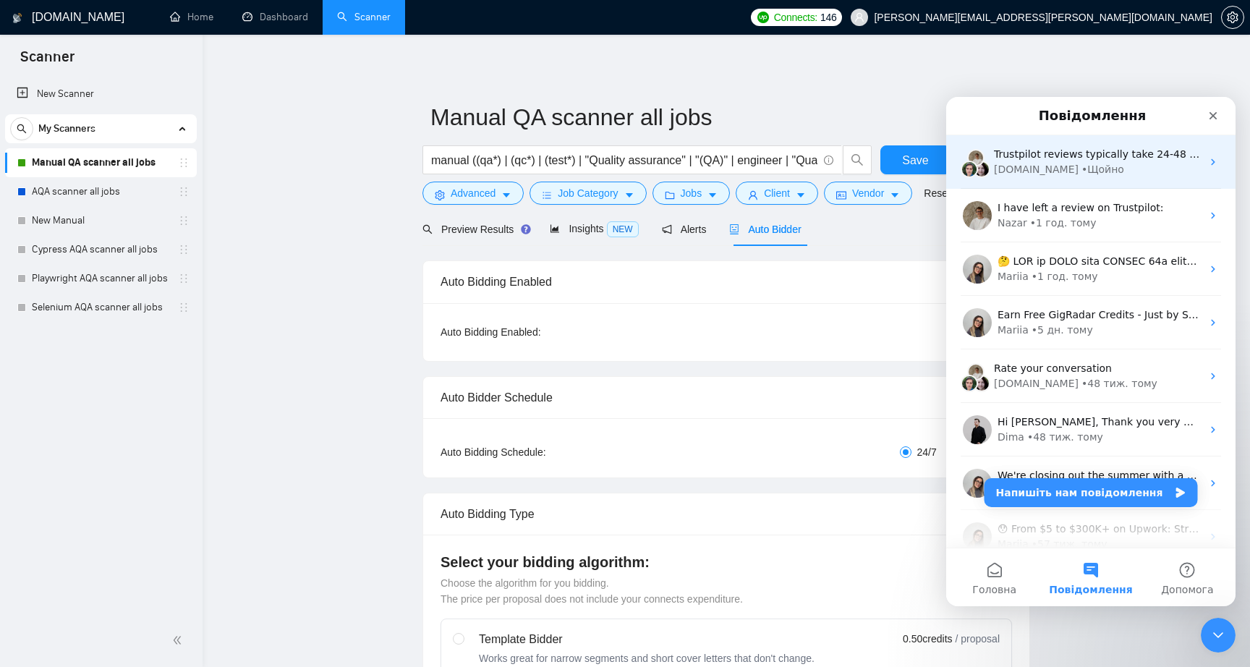
click at [1044, 171] on div "[DOMAIN_NAME]" at bounding box center [1036, 169] width 85 height 15
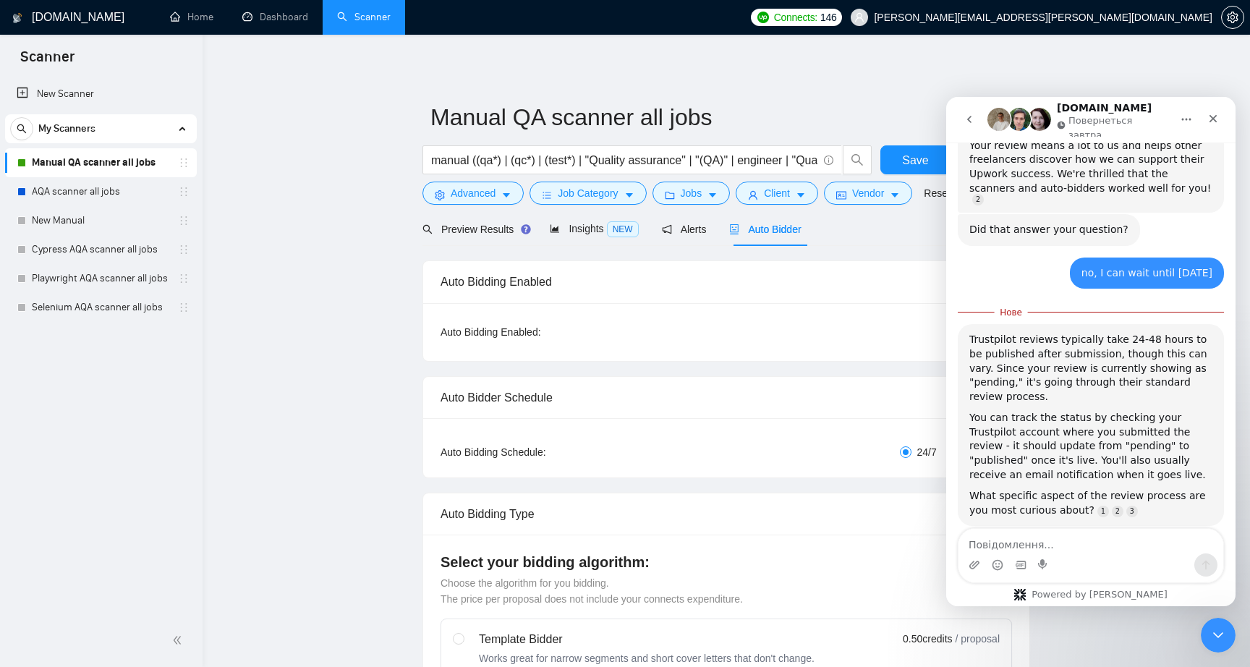
scroll to position [432, 0]
click at [1048, 543] on textarea "Повідомлення..." at bounding box center [1090, 541] width 265 height 25
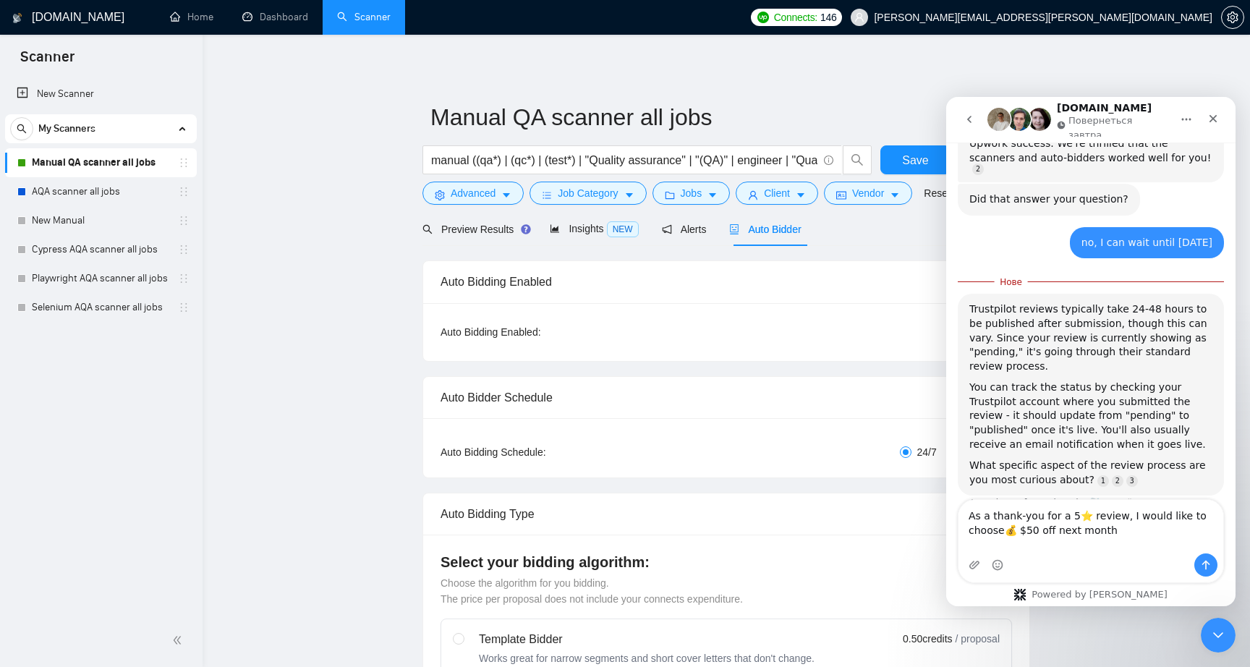
scroll to position [446, 0]
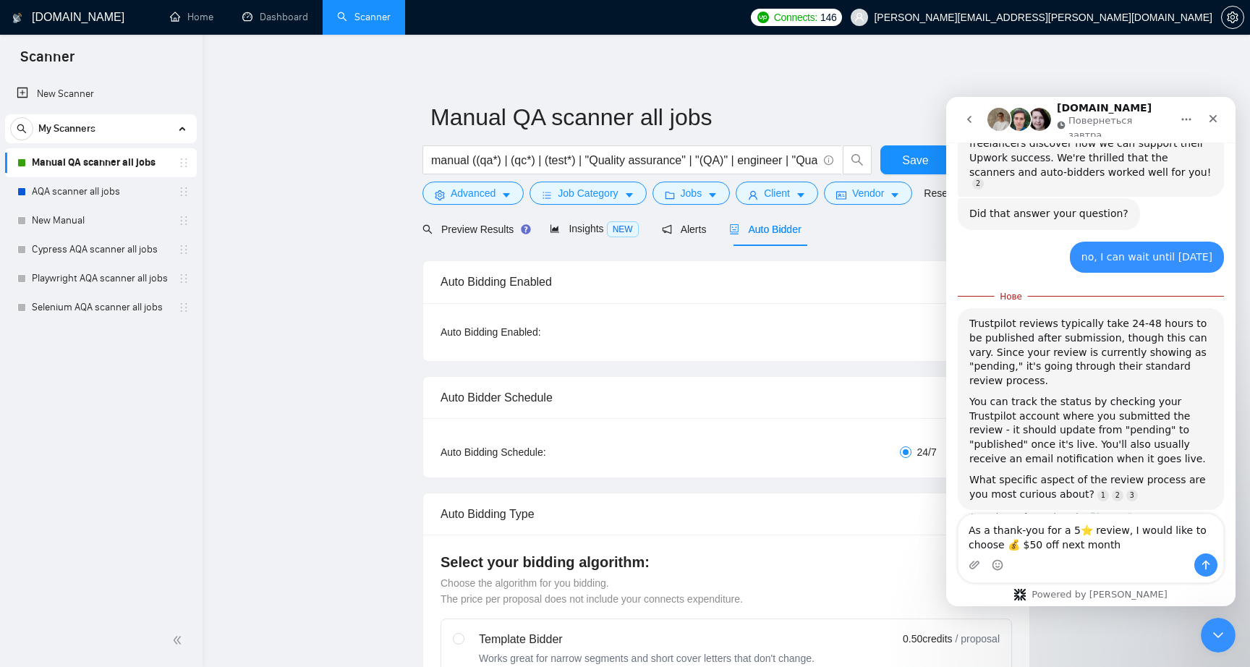
type textarea "As a thank-you for a 5⭐️ review, I would like to choose 💰 $50 off next month."
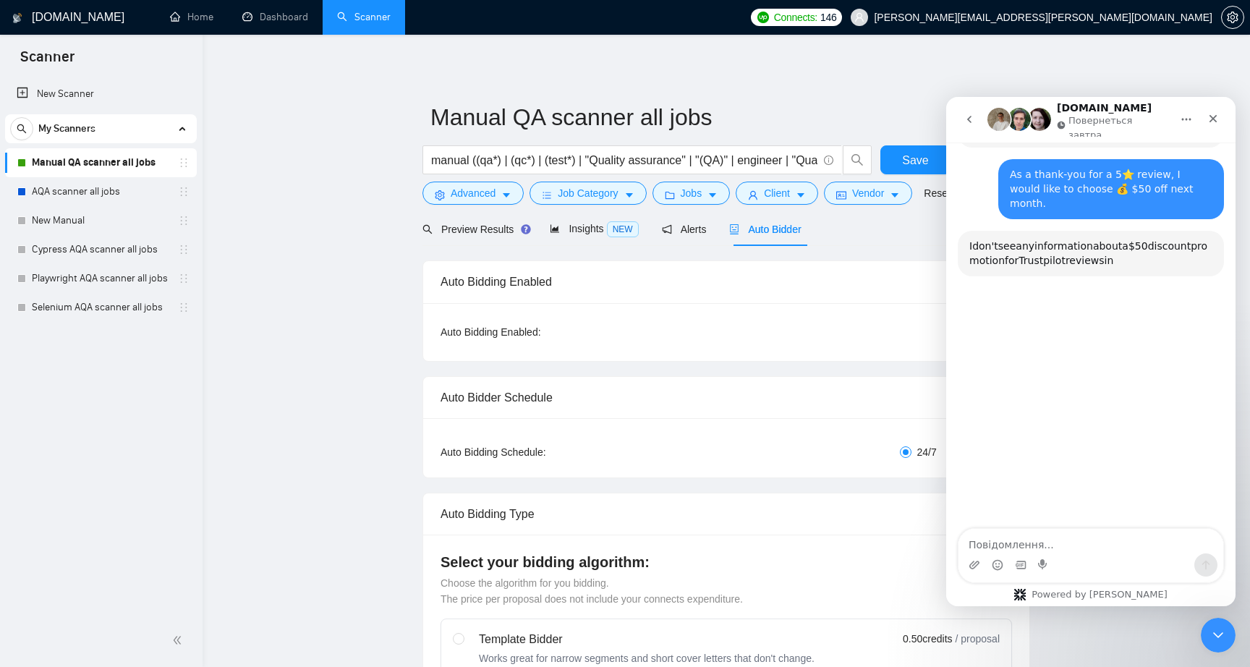
scroll to position [786, 0]
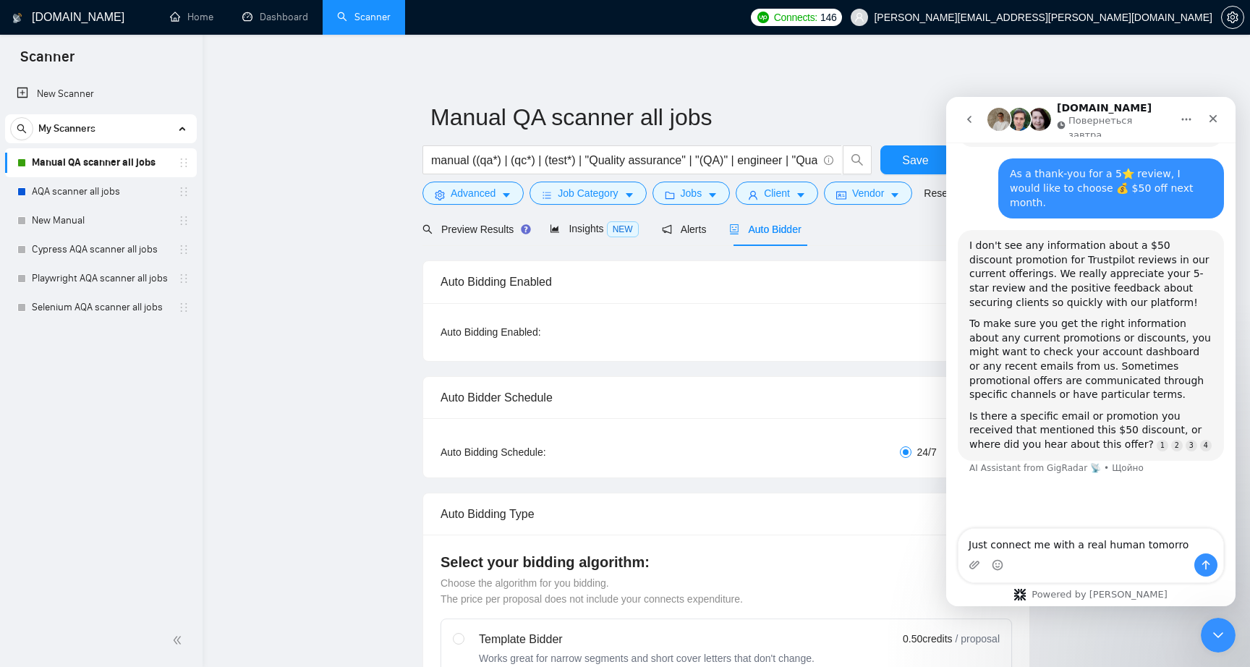
type textarea "Just connect me with a real human [DATE]"
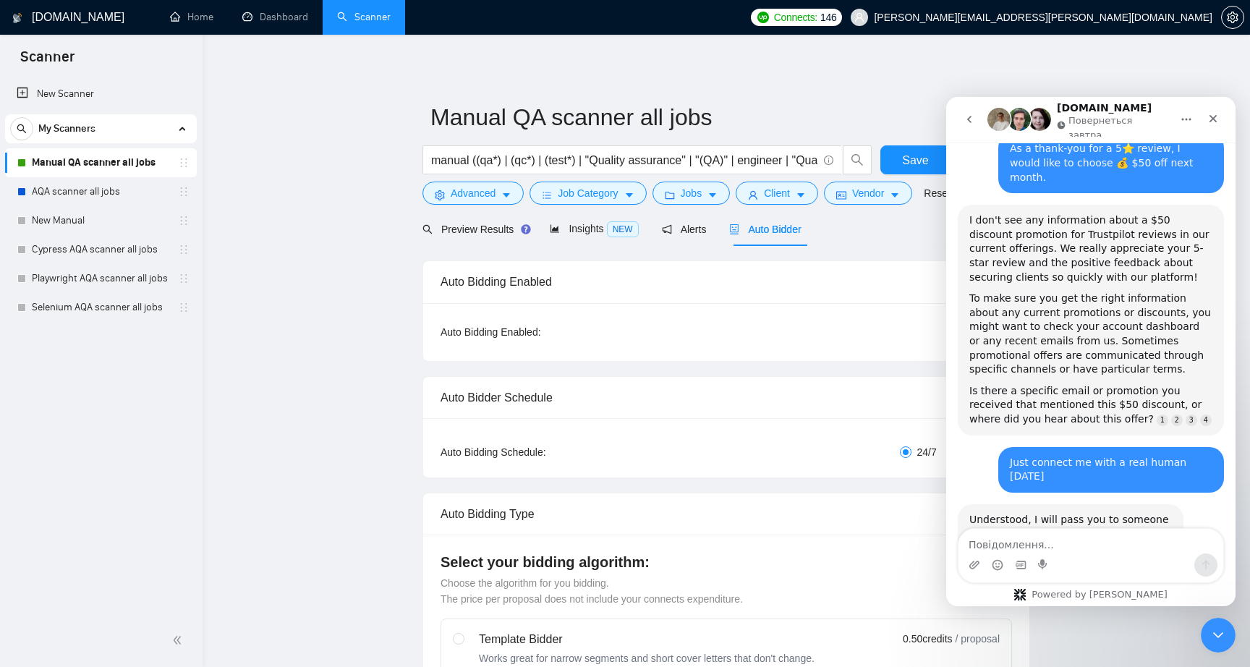
scroll to position [850, 0]
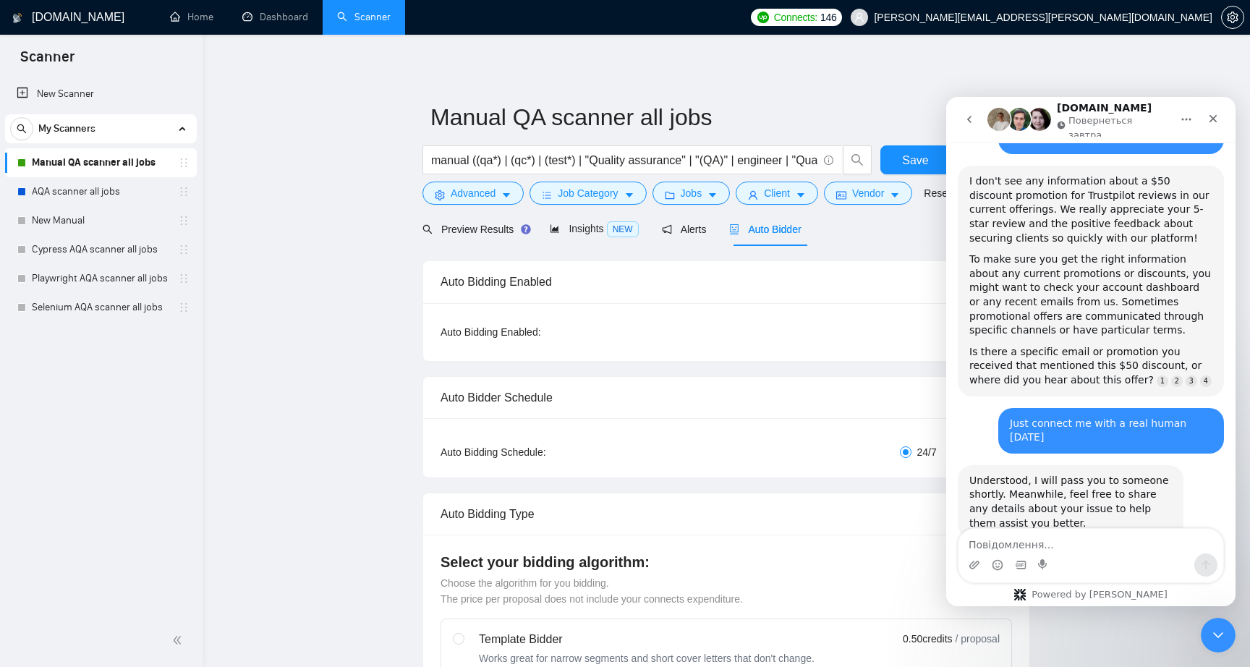
click at [962, 408] on div "Just connect me with a real human [DATE] [PERSON_NAME][EMAIL_ADDRESS][PERSON_NA…" at bounding box center [1091, 436] width 266 height 57
click at [973, 124] on button "go back" at bounding box center [968, 119] width 27 height 27
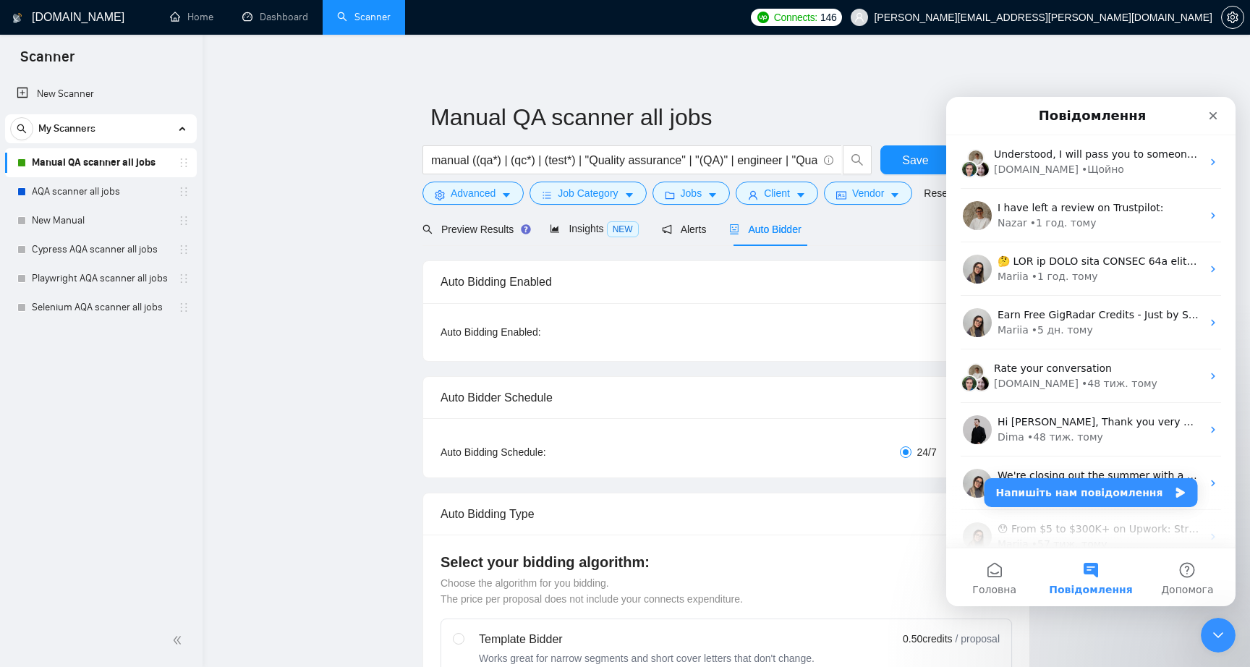
scroll to position [833, 0]
click at [1212, 639] on icon "Закрити програму для спілкування Intercom" at bounding box center [1215, 632] width 17 height 17
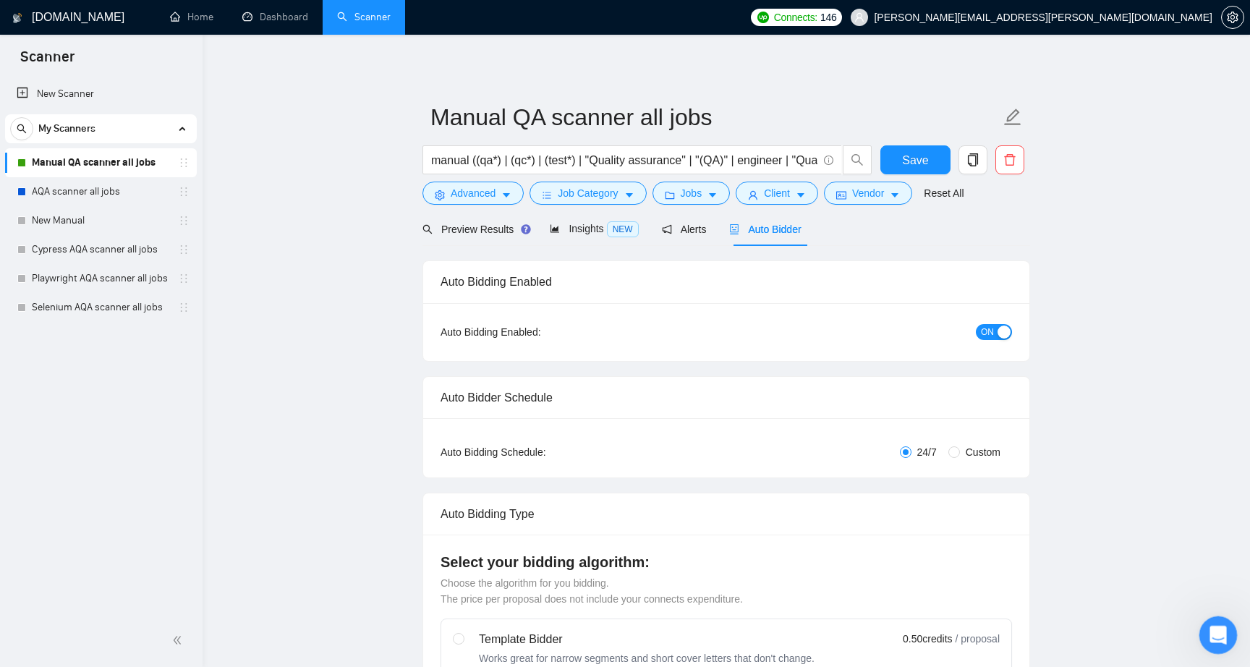
scroll to position [0, 0]
